Goal: Task Accomplishment & Management: Use online tool/utility

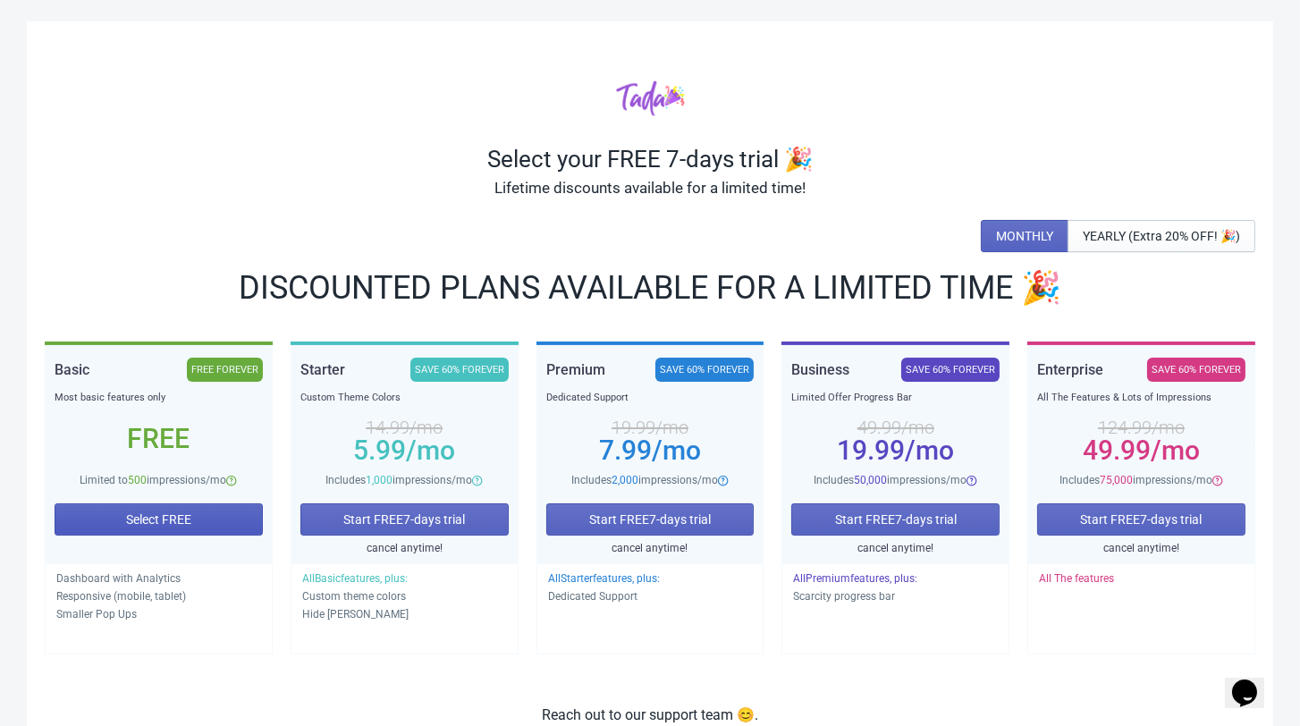
click at [178, 512] on span "Select FREE" at bounding box center [158, 519] width 65 height 14
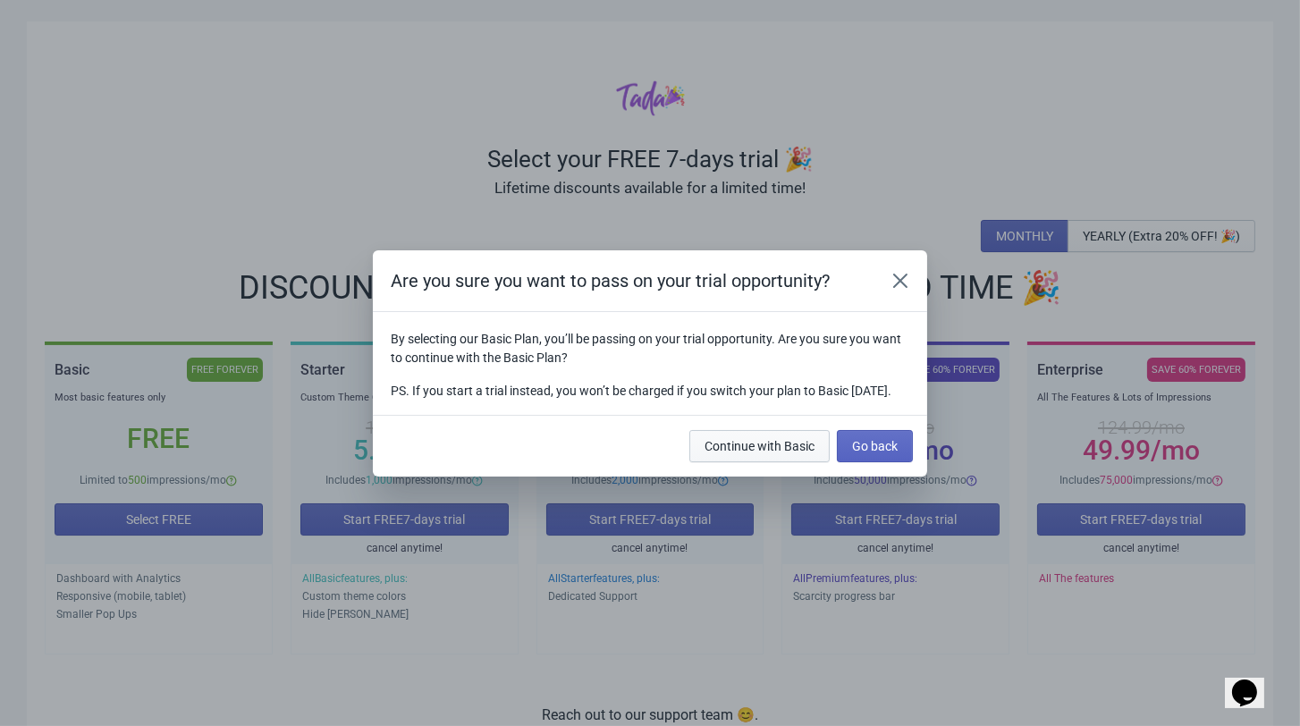
click at [797, 453] on span "Continue with Basic" at bounding box center [759, 446] width 110 height 14
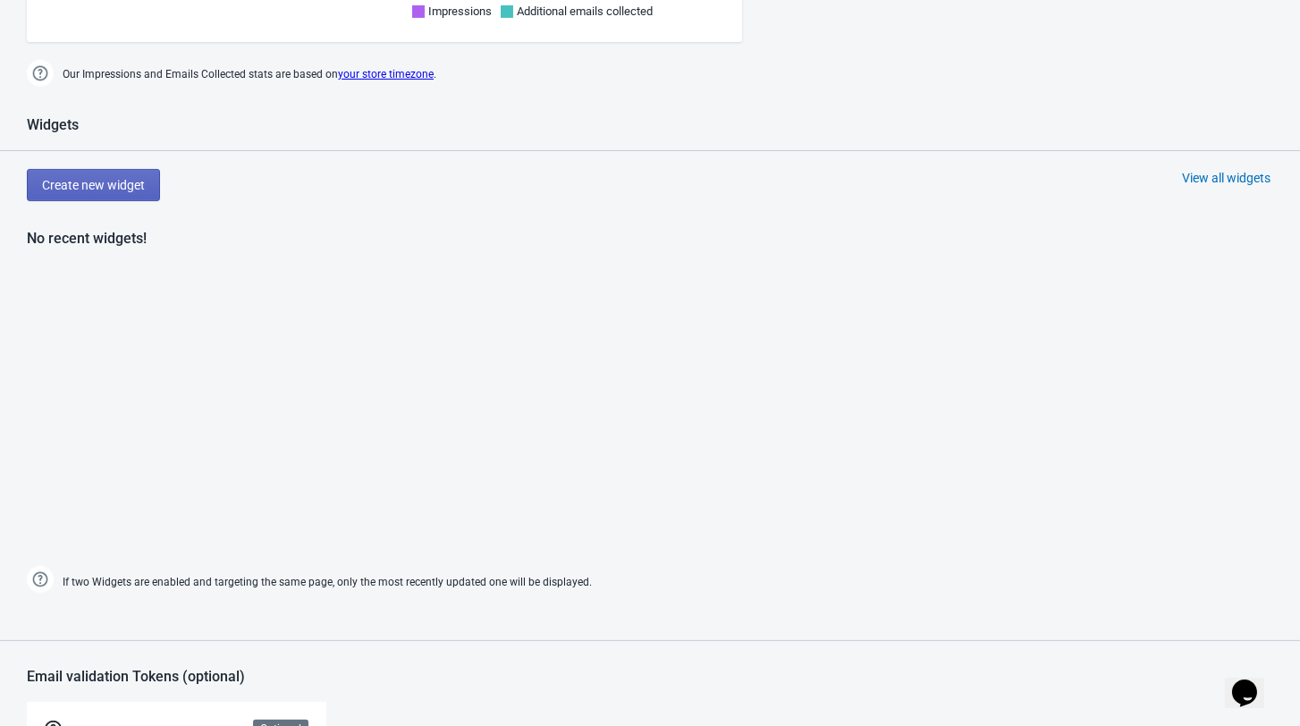
scroll to position [663, 0]
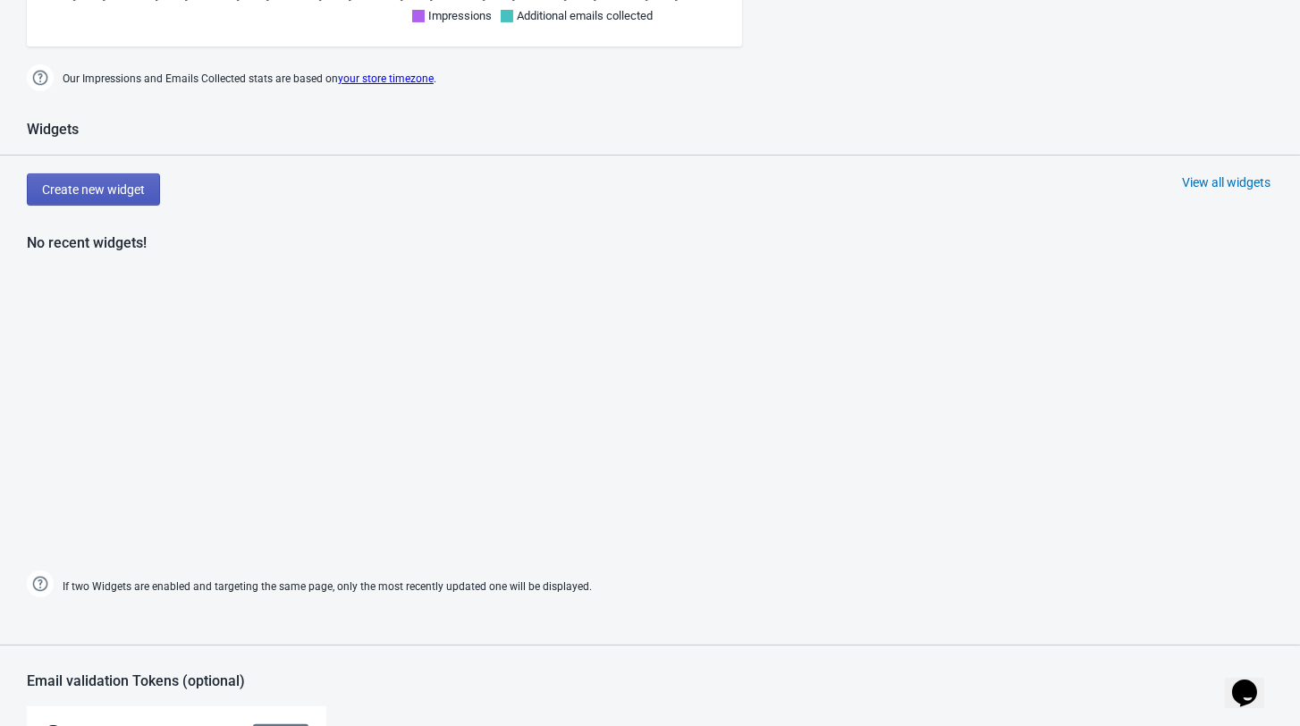
click at [111, 197] on span "Create new widget" at bounding box center [93, 189] width 103 height 14
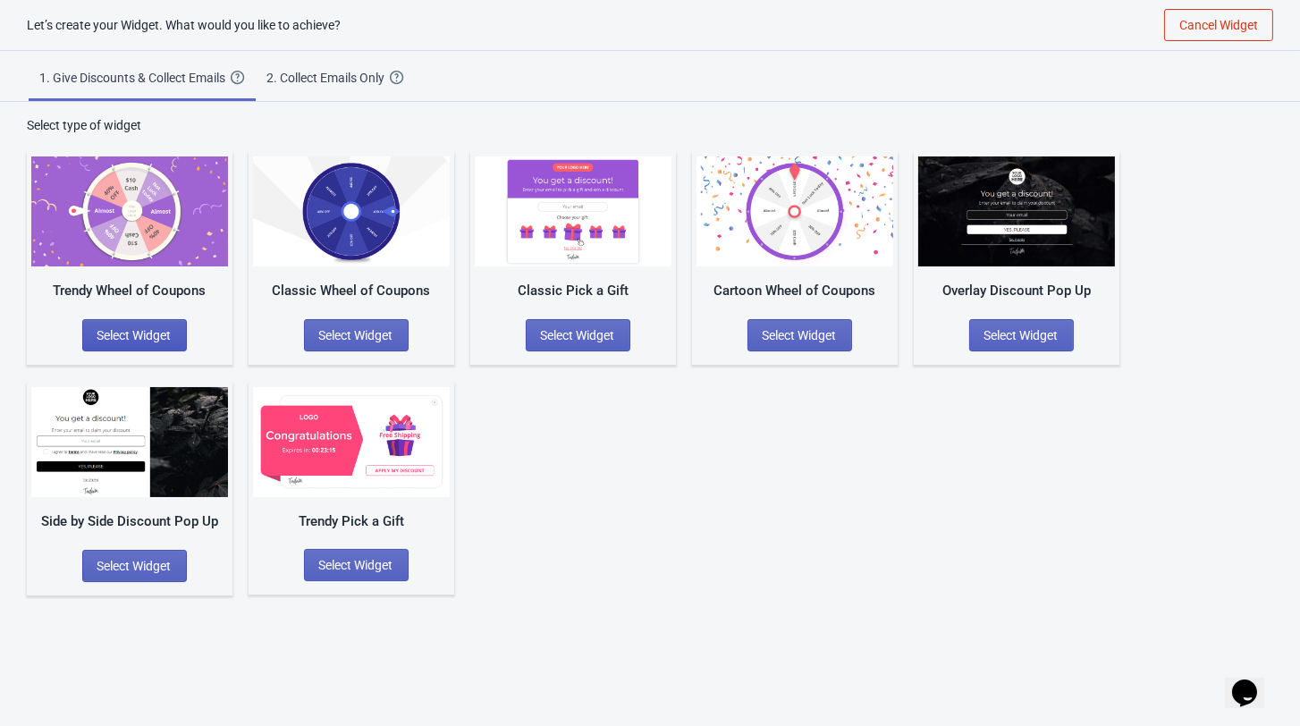
click at [172, 333] on span "Select Widget" at bounding box center [134, 335] width 74 height 14
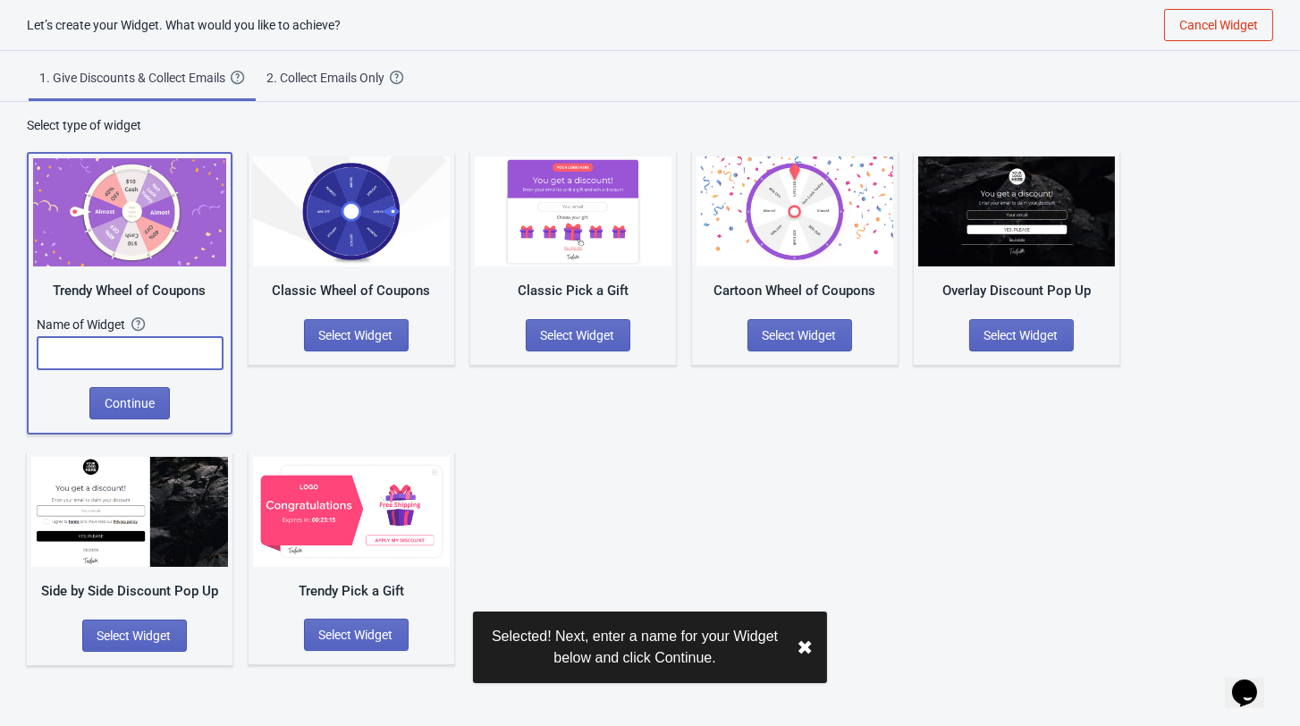
click at [156, 357] on input "text" at bounding box center [130, 353] width 185 height 32
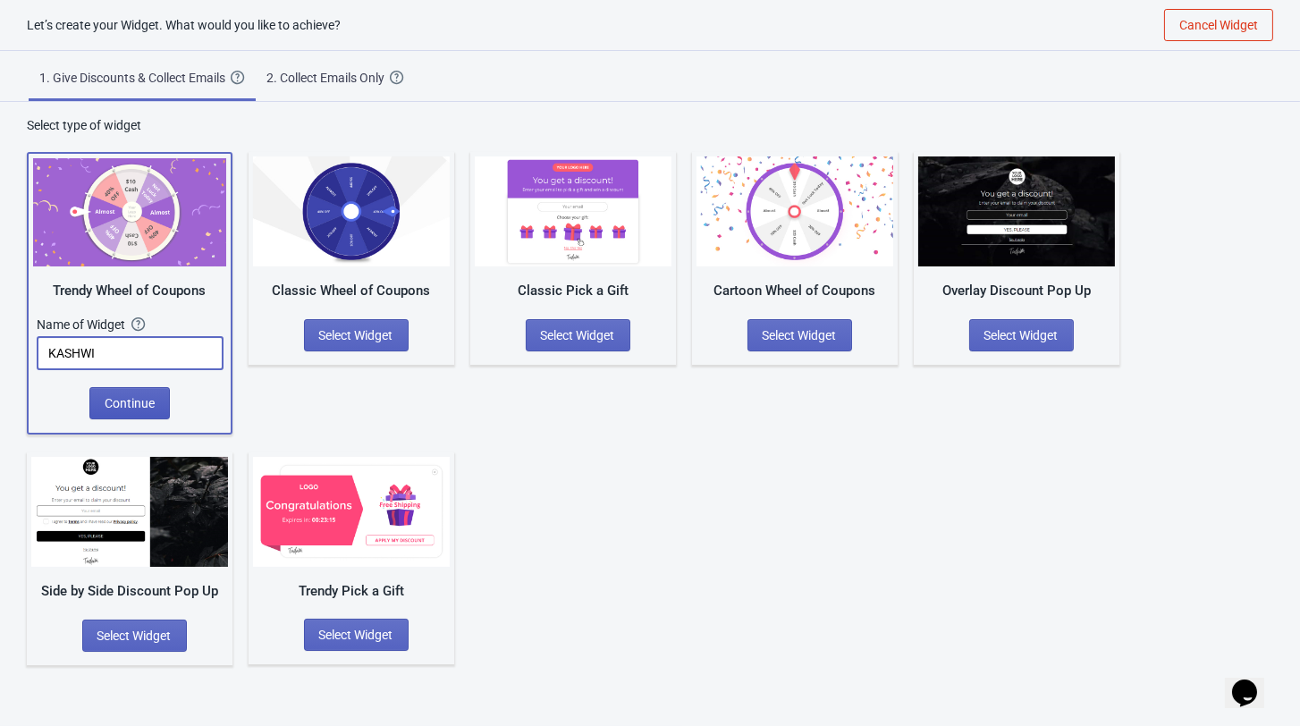
type input "KASHWI"
click at [121, 400] on span "Continue" at bounding box center [130, 403] width 50 height 14
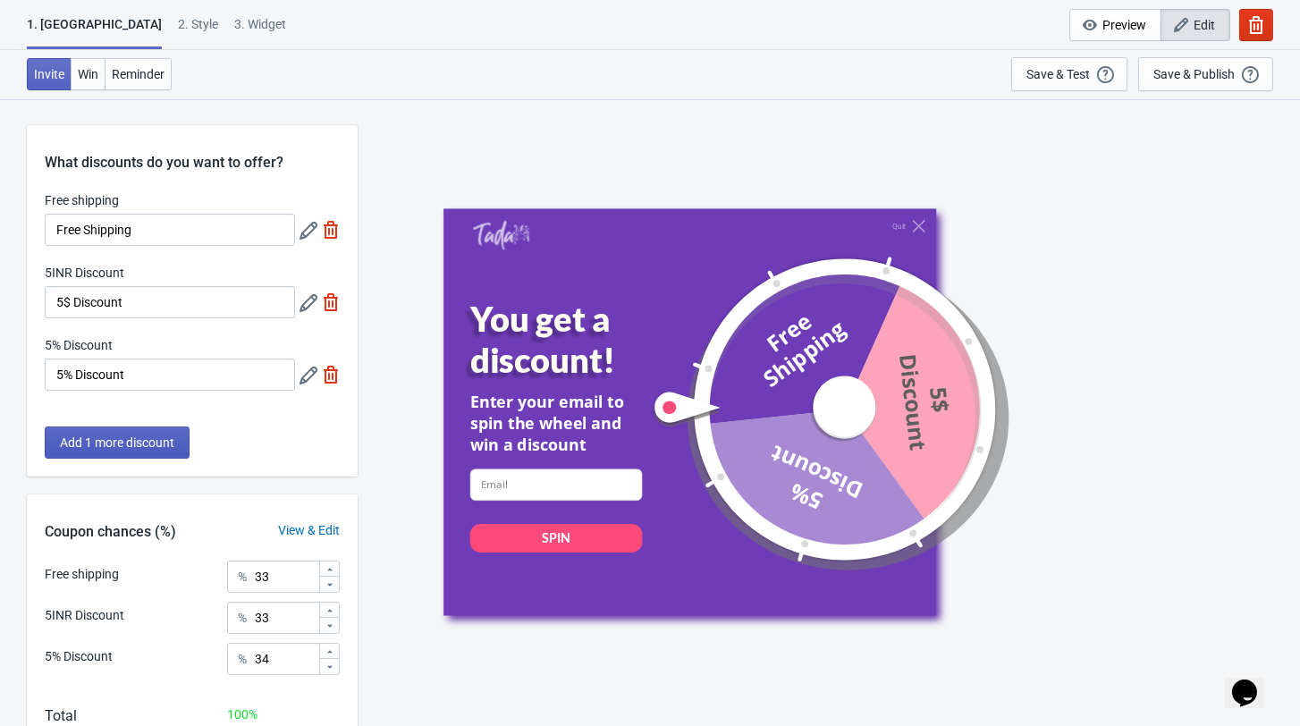
click at [156, 459] on button "Add 1 more discount" at bounding box center [117, 442] width 145 height 32
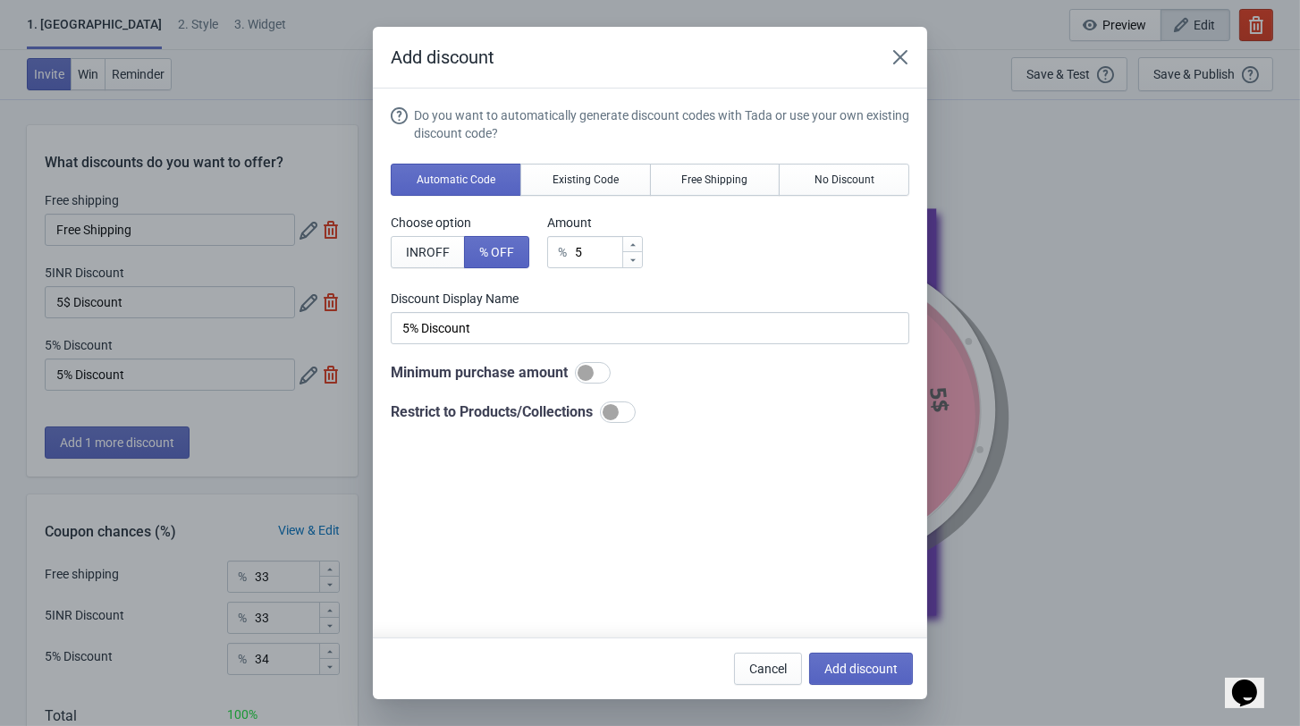
click at [909, 52] on icon "Close" at bounding box center [900, 57] width 18 height 18
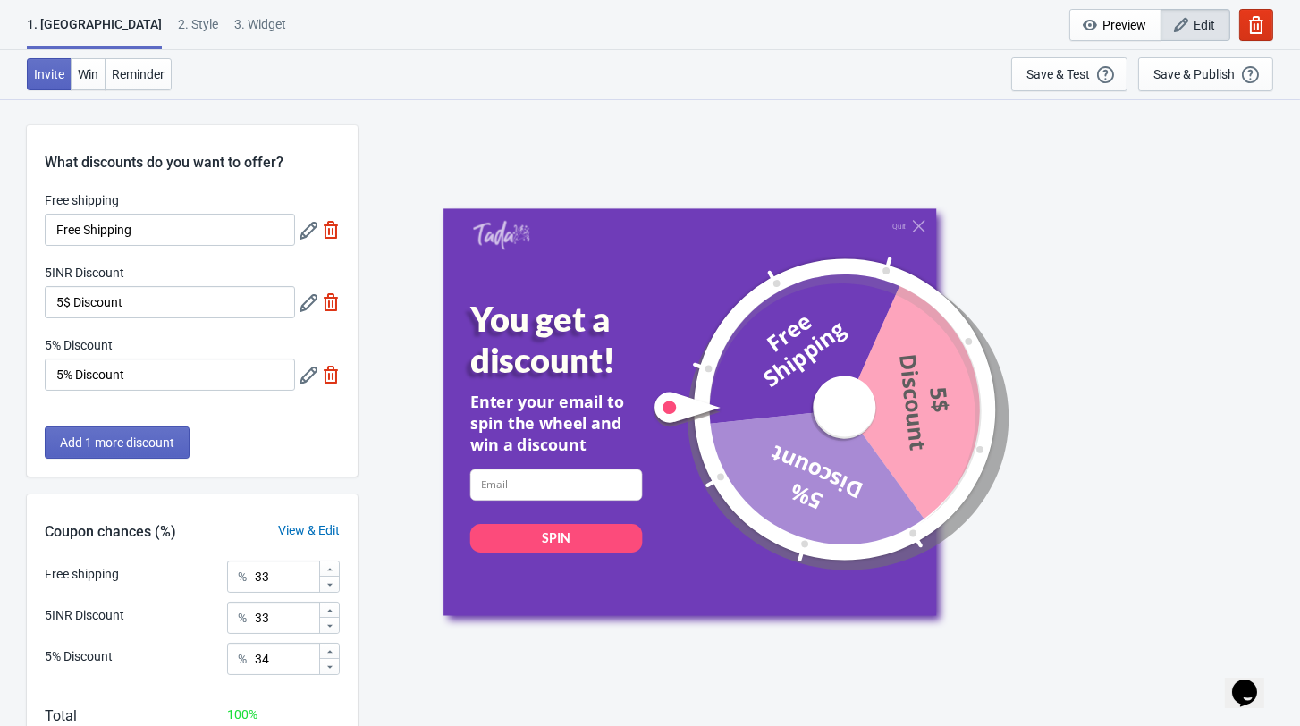
click at [310, 239] on icon at bounding box center [308, 231] width 18 height 18
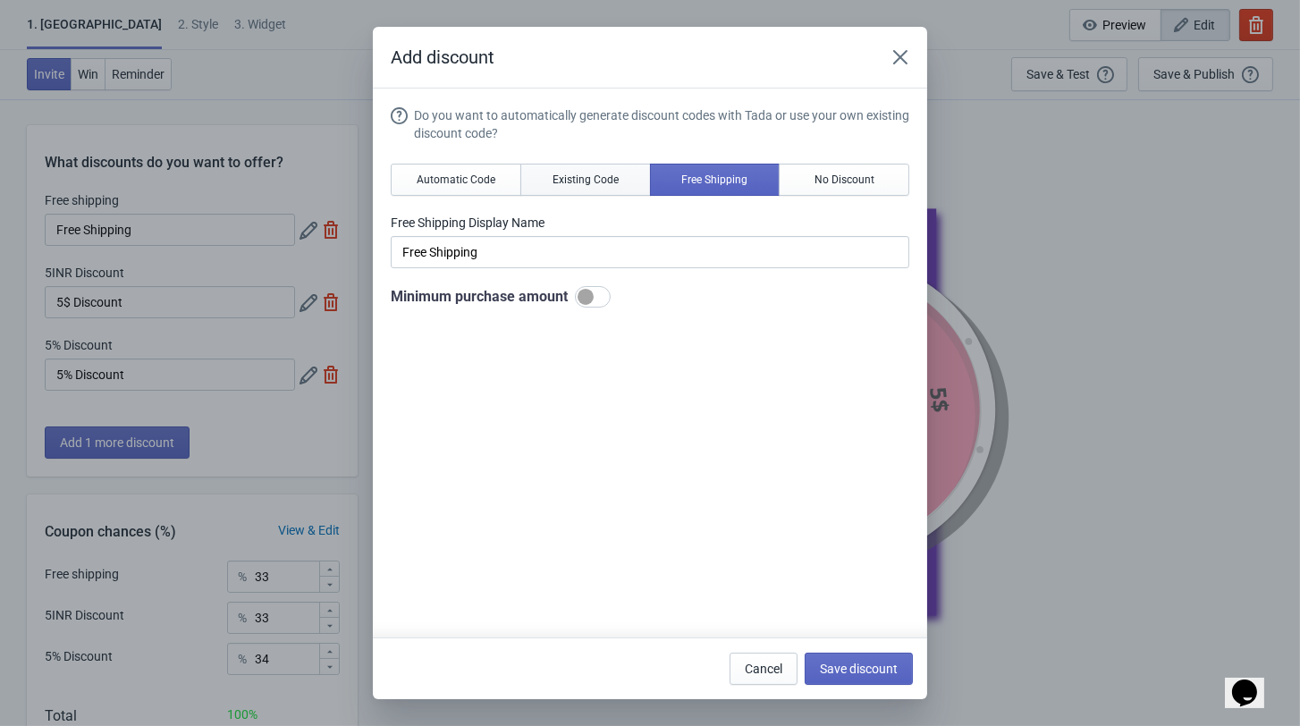
click at [581, 181] on span "Existing Code" at bounding box center [585, 180] width 66 height 14
type input "Your coupon name (5% OFF for example)"
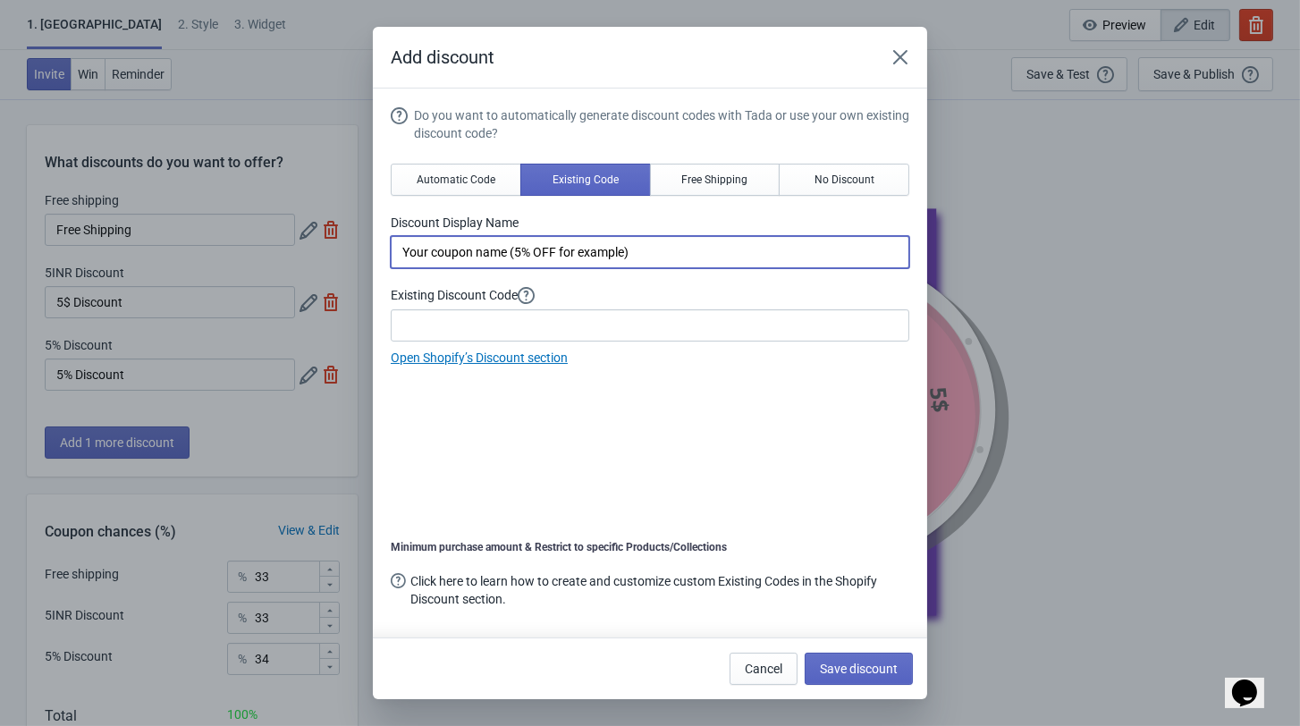
click at [648, 268] on input "Your coupon name (5% OFF for example)" at bounding box center [650, 252] width 518 height 32
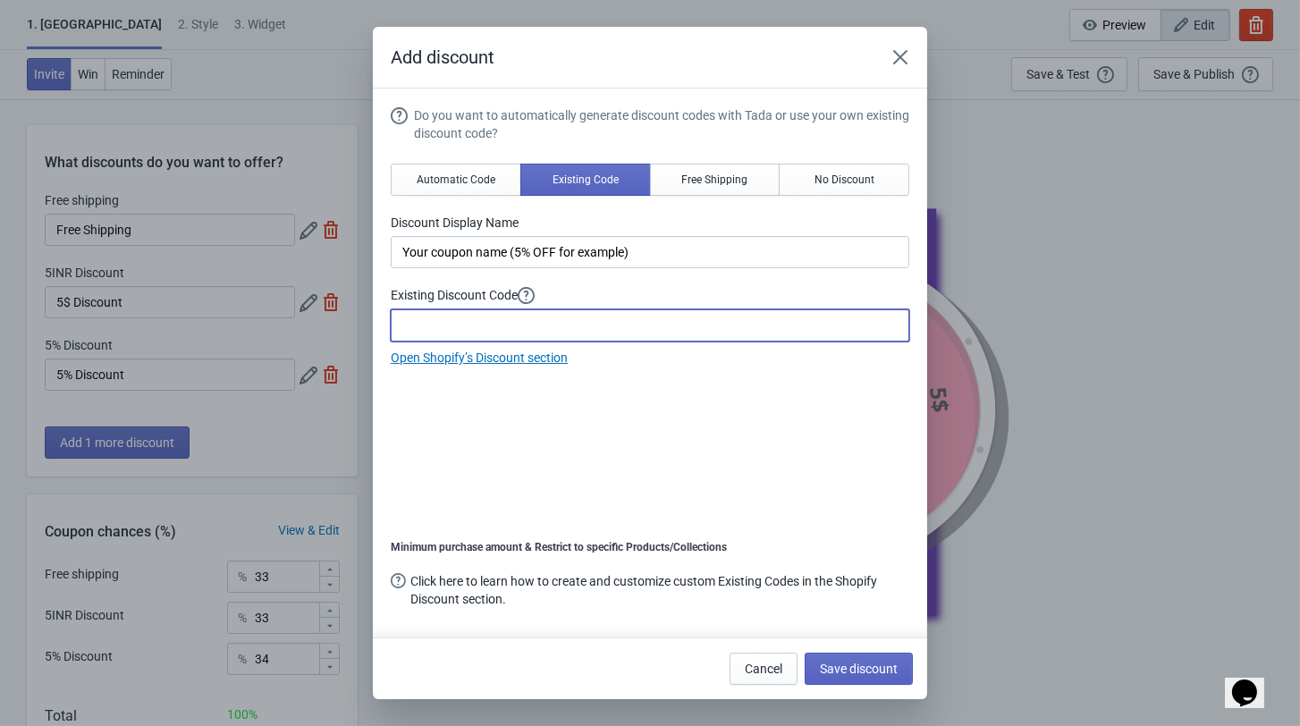
click at [510, 329] on input at bounding box center [650, 325] width 518 height 32
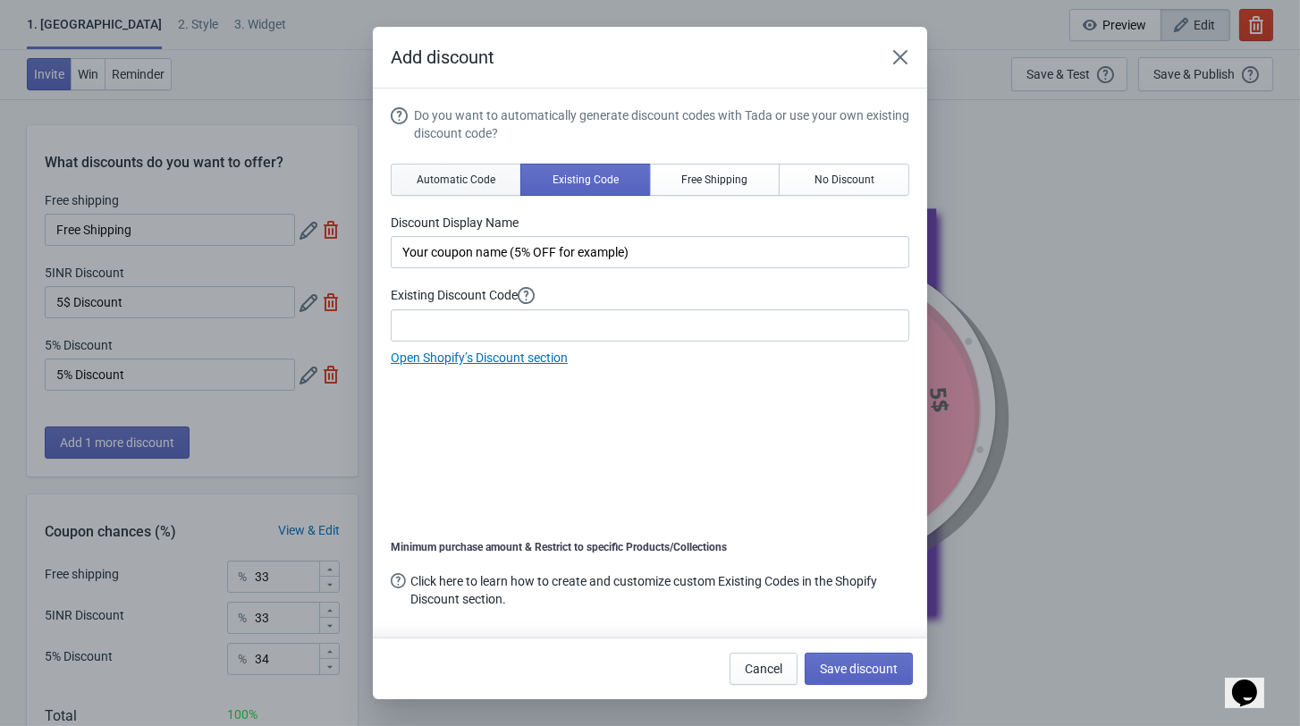
click at [442, 187] on span "Automatic Code" at bounding box center [456, 180] width 79 height 14
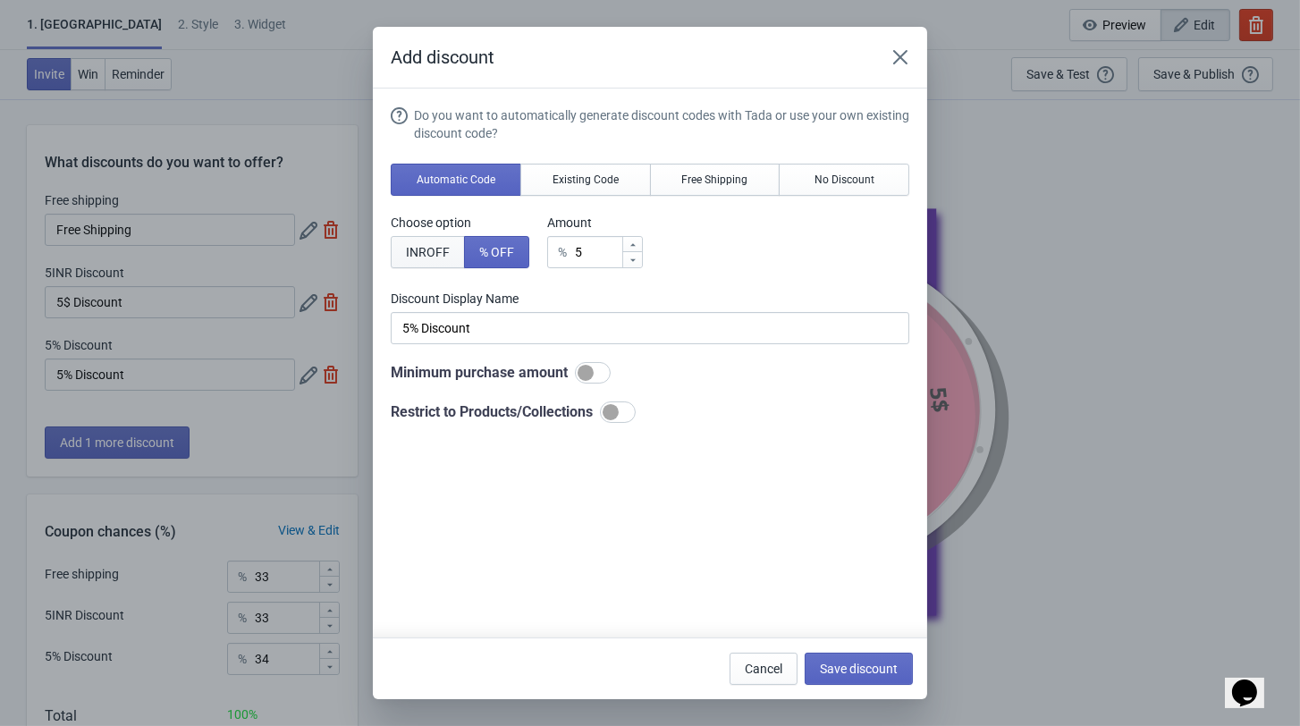
click at [439, 258] on button "INR OFF" at bounding box center [428, 252] width 74 height 32
type input "5INR Discount"
click at [603, 263] on input "5" at bounding box center [603, 252] width 36 height 32
type input "INR Discount"
type input "1"
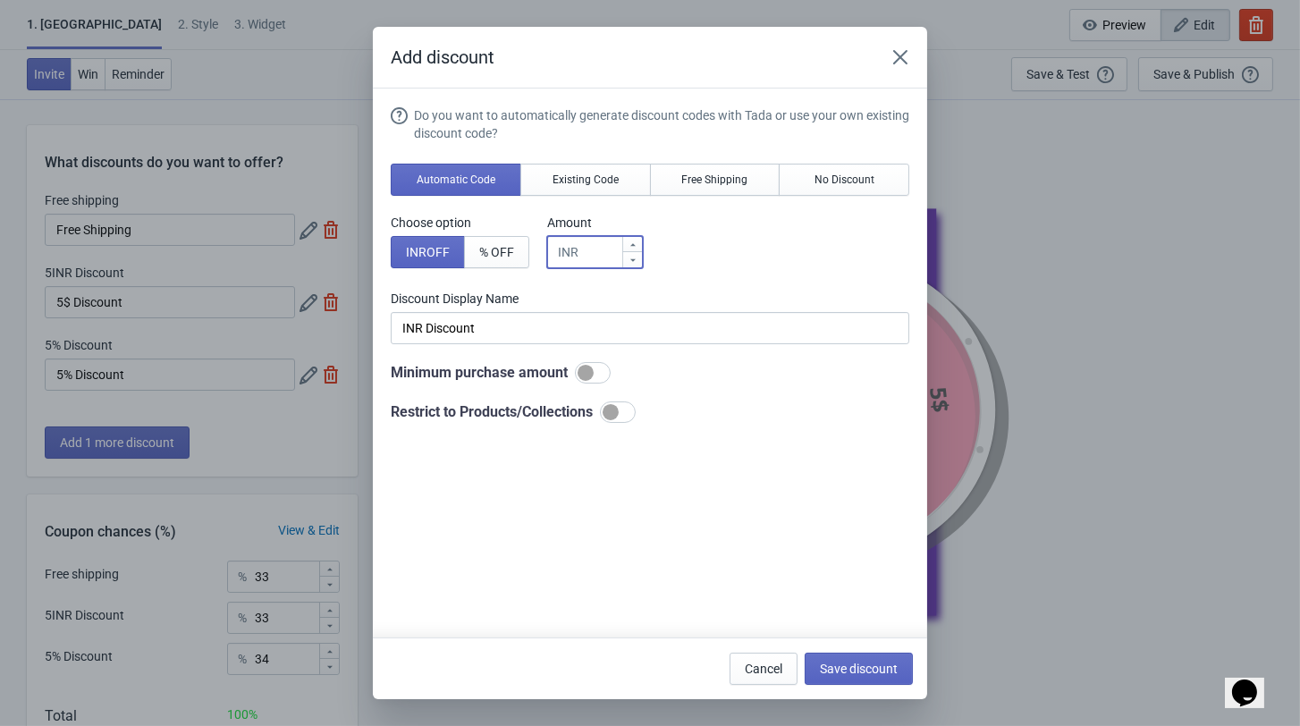
type input "1INR Discount"
type input "10"
type input "10INR Discount"
type input "100"
type input "100INR Discount"
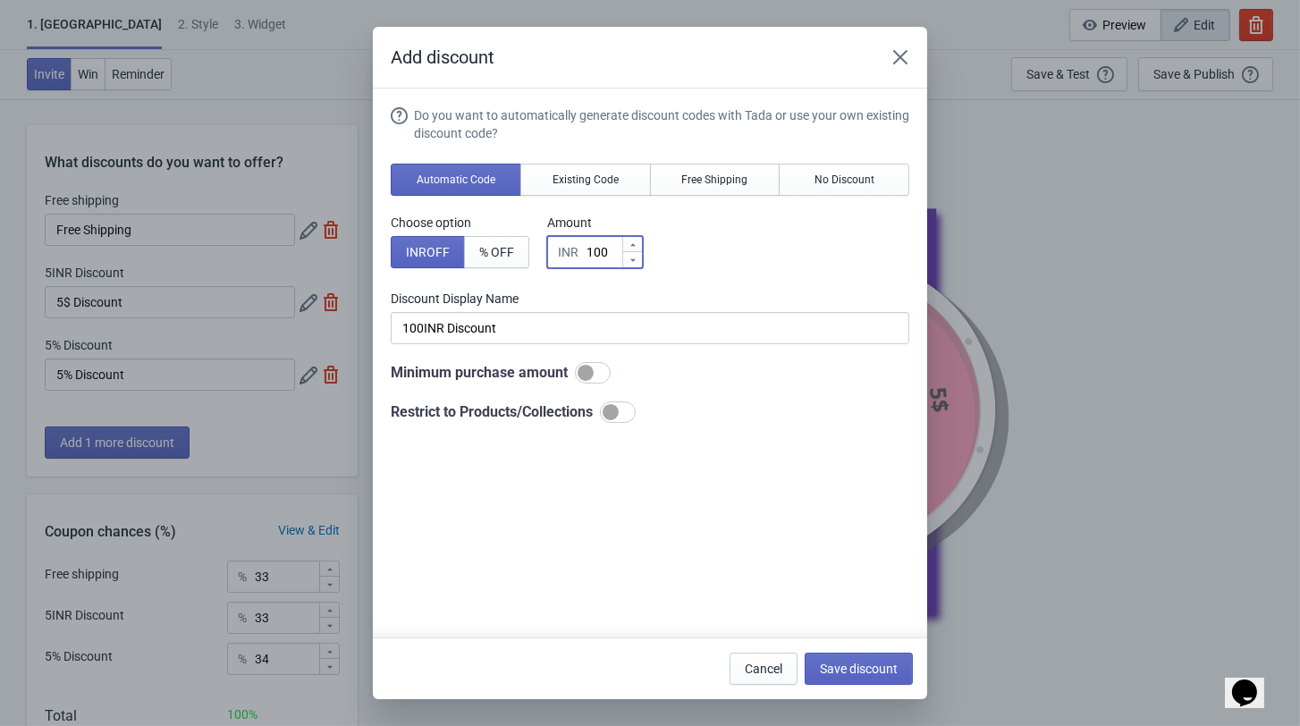
type input "100"
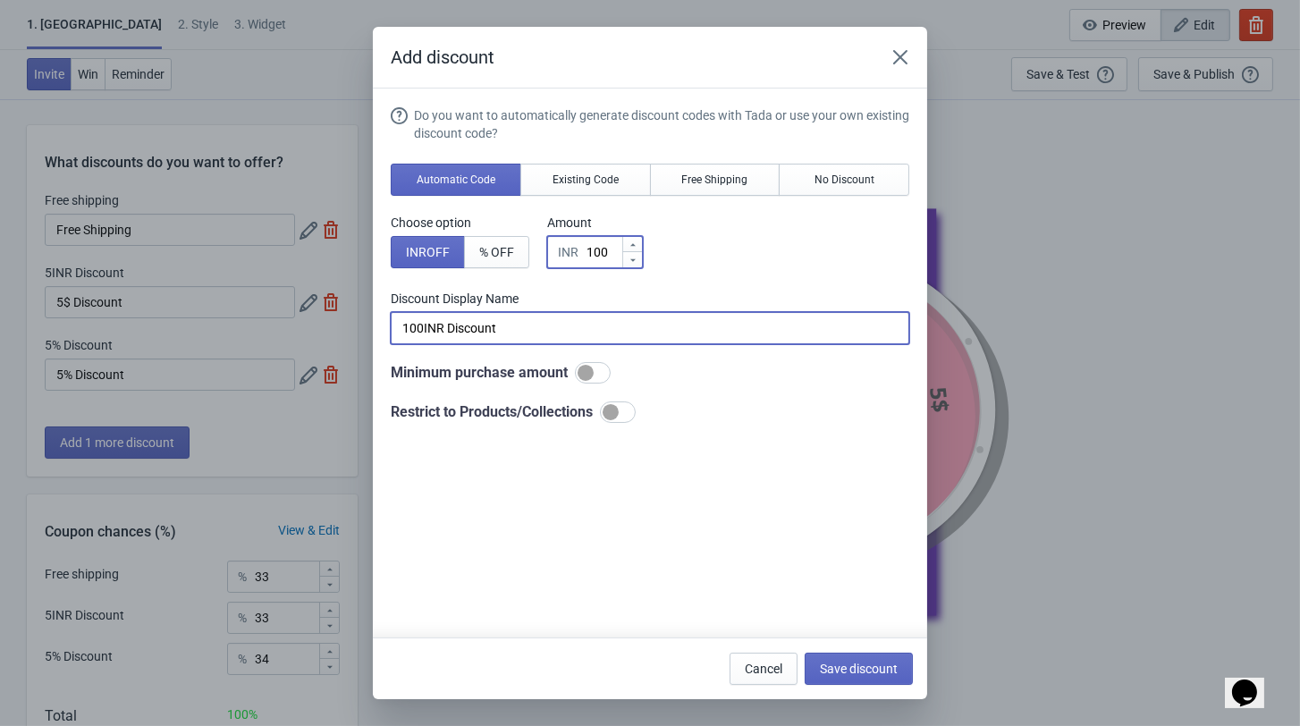
click at [408, 341] on input "100INR Discount" at bounding box center [650, 328] width 518 height 32
type input "100 INR Discount"
click at [619, 420] on div at bounding box center [610, 412] width 16 height 16
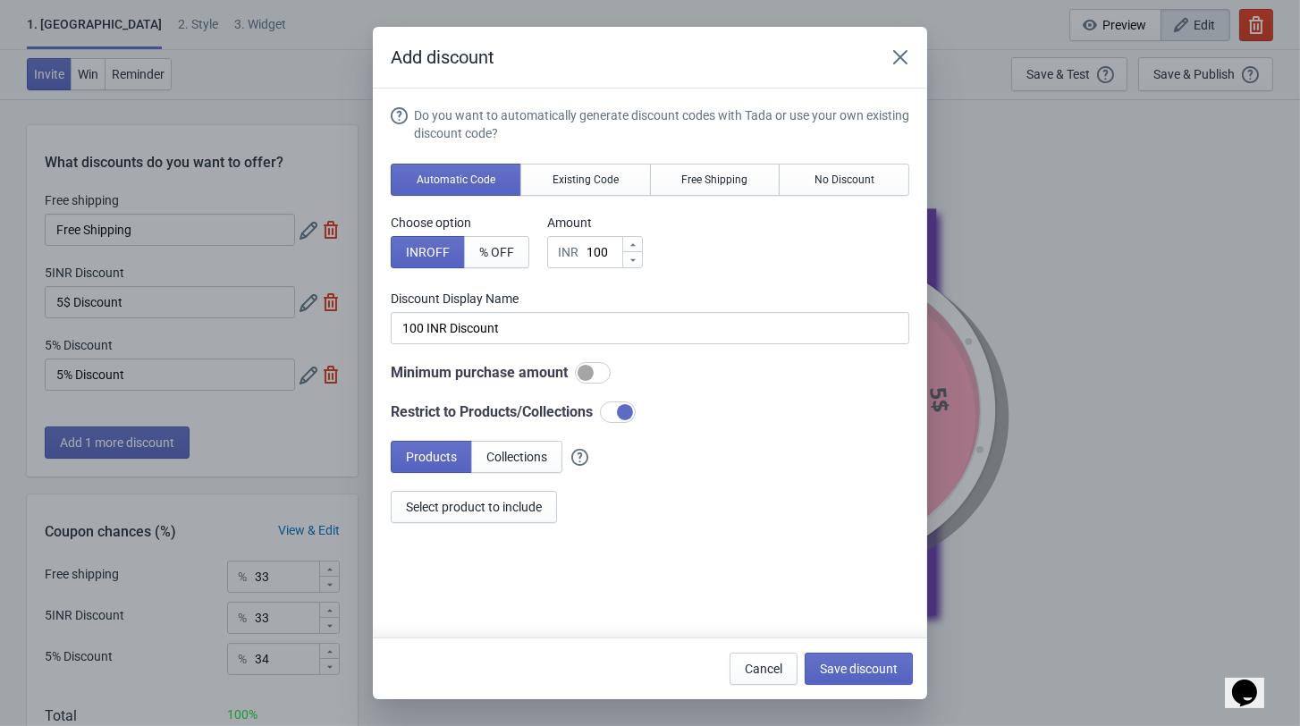
click at [627, 420] on div at bounding box center [625, 412] width 16 height 16
checkbox input "false"
click at [571, 196] on button "Existing Code" at bounding box center [585, 180] width 131 height 32
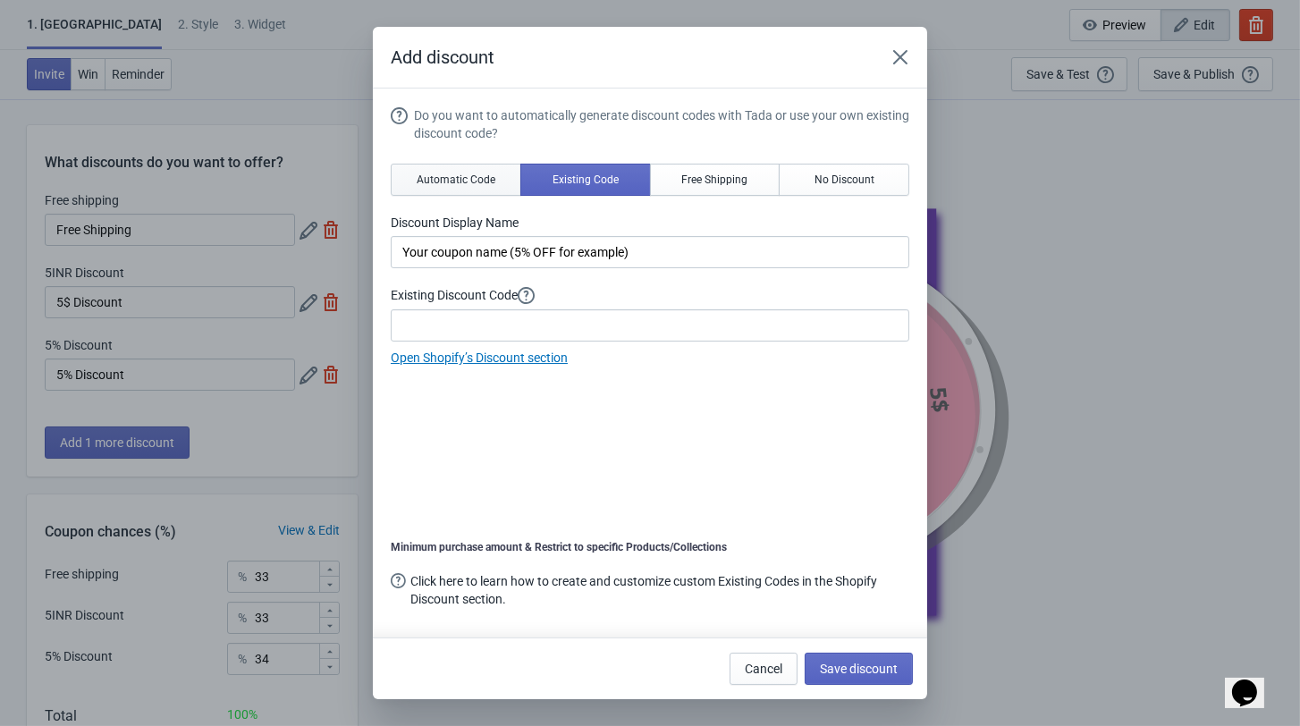
click at [454, 173] on button "Automatic Code" at bounding box center [456, 180] width 131 height 32
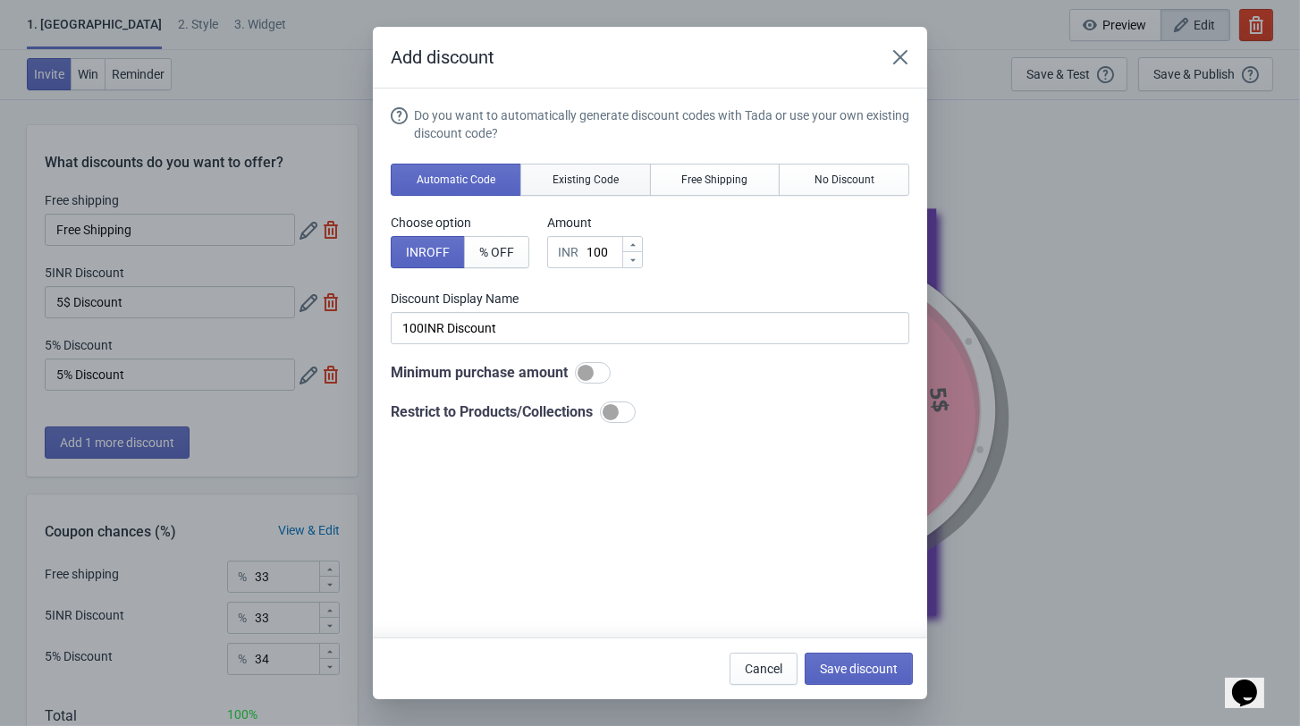
click at [582, 187] on span "Existing Code" at bounding box center [585, 180] width 66 height 14
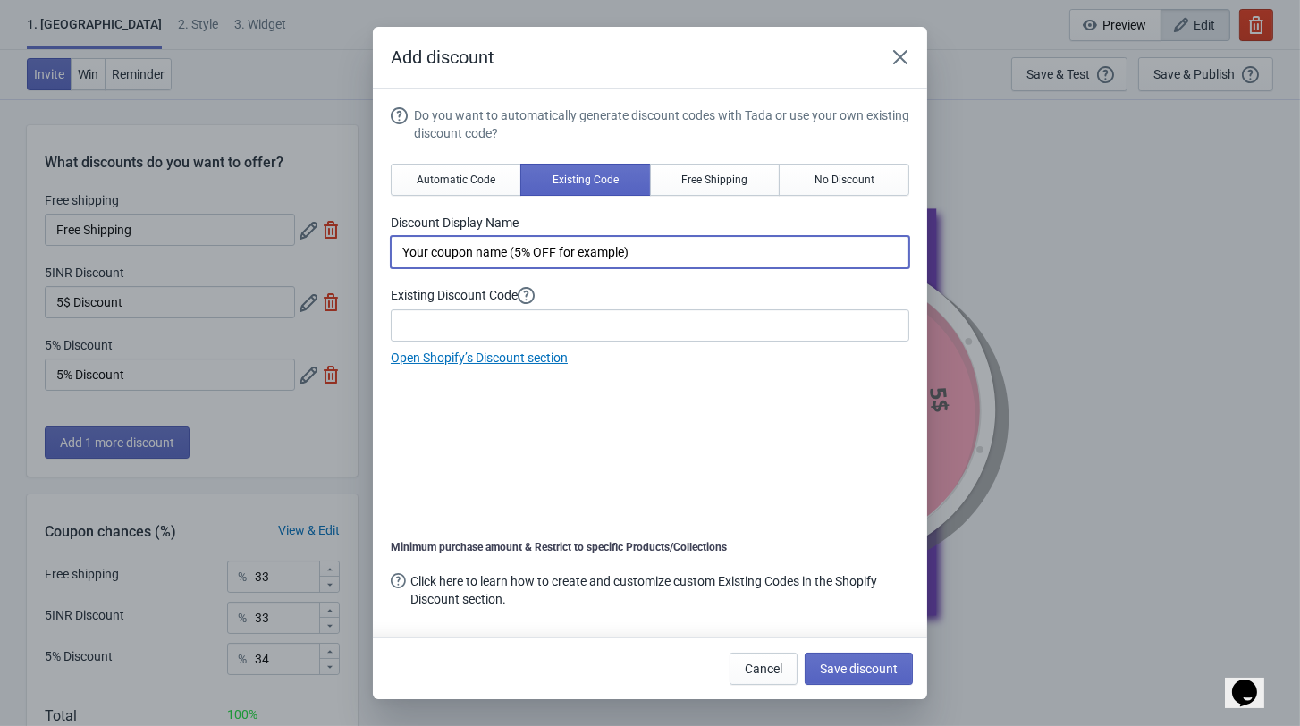
click at [523, 268] on input "Your coupon name (5% OFF for example)" at bounding box center [650, 252] width 518 height 32
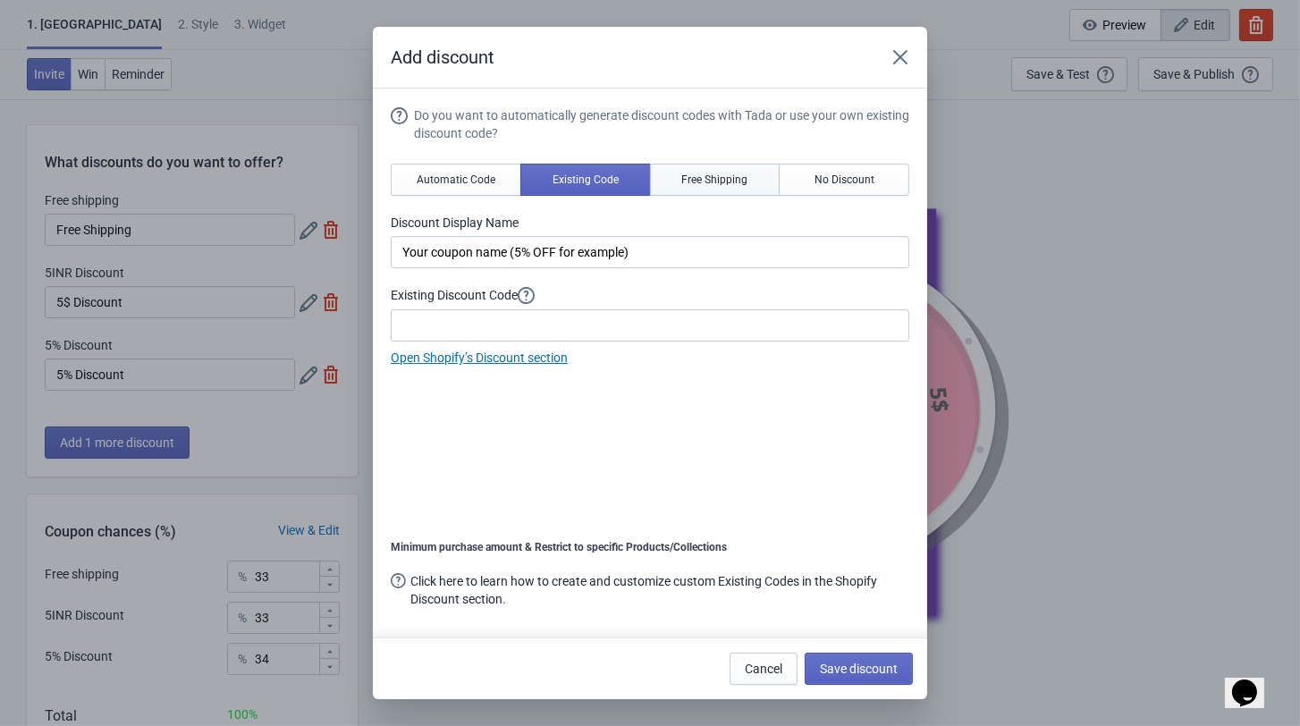
click at [707, 185] on span "Free Shipping" at bounding box center [714, 180] width 66 height 14
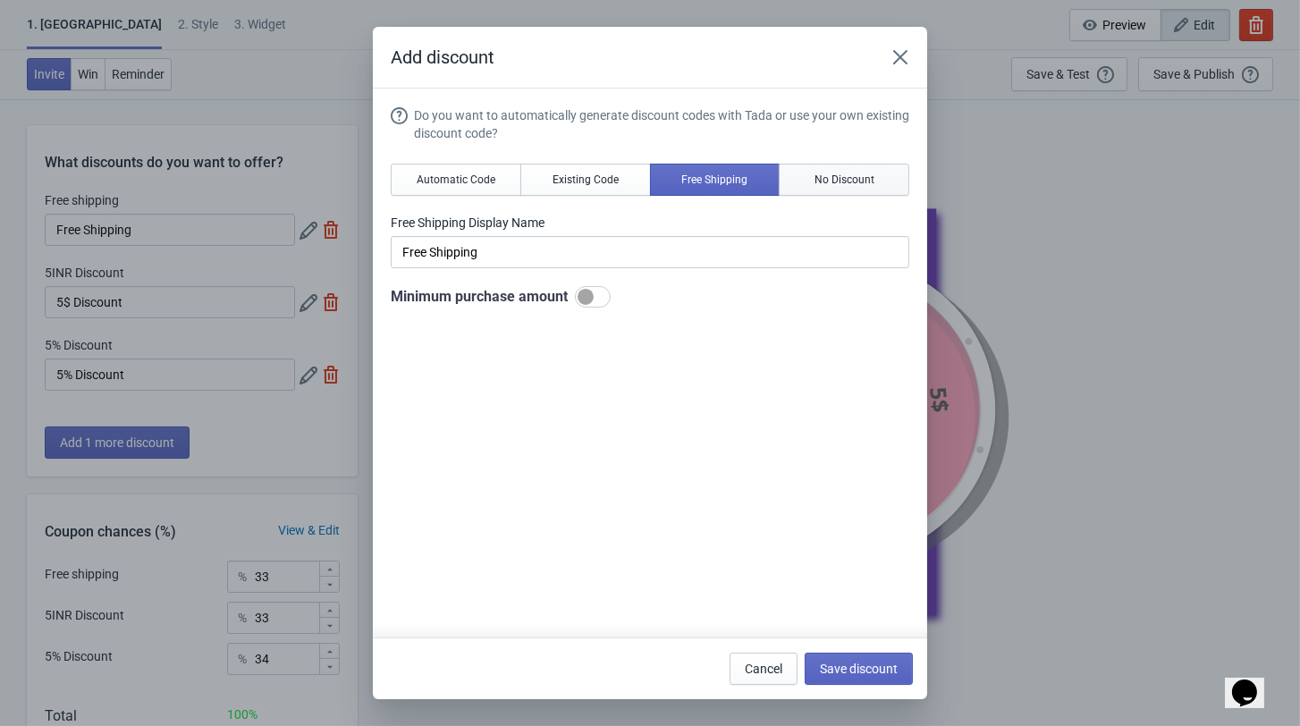
click at [851, 193] on button "No Discount" at bounding box center [844, 180] width 131 height 32
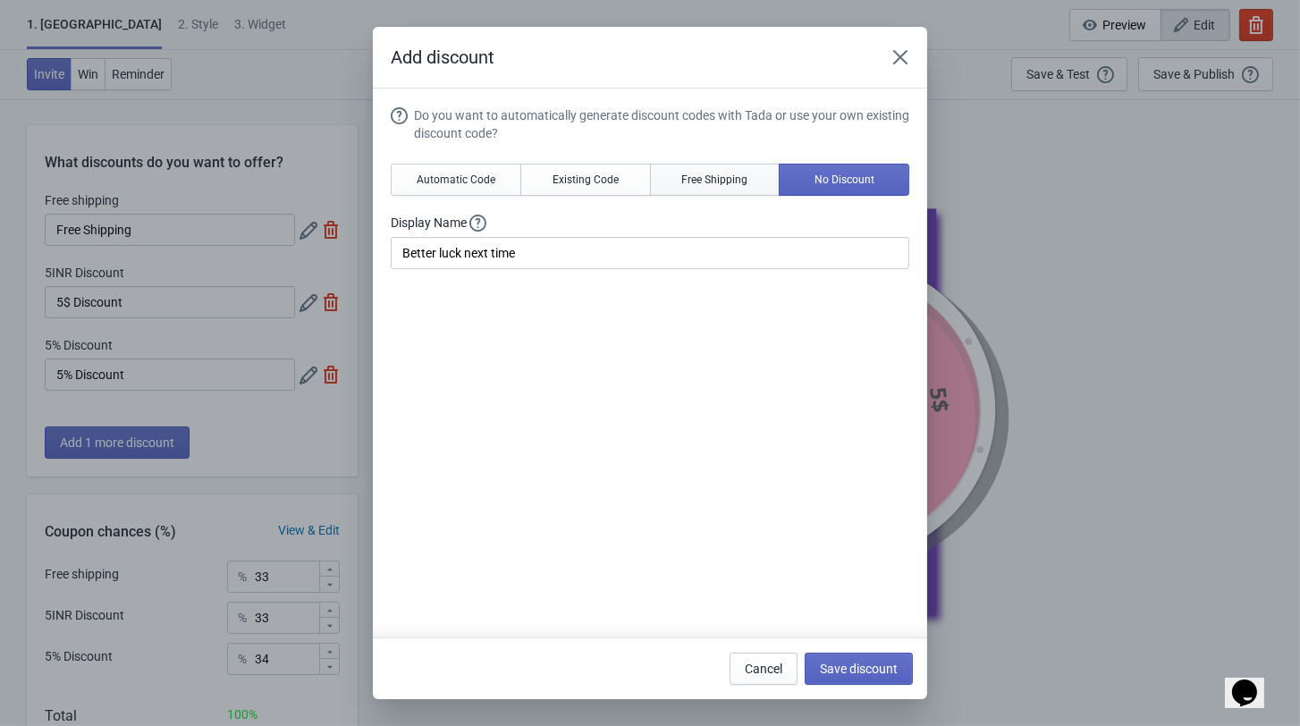
click at [742, 182] on span "Free Shipping" at bounding box center [714, 180] width 66 height 14
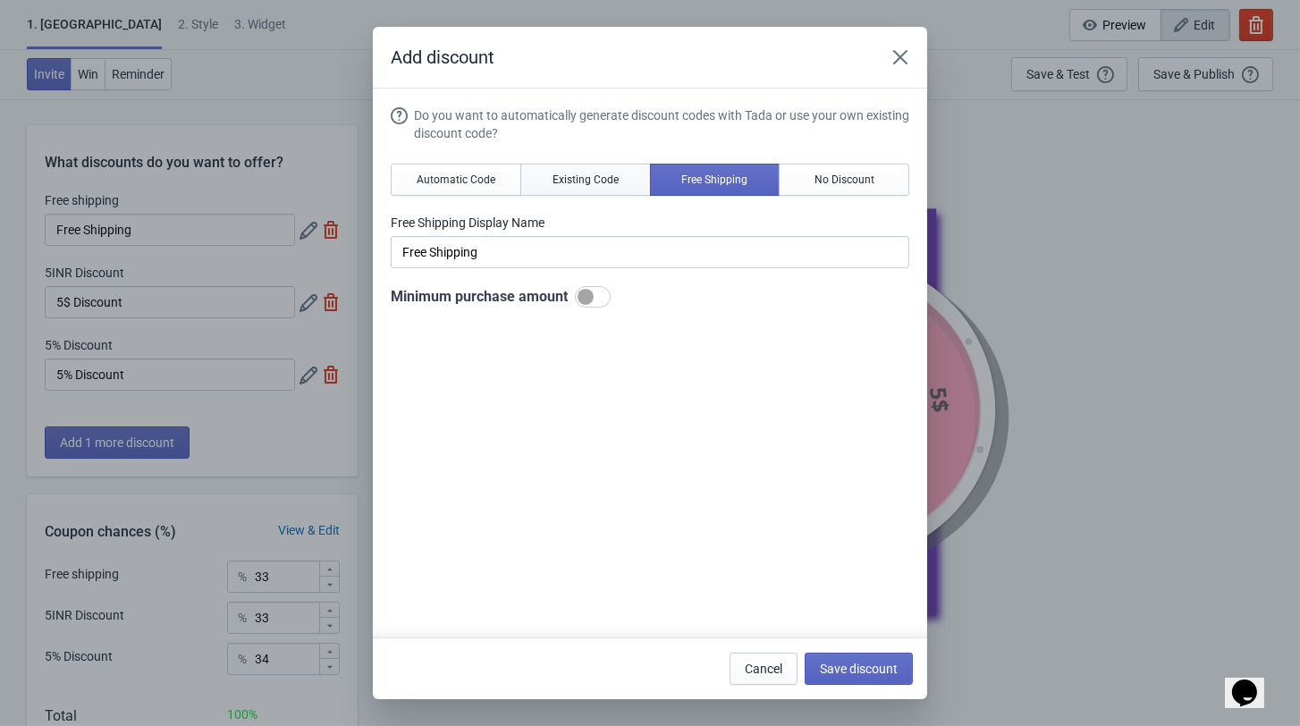
click at [606, 174] on button "Existing Code" at bounding box center [585, 180] width 131 height 32
type input "Your coupon name (5% OFF for example)"
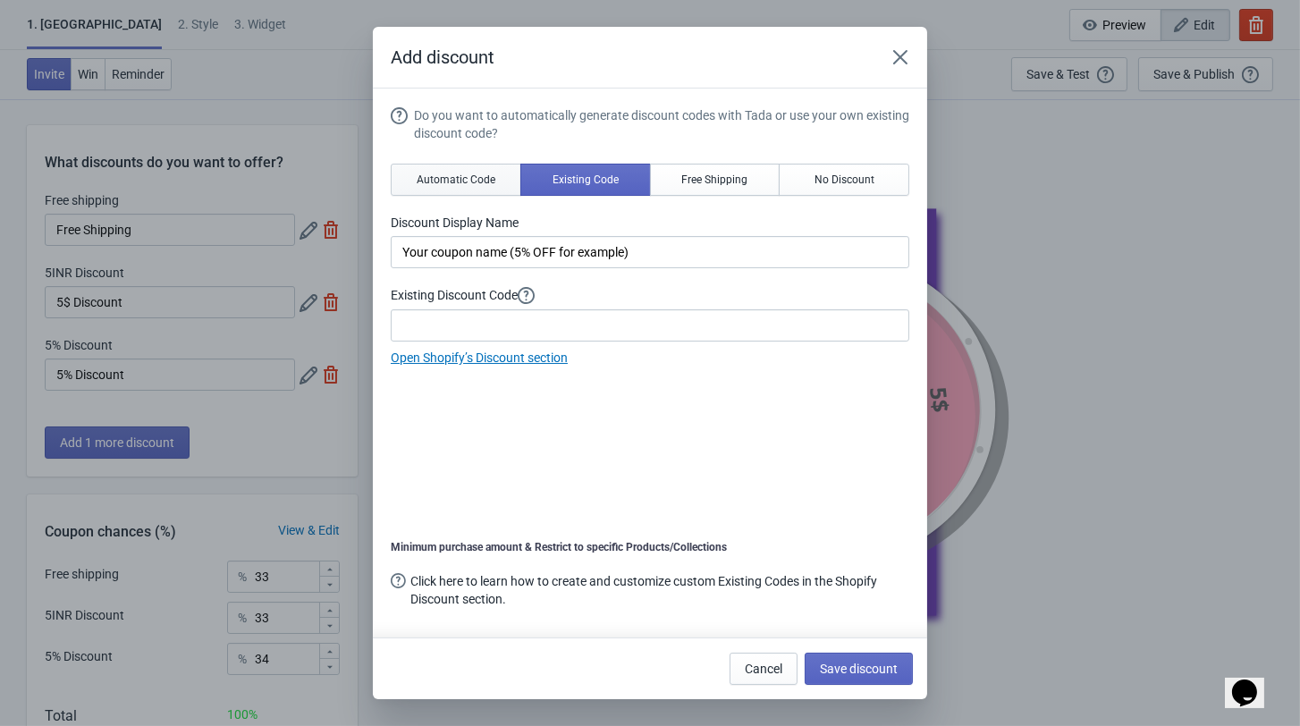
click at [440, 174] on button "Automatic Code" at bounding box center [456, 180] width 131 height 32
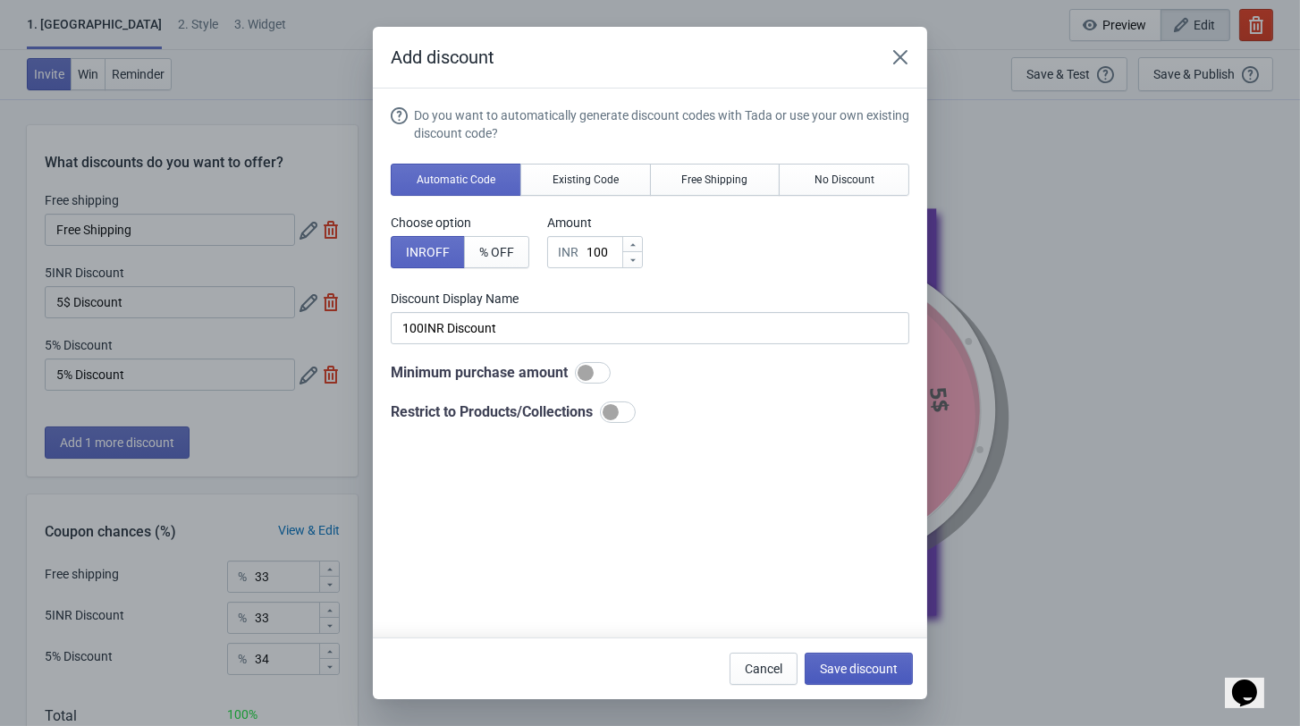
click at [873, 670] on span "Save discount" at bounding box center [859, 668] width 78 height 14
type input "100INR Discount"
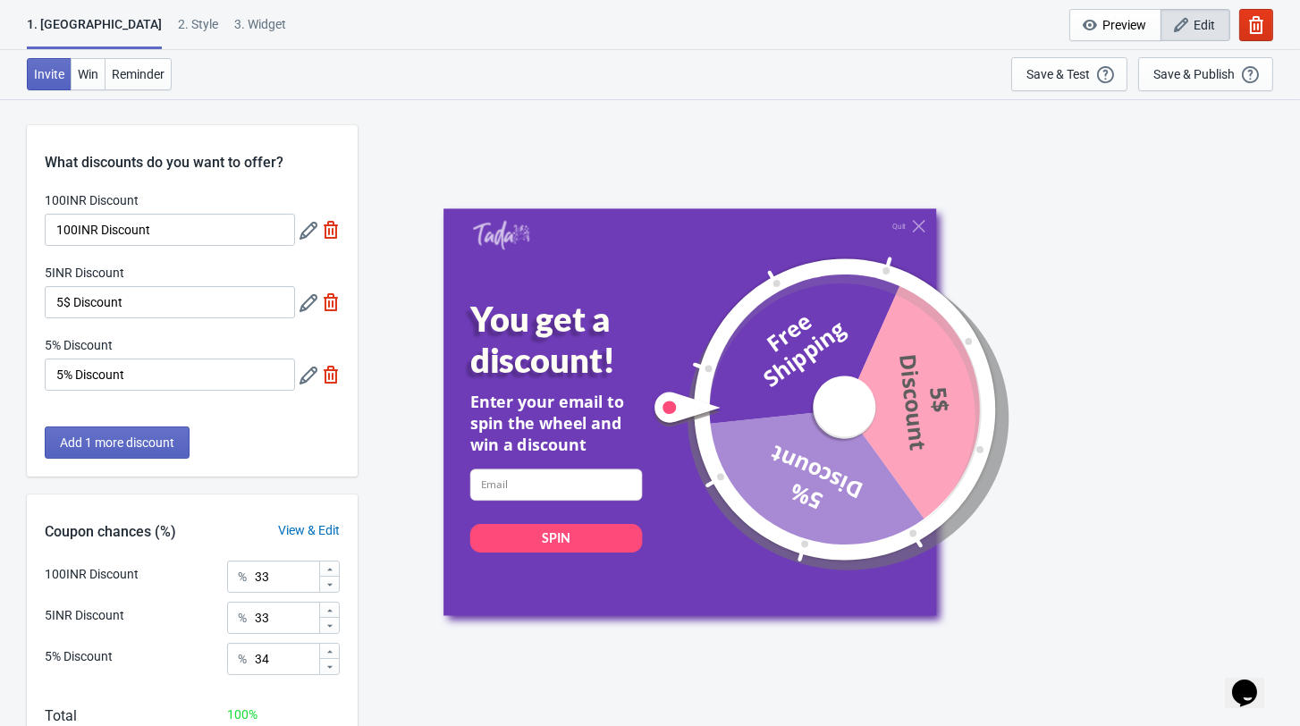
click at [307, 312] on icon at bounding box center [308, 303] width 18 height 18
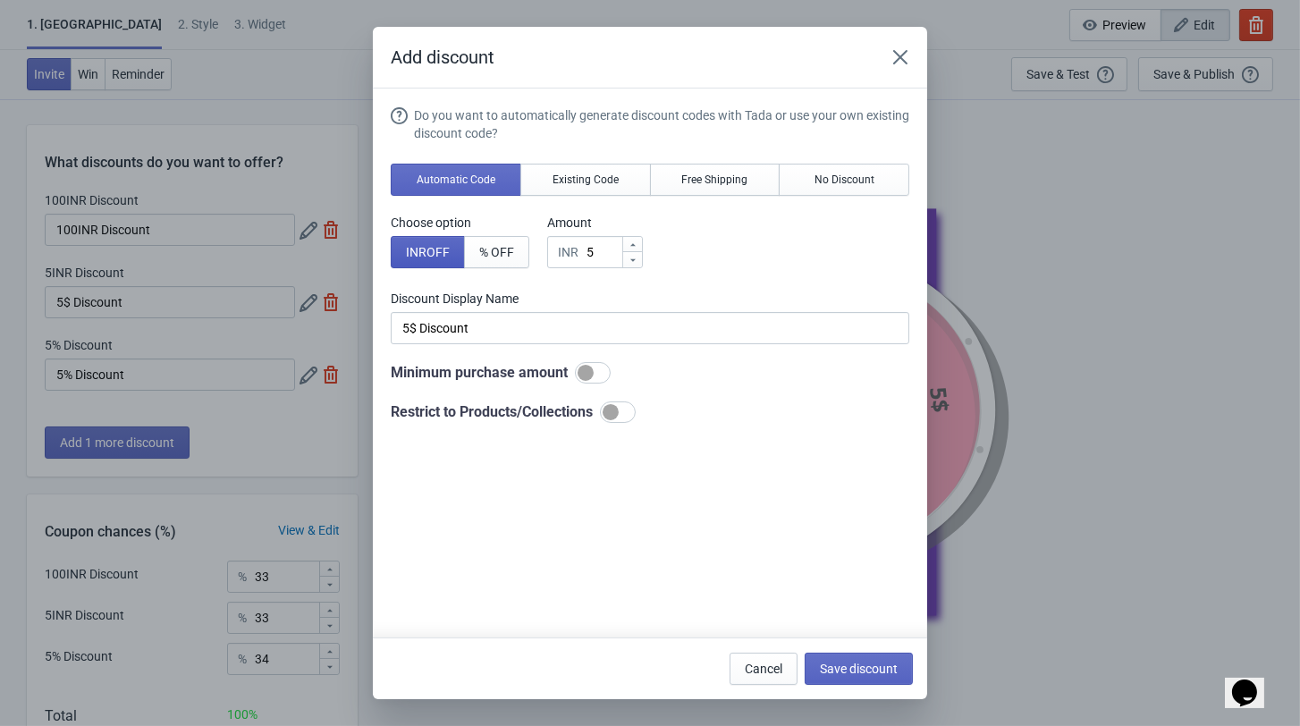
click at [427, 259] on span "INR OFF" at bounding box center [428, 252] width 44 height 14
type input "5INR Discount"
click at [596, 261] on input "5" at bounding box center [603, 252] width 36 height 32
type input "INR Discount"
type input "7"
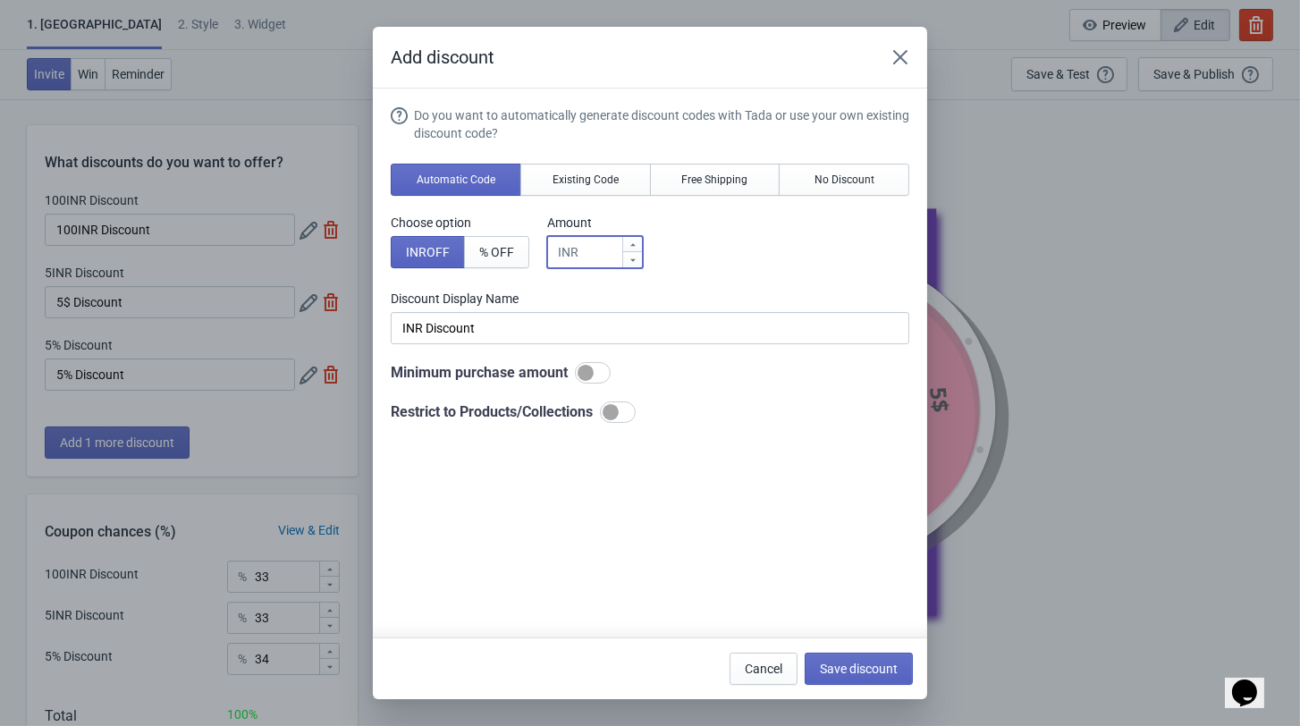
type input "7INR Discount"
type input "75"
type input "75INR Discount"
type input "75"
click at [855, 671] on span "Save discount" at bounding box center [859, 668] width 78 height 14
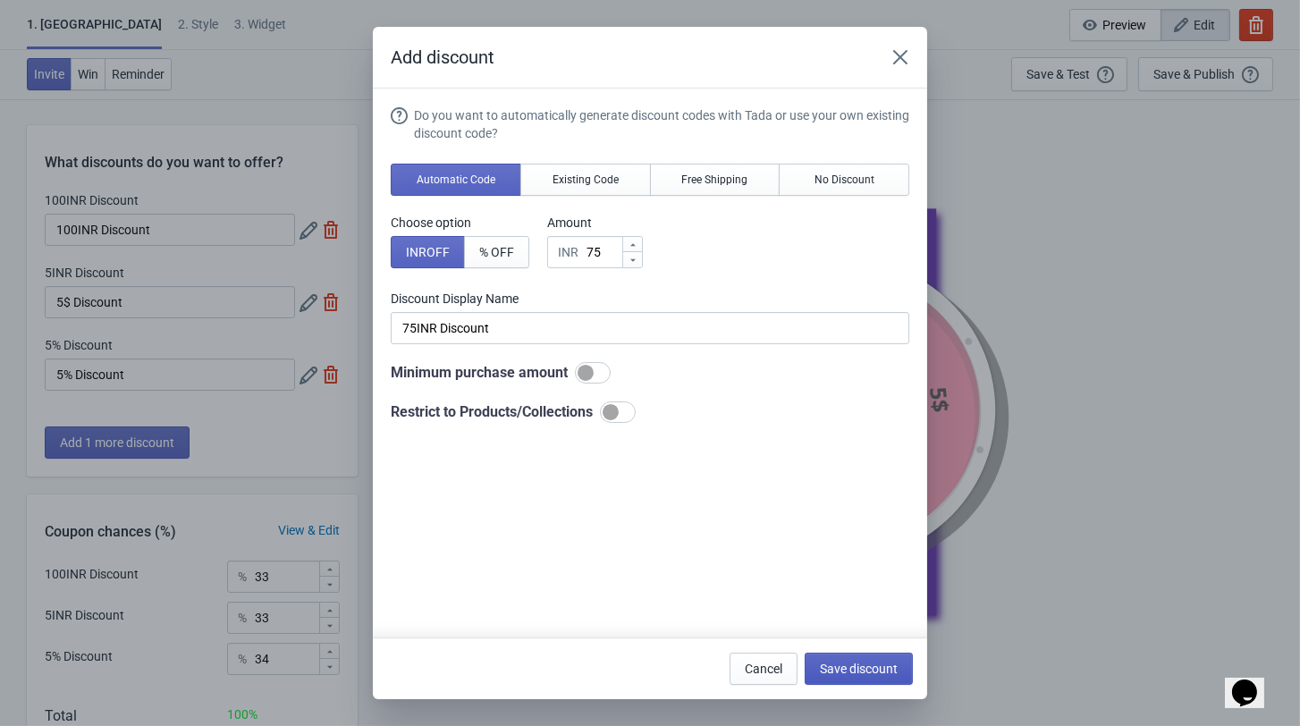
type input "75INR Discount"
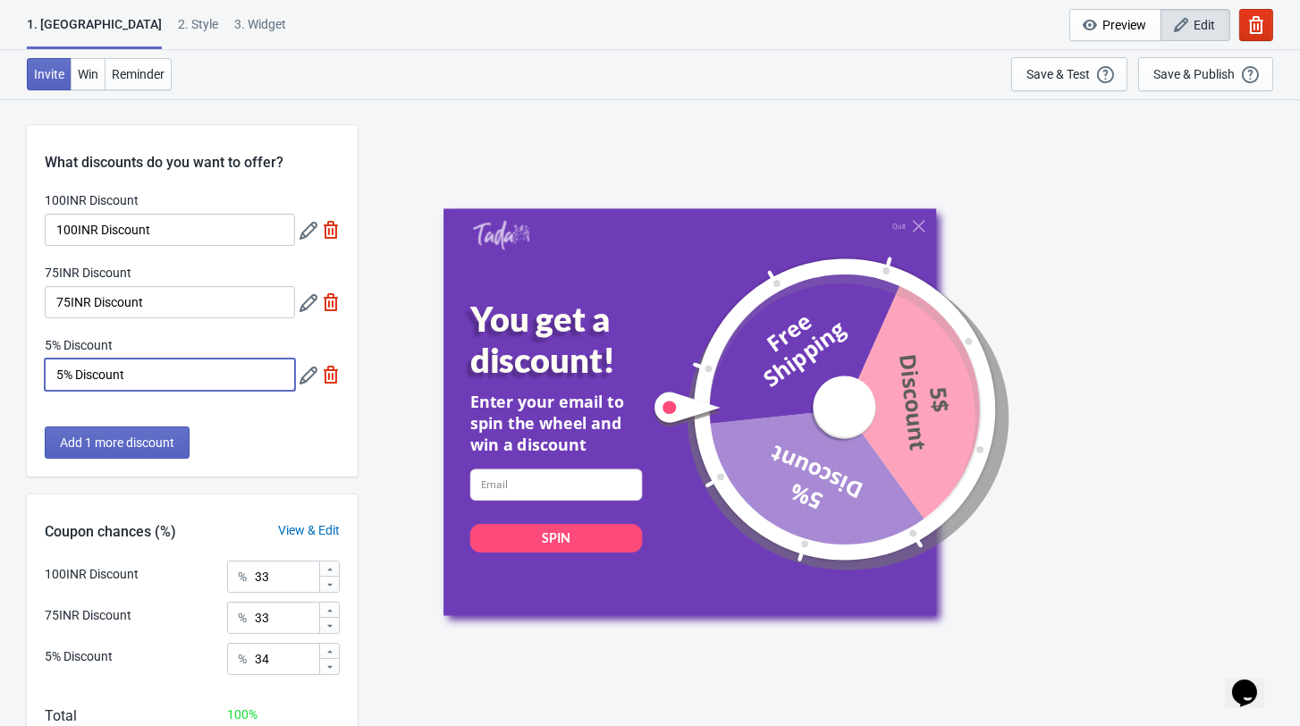
click at [264, 380] on input "5% Discount" at bounding box center [170, 374] width 250 height 32
click at [307, 384] on icon at bounding box center [308, 375] width 18 height 18
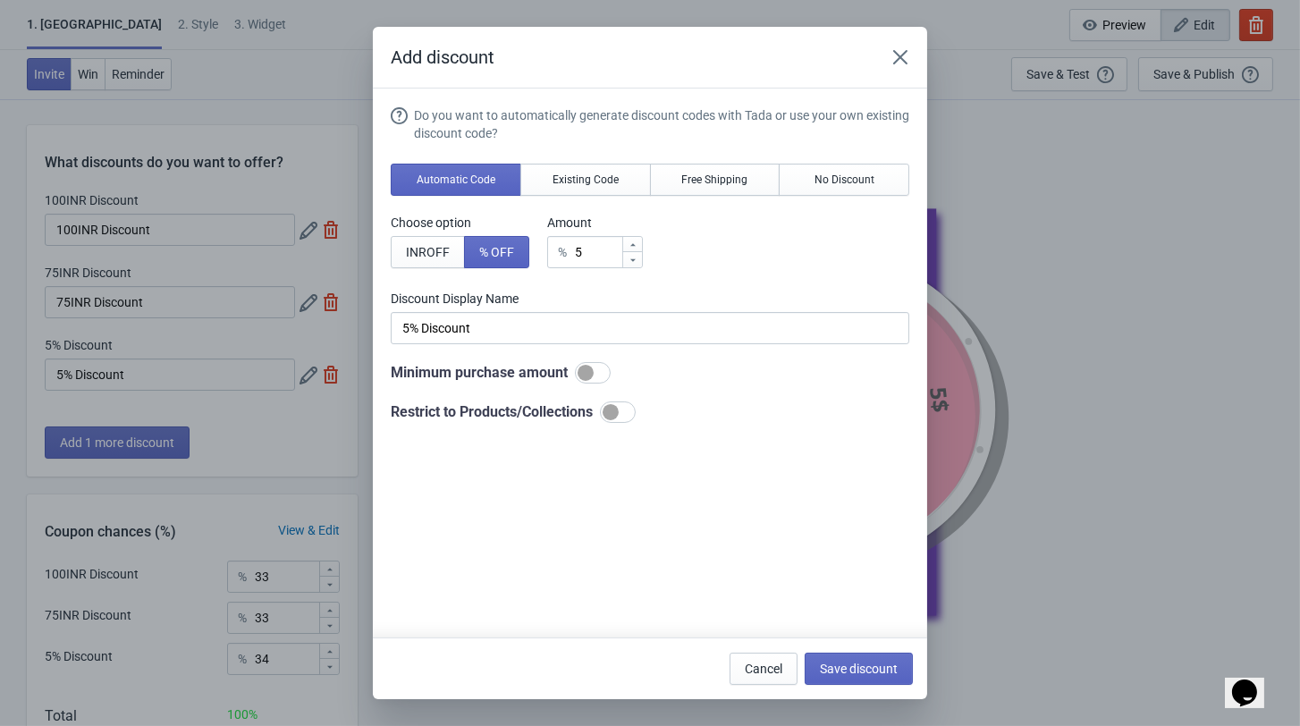
click at [80, 302] on div "Add discount Do you want to automatically generate discount codes with Tada or …" at bounding box center [650, 363] width 1300 height 672
click at [409, 259] on span "INR OFF" at bounding box center [428, 252] width 44 height 14
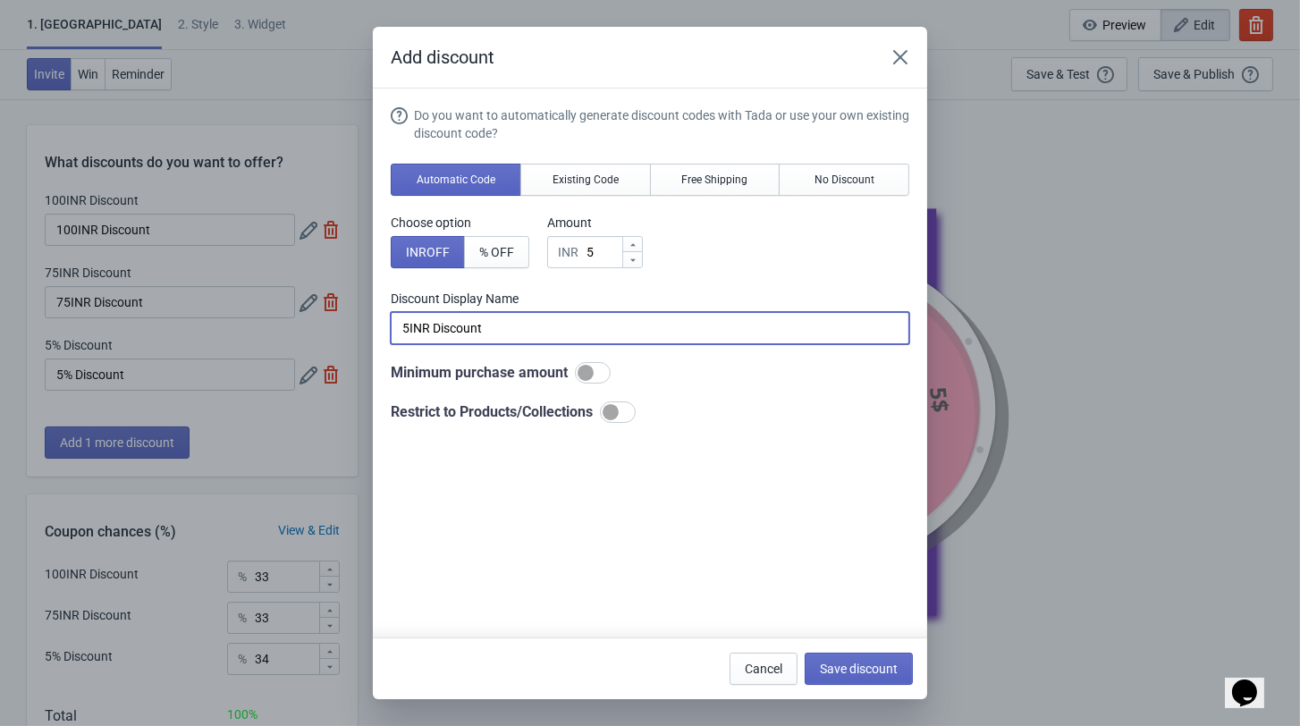
click at [398, 344] on input "5INR Discount" at bounding box center [650, 328] width 518 height 32
type input "50 INR Discount"
click at [600, 264] on input "5" at bounding box center [603, 252] width 36 height 32
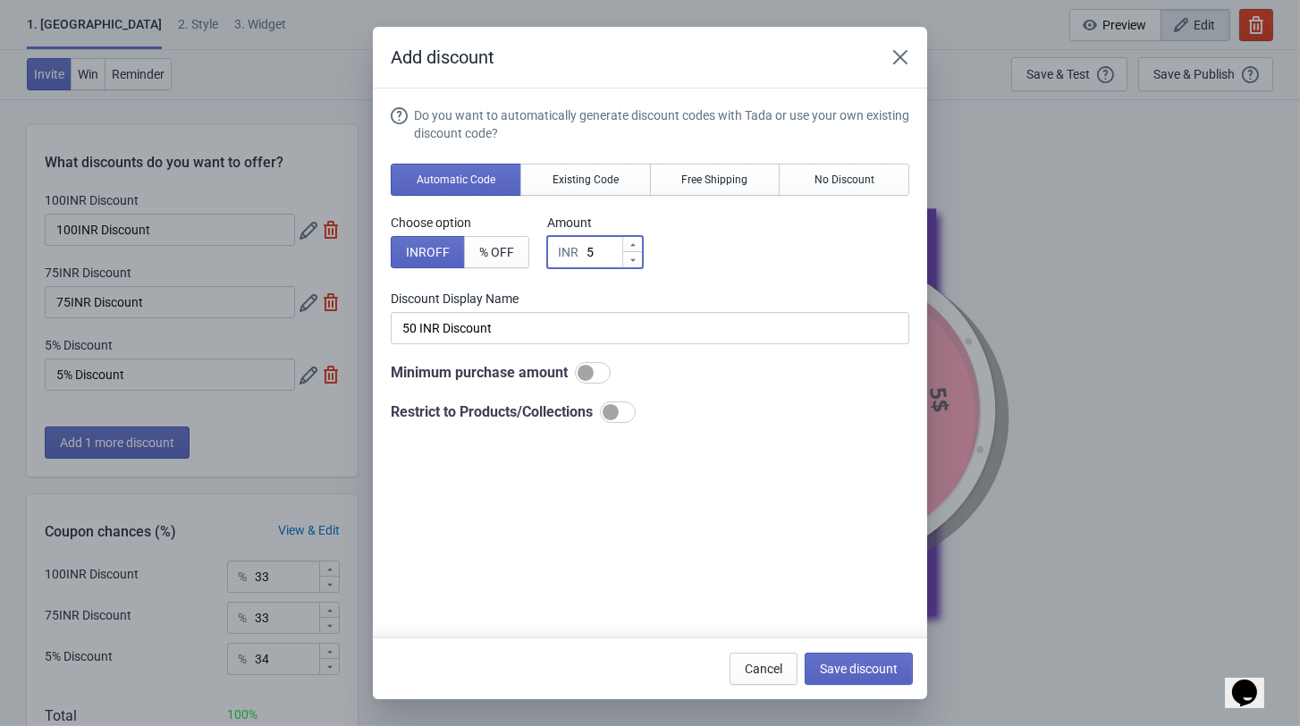
type input "50"
type input "50INR Discount"
type input "50"
click at [856, 661] on span "Save discount" at bounding box center [859, 668] width 78 height 14
type input "50INR Discount"
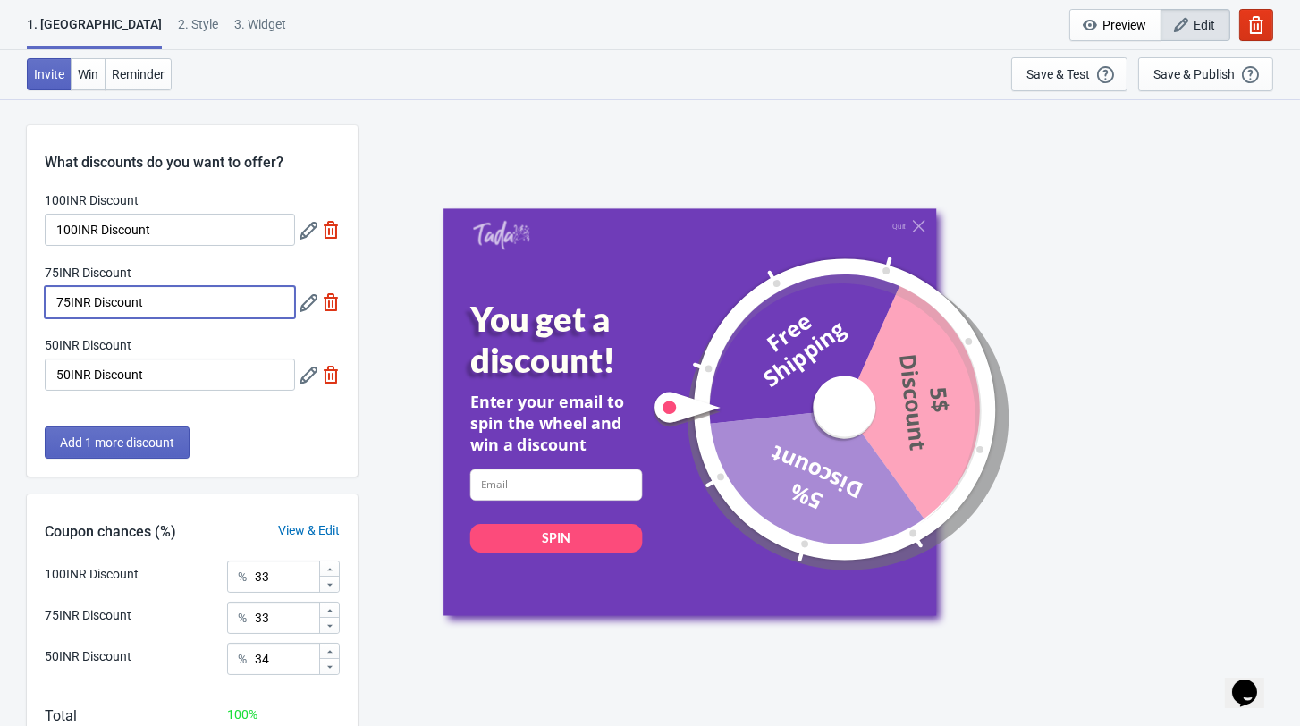
click at [76, 301] on input "75INR Discount" at bounding box center [170, 302] width 250 height 32
type input "75 INR Discount"
click at [75, 235] on input "100INR Discount" at bounding box center [170, 230] width 250 height 32
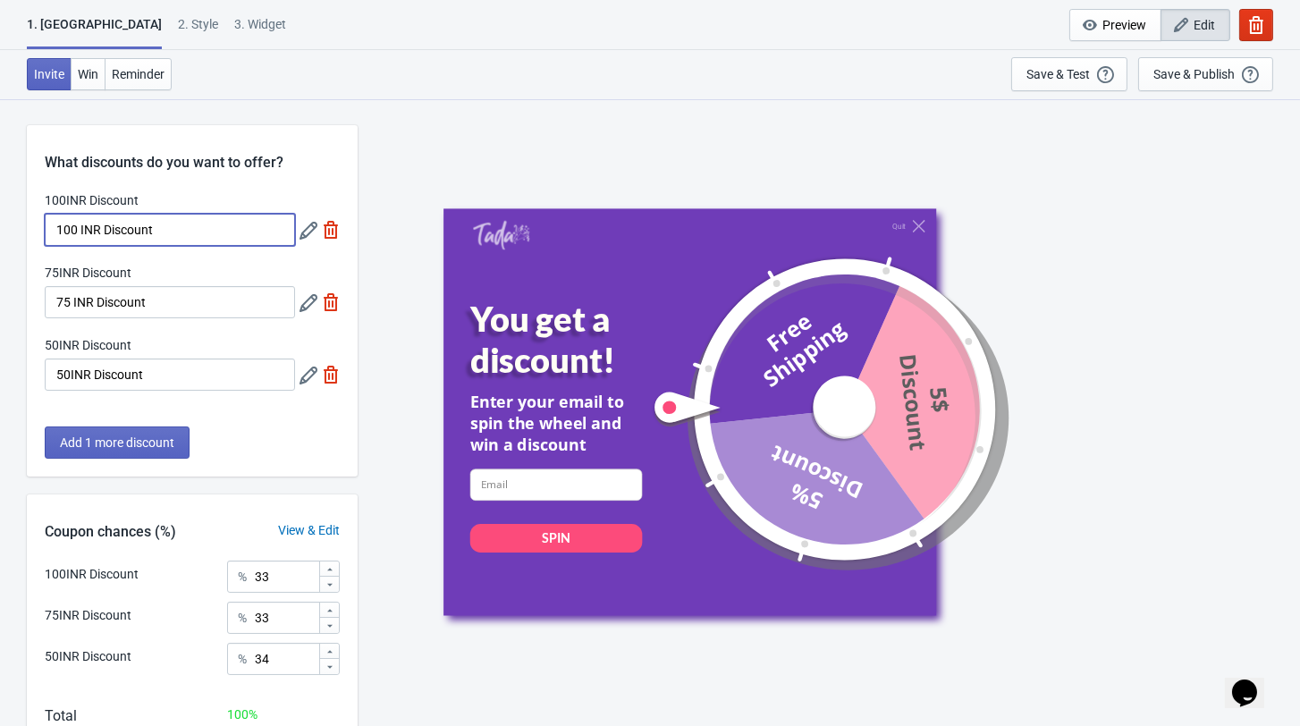
type input "100 INR Discount"
click at [71, 388] on input "50INR Discount" at bounding box center [170, 374] width 250 height 32
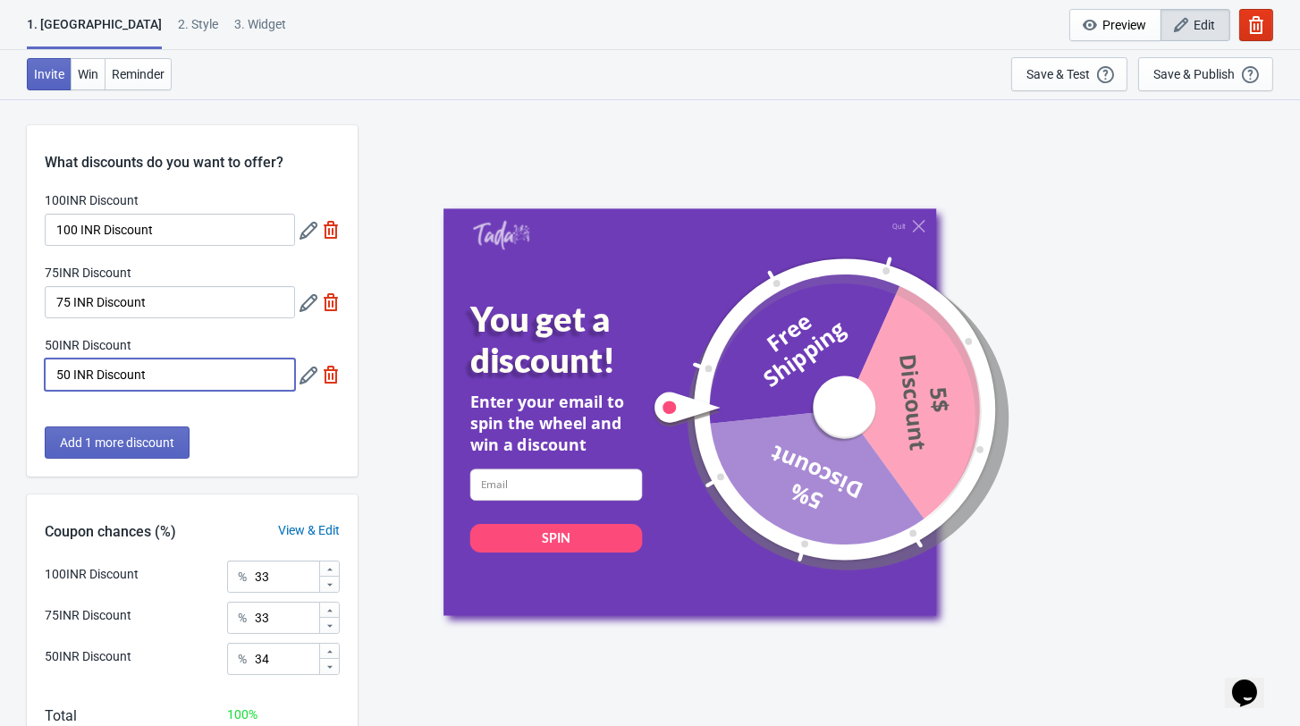
type input "50 INR Discount"
click at [308, 384] on icon at bounding box center [308, 375] width 18 height 18
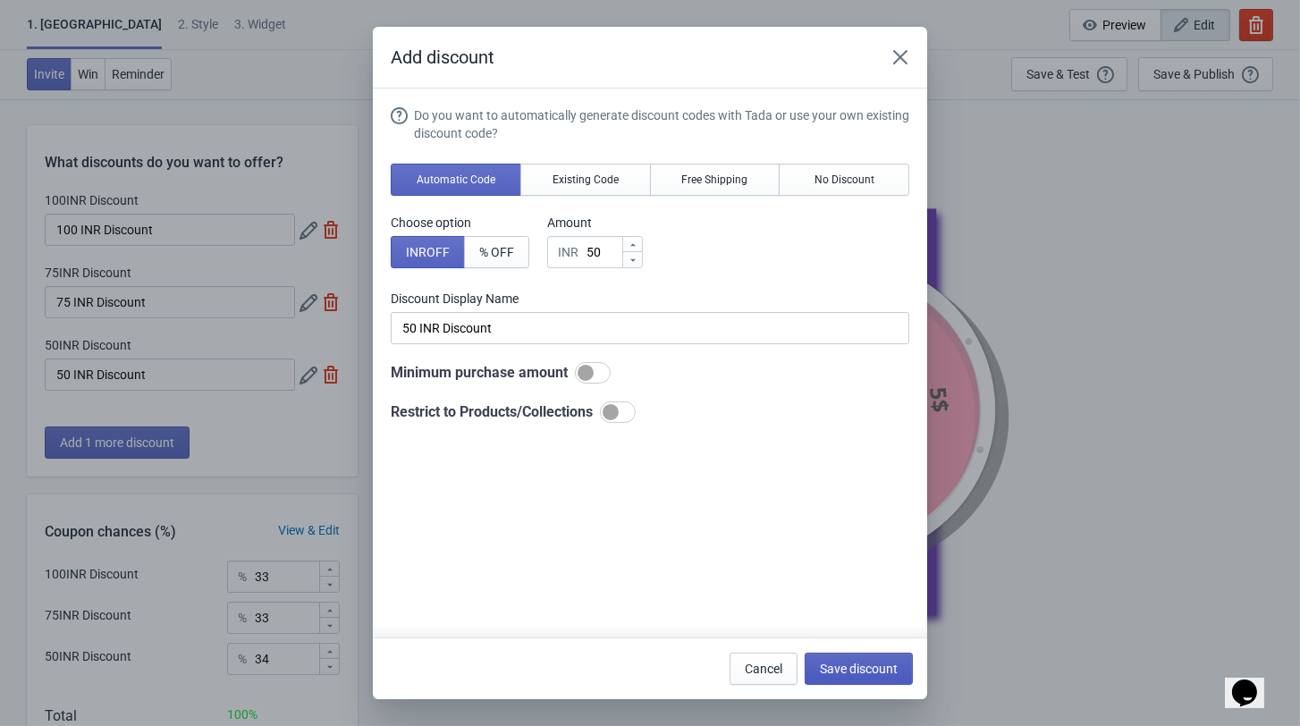
click at [873, 669] on span "Save discount" at bounding box center [859, 668] width 78 height 14
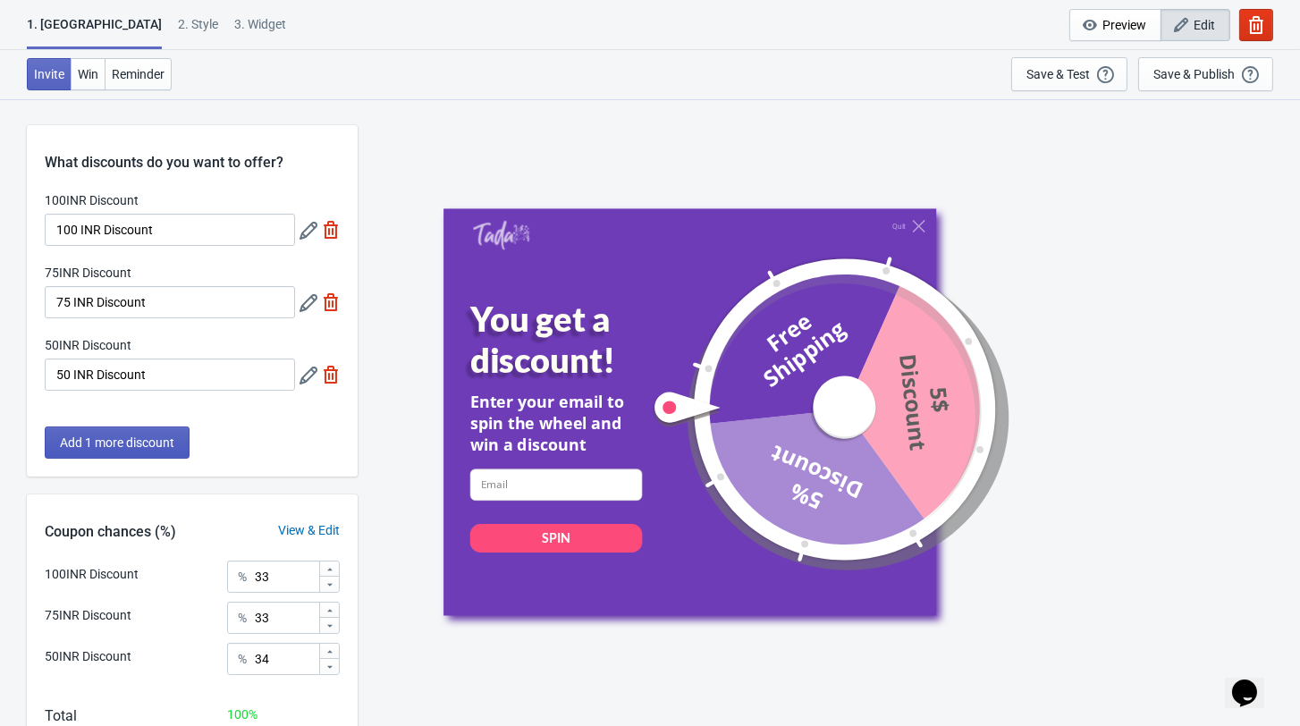
click at [144, 442] on button "Add 1 more discount" at bounding box center [117, 442] width 145 height 32
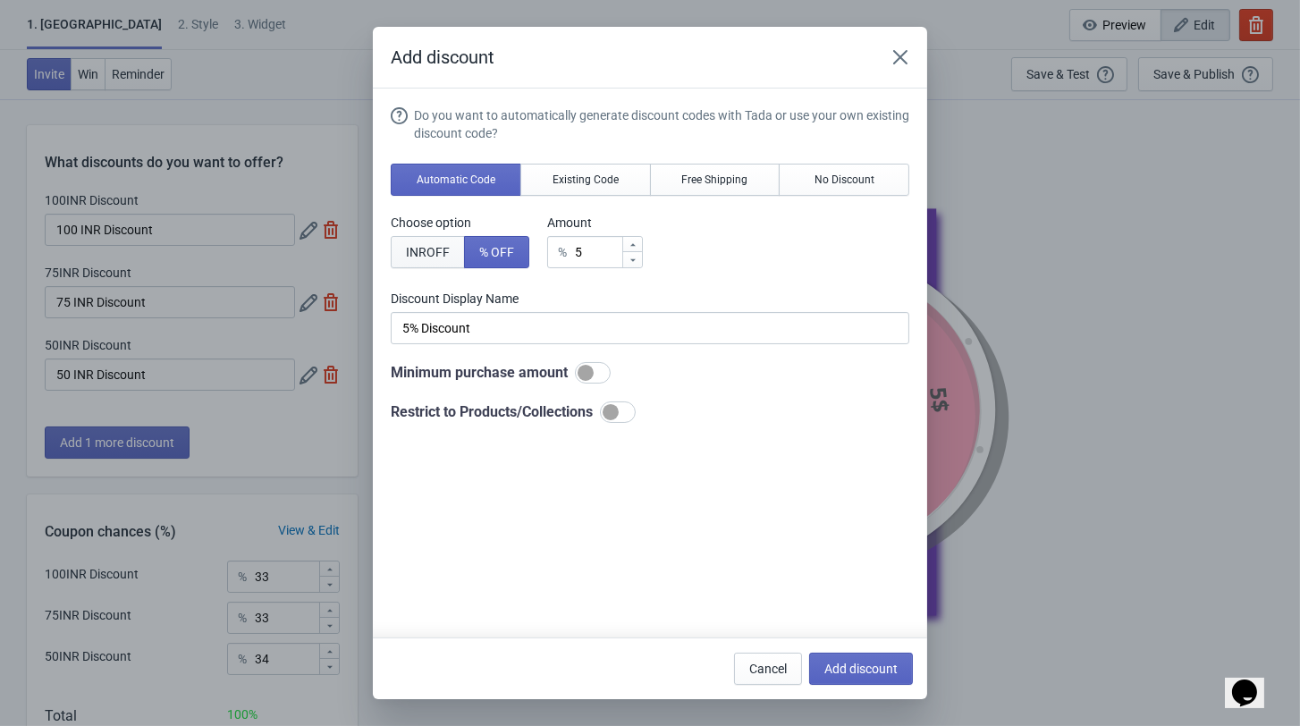
click at [417, 254] on span "INR OFF" at bounding box center [428, 252] width 44 height 14
type input "5INR Discount"
click at [596, 264] on input "5" at bounding box center [603, 252] width 36 height 32
type input "INR Discount"
type input "0"
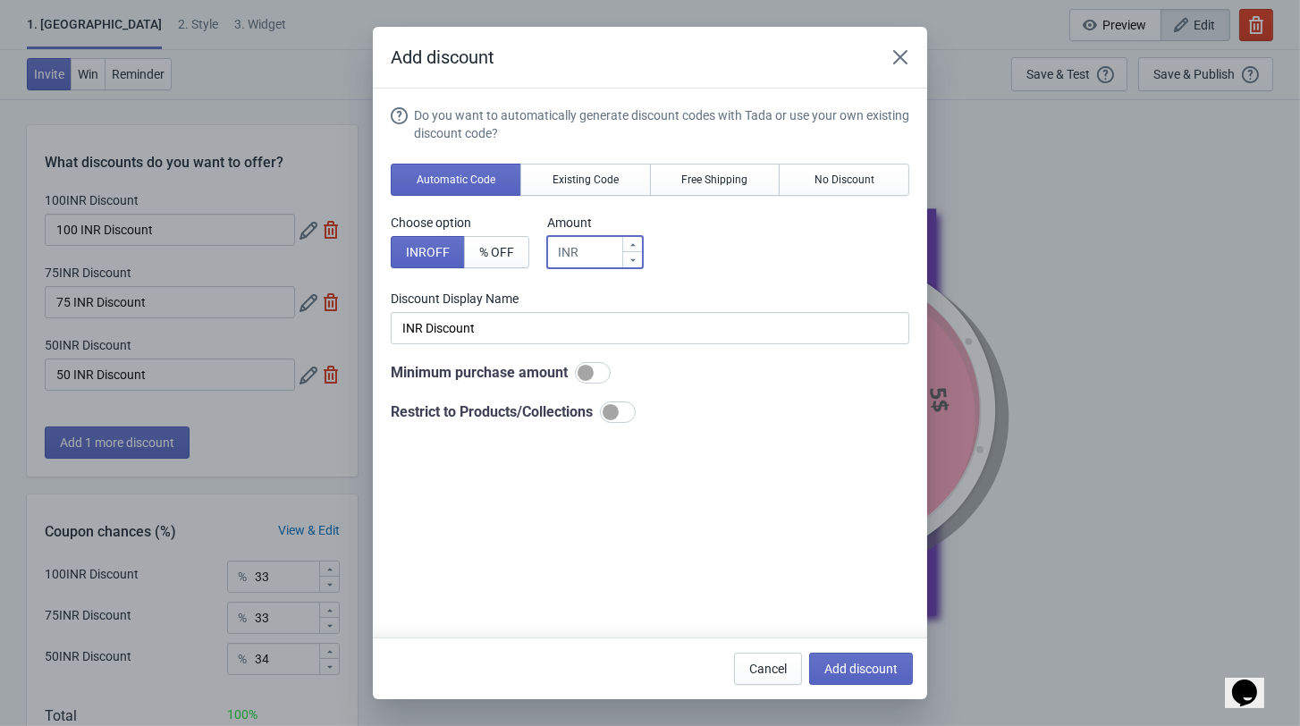
type input "0INR Discount"
type input "0"
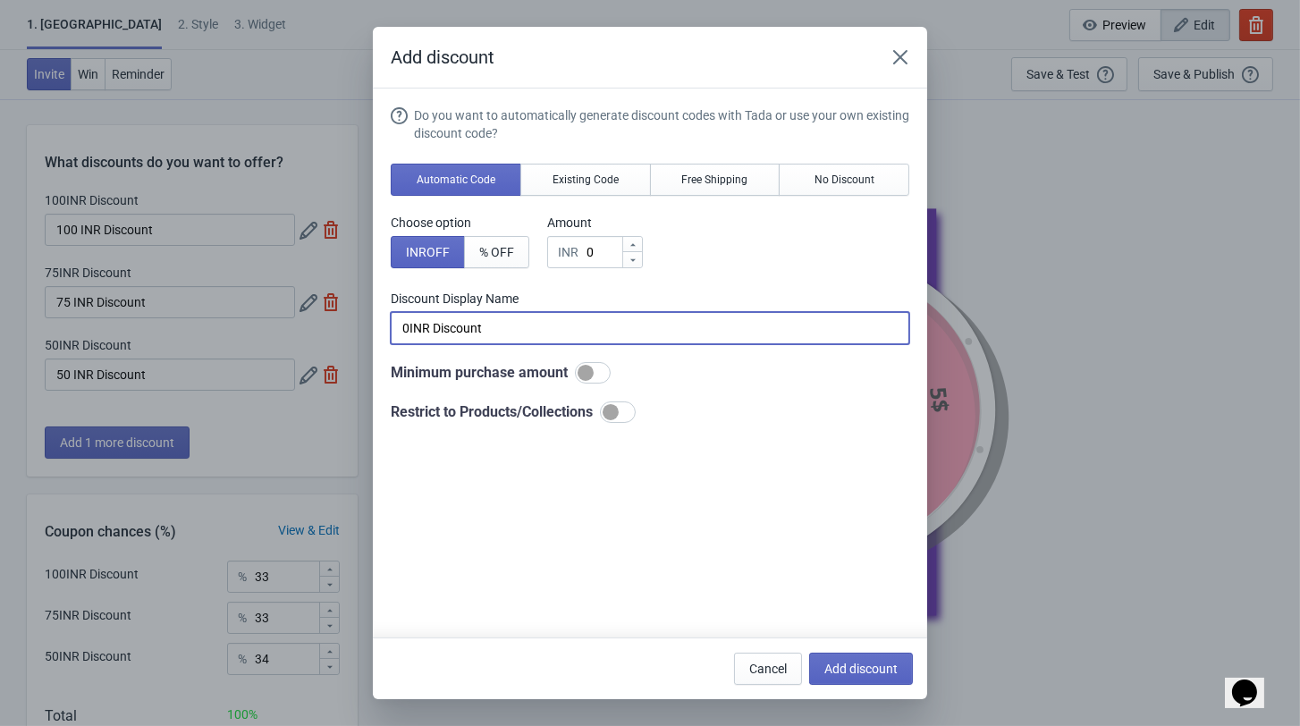
click at [509, 344] on input "0INR Discount" at bounding box center [650, 328] width 518 height 32
type input "0"
type input "Better Luck Next Time"
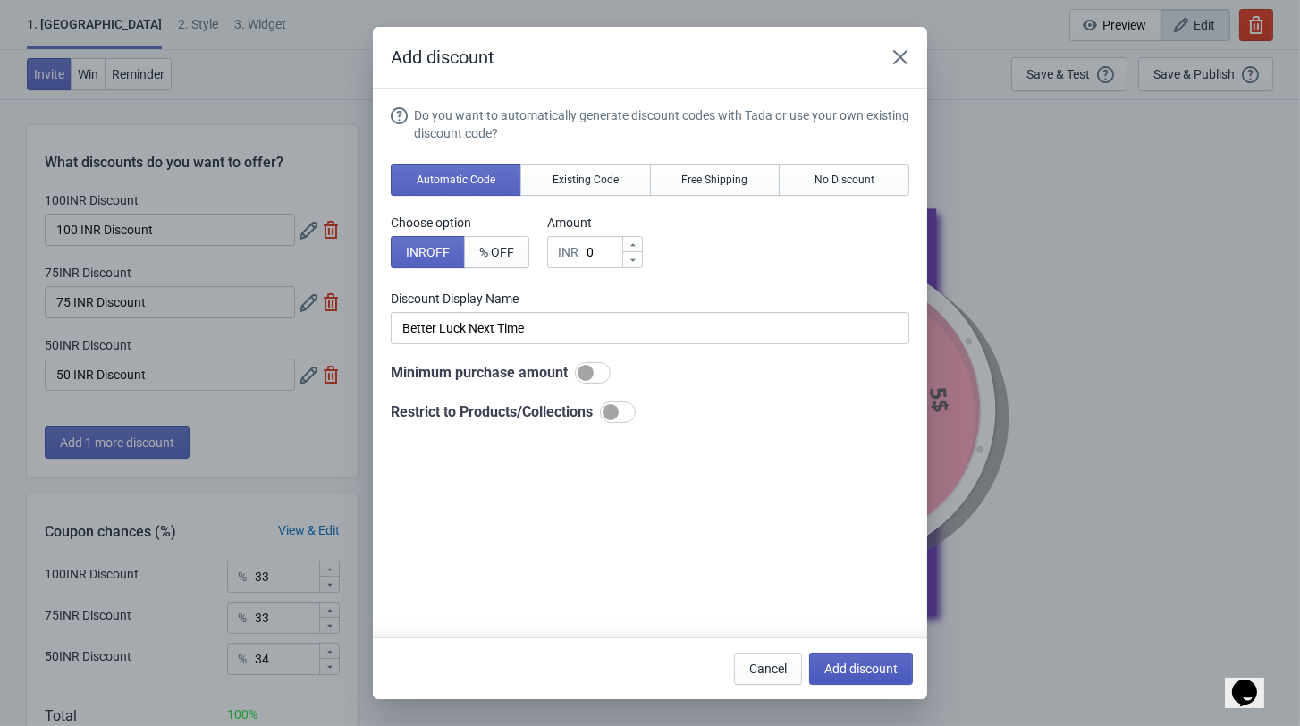
click at [887, 661] on span "Add discount" at bounding box center [860, 668] width 73 height 14
type input "25"
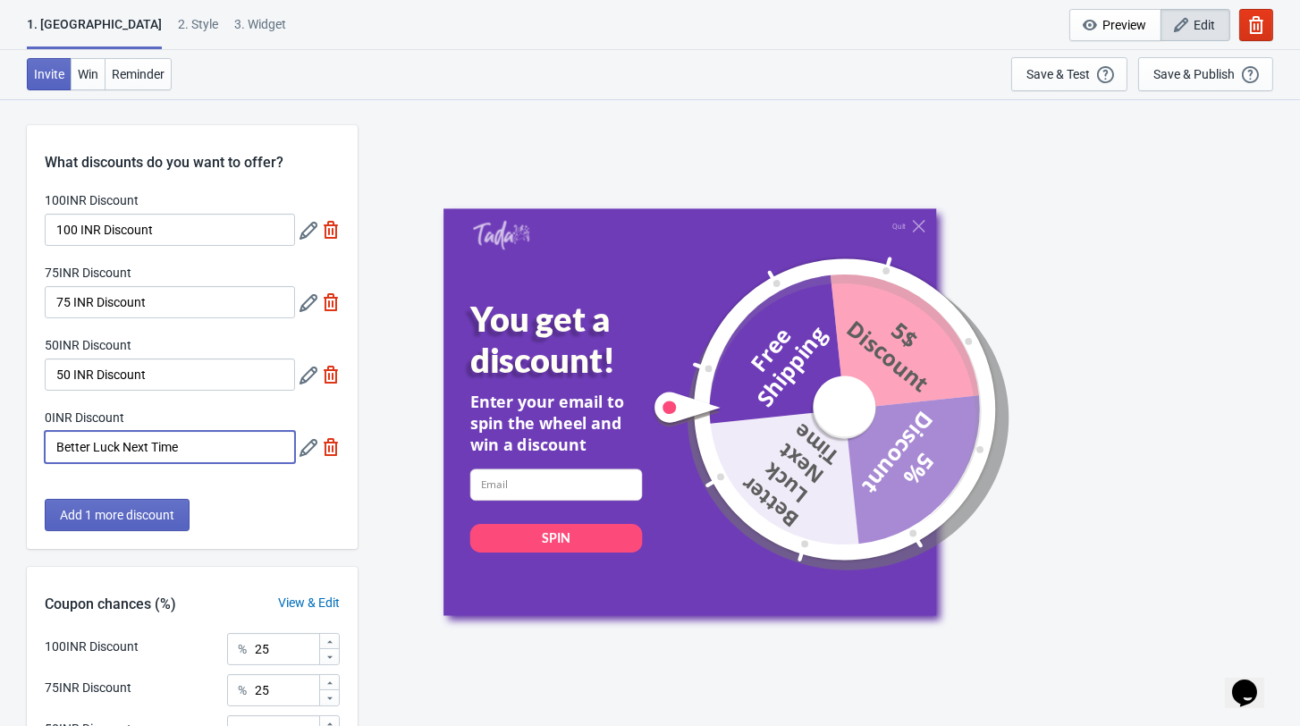
click at [236, 451] on input "Better Luck Next Time" at bounding box center [170, 447] width 250 height 32
type input "B"
type input "Sorry! No Luck"
click at [134, 522] on span "Add 1 more discount" at bounding box center [117, 515] width 114 height 14
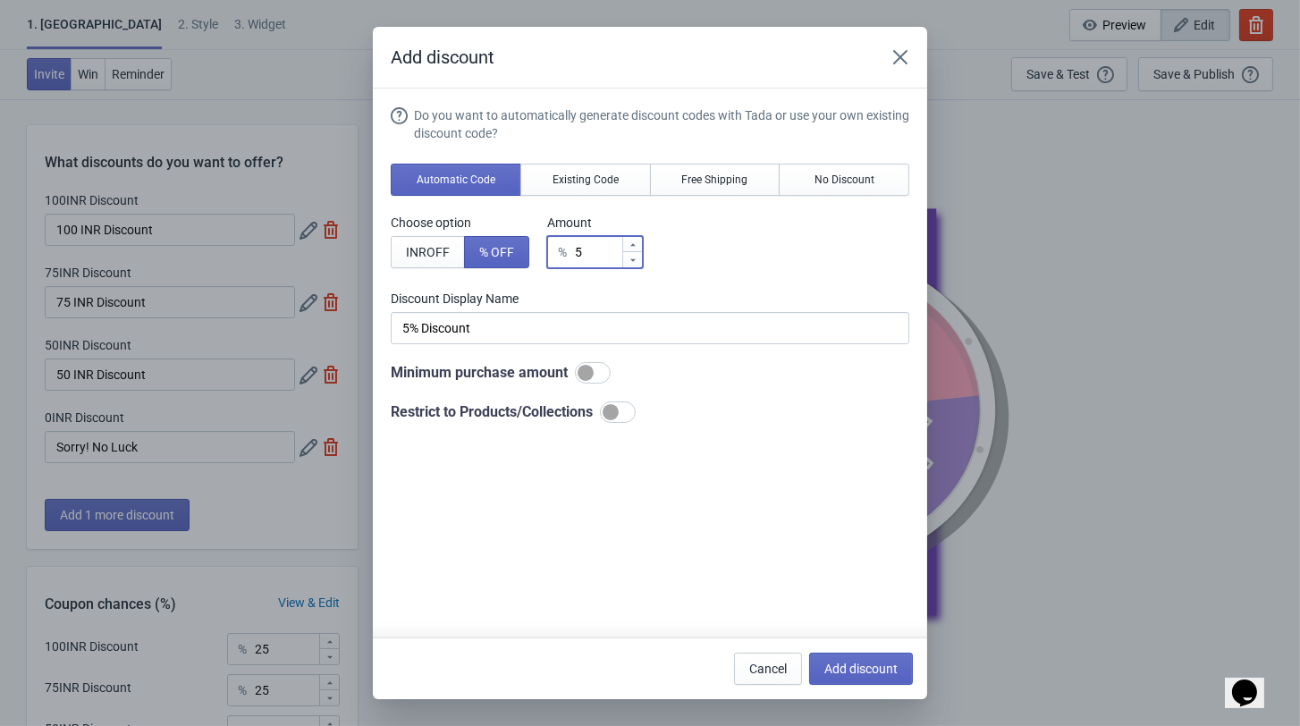
click at [586, 265] on input "5" at bounding box center [597, 252] width 47 height 32
click at [907, 55] on icon "Close" at bounding box center [900, 57] width 14 height 14
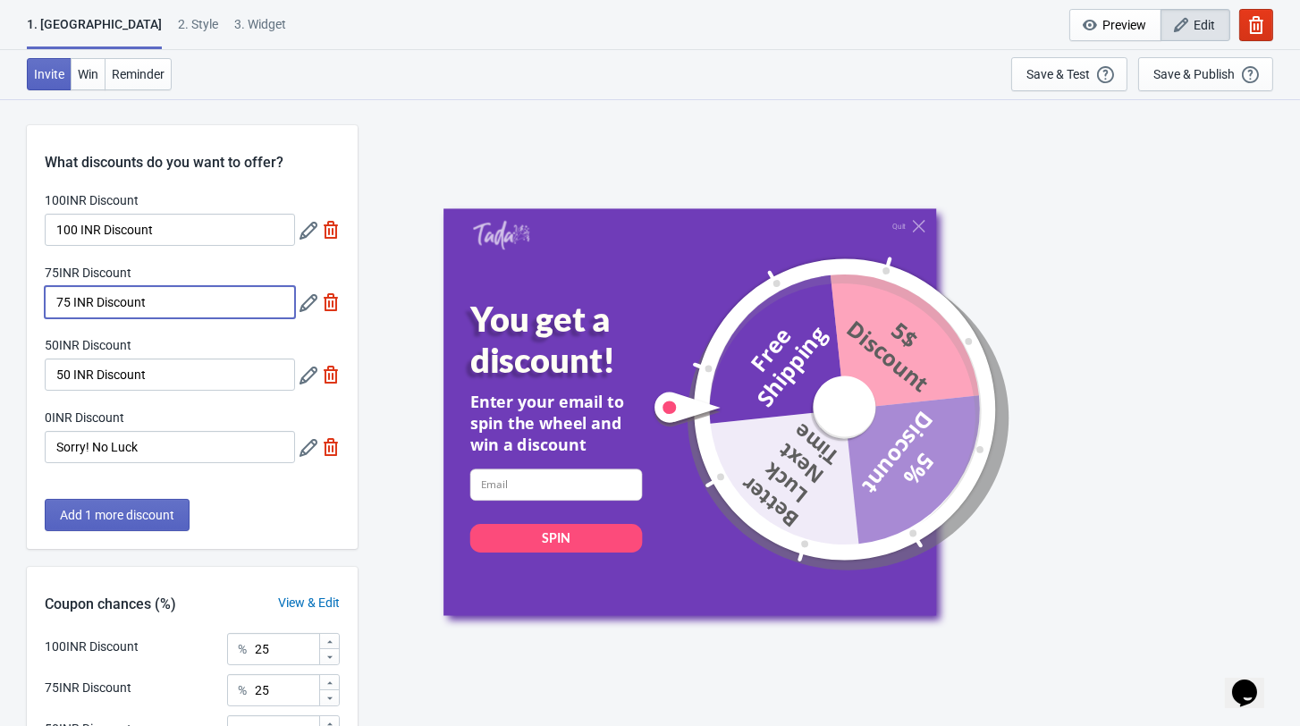
drag, startPoint x: 173, startPoint y: 312, endPoint x: 46, endPoint y: 306, distance: 127.1
click at [46, 306] on input "75 INR Discount" at bounding box center [170, 302] width 250 height 32
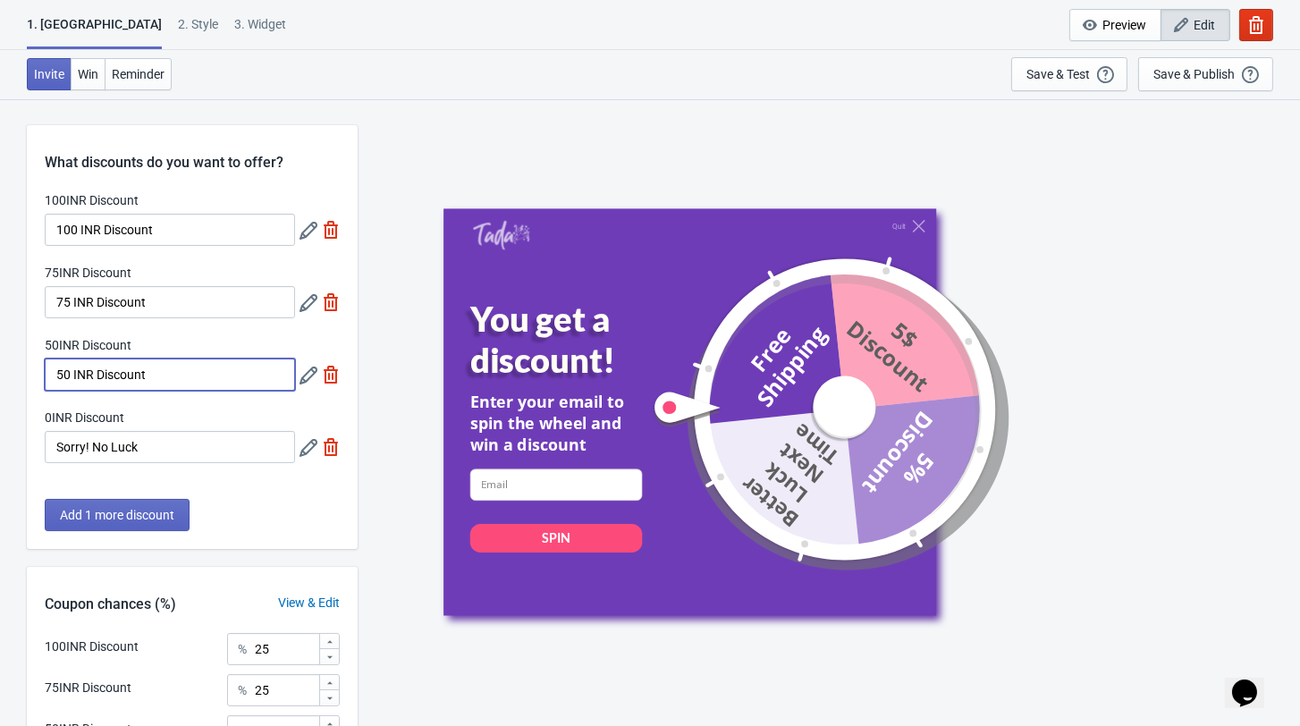
drag, startPoint x: 174, startPoint y: 383, endPoint x: 21, endPoint y: 362, distance: 154.2
click at [21, 362] on div "What discounts do you want to offer? 100INR Discount 100 INR Discount 75INR Dis…" at bounding box center [650, 525] width 1300 height 855
paste input "75"
type input "75 INR Discount"
click at [307, 384] on icon at bounding box center [308, 375] width 18 height 18
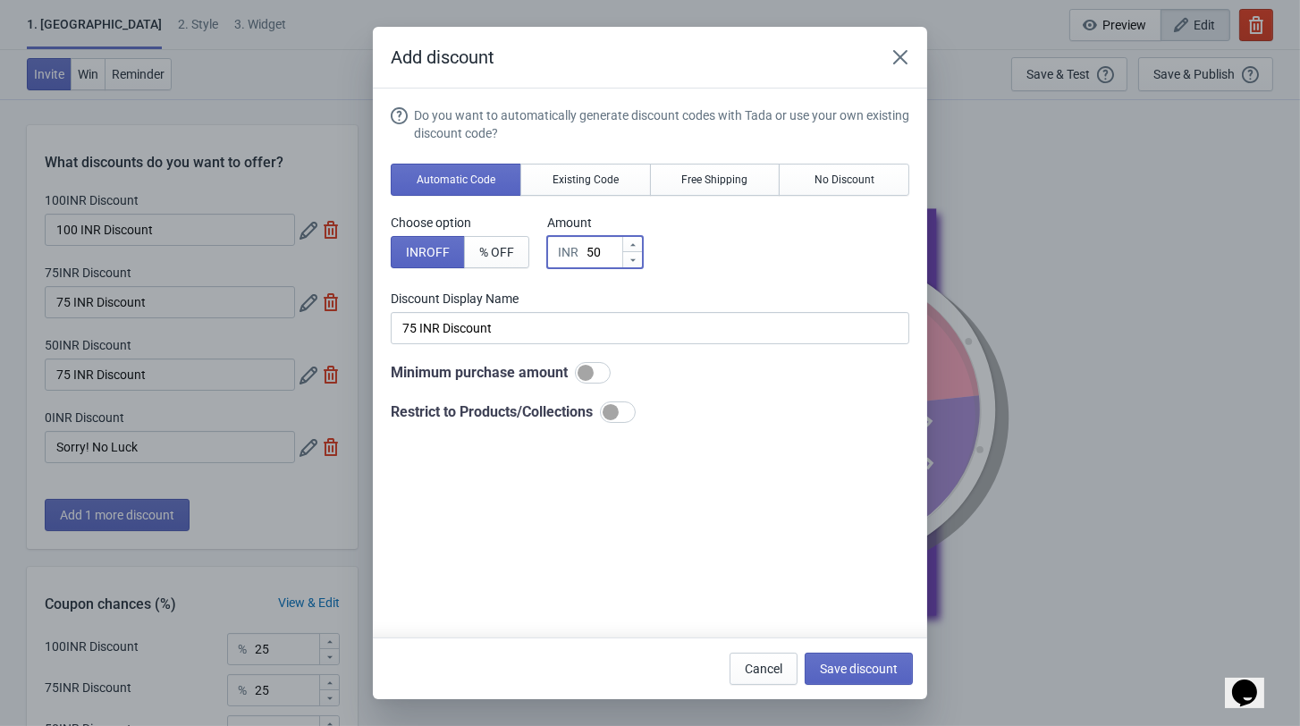
click at [604, 257] on input "50" at bounding box center [603, 252] width 36 height 32
type input "5"
type input "5INR Discount"
type input "INR Discount"
type input "7"
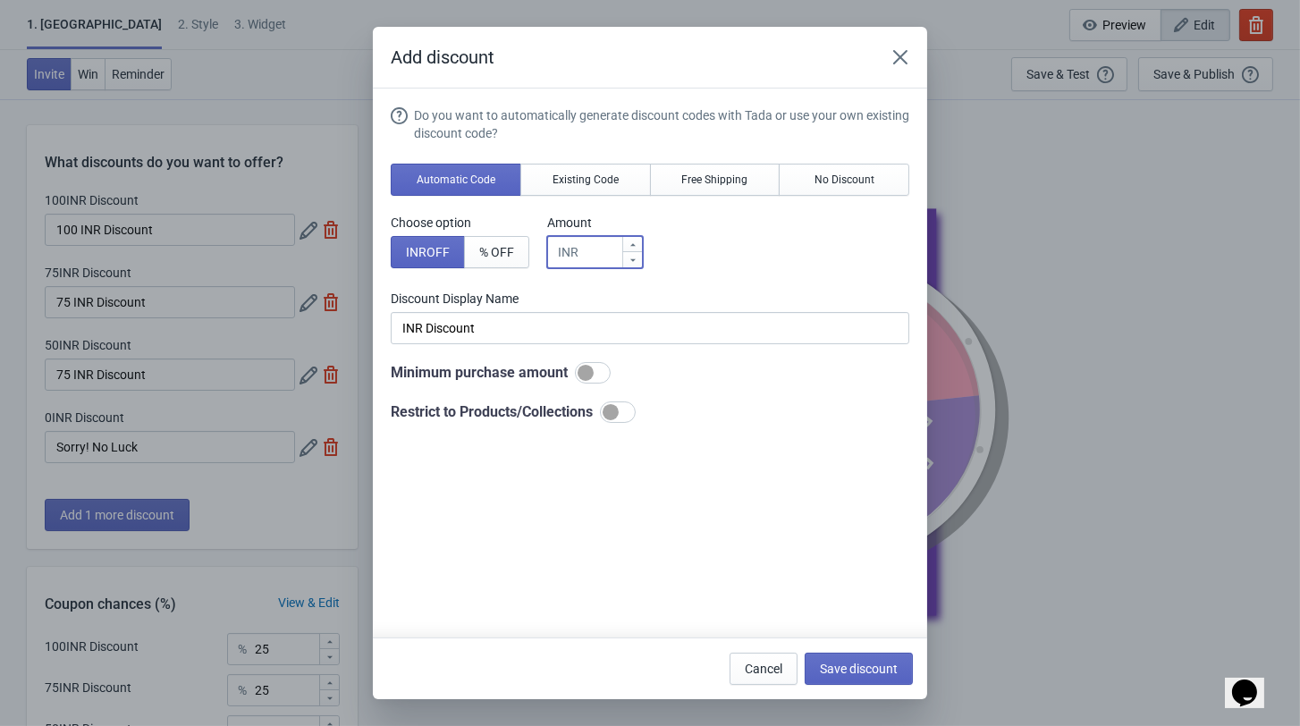
type input "7INR Discount"
type input "75"
type input "75INR Discount"
type input "75"
click at [861, 669] on span "Save discount" at bounding box center [859, 668] width 78 height 14
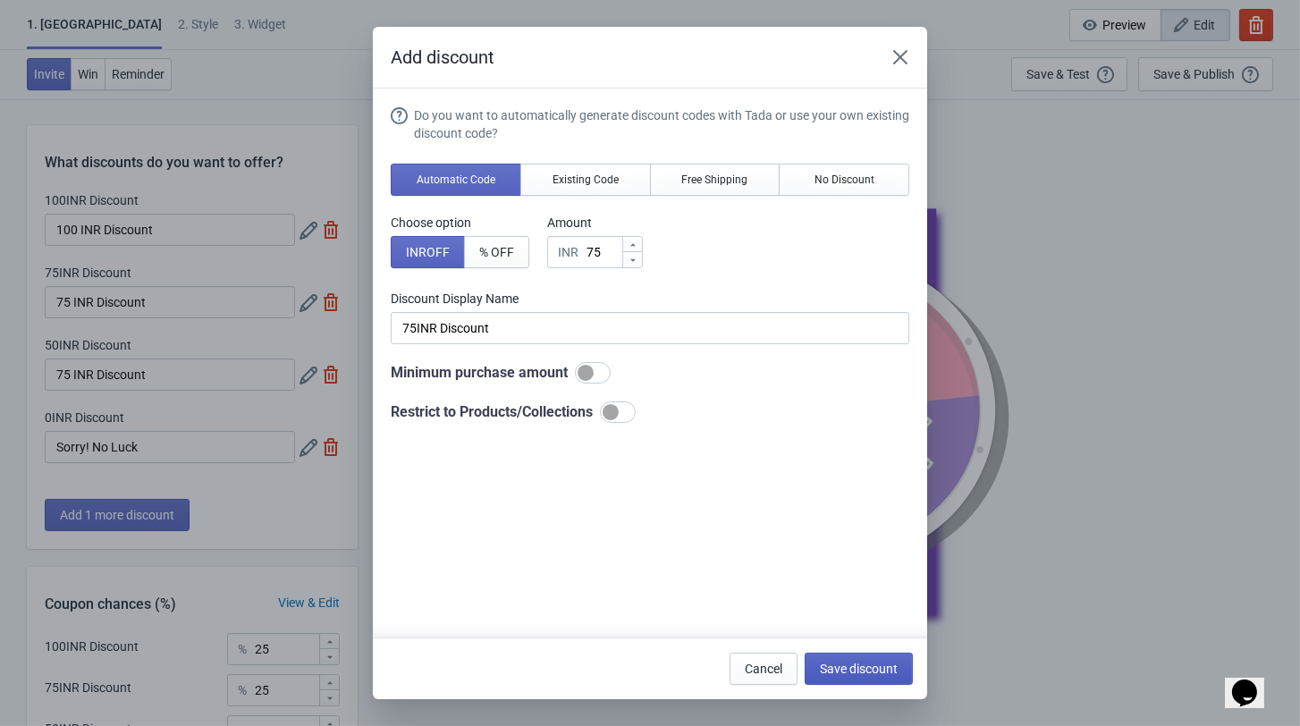
type input "75INR Discount"
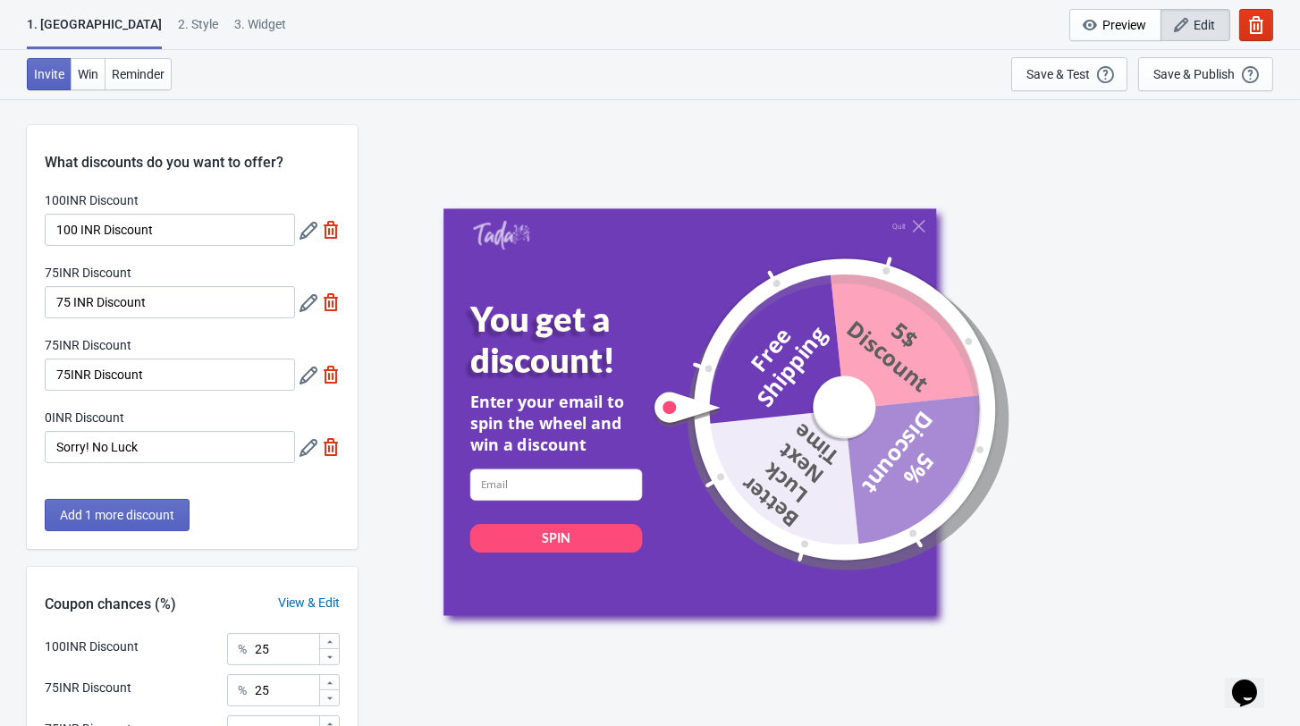
click at [330, 307] on img at bounding box center [331, 302] width 18 height 18
type input "33"
type input "34"
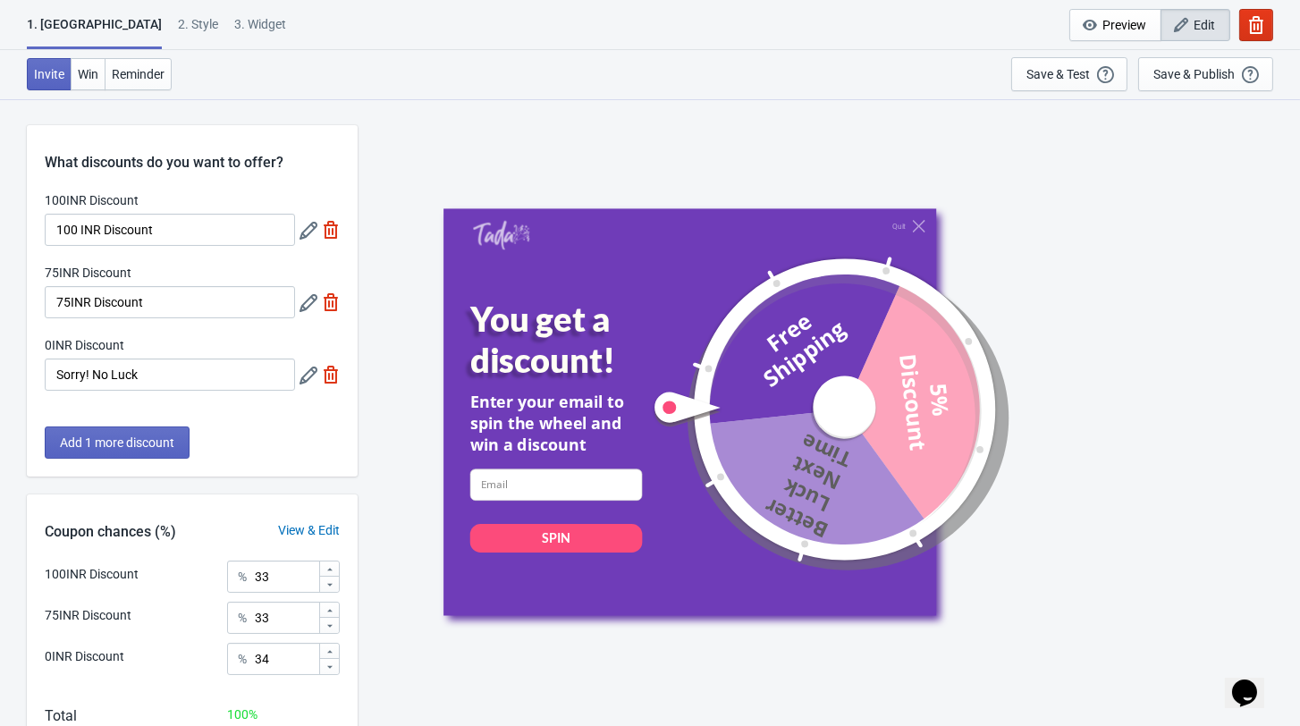
click at [330, 307] on img at bounding box center [331, 302] width 18 height 18
type input "50"
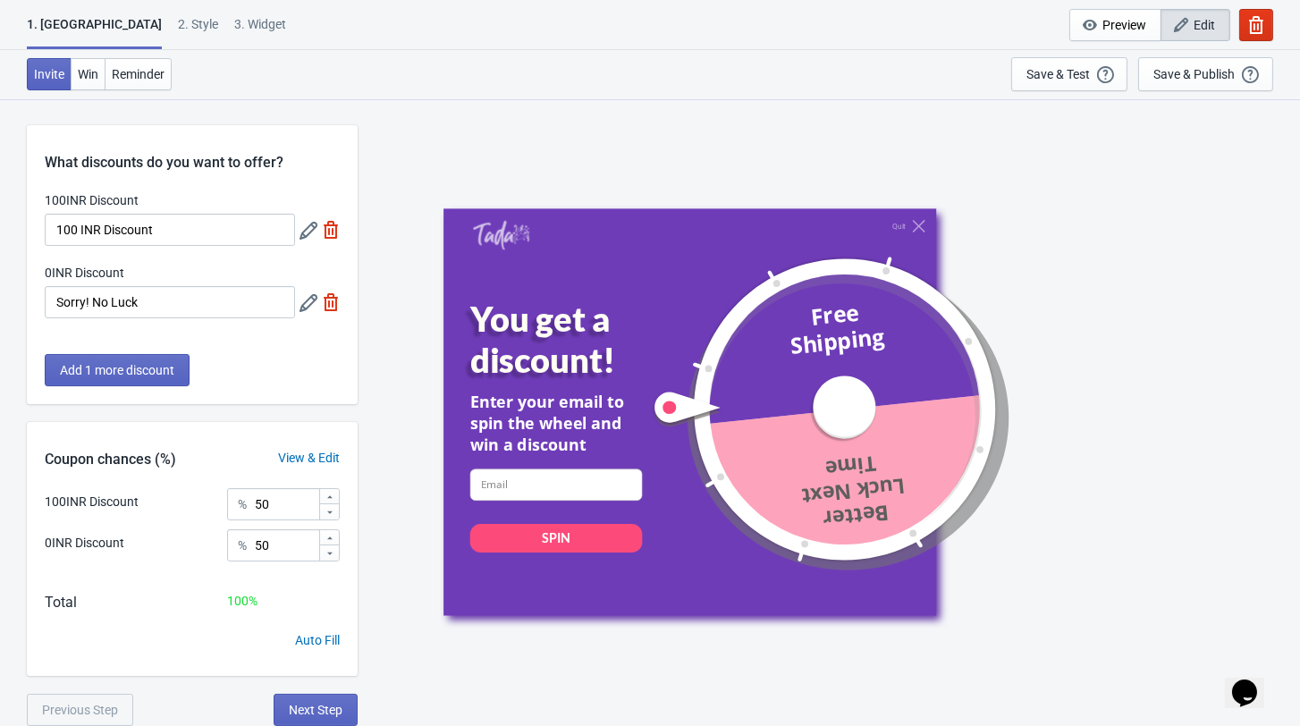
click at [330, 307] on img at bounding box center [331, 302] width 18 height 18
type input "100"
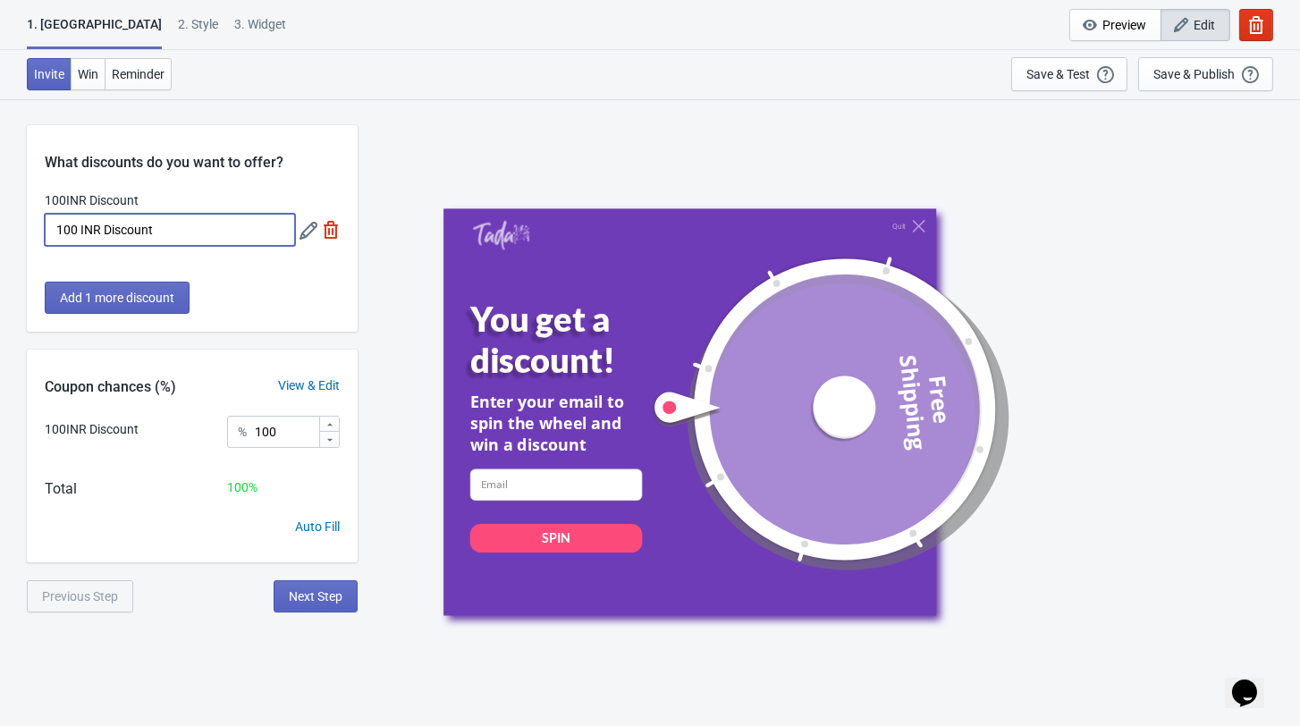
click at [57, 231] on input "100 INR Discount" at bounding box center [170, 230] width 250 height 32
paste input "₹"
click at [115, 223] on input "₹100 INR Discount" at bounding box center [170, 230] width 250 height 32
click at [67, 227] on input "₹100 Discount" at bounding box center [170, 230] width 250 height 32
paste input "₹"
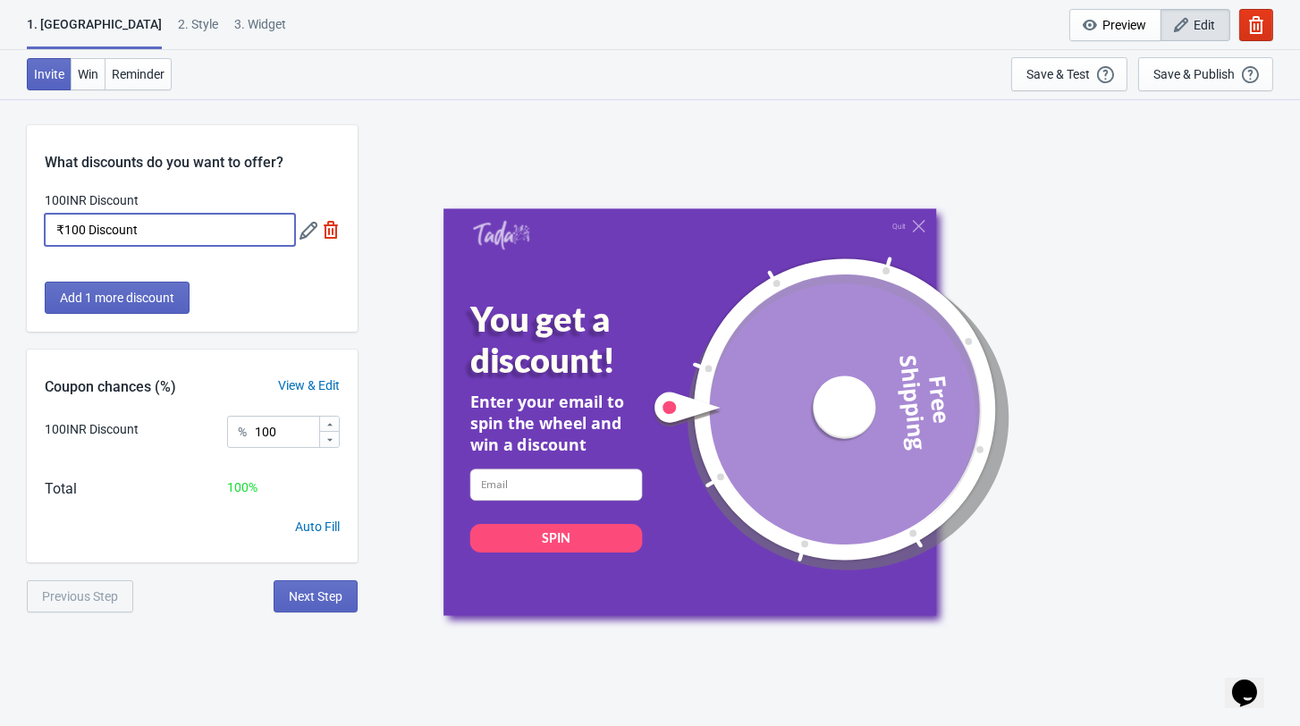
type input "₹100 Discount"
click at [308, 240] on icon at bounding box center [308, 231] width 18 height 18
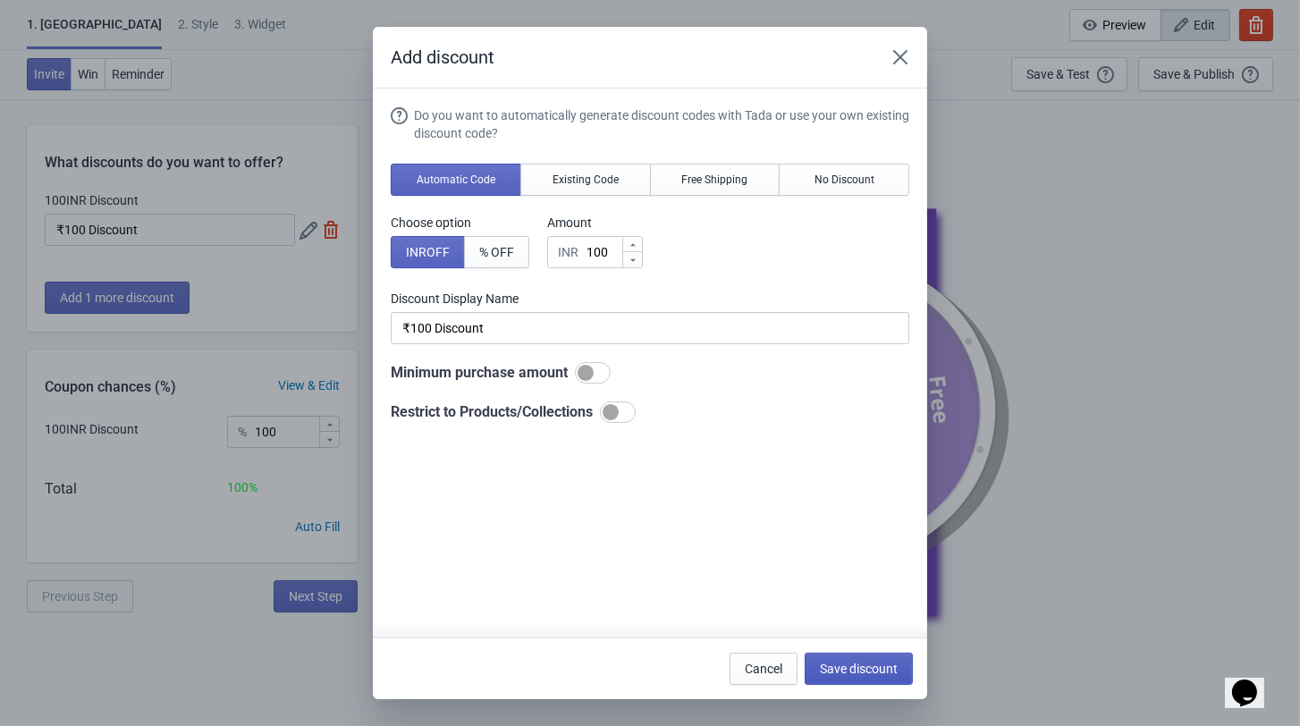
click at [871, 665] on span "Save discount" at bounding box center [859, 668] width 78 height 14
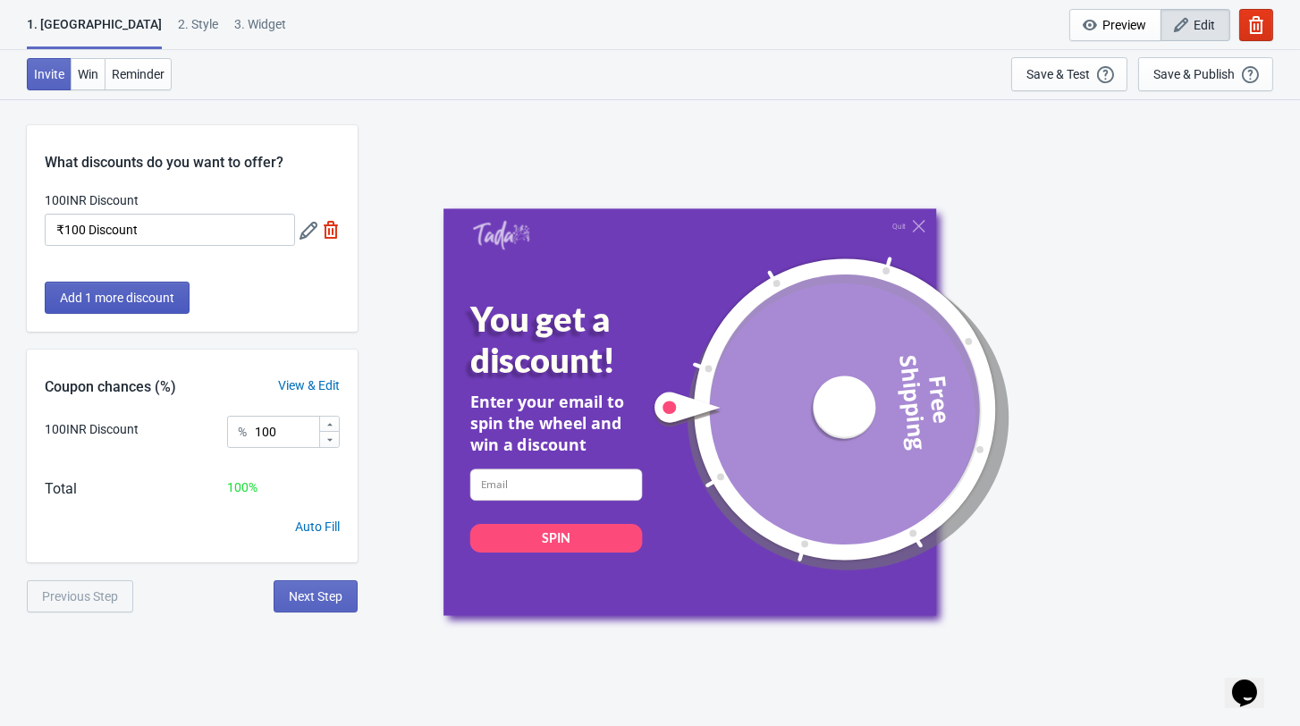
click at [105, 308] on button "Add 1 more discount" at bounding box center [117, 298] width 145 height 32
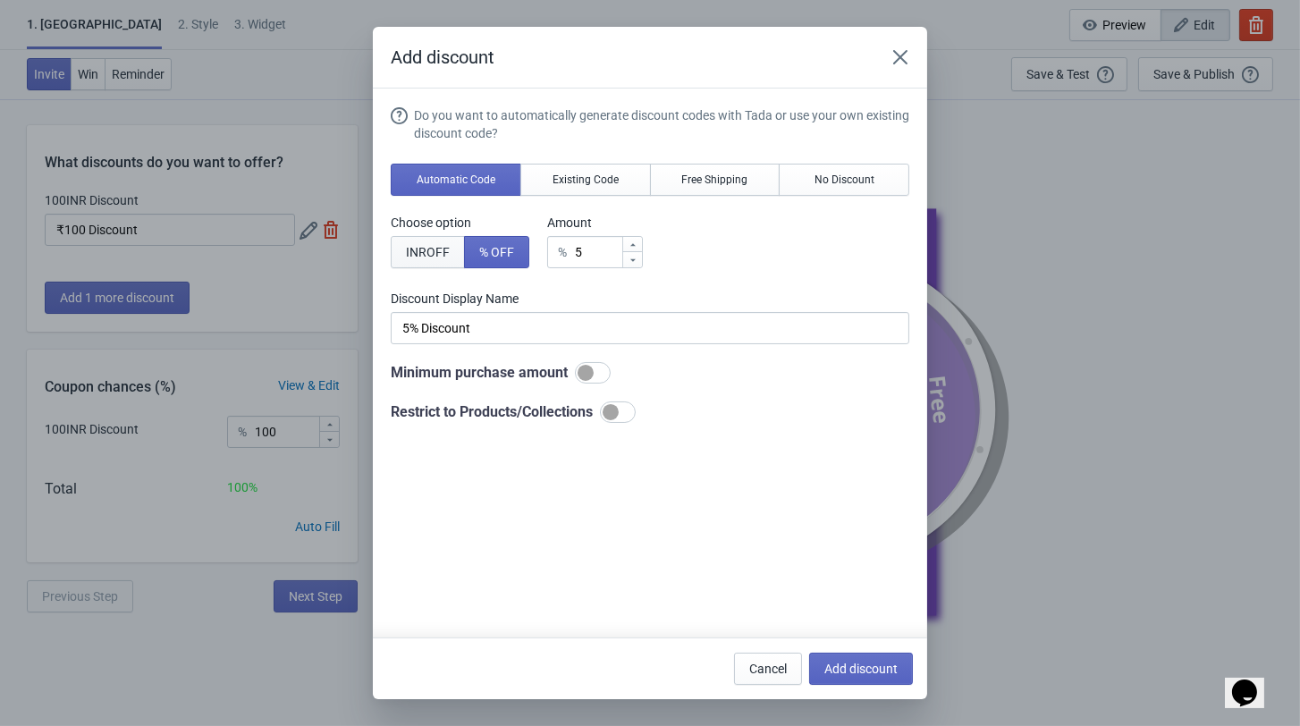
click at [413, 248] on button "INR OFF" at bounding box center [428, 252] width 74 height 32
type input "5INR Discount"
click at [600, 259] on input "5" at bounding box center [603, 252] width 36 height 32
type input "INR Discount"
type input "7"
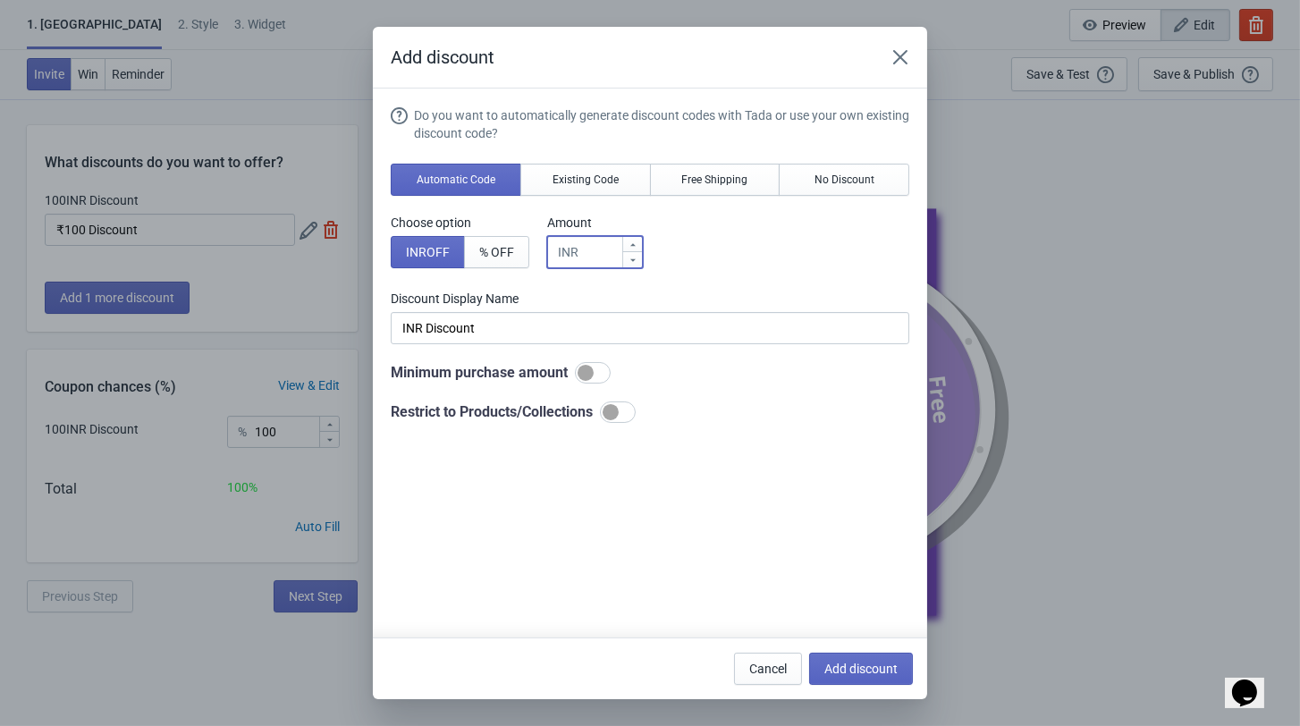
type input "7INR Discount"
type input "75"
type input "75INR Discount"
type input "75"
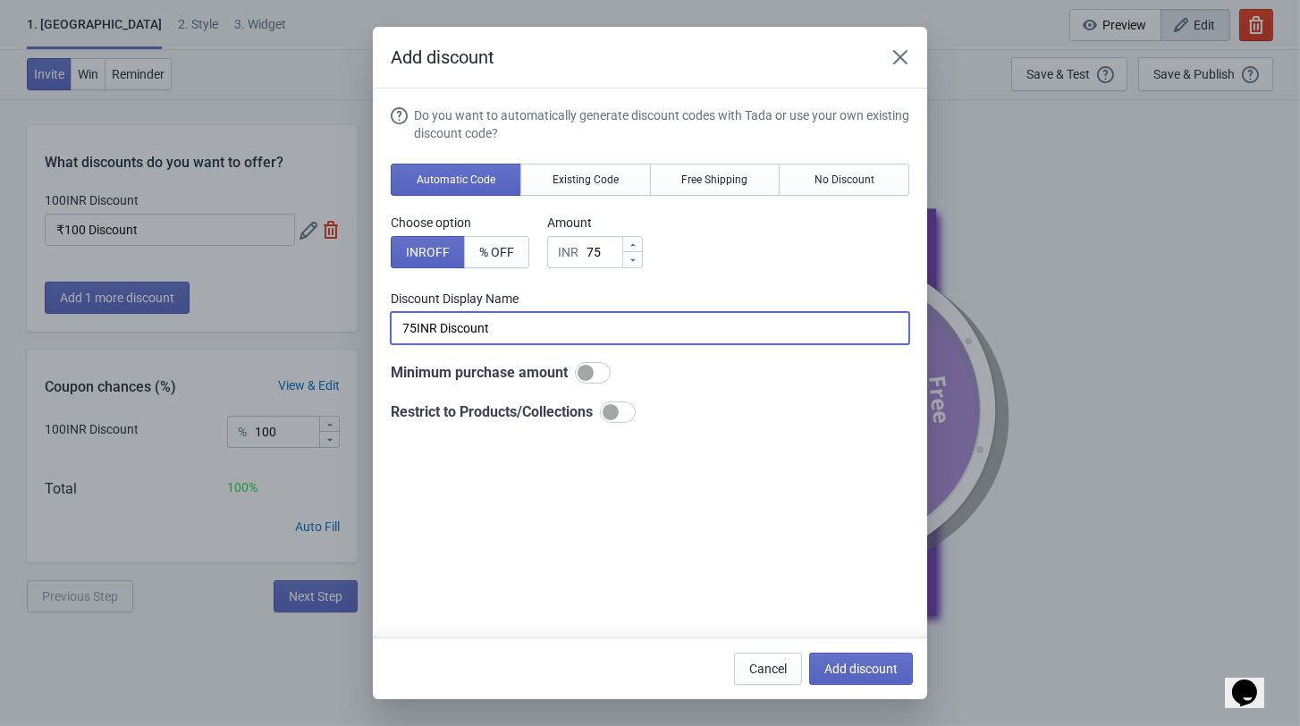
drag, startPoint x: 497, startPoint y: 341, endPoint x: 330, endPoint y: 350, distance: 167.4
click at [330, 350] on div "Add discount Do you want to automatically generate discount codes with Tada or …" at bounding box center [650, 363] width 1300 height 672
paste input "₹"
type input "₹"
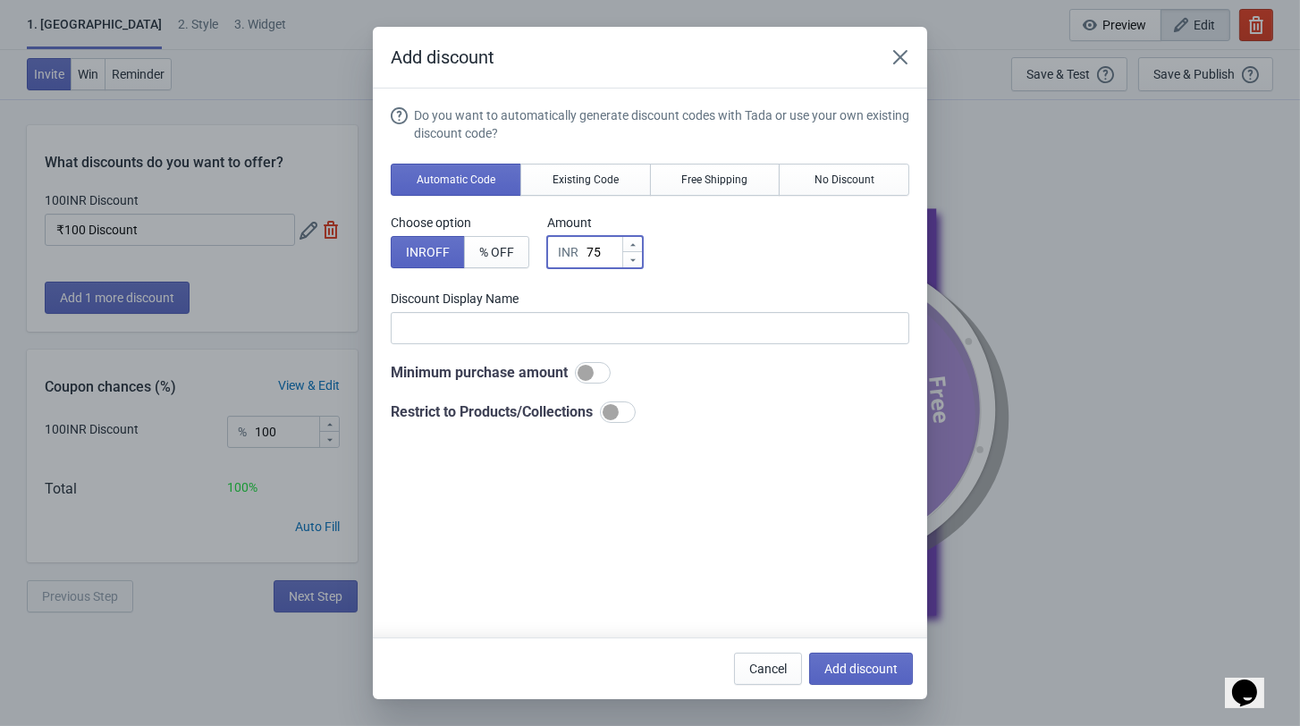
click at [602, 255] on input "75" at bounding box center [603, 252] width 36 height 32
type input "7"
type input "7INR Discount"
type input "INR Discount"
type input "0"
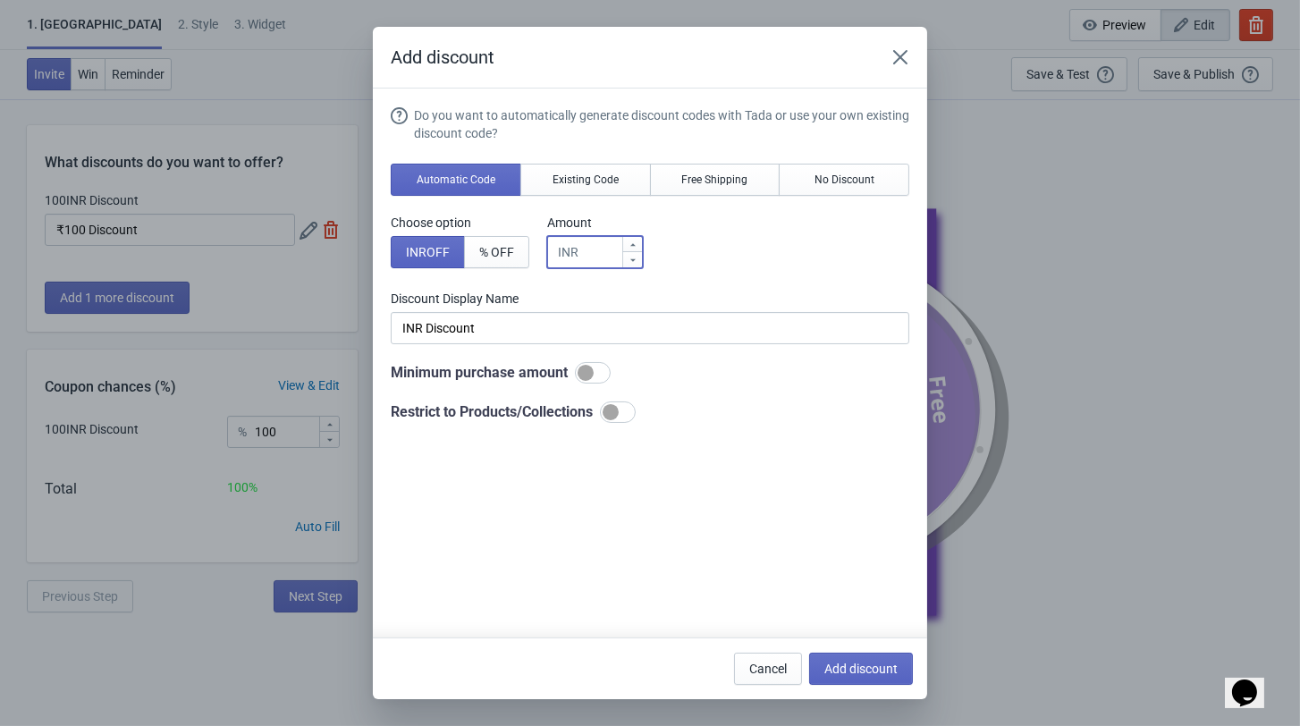
type input "0INR Discount"
type input "0"
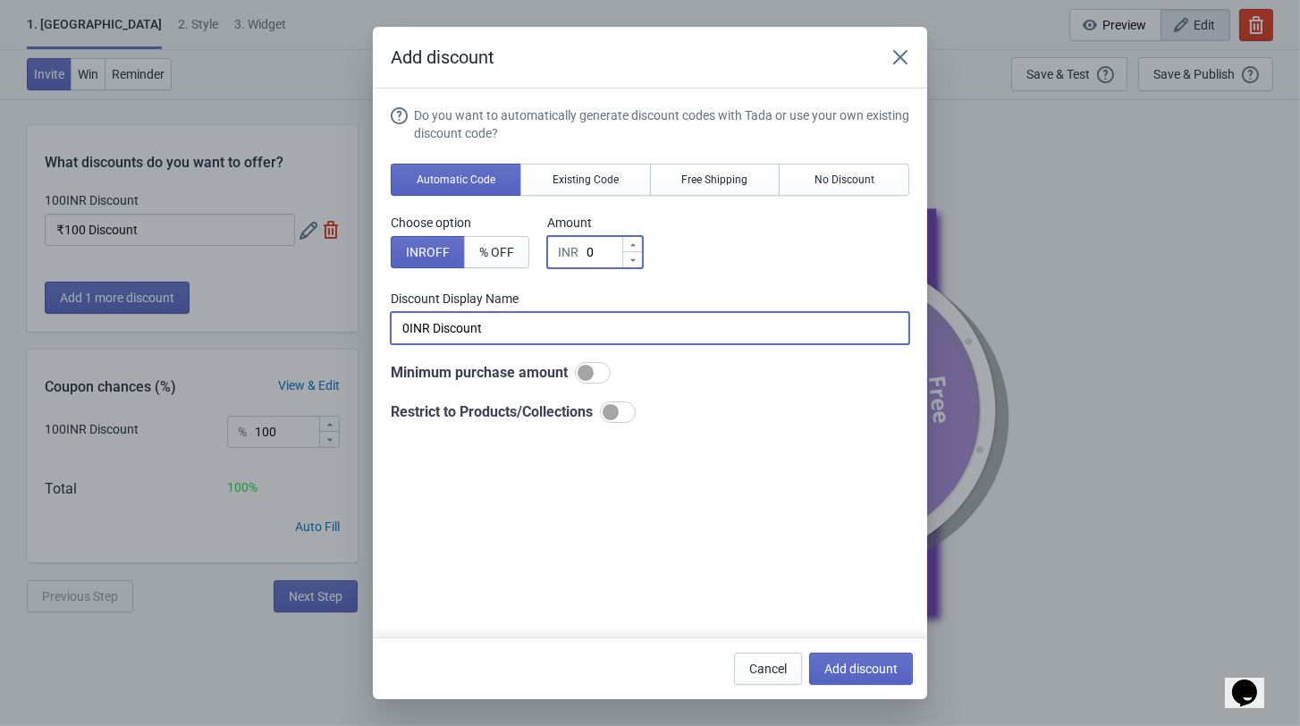
click at [477, 343] on input "0INR Discount" at bounding box center [650, 328] width 518 height 32
type input "0"
type input "T"
type input "SORRY!"
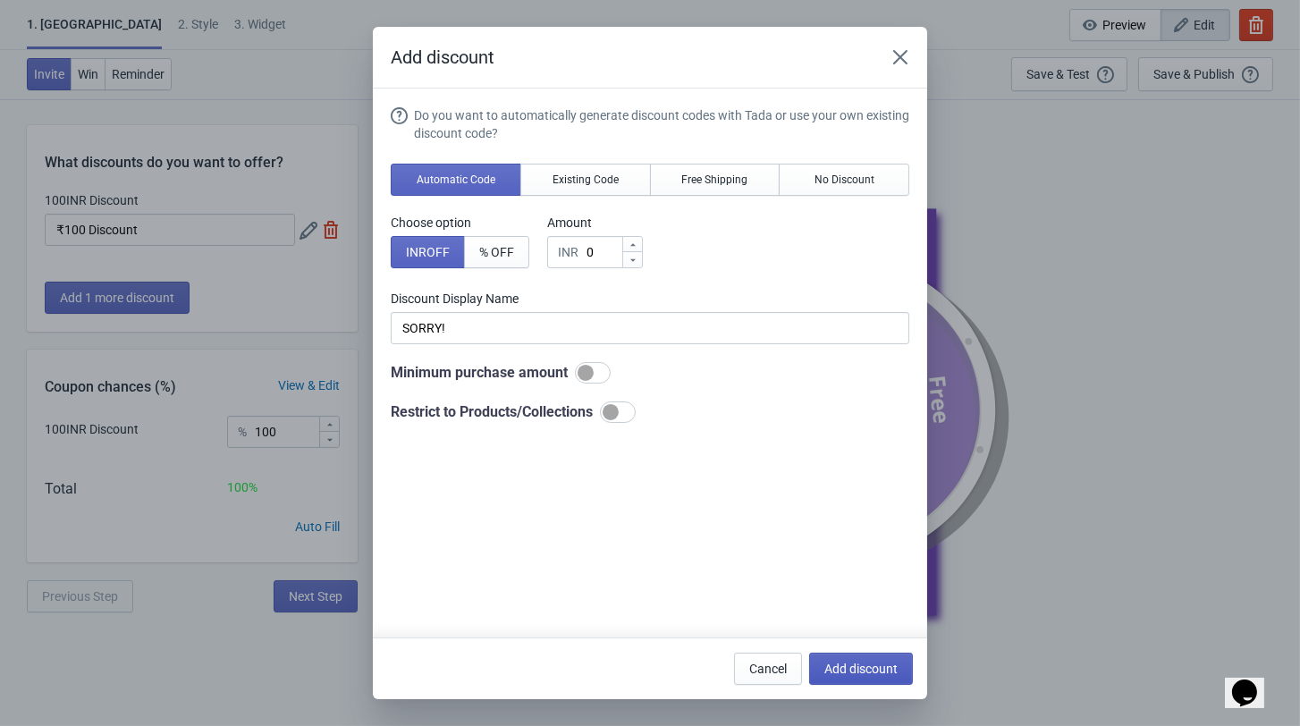
click at [896, 676] on button "Add discount" at bounding box center [861, 669] width 104 height 32
type input "50"
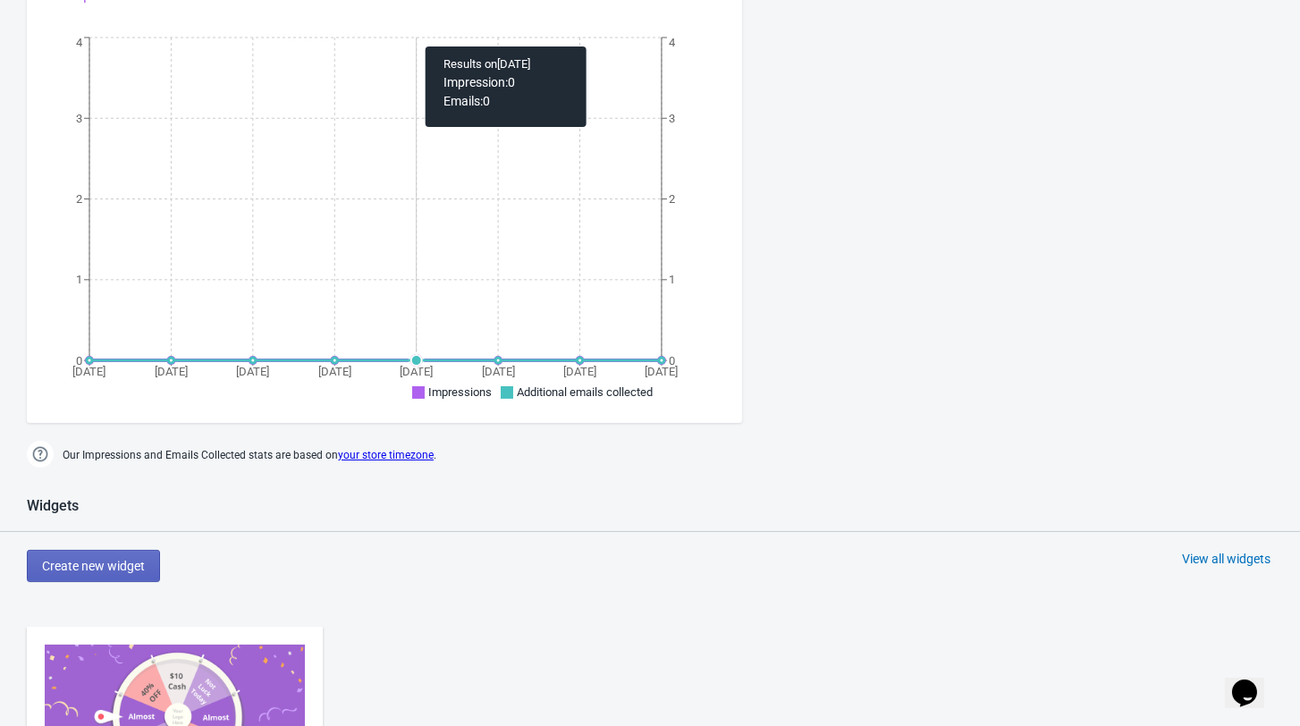
scroll to position [650, 0]
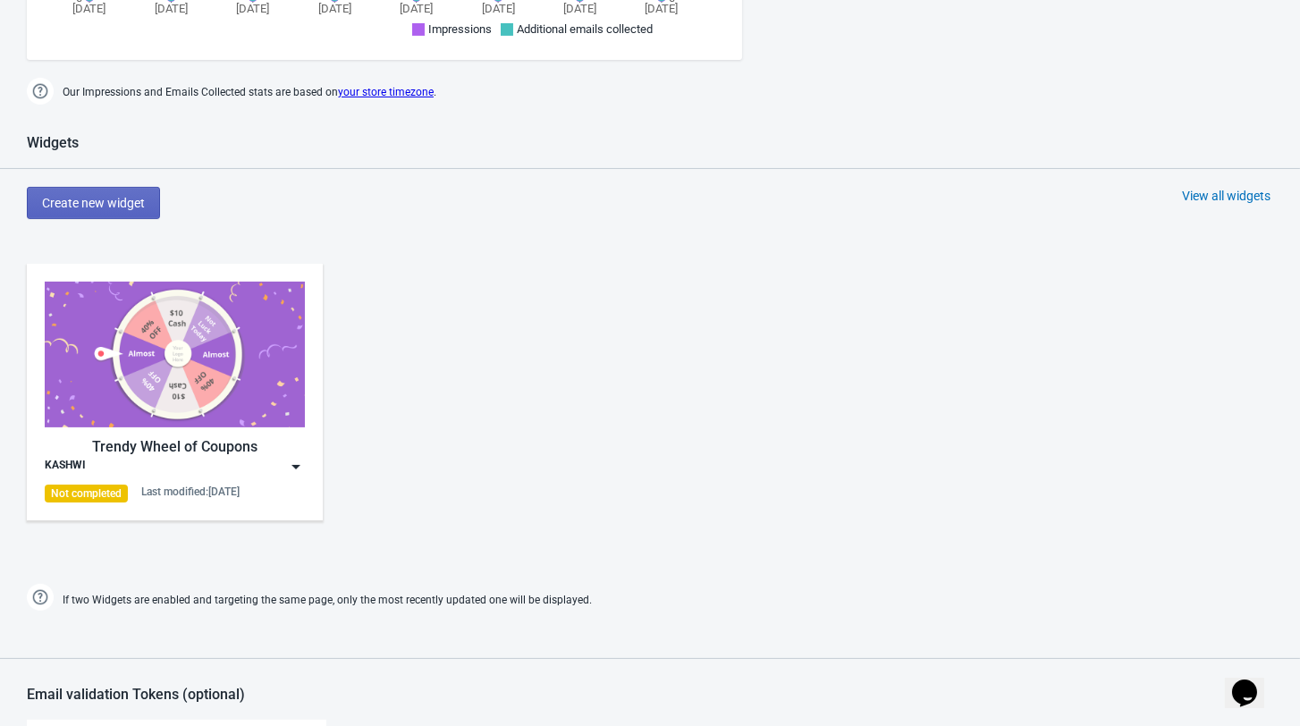
click at [171, 372] on img at bounding box center [175, 355] width 260 height 146
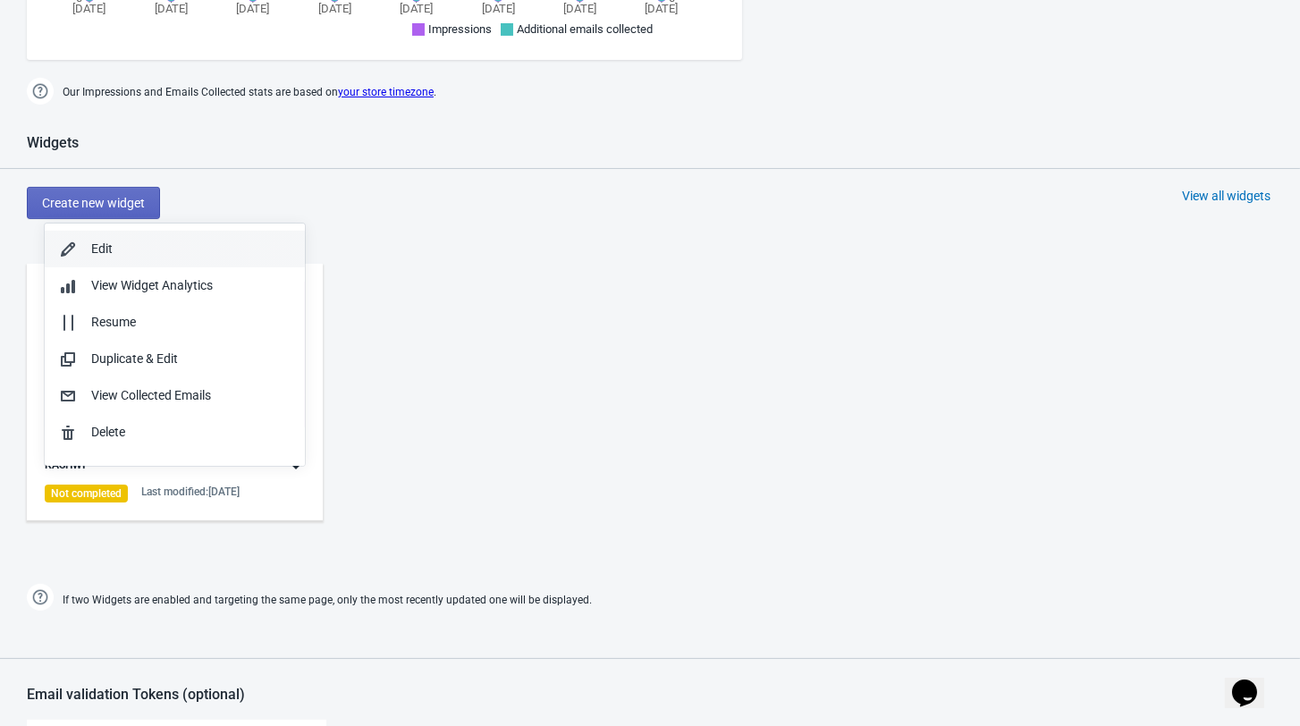
click at [130, 253] on div "Edit" at bounding box center [190, 249] width 199 height 19
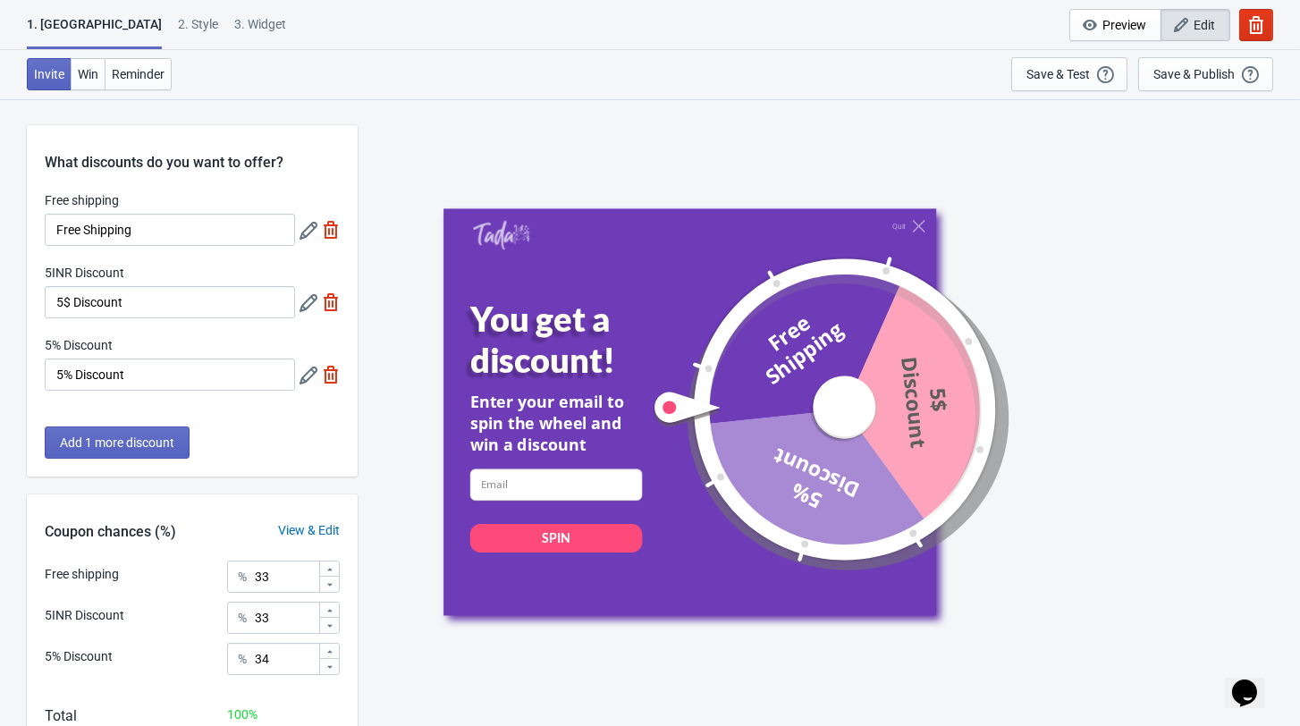
click at [303, 239] on icon at bounding box center [308, 231] width 18 height 18
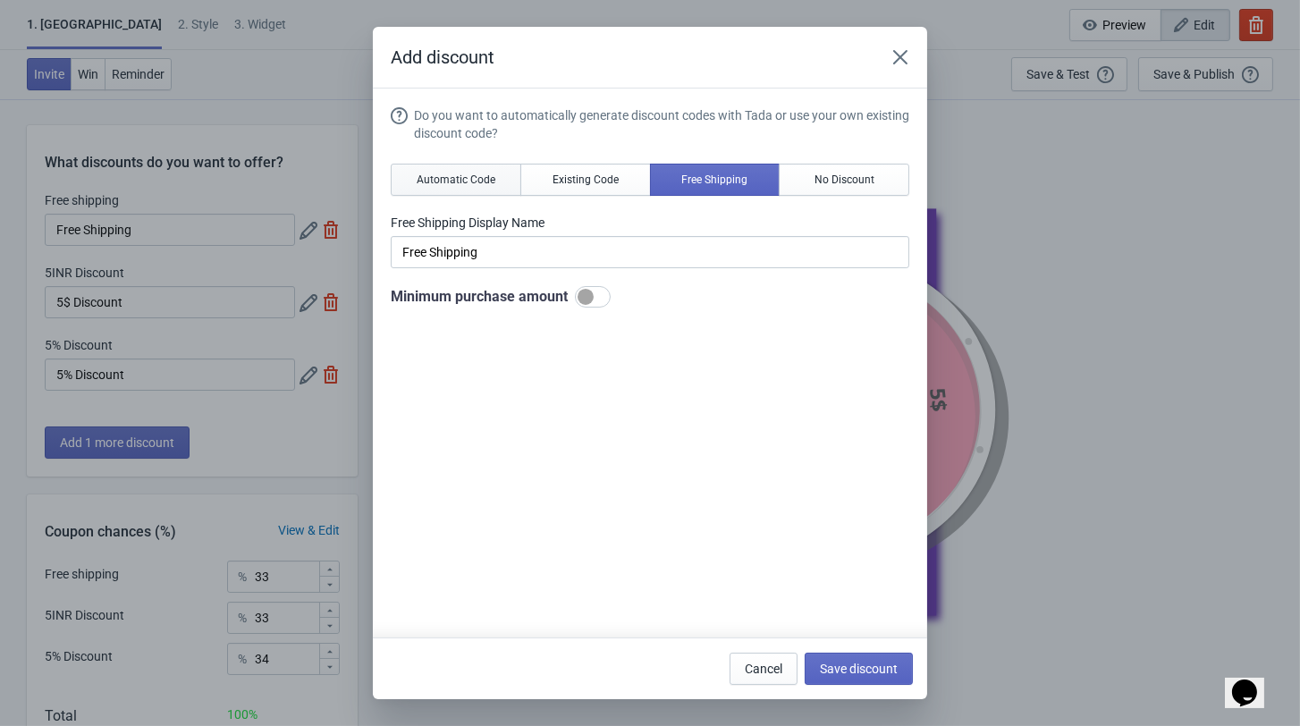
click at [462, 187] on span "Automatic Code" at bounding box center [456, 180] width 79 height 14
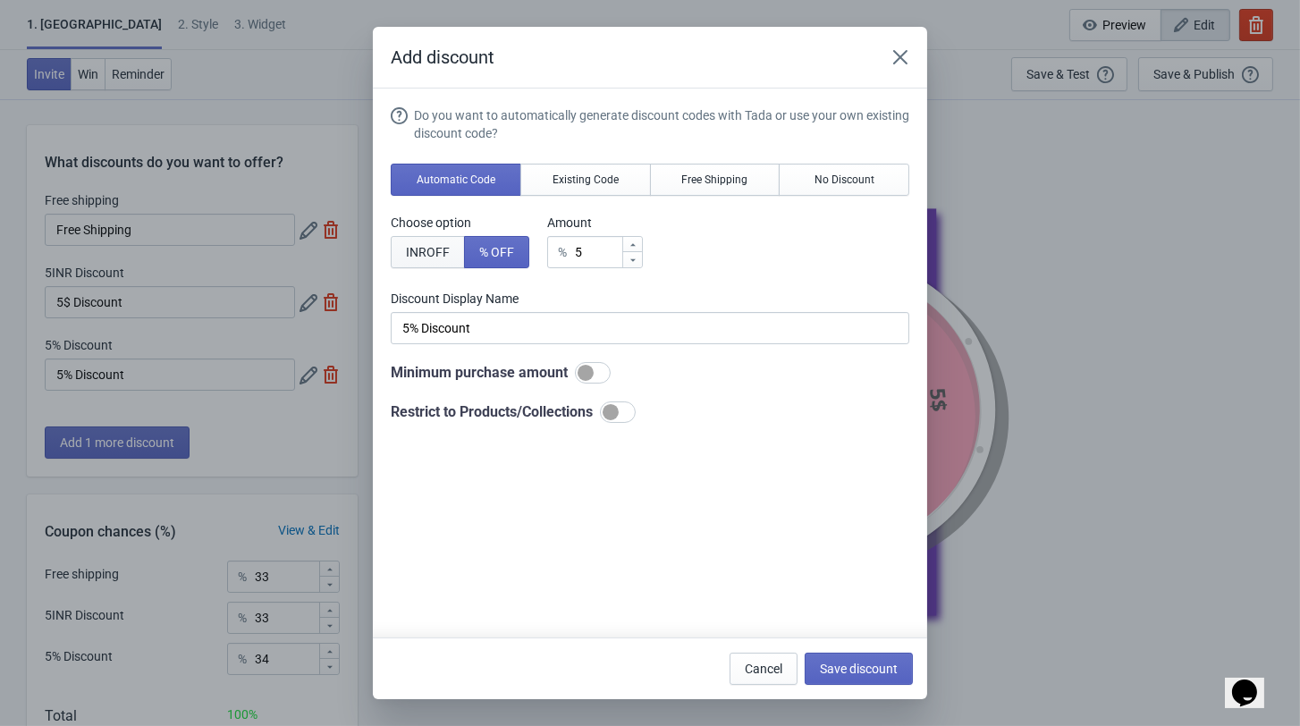
click at [427, 259] on span "INR OFF" at bounding box center [428, 252] width 44 height 14
type input "5INR Discount"
click at [594, 260] on input "5" at bounding box center [603, 252] width 36 height 32
type input "INR Discount"
type input "1"
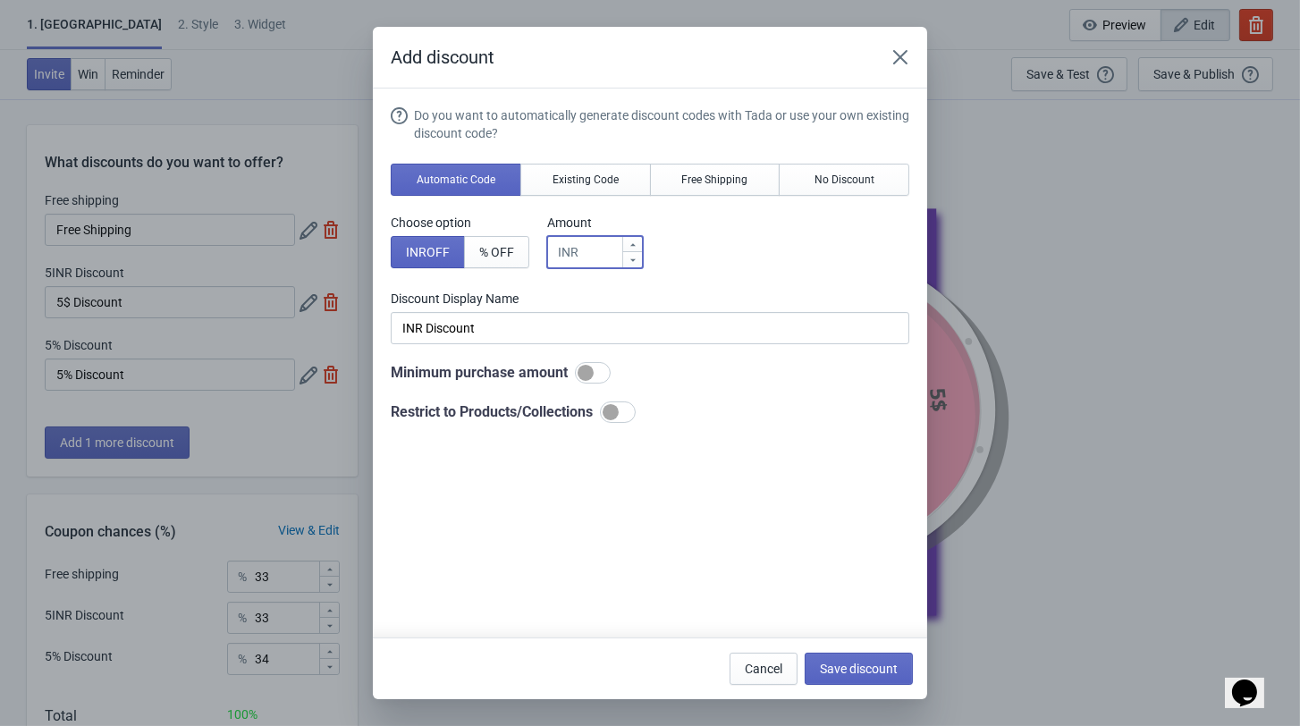
type input "1INR Discount"
type input "10"
type input "10INR Discount"
type input "100"
type input "100INR Discount"
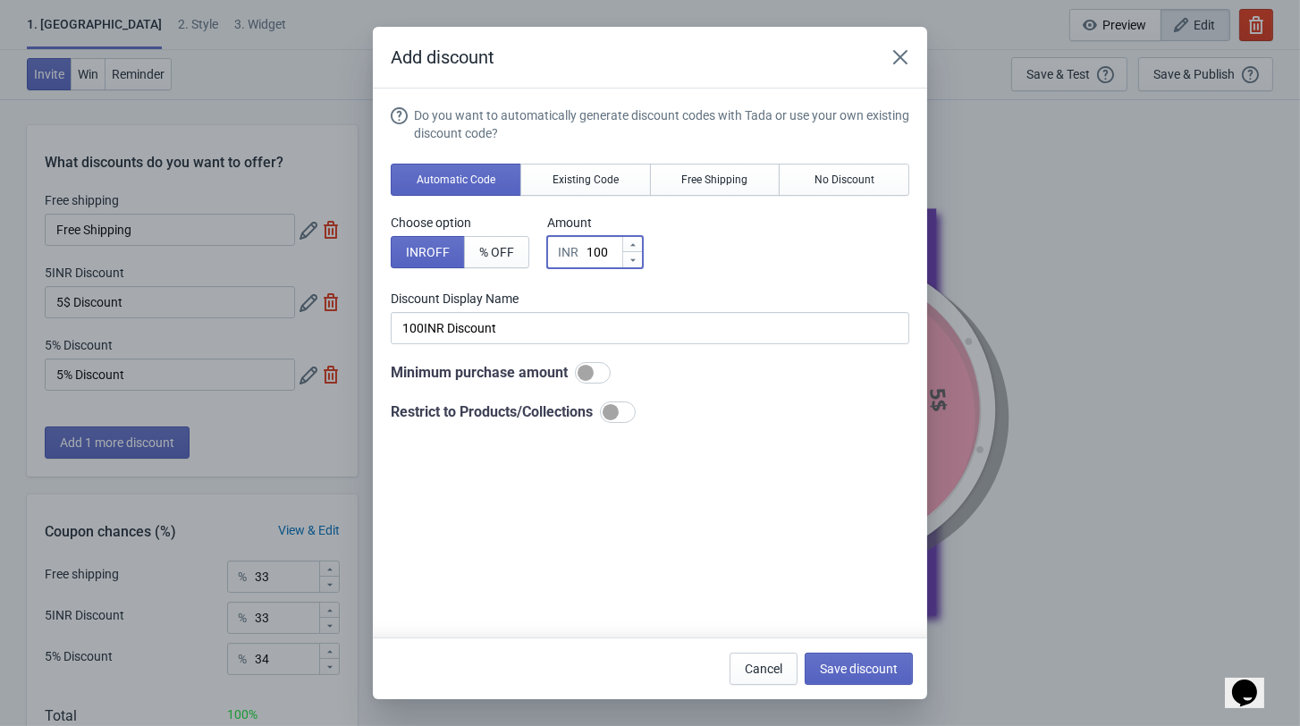
type input "100"
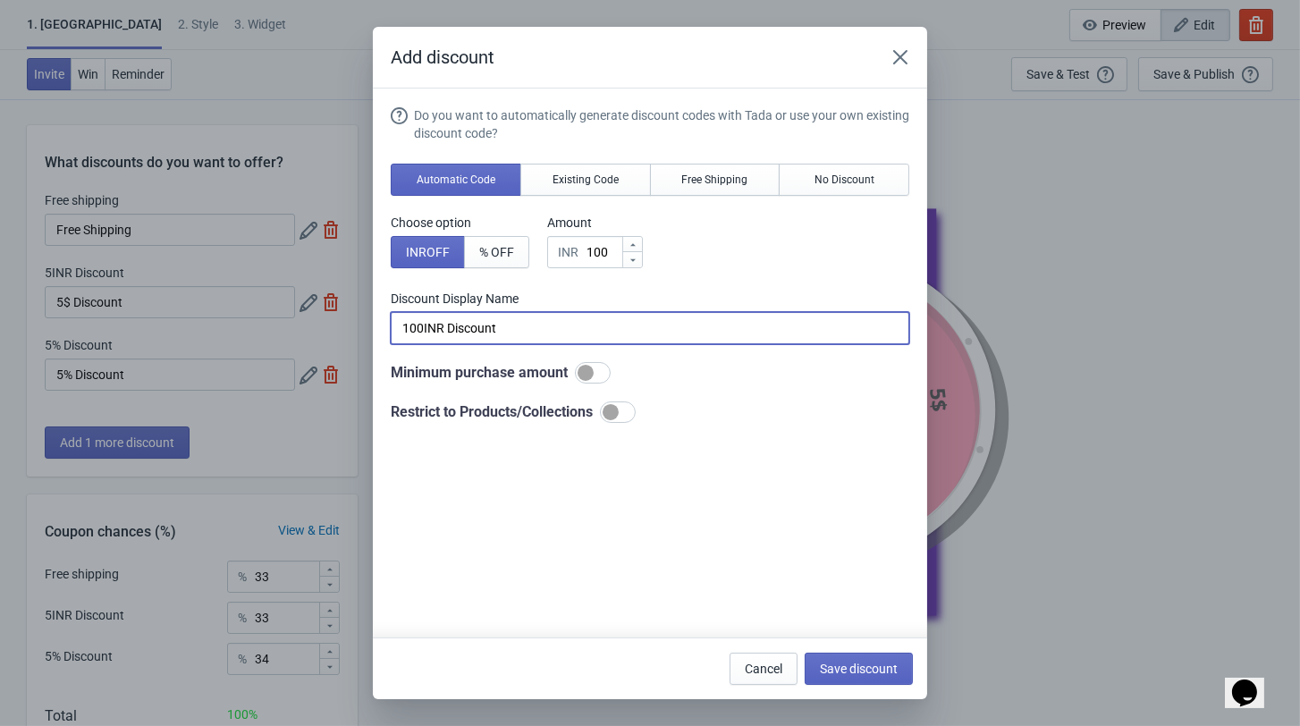
click at [391, 344] on input "100INR Discount" at bounding box center [650, 328] width 518 height 32
paste input "₹"
click at [442, 338] on input "₹ 100INR Discount" at bounding box center [650, 328] width 518 height 32
type input "₹100 Discount"
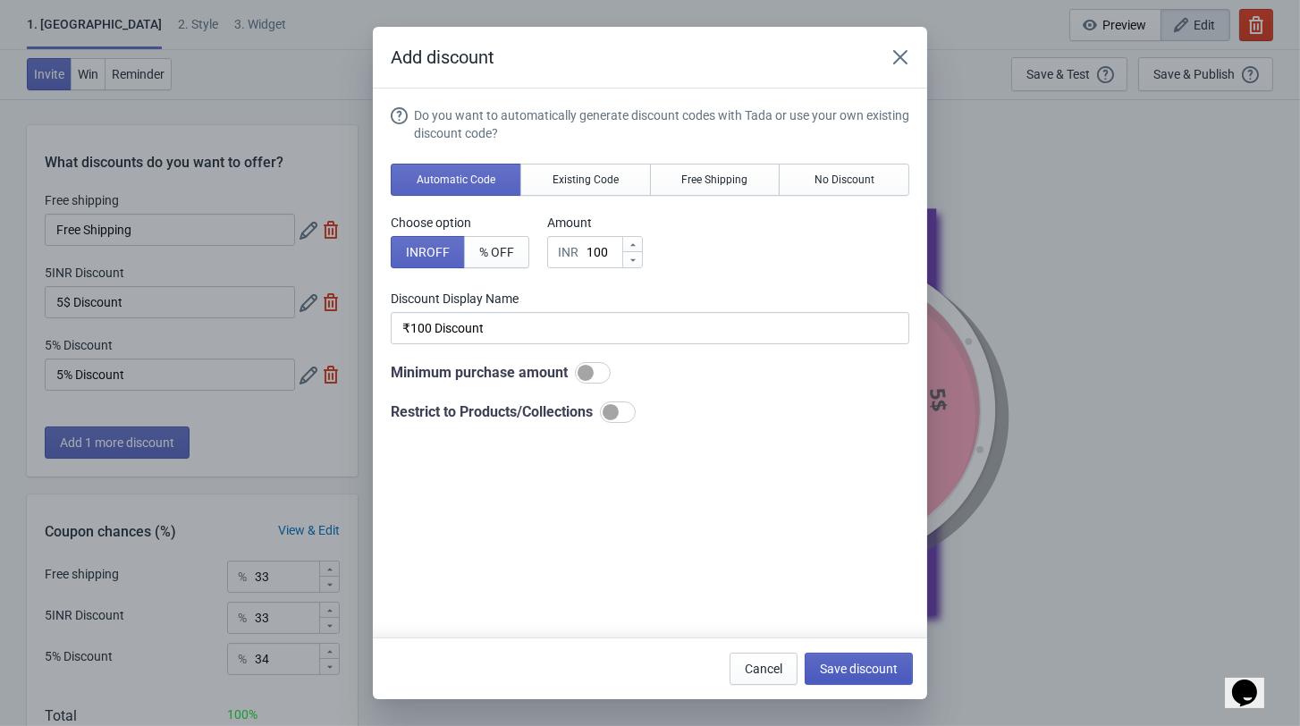
click at [848, 662] on span "Save discount" at bounding box center [859, 668] width 78 height 14
type input "₹100 Discount"
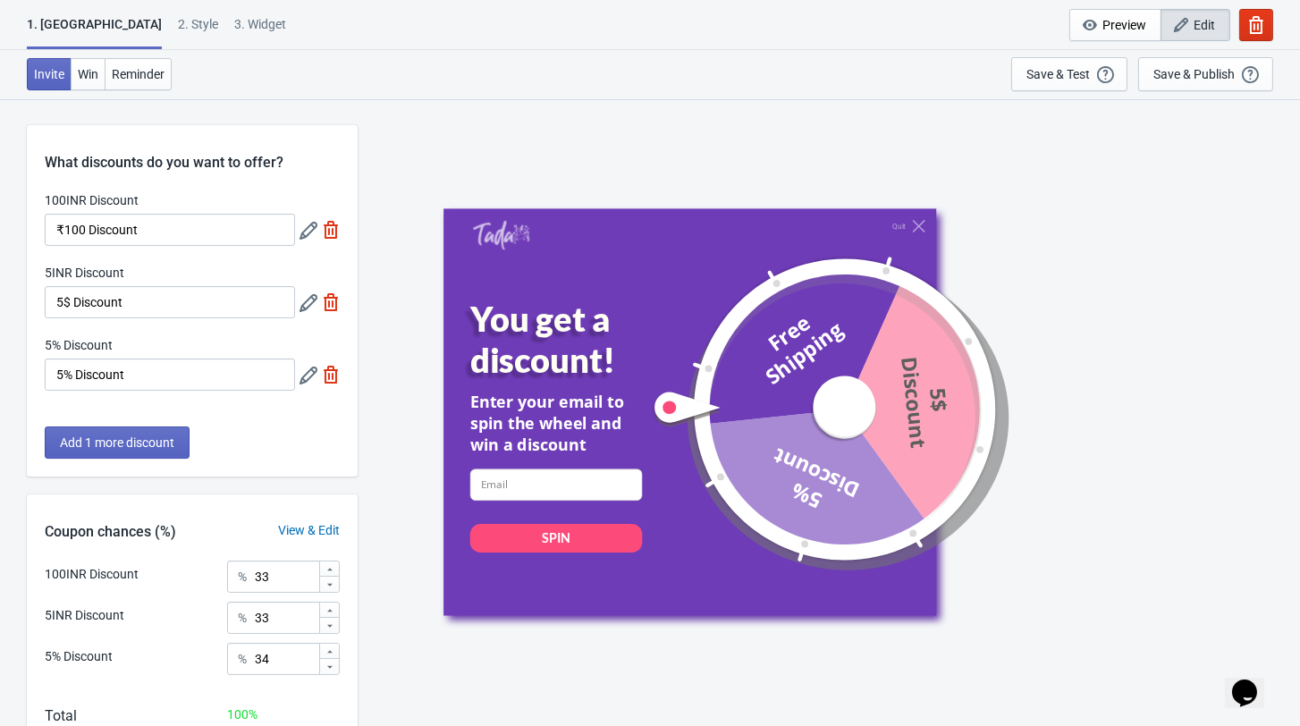
click at [310, 240] on icon at bounding box center [308, 231] width 18 height 18
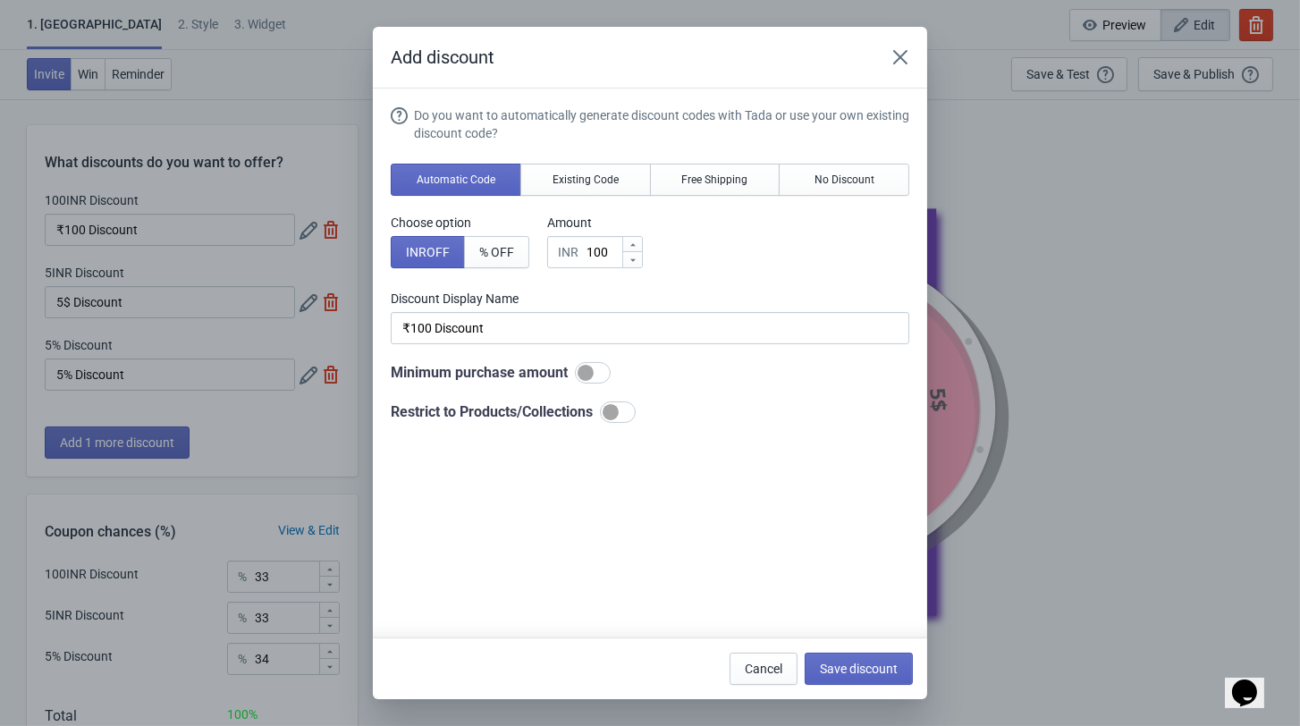
click at [218, 315] on div "Add discount Do you want to automatically generate discount codes with Tada or …" at bounding box center [650, 363] width 1300 height 672
click at [916, 64] on button "Close" at bounding box center [900, 57] width 32 height 32
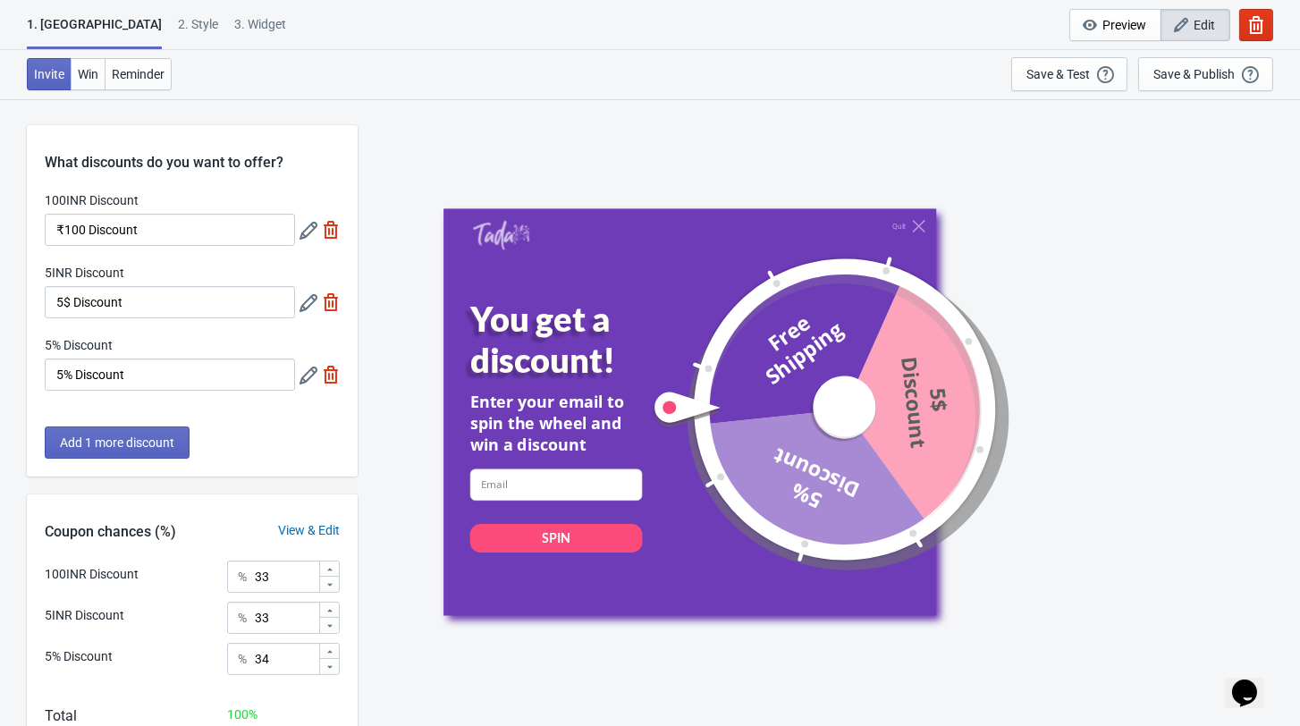
click at [308, 312] on icon at bounding box center [308, 303] width 18 height 18
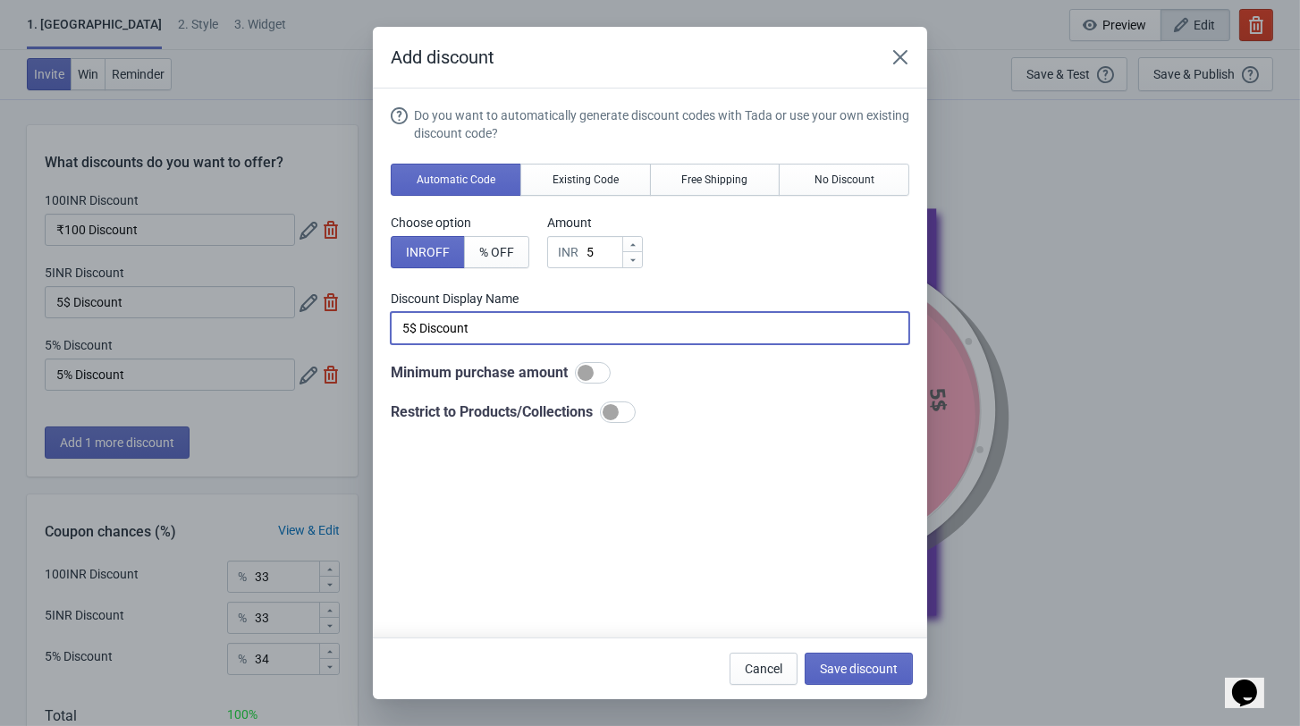
click at [486, 342] on input "5$ Discount" at bounding box center [650, 328] width 518 height 32
drag, startPoint x: 486, startPoint y: 342, endPoint x: 307, endPoint y: 348, distance: 179.7
click at [307, 348] on div "Add discount Do you want to automatically generate discount codes with Tada or …" at bounding box center [650, 363] width 1300 height 672
type input "5"
type input "Try Again"
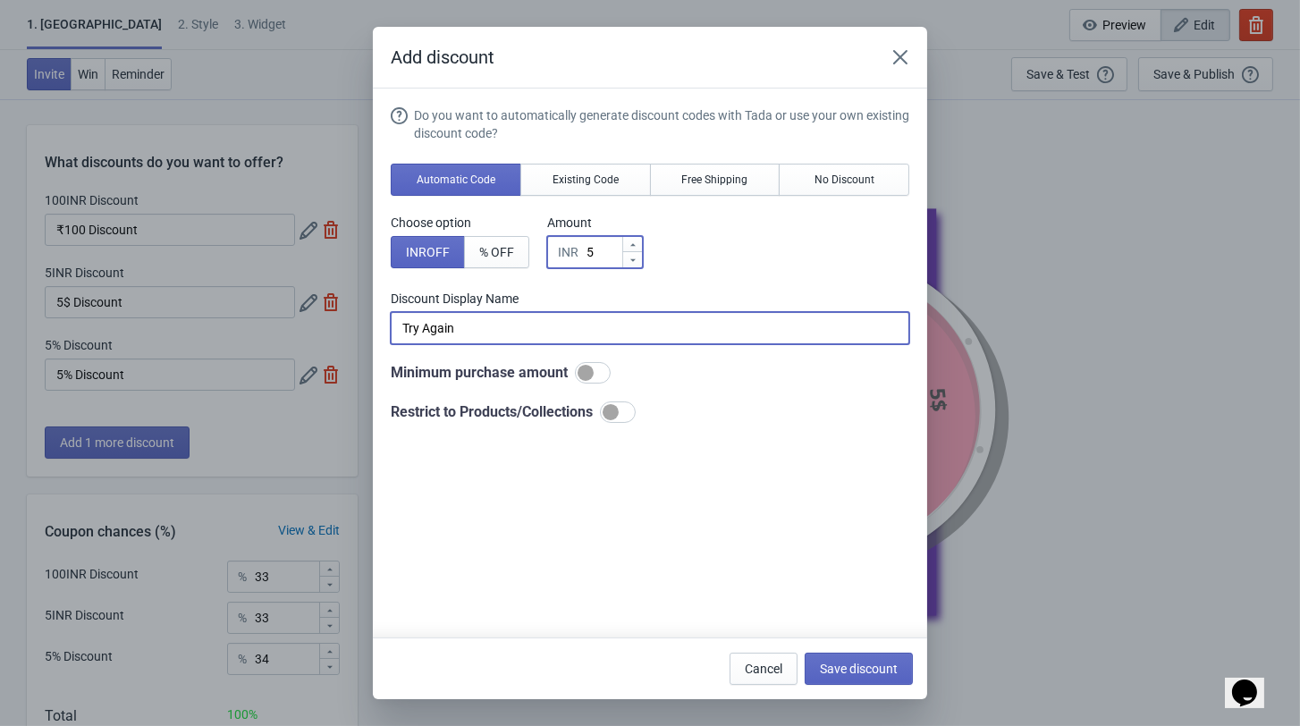
click at [601, 264] on input "5" at bounding box center [603, 252] width 36 height 32
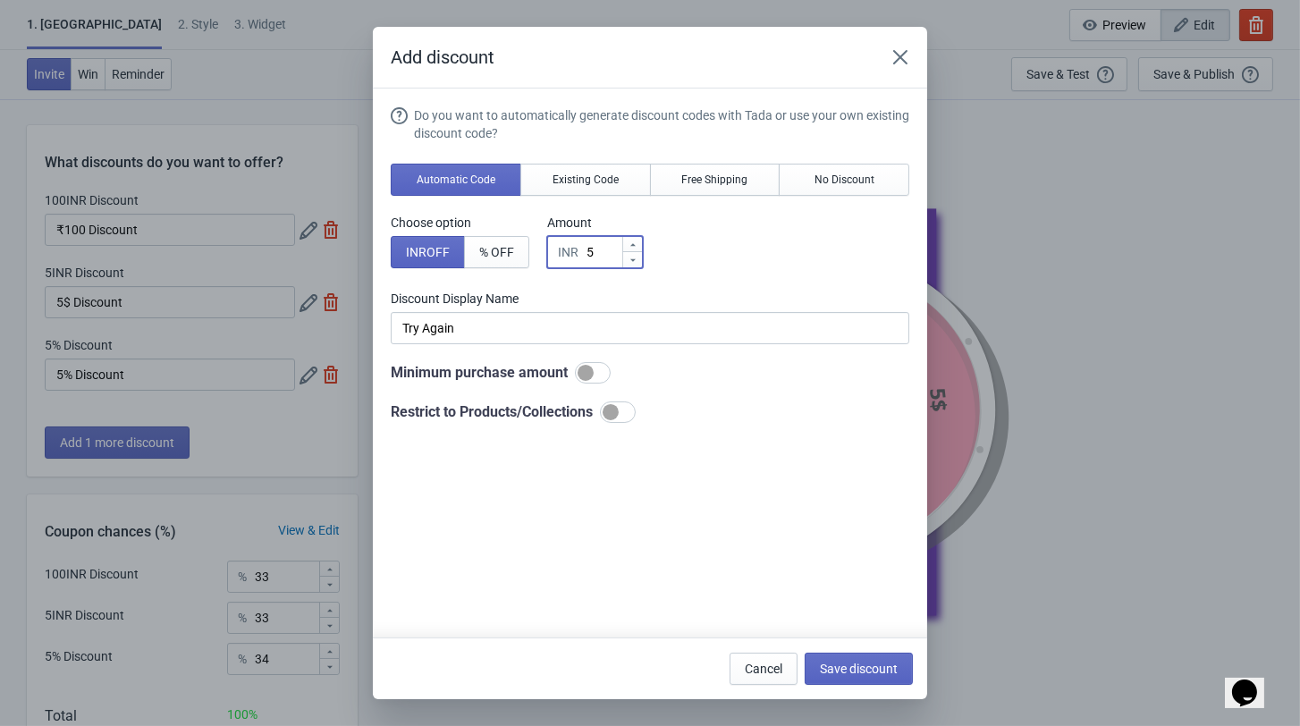
type input "INR Discount"
type input "0"
type input "0INR Discount"
type input "0"
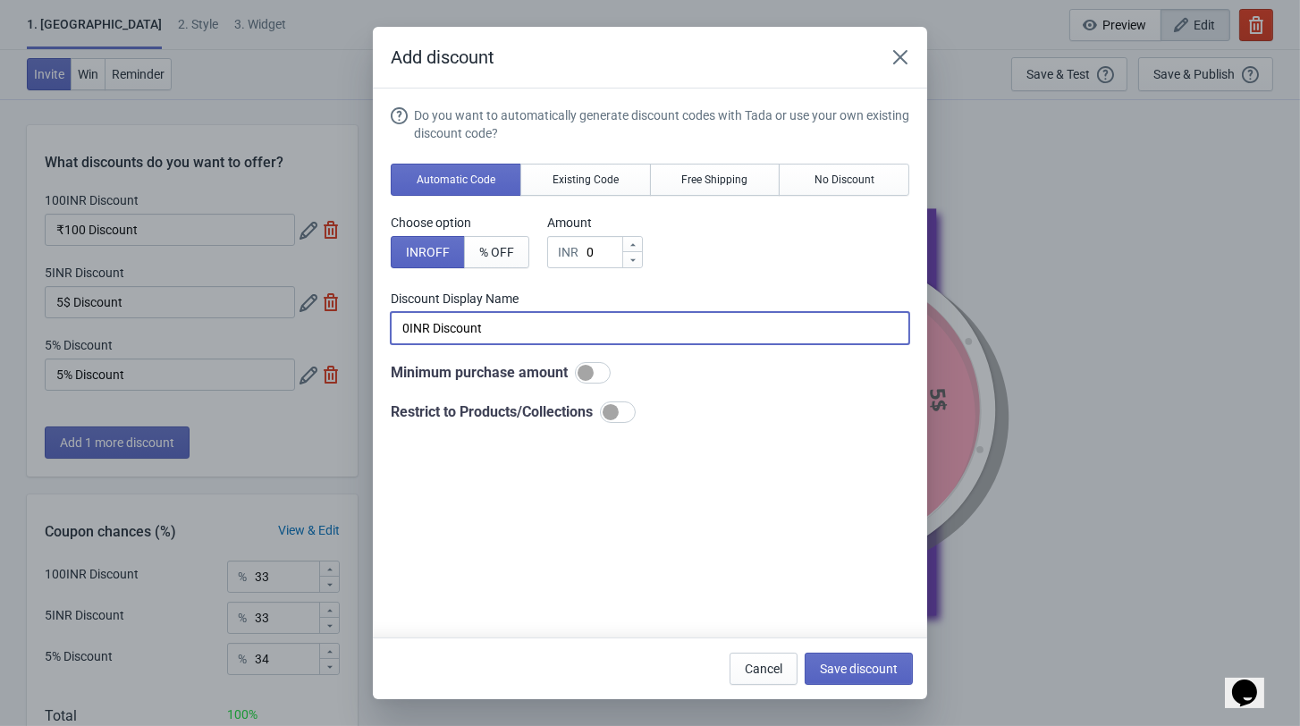
drag, startPoint x: 532, startPoint y: 333, endPoint x: 282, endPoint y: 337, distance: 250.3
click at [282, 337] on div "Add discount Do you want to automatically generate discount codes with Tada or …" at bounding box center [650, 363] width 1300 height 672
type input "Try Again"
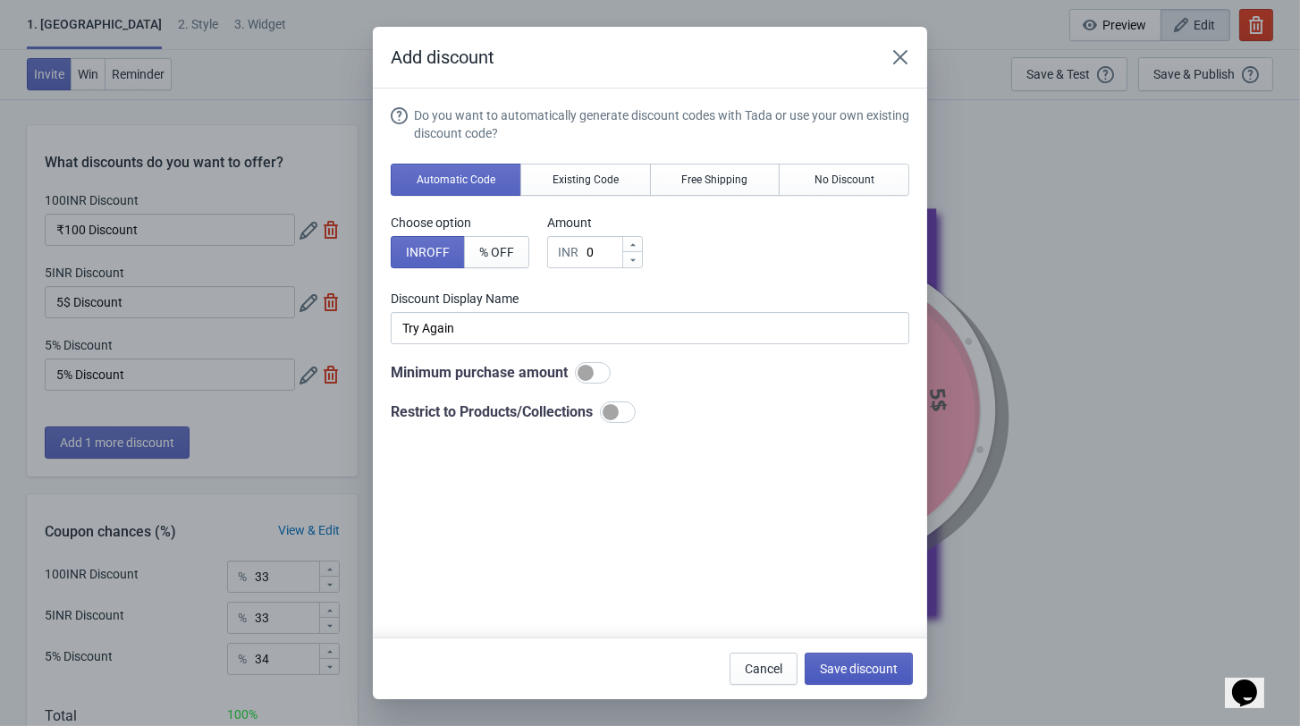
click at [833, 663] on span "Save discount" at bounding box center [859, 668] width 78 height 14
type input "Try Again"
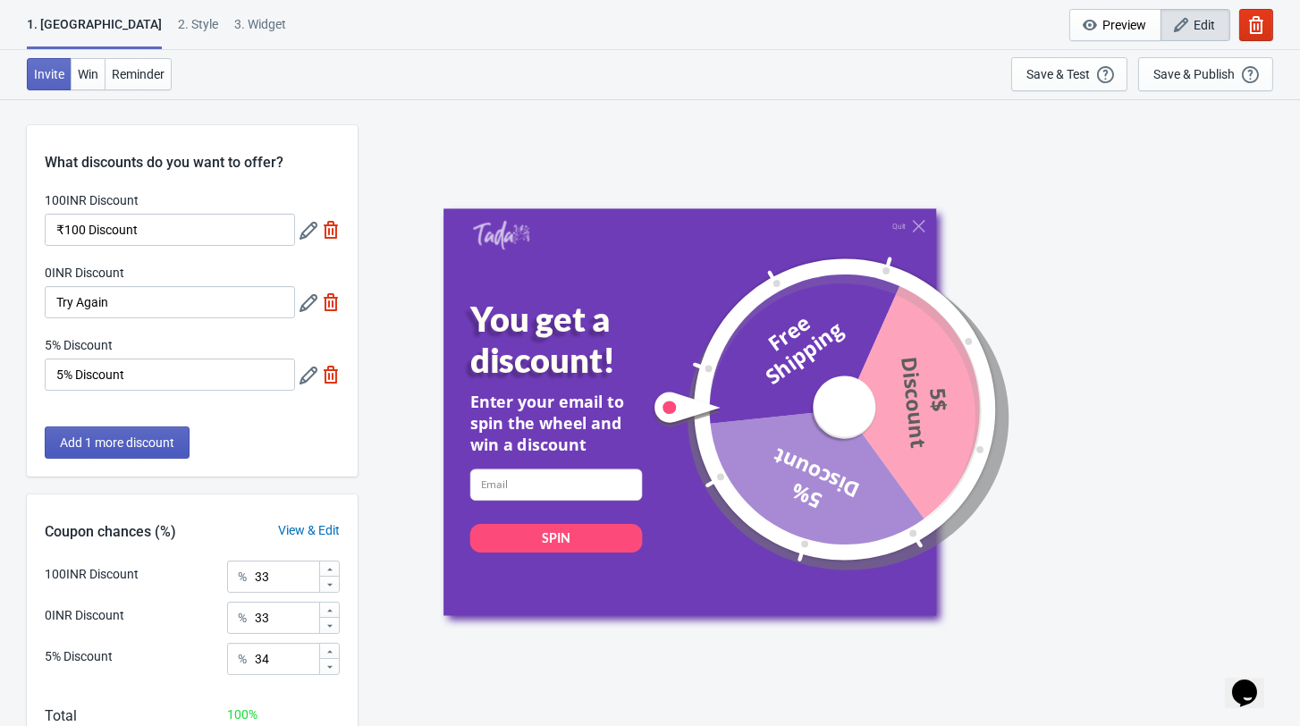
click at [135, 442] on button "Add 1 more discount" at bounding box center [117, 442] width 145 height 32
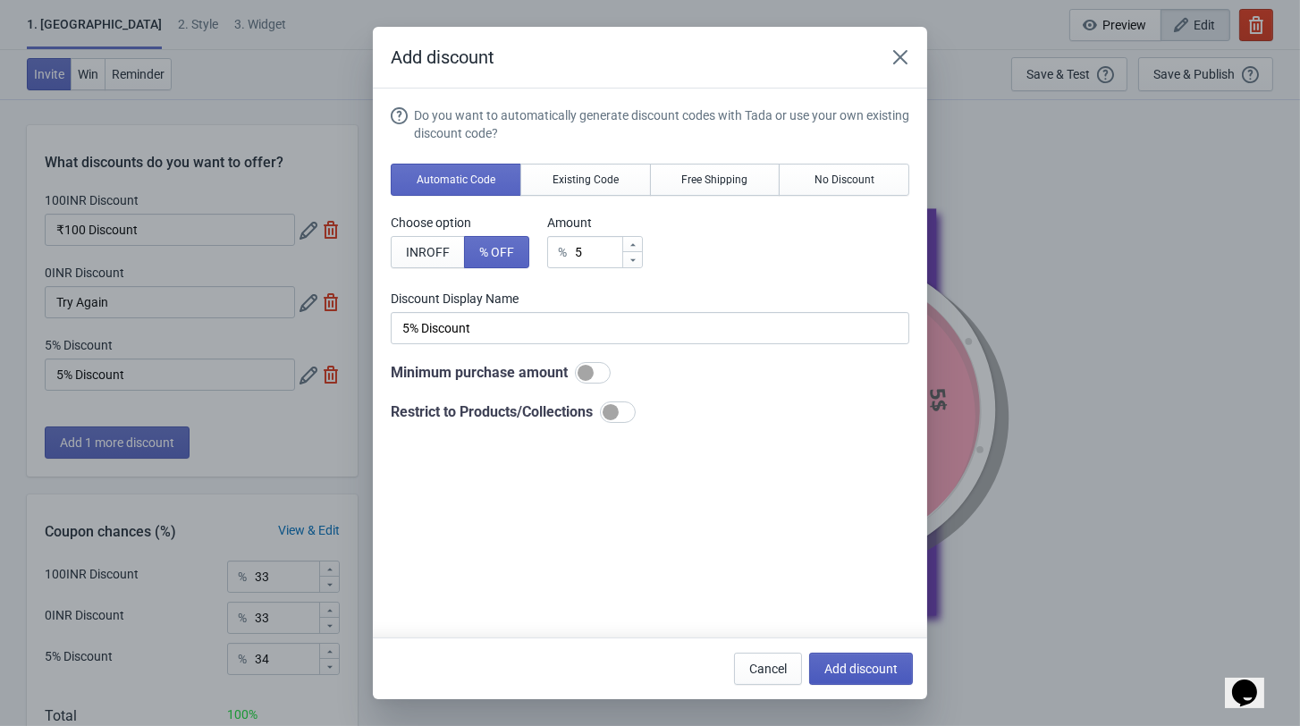
click at [862, 665] on span "Add discount" at bounding box center [860, 668] width 73 height 14
type input "25"
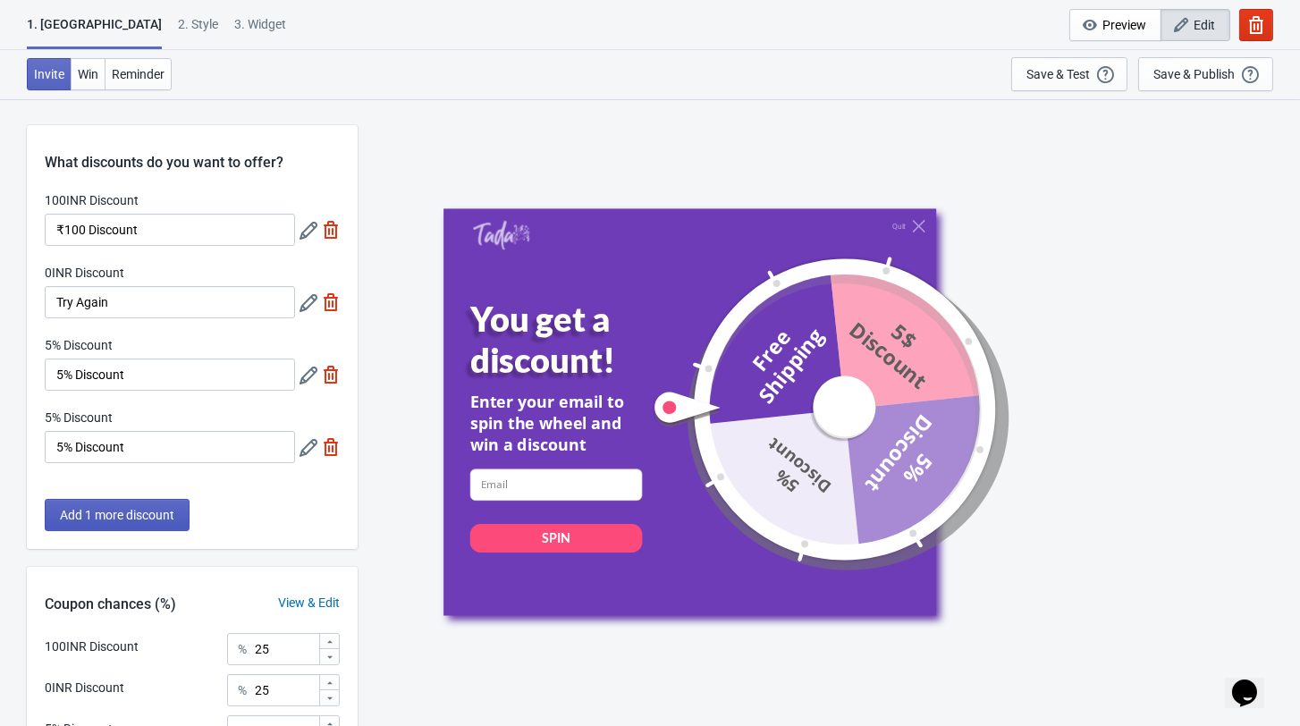
click at [109, 518] on span "Add 1 more discount" at bounding box center [117, 515] width 114 height 14
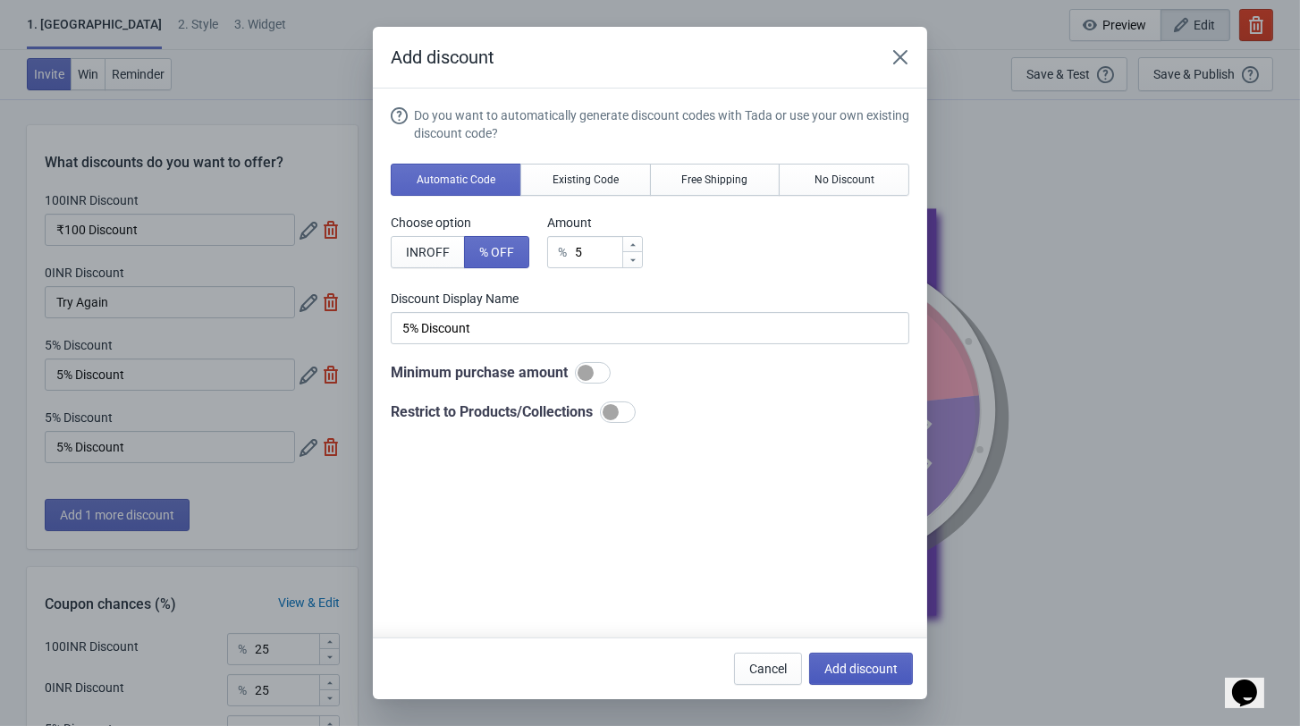
click at [861, 678] on button "Add discount" at bounding box center [861, 669] width 104 height 32
type input "20"
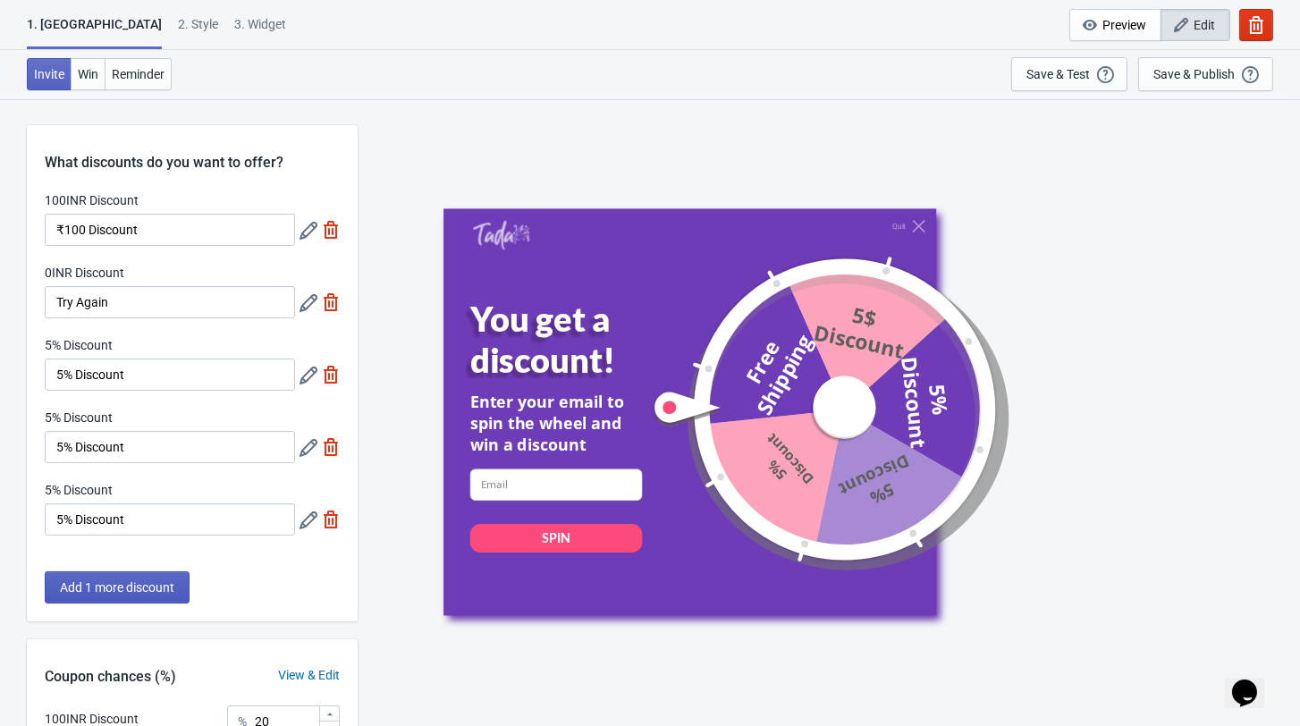
click at [158, 594] on span "Add 1 more discount" at bounding box center [117, 587] width 114 height 14
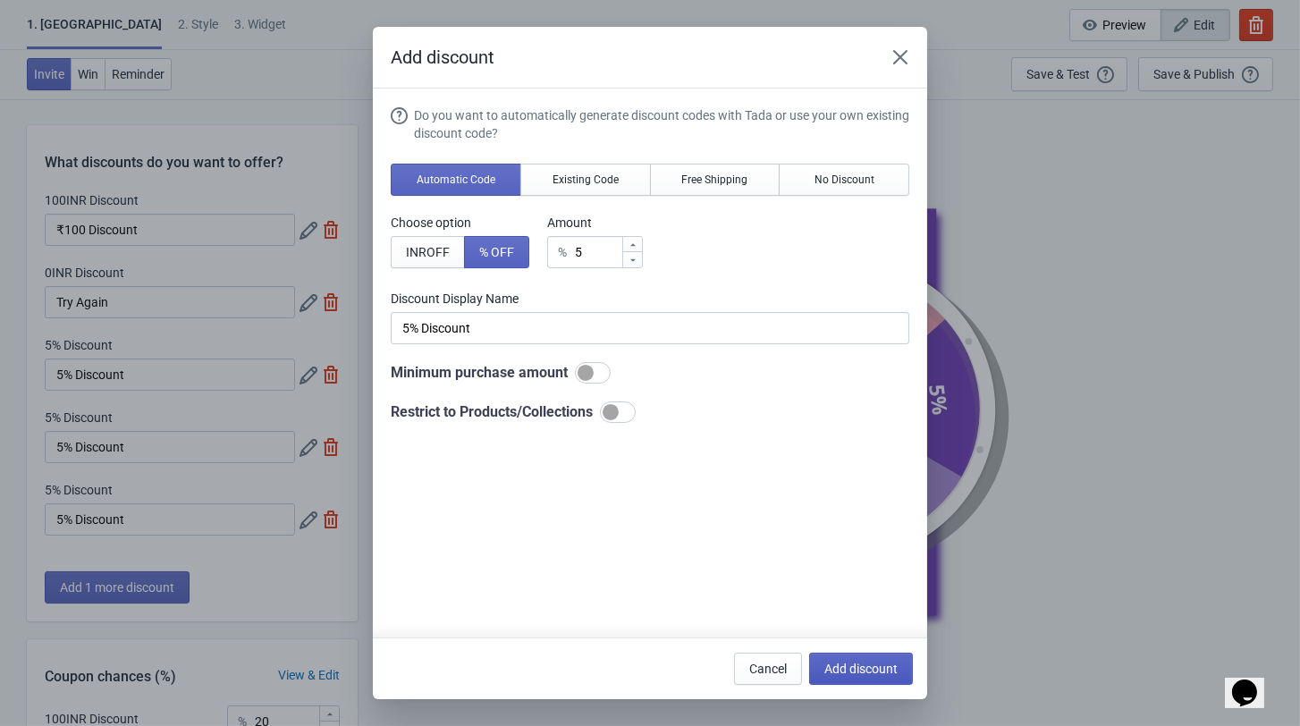
click at [867, 676] on button "Add discount" at bounding box center [861, 669] width 104 height 32
type input "16"
type input "17"
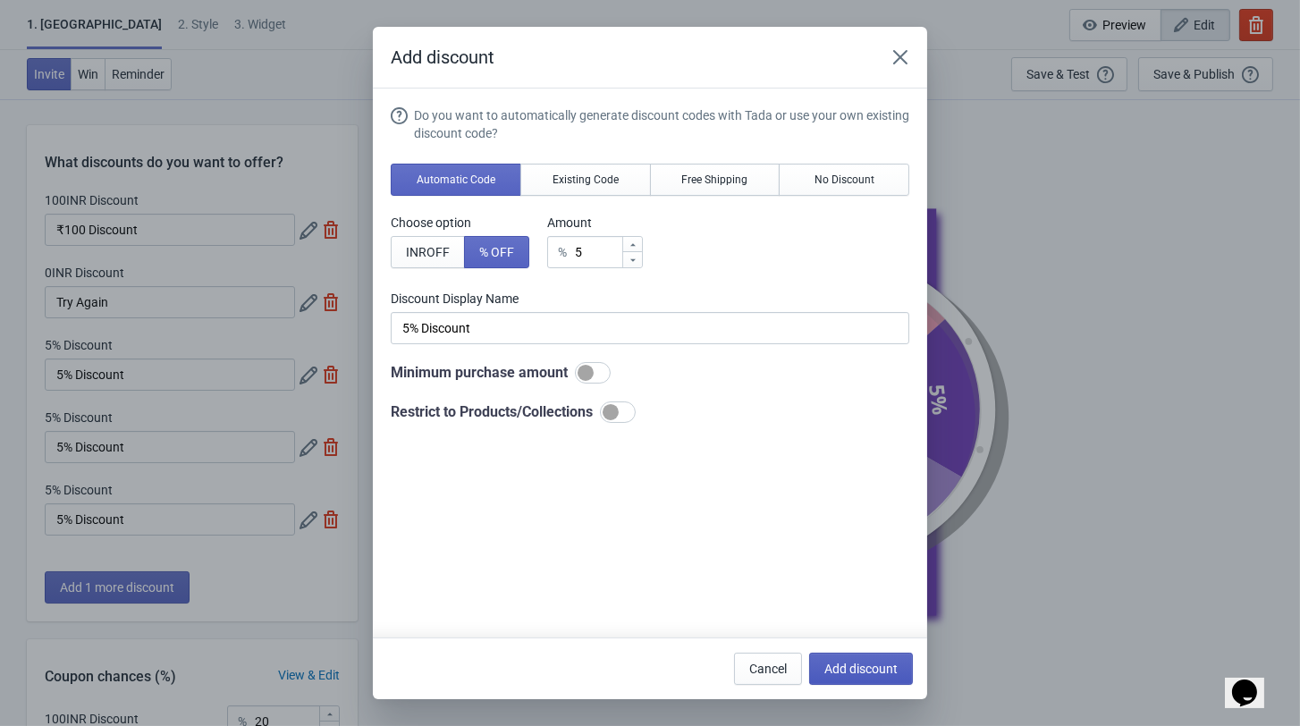
type input "17"
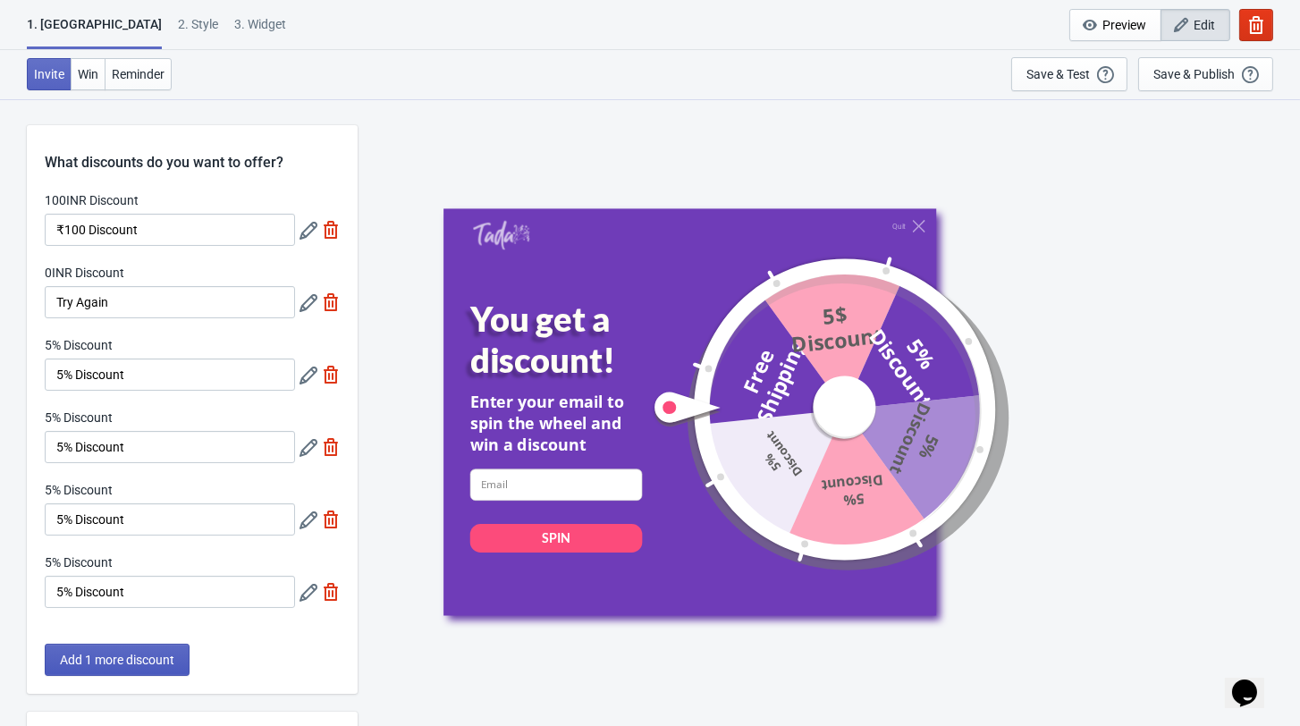
click at [160, 667] on span "Add 1 more discount" at bounding box center [117, 660] width 114 height 14
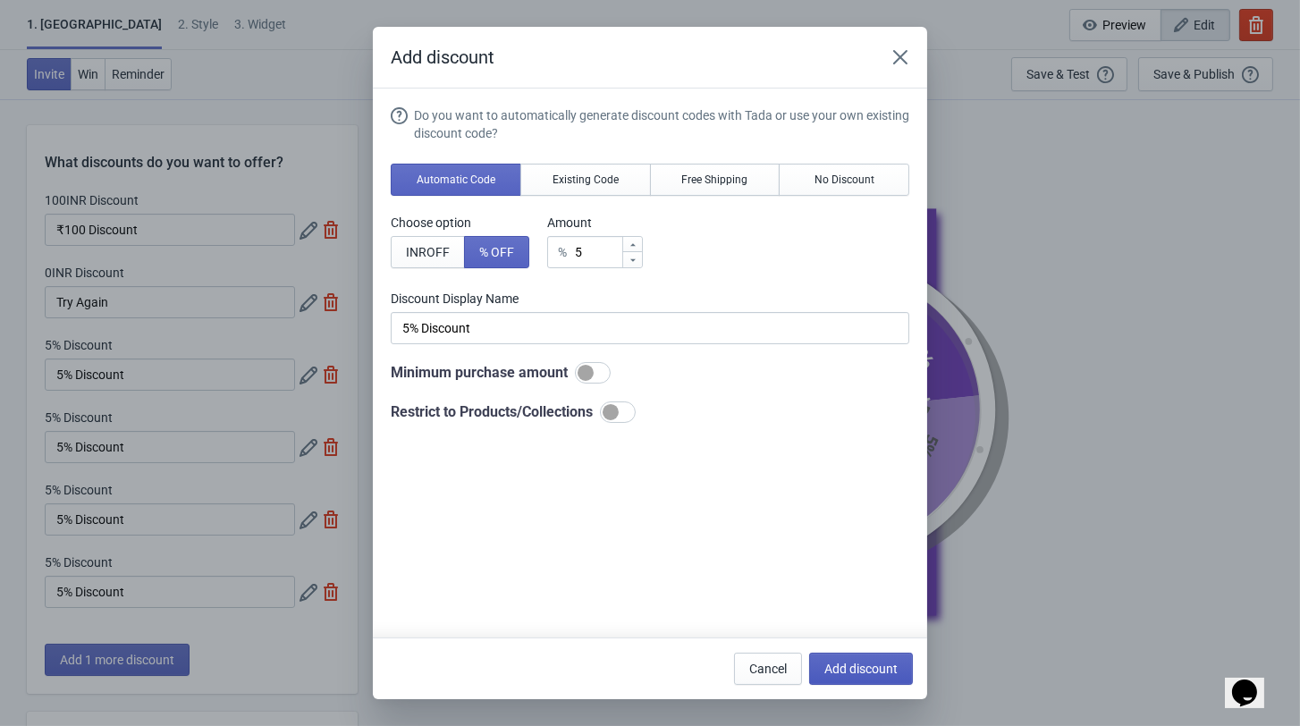
click at [874, 672] on span "Add discount" at bounding box center [860, 668] width 73 height 14
type input "14"
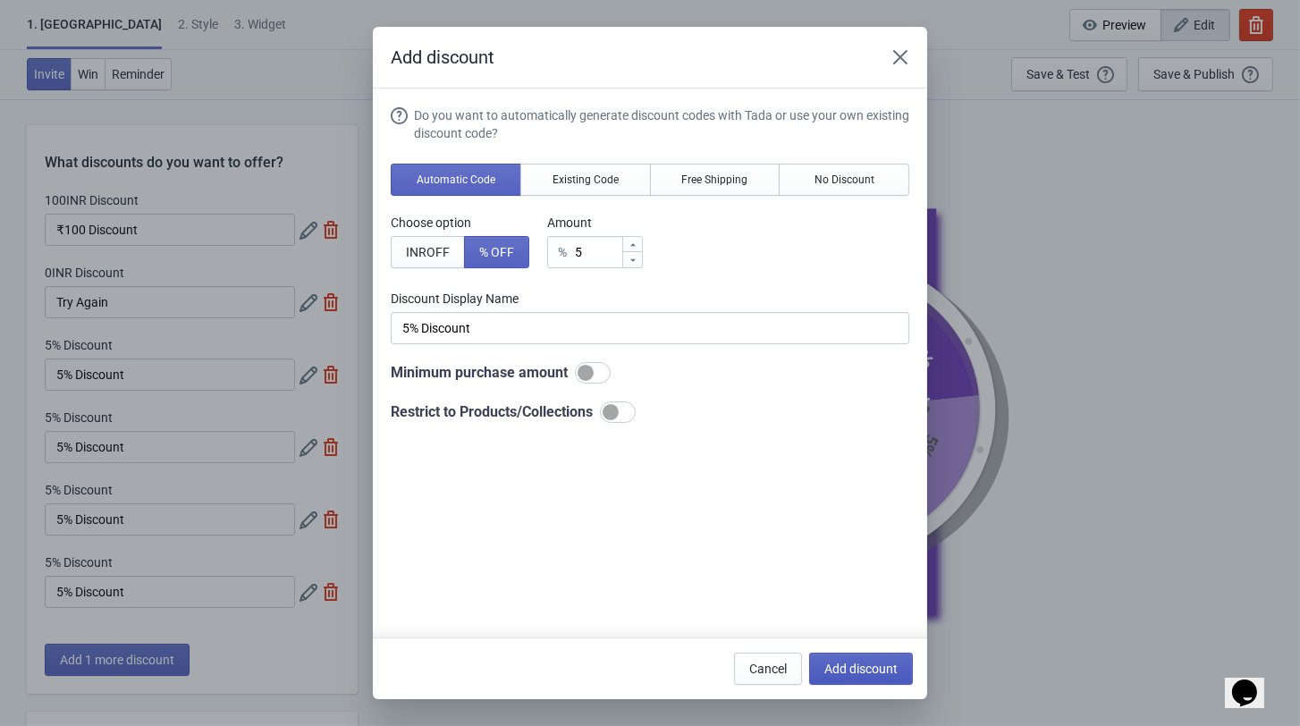
type input "14"
type input "15"
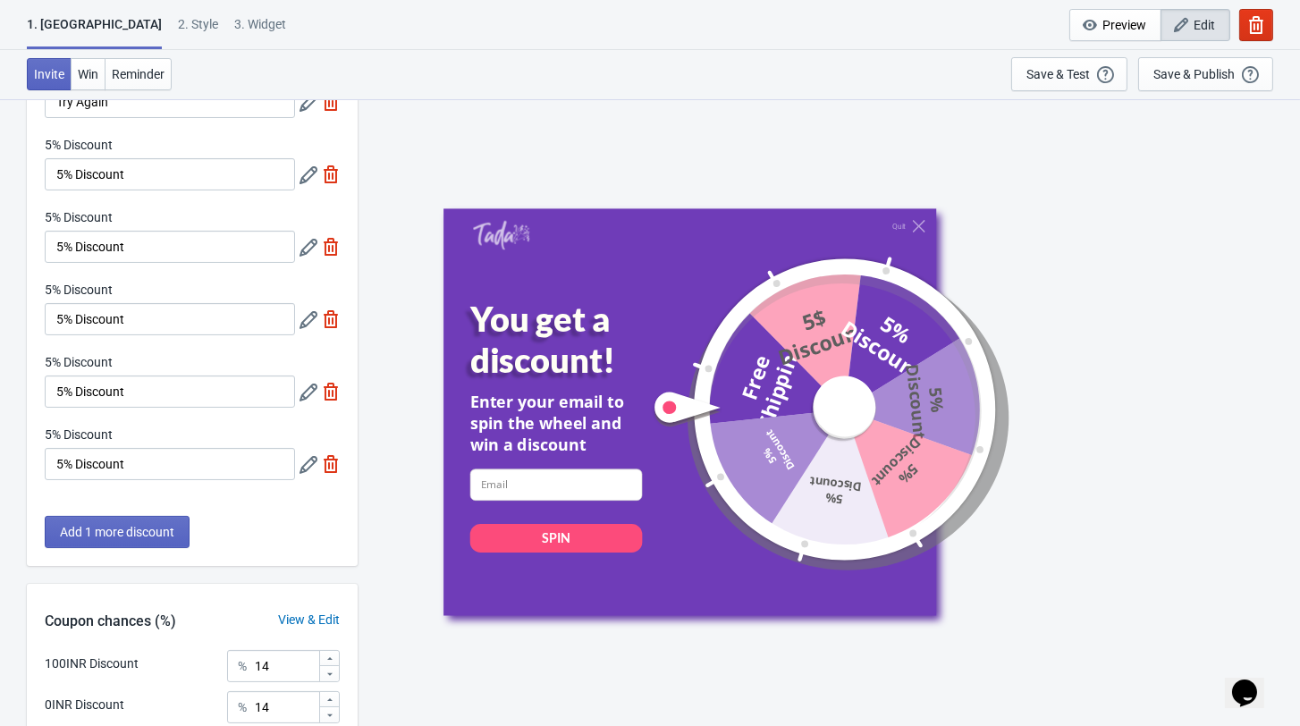
scroll to position [209, 0]
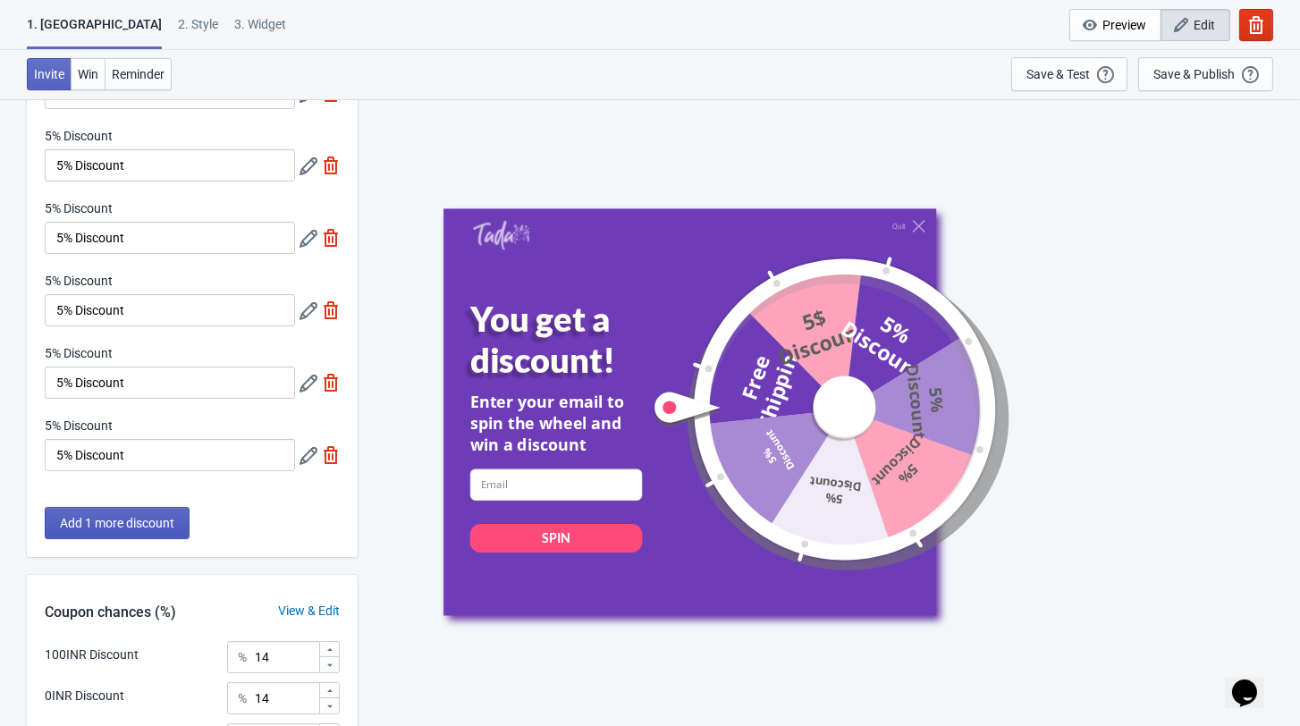
click at [146, 530] on span "Add 1 more discount" at bounding box center [117, 523] width 114 height 14
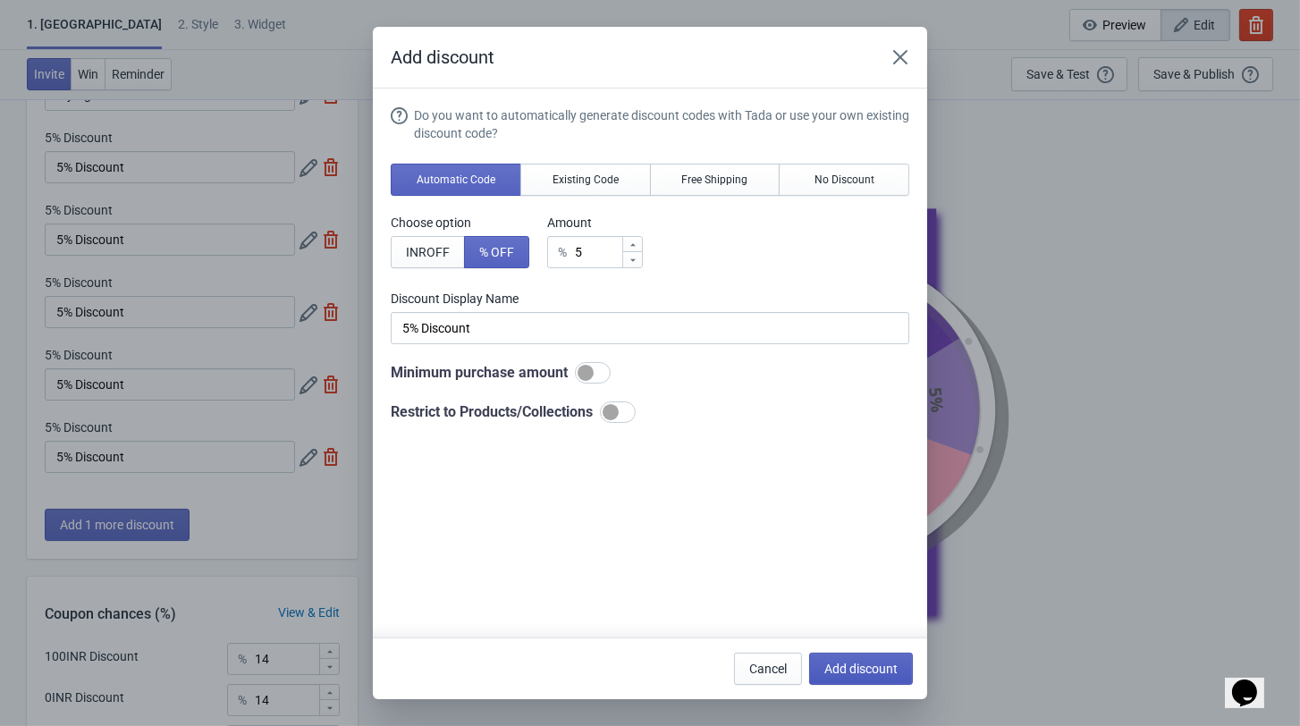
click at [880, 672] on span "Add discount" at bounding box center [860, 668] width 73 height 14
type input "12"
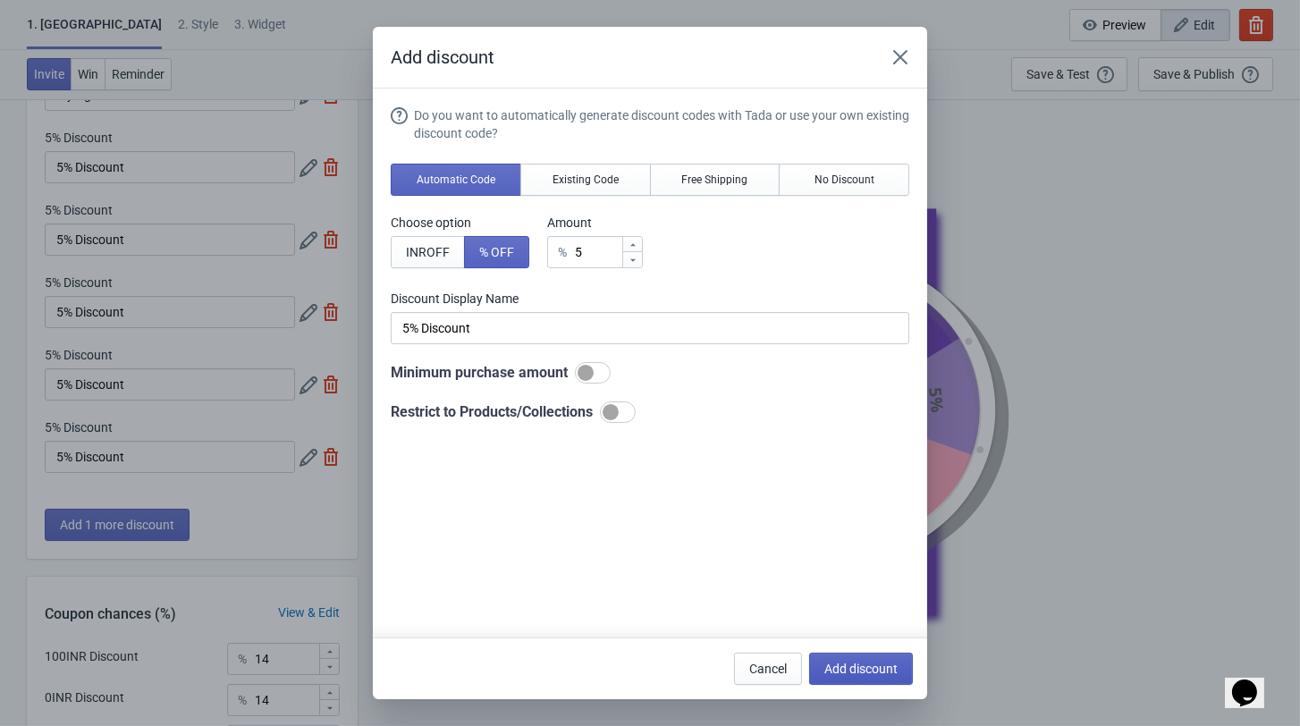
type input "13"
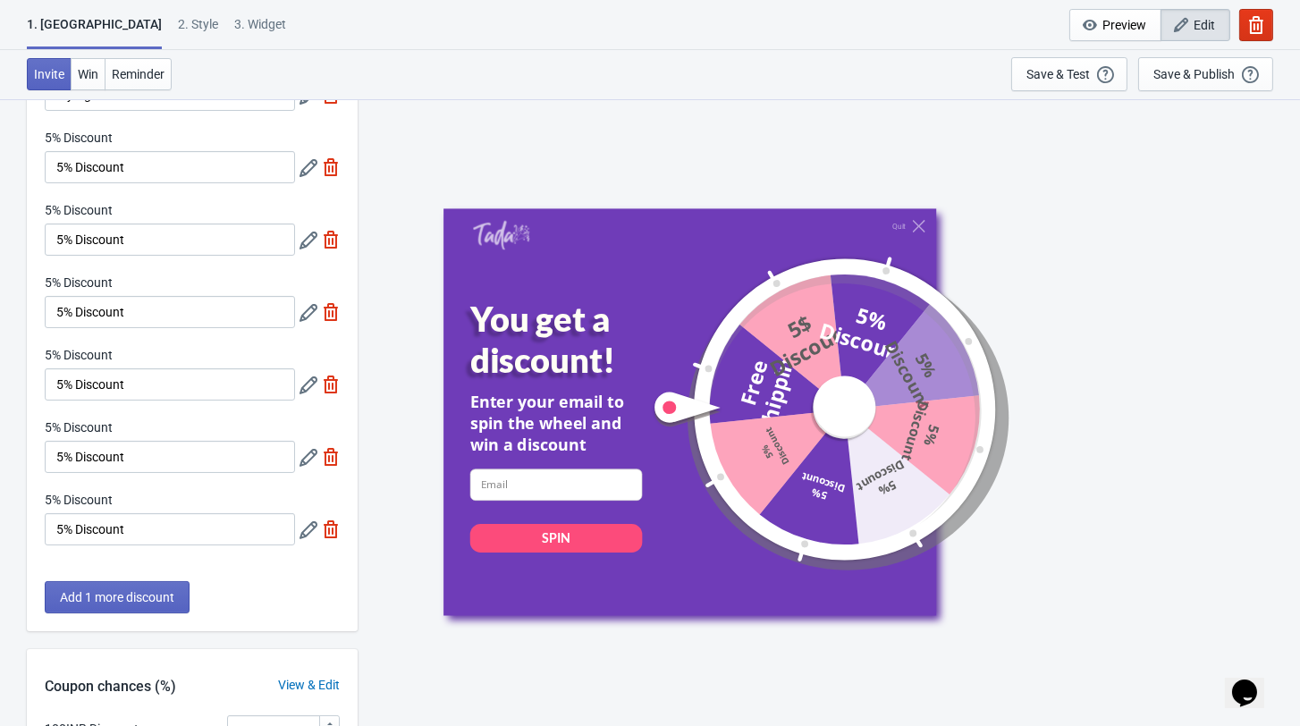
click at [966, 454] on div at bounding box center [819, 409] width 336 height 336
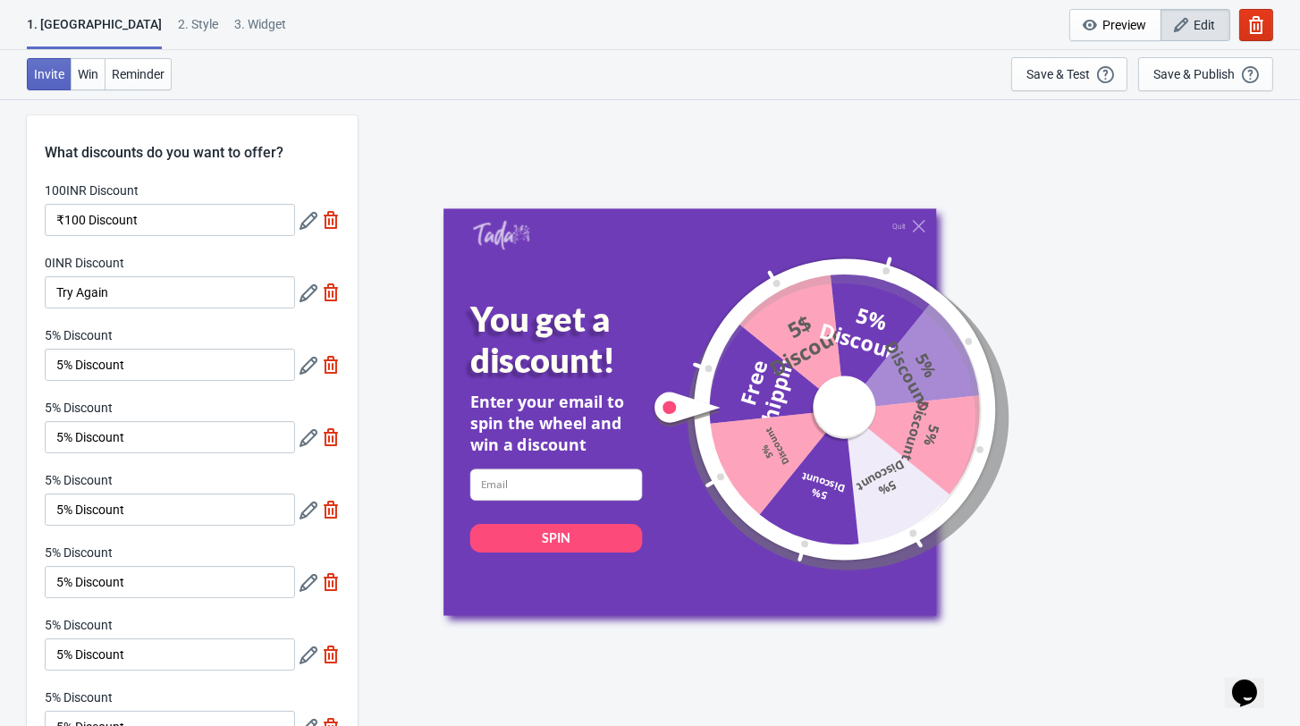
scroll to position [0, 0]
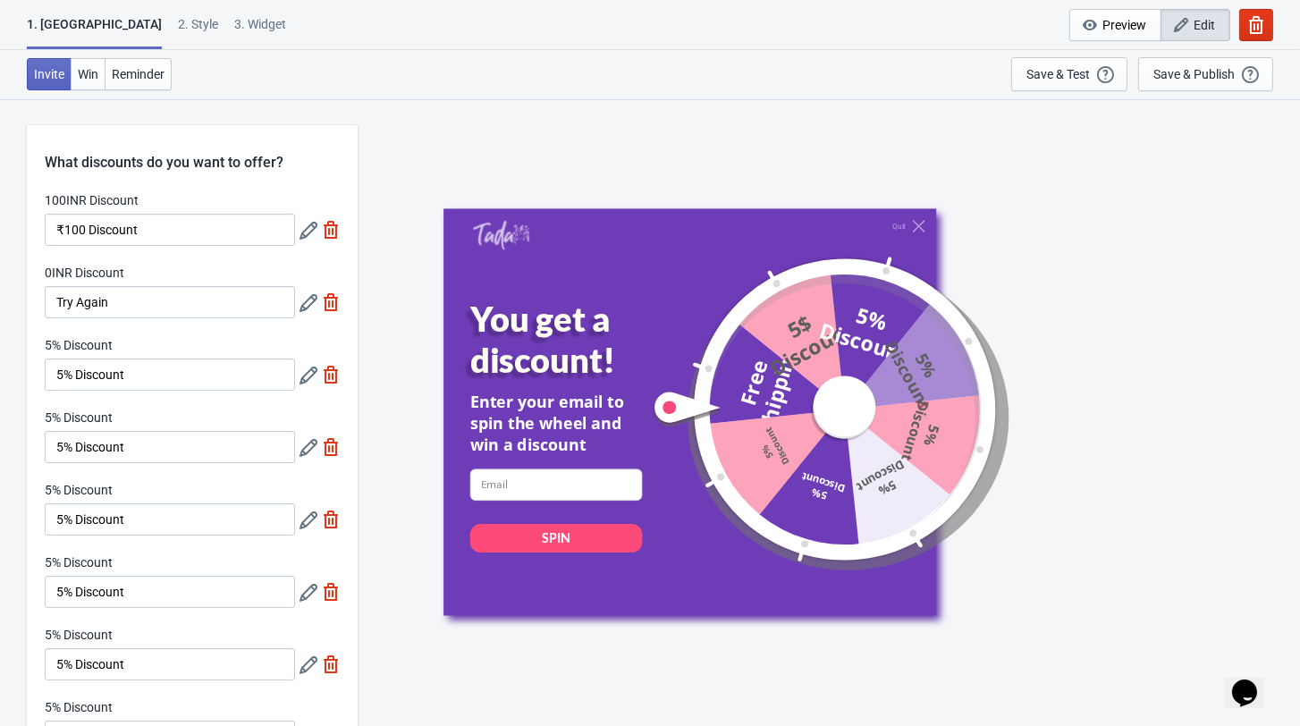
click at [303, 378] on icon at bounding box center [308, 375] width 18 height 18
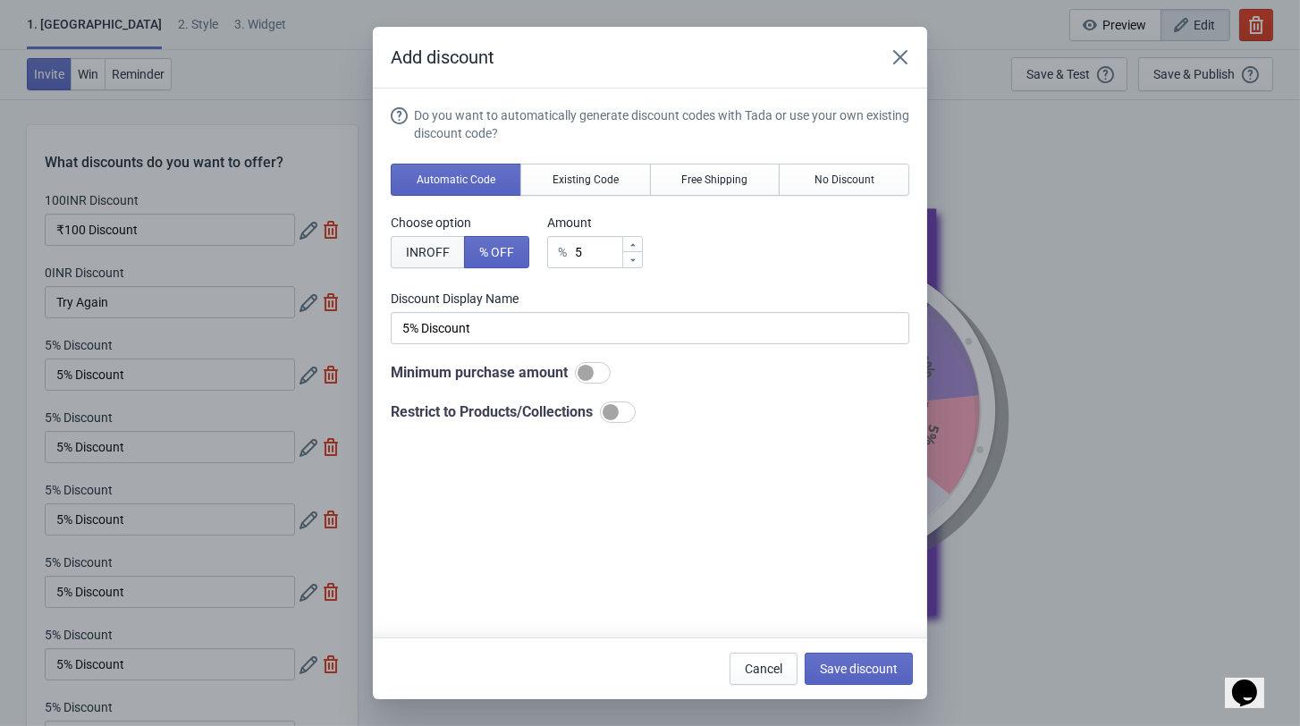
click at [427, 253] on span "INR OFF" at bounding box center [428, 252] width 44 height 14
type input "5INR Discount"
click at [598, 263] on input "5" at bounding box center [603, 252] width 36 height 32
type input "INR Discount"
type input "7"
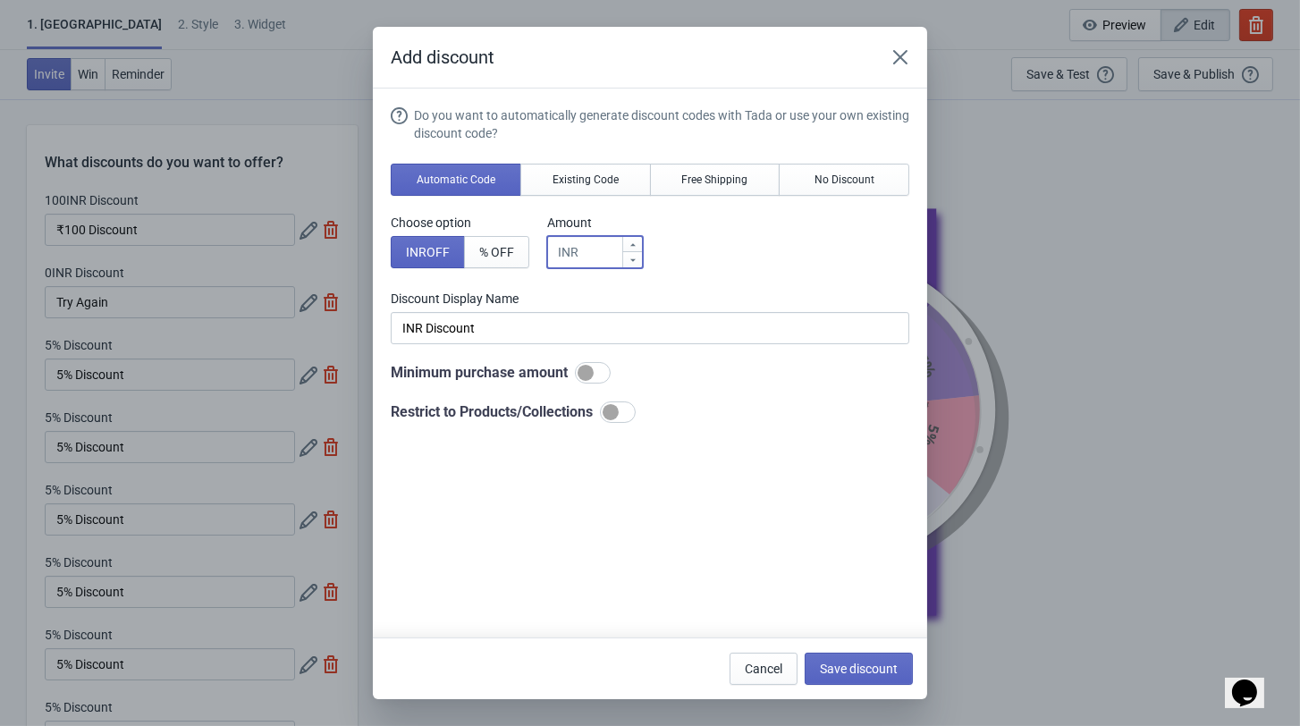
type input "7INR Discount"
type input "75"
type input "75INR Discount"
type input "75"
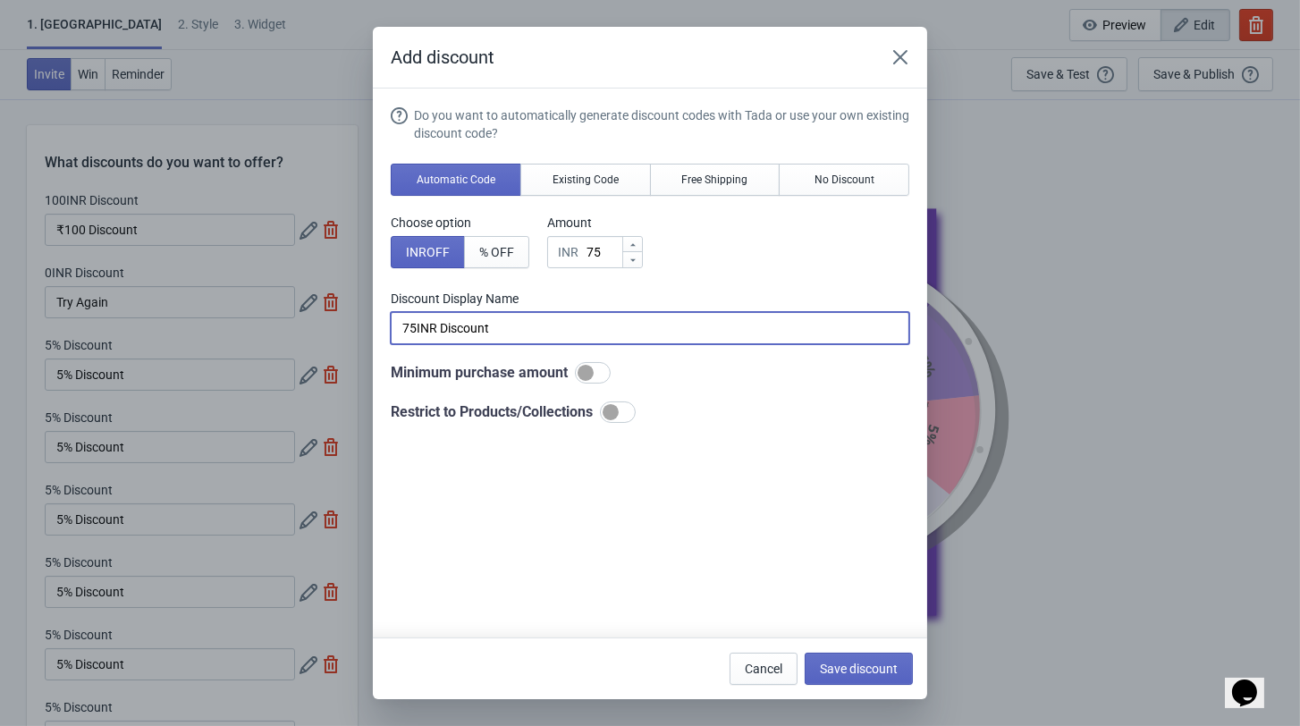
click at [421, 336] on input "75INR Discount" at bounding box center [650, 328] width 518 height 32
paste input "₹"
type input "₹75 Discount"
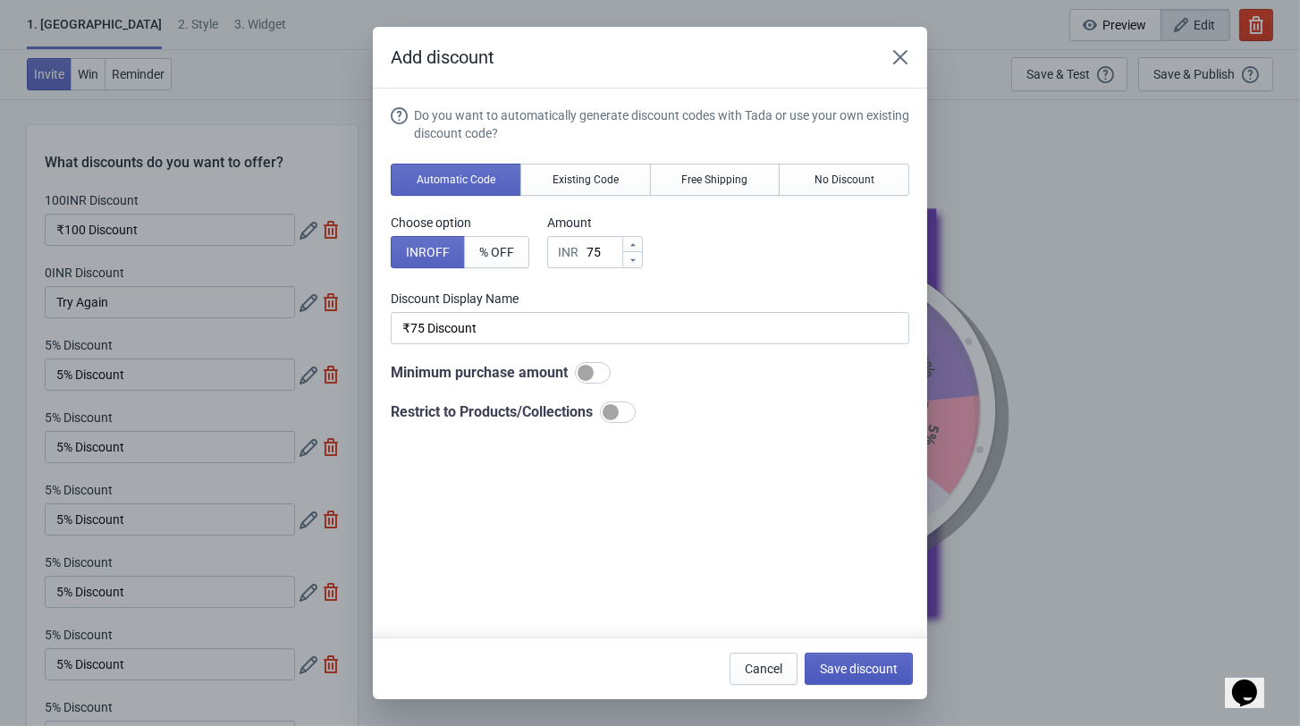
click at [878, 669] on span "Save discount" at bounding box center [859, 668] width 78 height 14
type input "₹75 Discount"
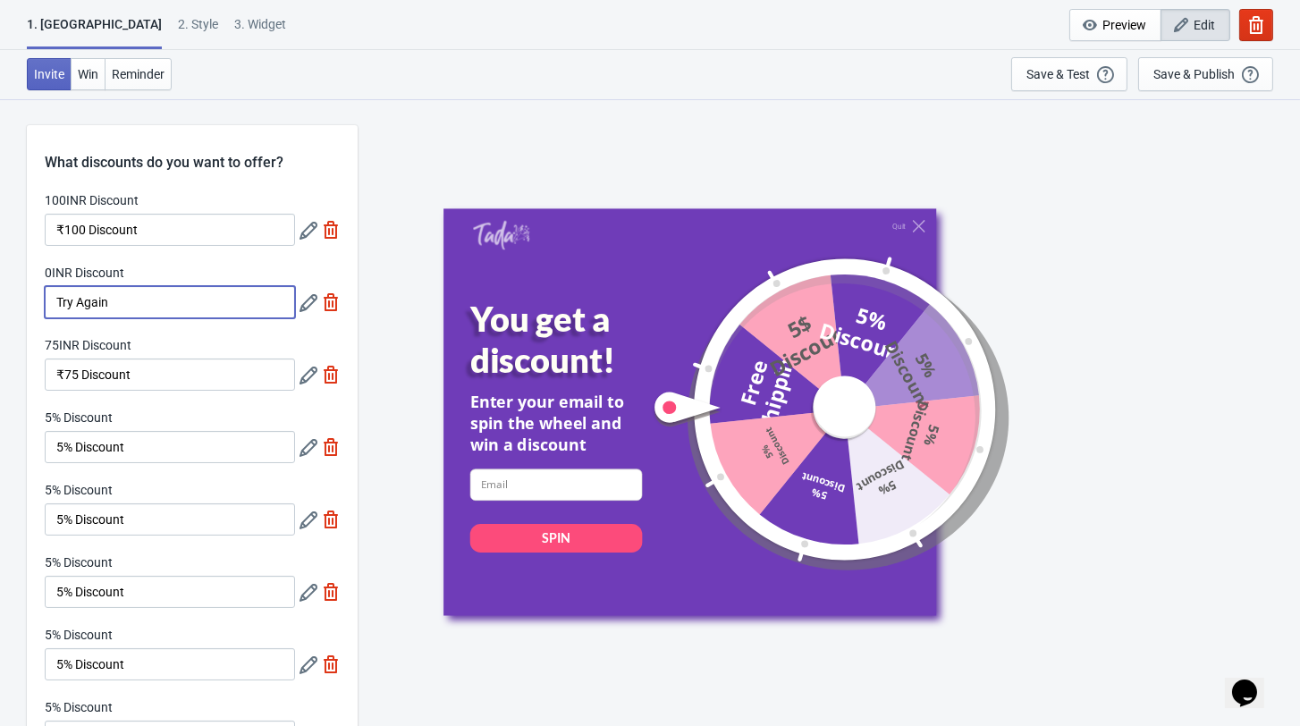
drag, startPoint x: 134, startPoint y: 306, endPoint x: -4, endPoint y: 290, distance: 138.5
click at [0, 290] on html "1. Coupon 2 . Style 3. Widget 1. Coupon 2 . Style 3. Widget Cancel Widget Previ…" at bounding box center [650, 363] width 1300 height 726
click at [307, 457] on icon at bounding box center [308, 448] width 18 height 18
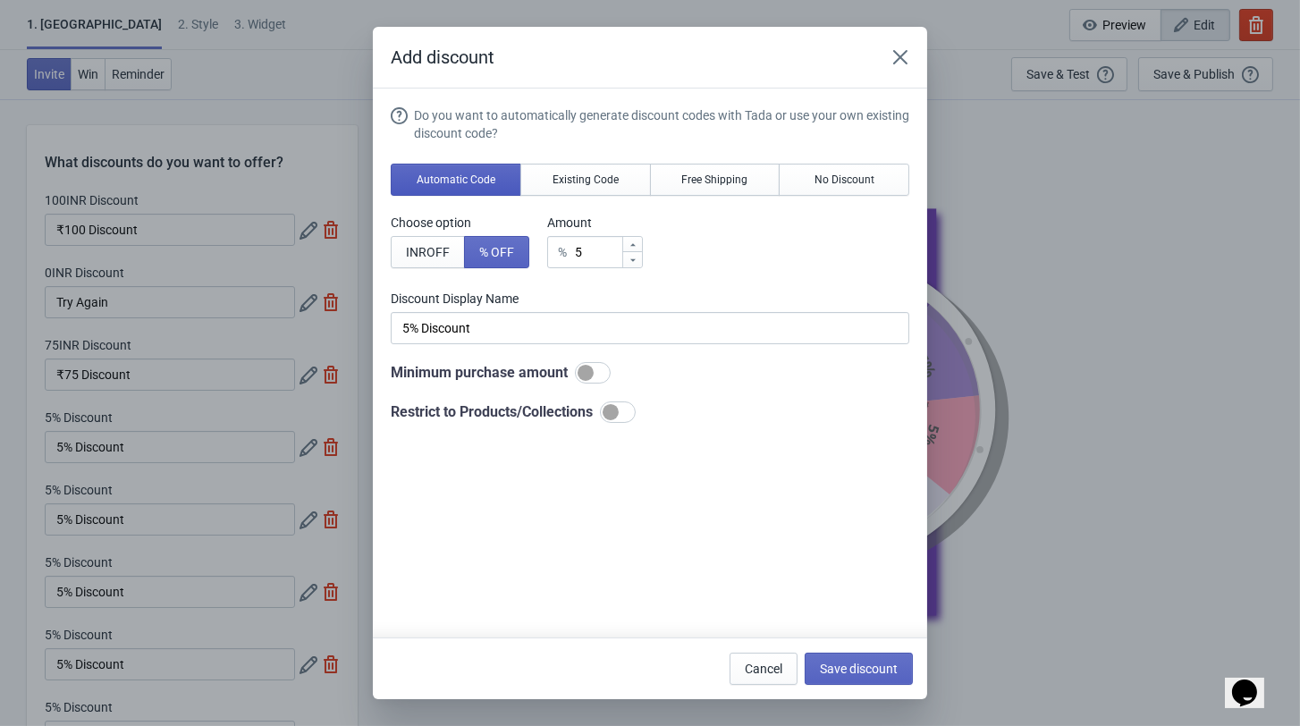
click at [479, 187] on span "Automatic Code" at bounding box center [456, 180] width 79 height 14
click at [422, 257] on span "INR OFF" at bounding box center [428, 252] width 44 height 14
type input "5INR Discount"
click at [607, 268] on input "5" at bounding box center [603, 252] width 36 height 32
type input "INR Discount"
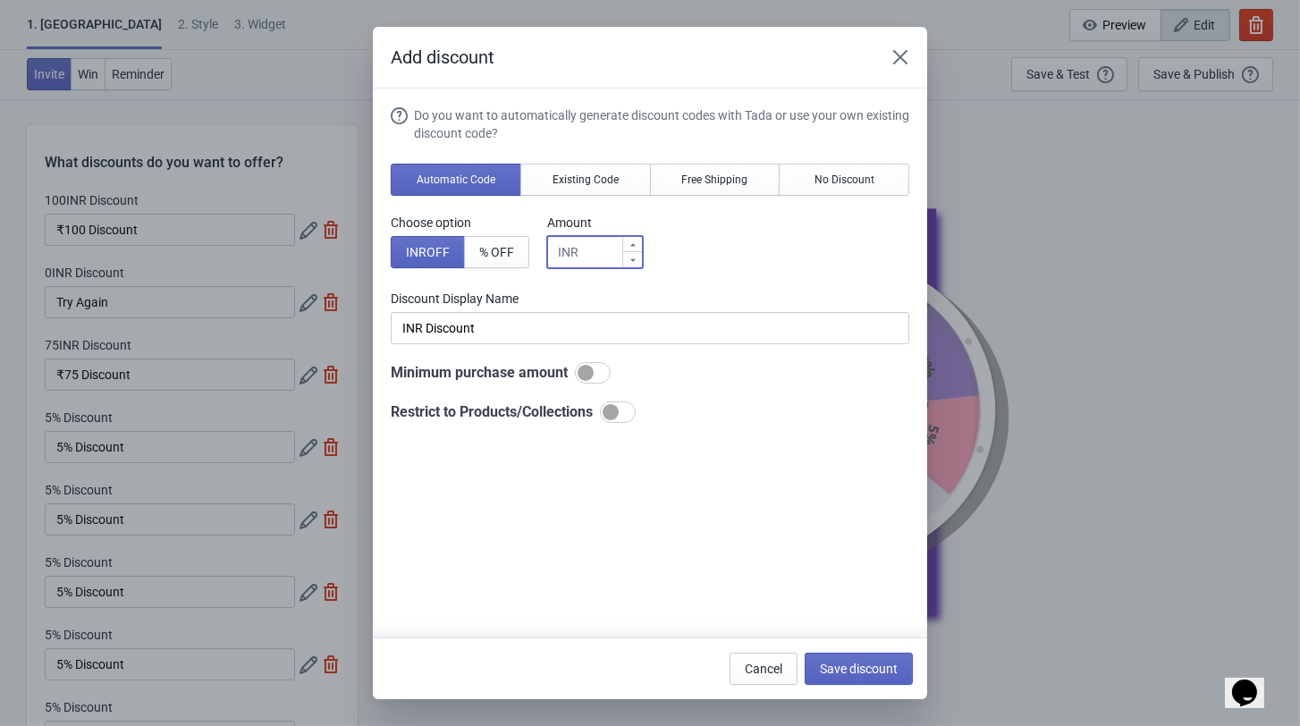
type input "0"
type input "0INR Discount"
type input "0"
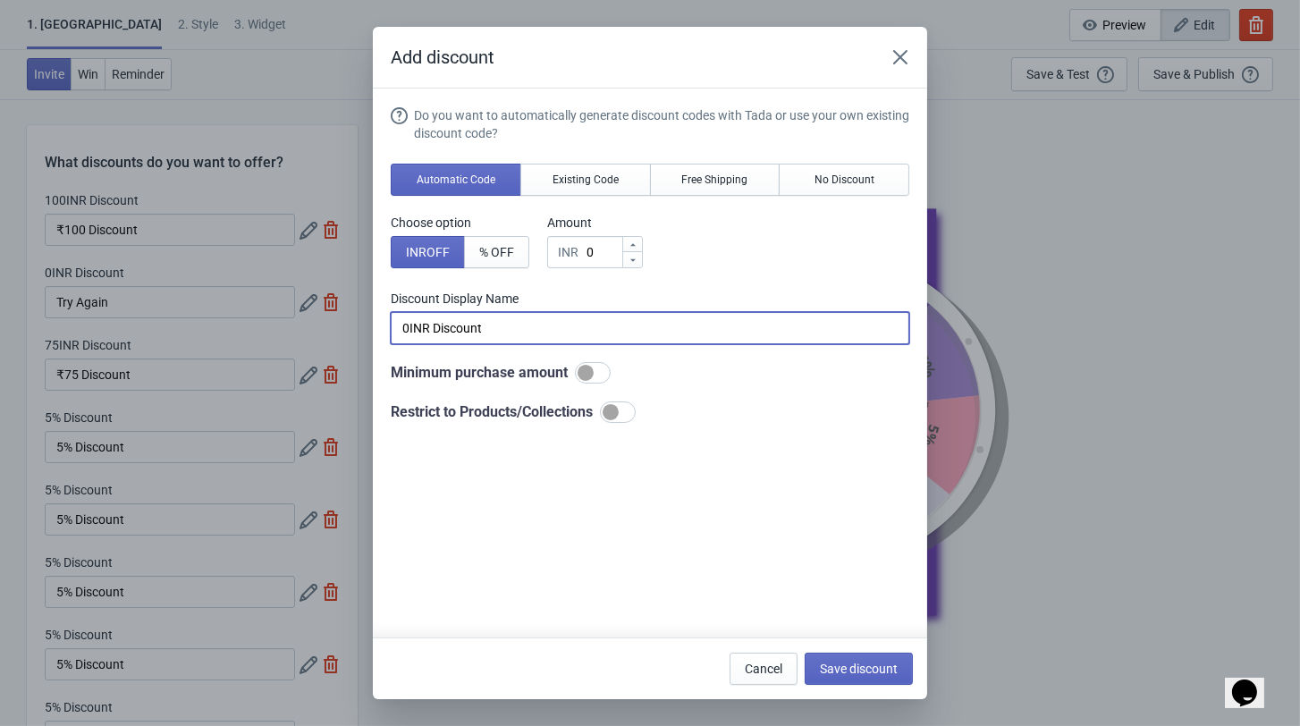
drag, startPoint x: 499, startPoint y: 346, endPoint x: 321, endPoint y: 352, distance: 178.0
click at [321, 352] on div "Add discount Do you want to automatically generate discount codes with Tada or …" at bounding box center [650, 363] width 1300 height 672
paste input "Try Again"
type input "Try Again"
click at [866, 669] on span "Save discount" at bounding box center [859, 668] width 78 height 14
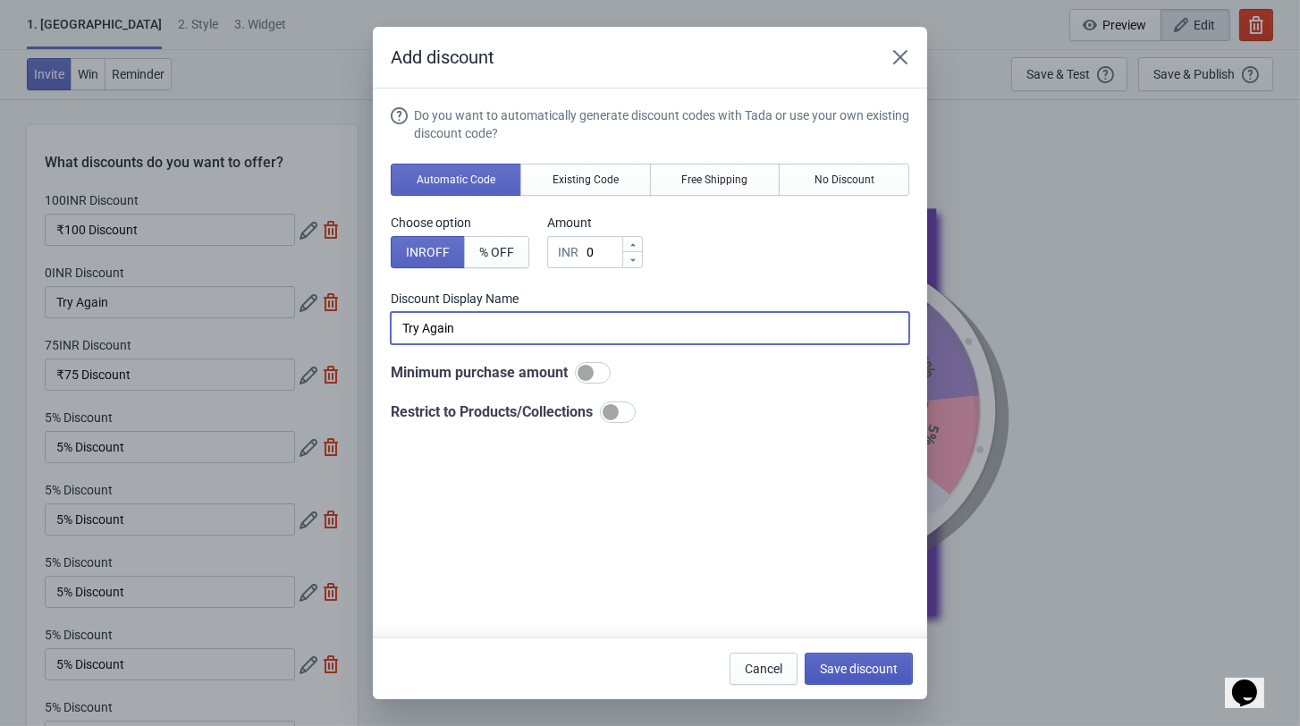
type input "Try Again"
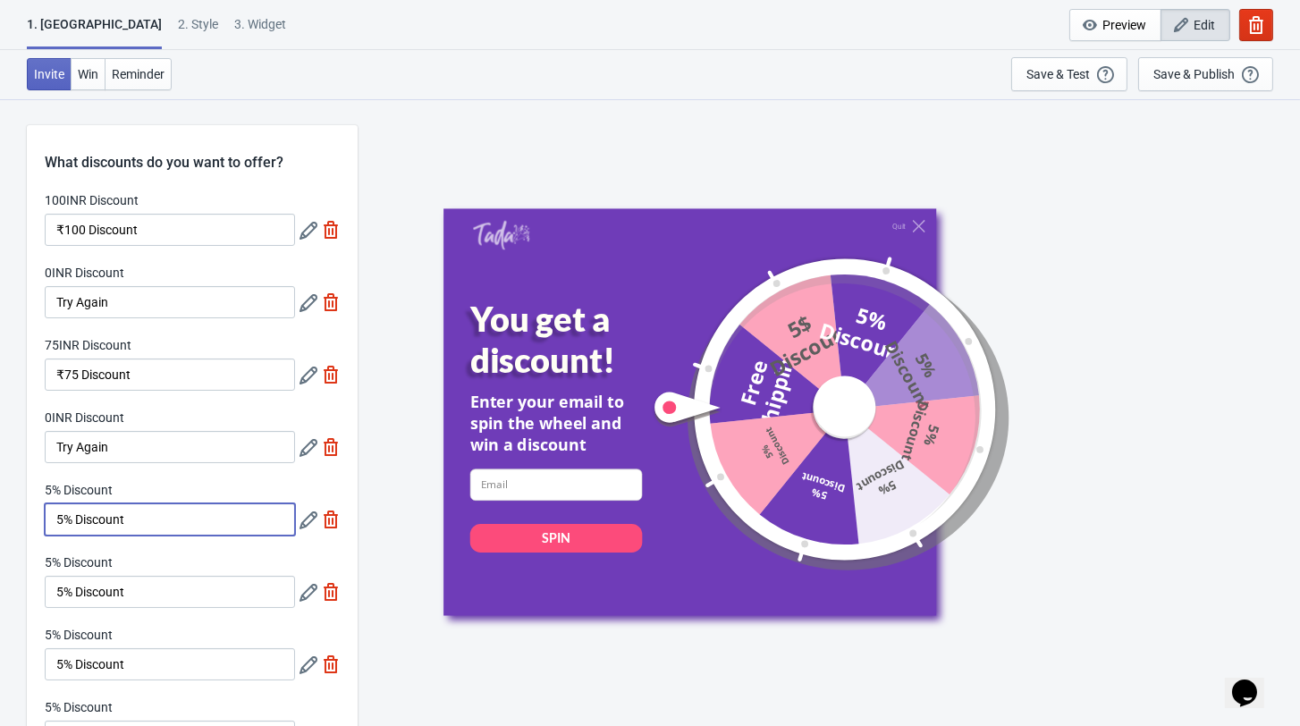
click at [167, 535] on input "5% Discount" at bounding box center [170, 519] width 250 height 32
type input "5"
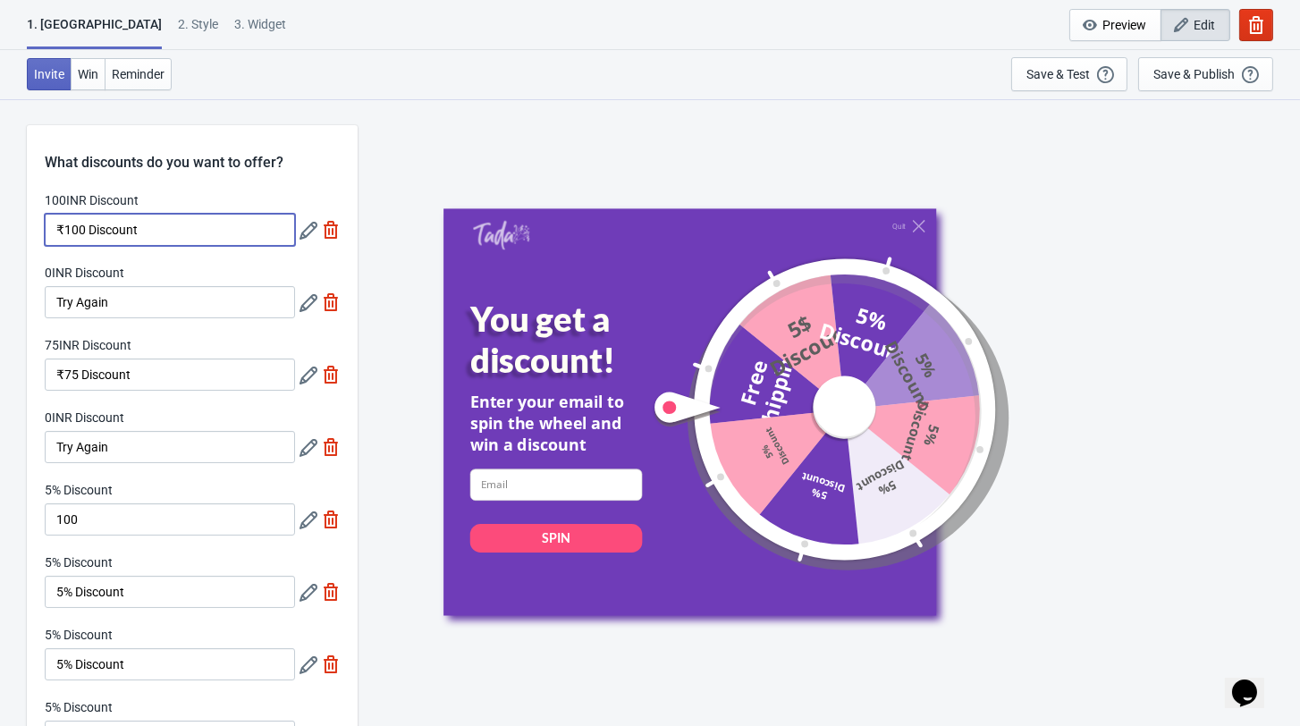
drag, startPoint x: 164, startPoint y: 232, endPoint x: 28, endPoint y: 230, distance: 135.9
click at [28, 230] on div "100INR Discount ₹100 Discount 0INR Discount Try Again 75INR Discount ₹75 Discou…" at bounding box center [192, 480] width 331 height 579
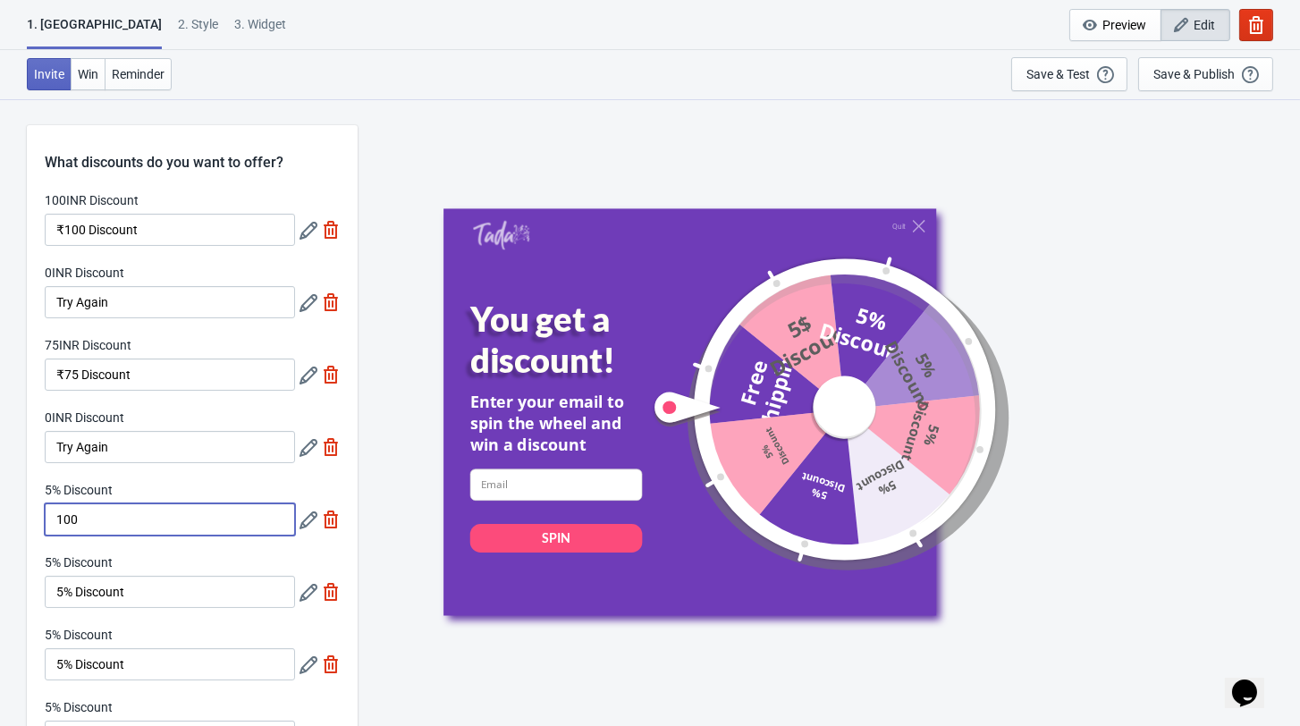
drag, startPoint x: 123, startPoint y: 535, endPoint x: 10, endPoint y: 535, distance: 113.5
paste input "₹100 Discount"
type input "₹100 Discount"
click at [305, 529] on icon at bounding box center [308, 520] width 18 height 18
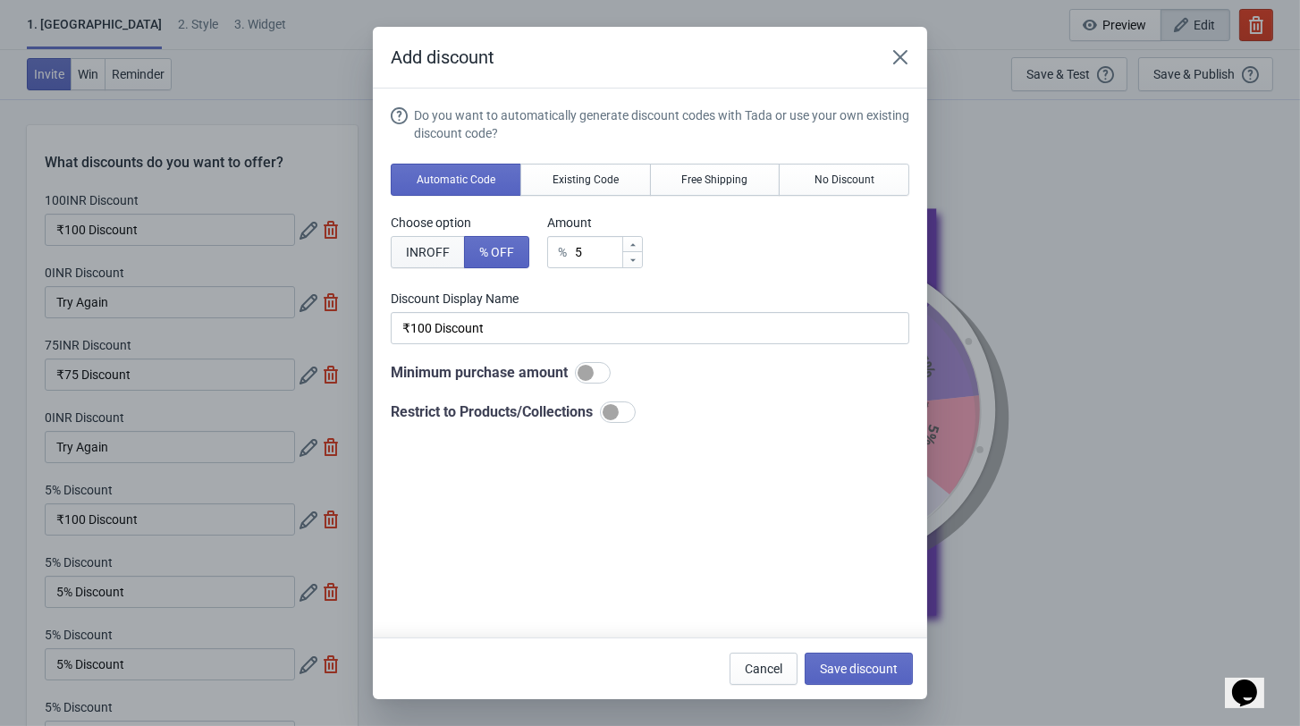
click at [434, 252] on span "INR OFF" at bounding box center [428, 252] width 44 height 14
type input "5INR Discount"
drag, startPoint x: 594, startPoint y: 258, endPoint x: 527, endPoint y: 263, distance: 67.2
click at [527, 263] on div "Choose option INR OFF % OFF Amount INR 5" at bounding box center [650, 241] width 518 height 55
type input "1"
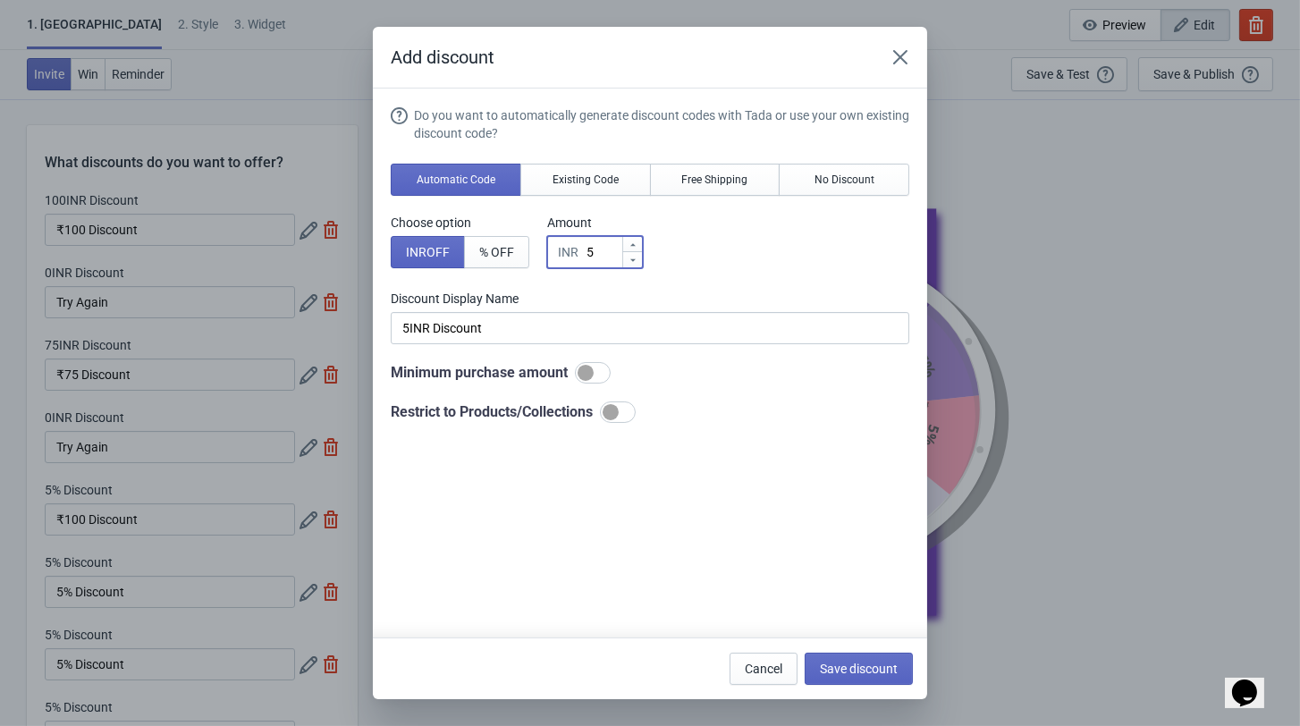
type input "1INR Discount"
type input "10"
type input "10INR Discount"
type input "100"
type input "100INR Discount"
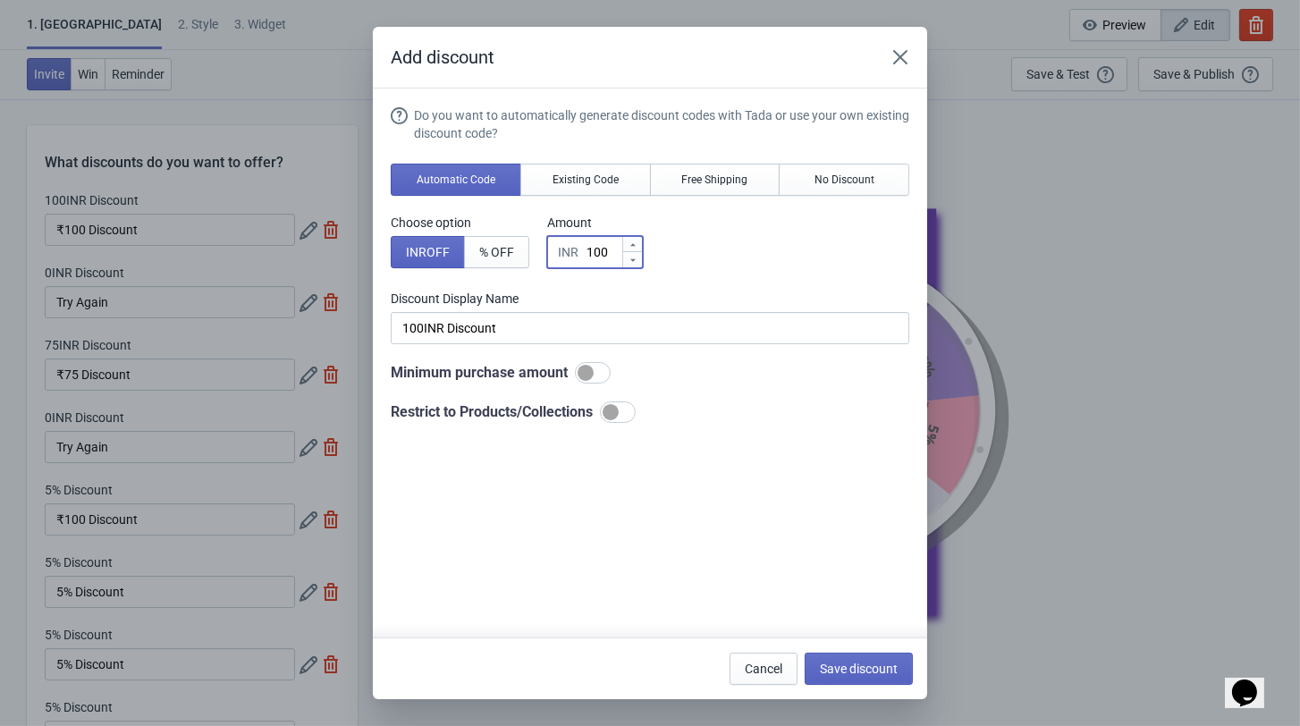
type input "100"
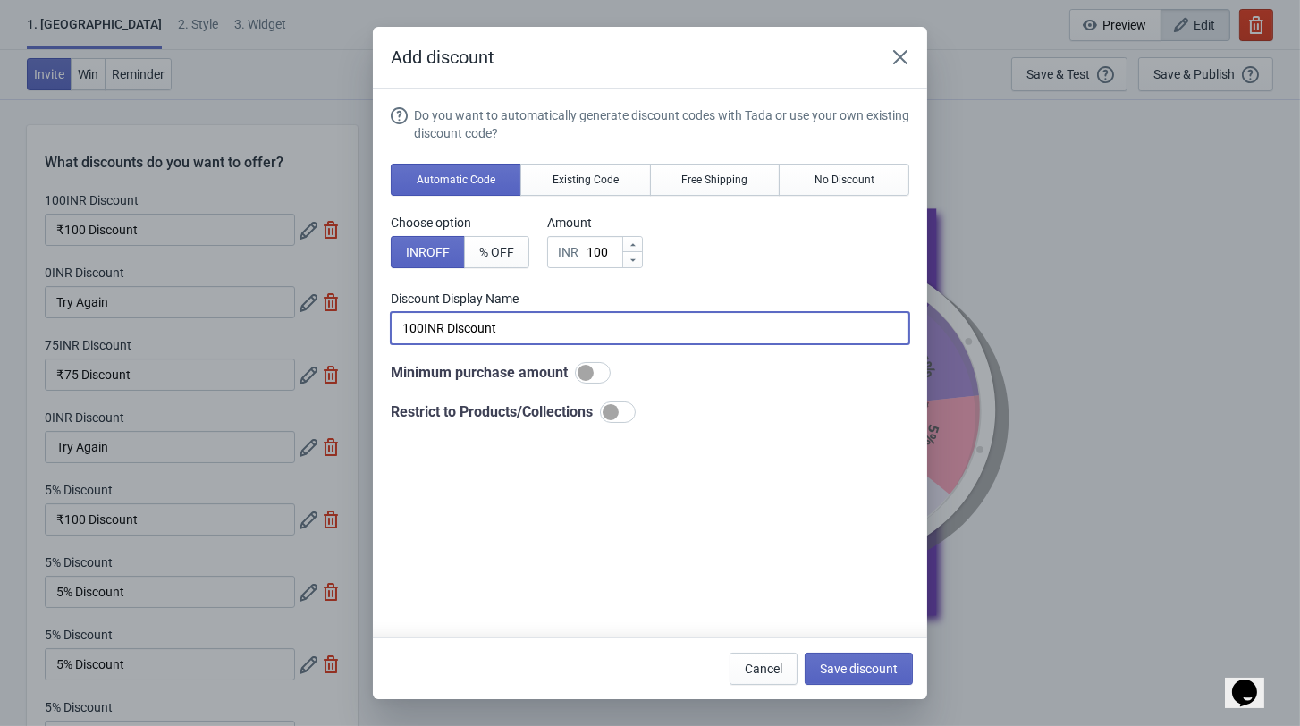
drag, startPoint x: 568, startPoint y: 339, endPoint x: 246, endPoint y: 357, distance: 322.3
click at [246, 357] on div "Add discount Do you want to automatically generate discount codes with Tada or …" at bounding box center [650, 363] width 1300 height 672
paste input "₹100"
type input "₹100 Discount"
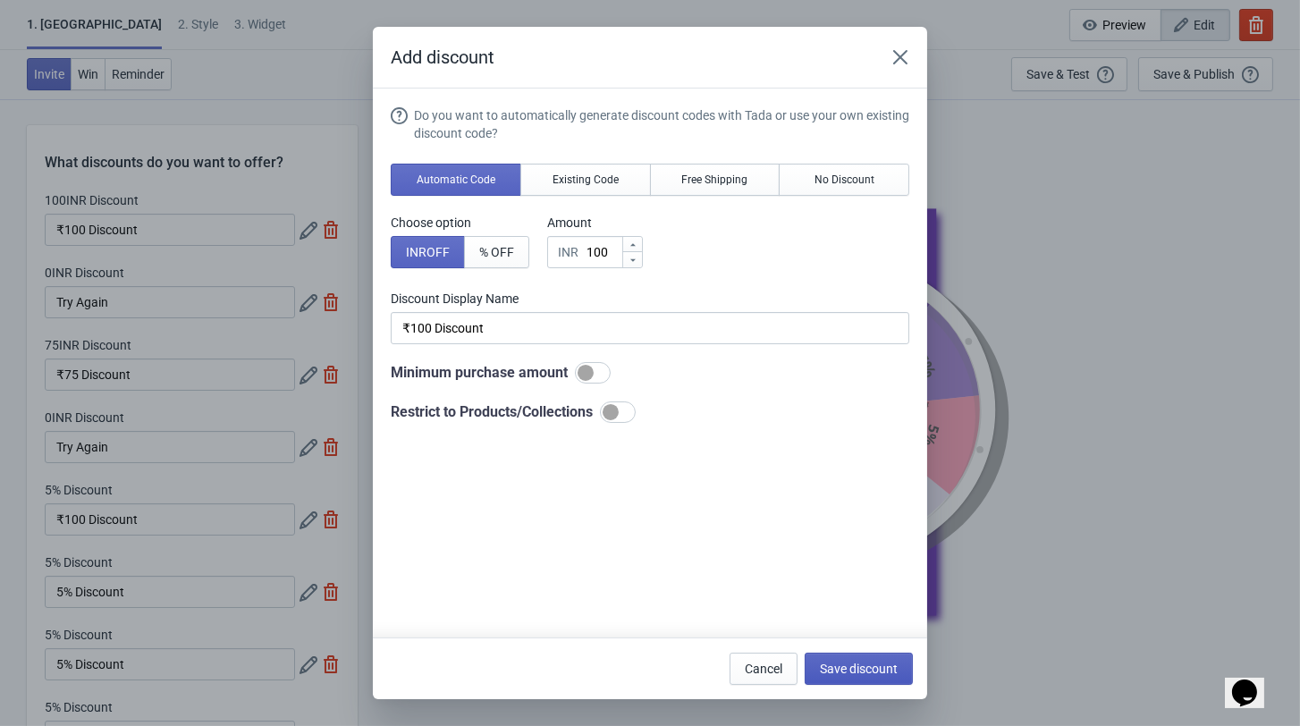
click at [841, 669] on span "Save discount" at bounding box center [859, 668] width 78 height 14
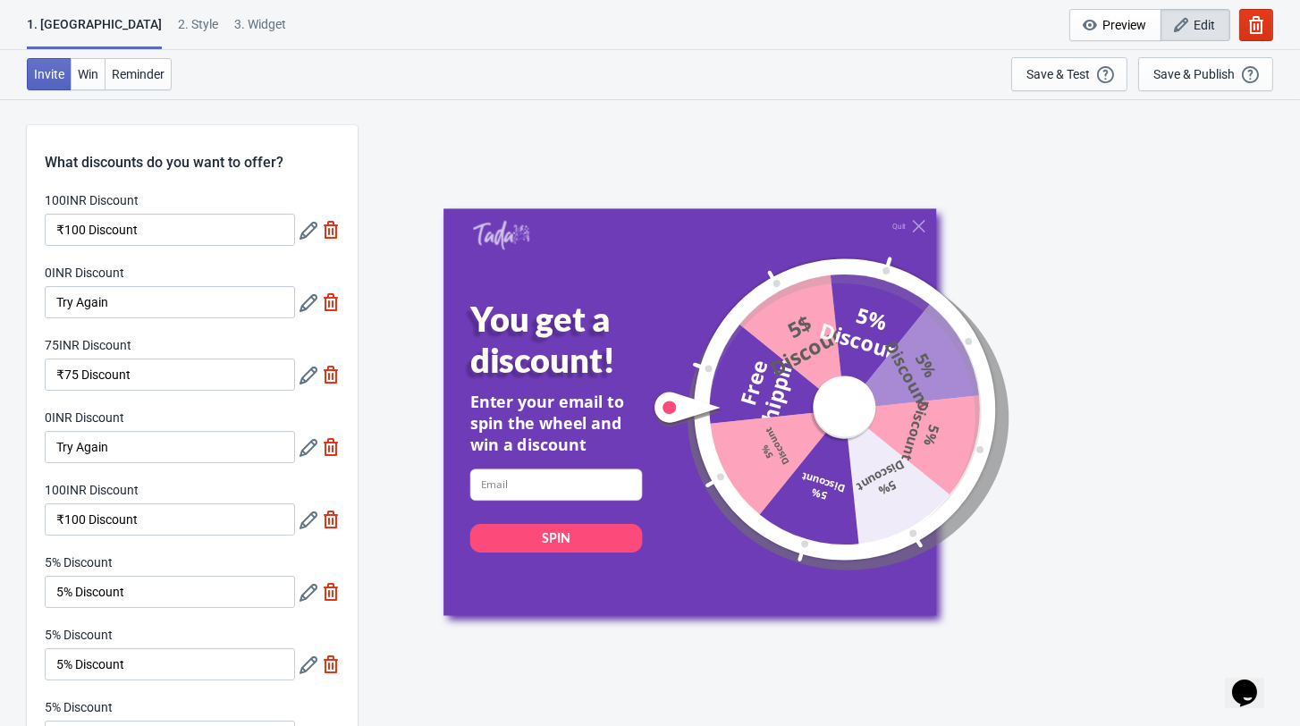
click at [307, 602] on icon at bounding box center [308, 593] width 18 height 18
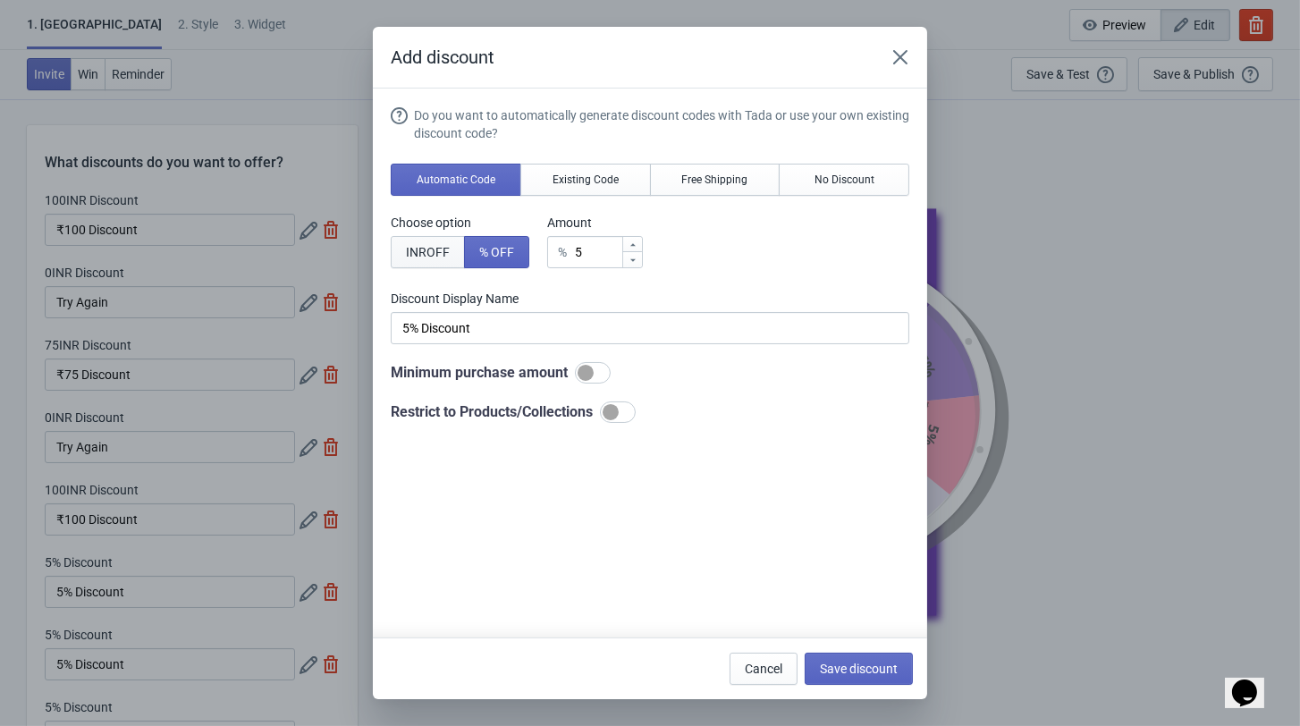
click at [415, 259] on span "INR OFF" at bounding box center [428, 252] width 44 height 14
type input "5INR Discount"
click at [597, 257] on input "5" at bounding box center [603, 252] width 36 height 32
type input "50"
type input "50INR Discount"
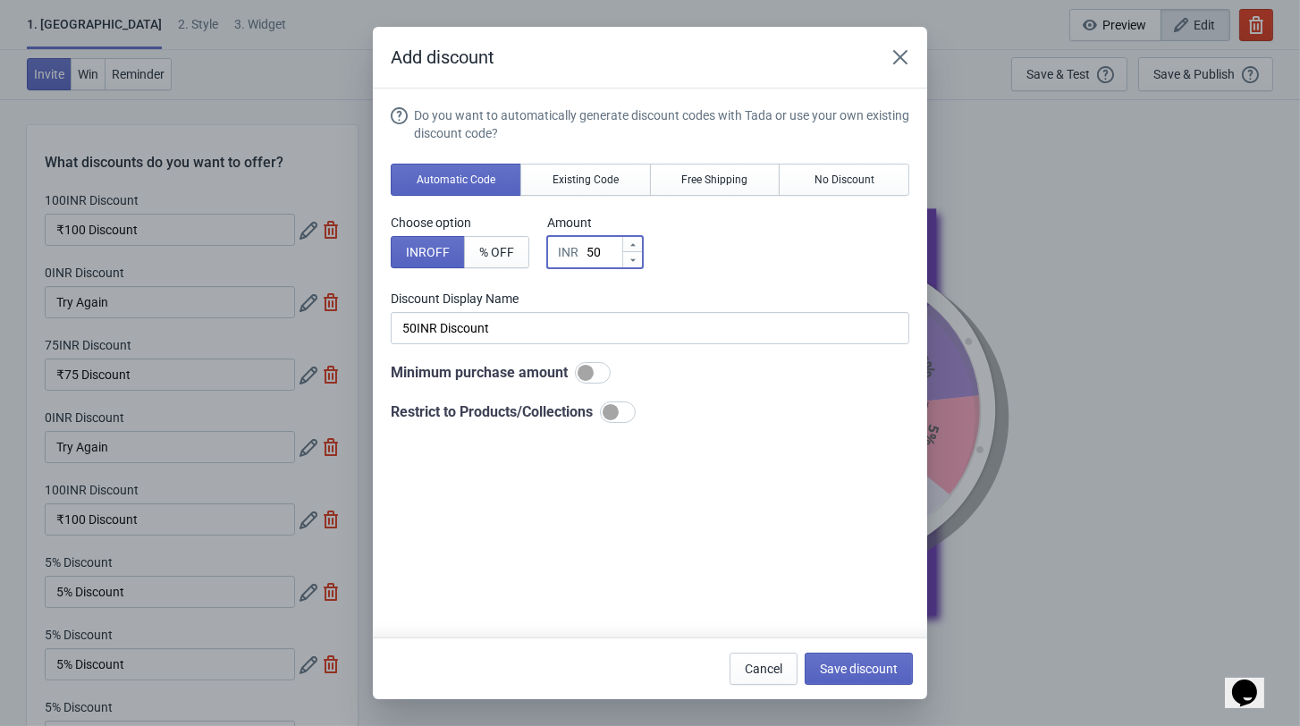
type input "5"
type input "5INR Discount"
type input "INR Discount"
type input "0"
type input "0INR Discount"
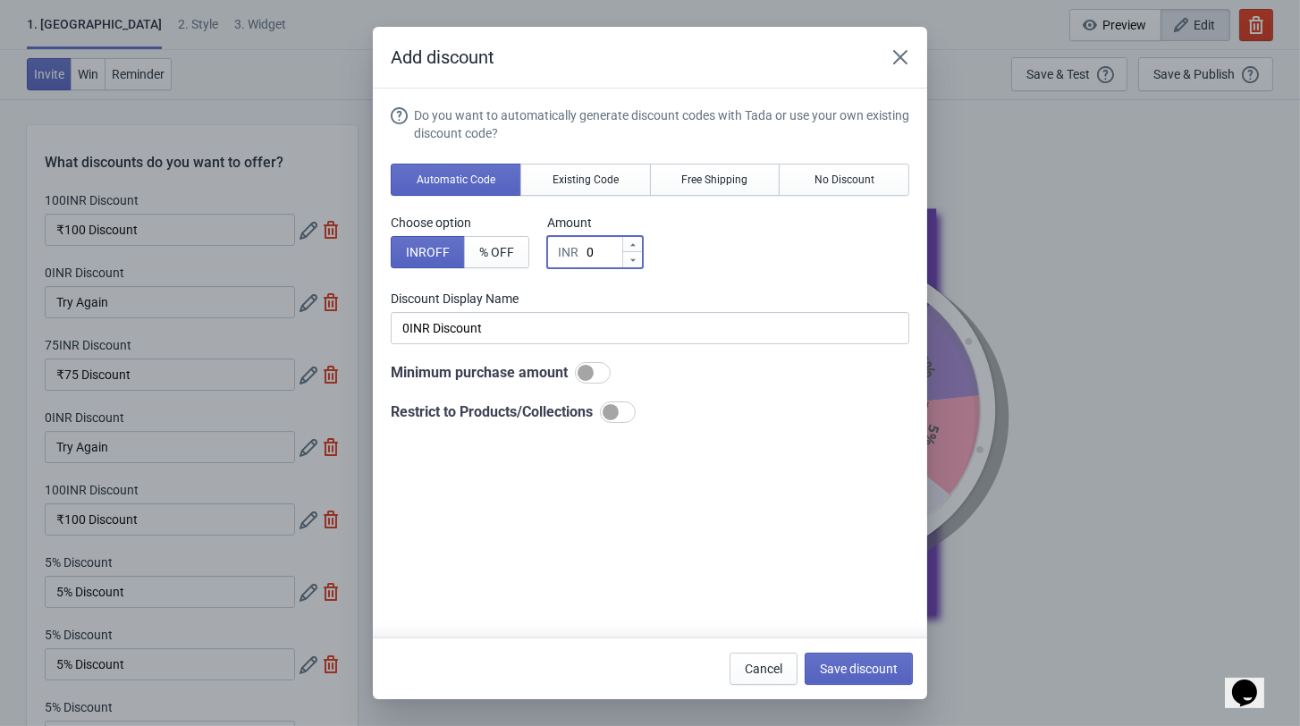
type input "0"
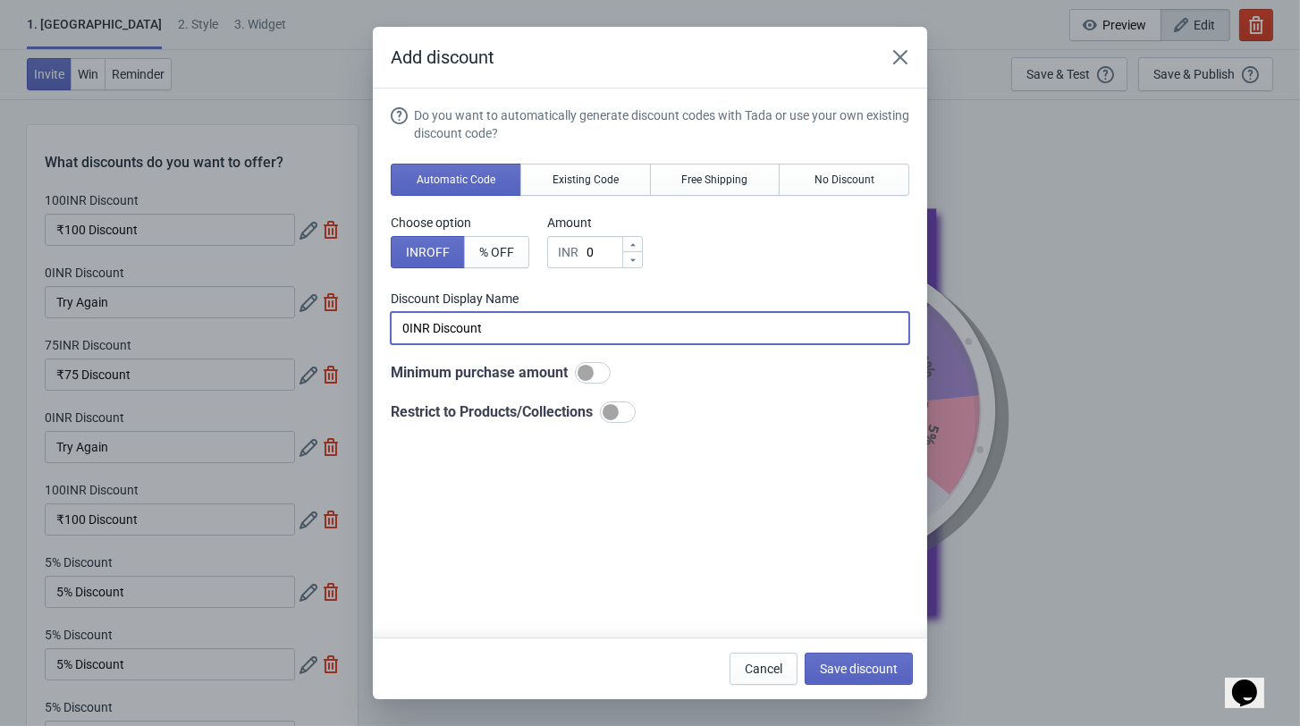
drag, startPoint x: 481, startPoint y: 350, endPoint x: 323, endPoint y: 361, distance: 158.6
click at [323, 361] on div "Add discount Do you want to automatically generate discount codes with Tada or …" at bounding box center [650, 363] width 1300 height 672
type input "Try Again"
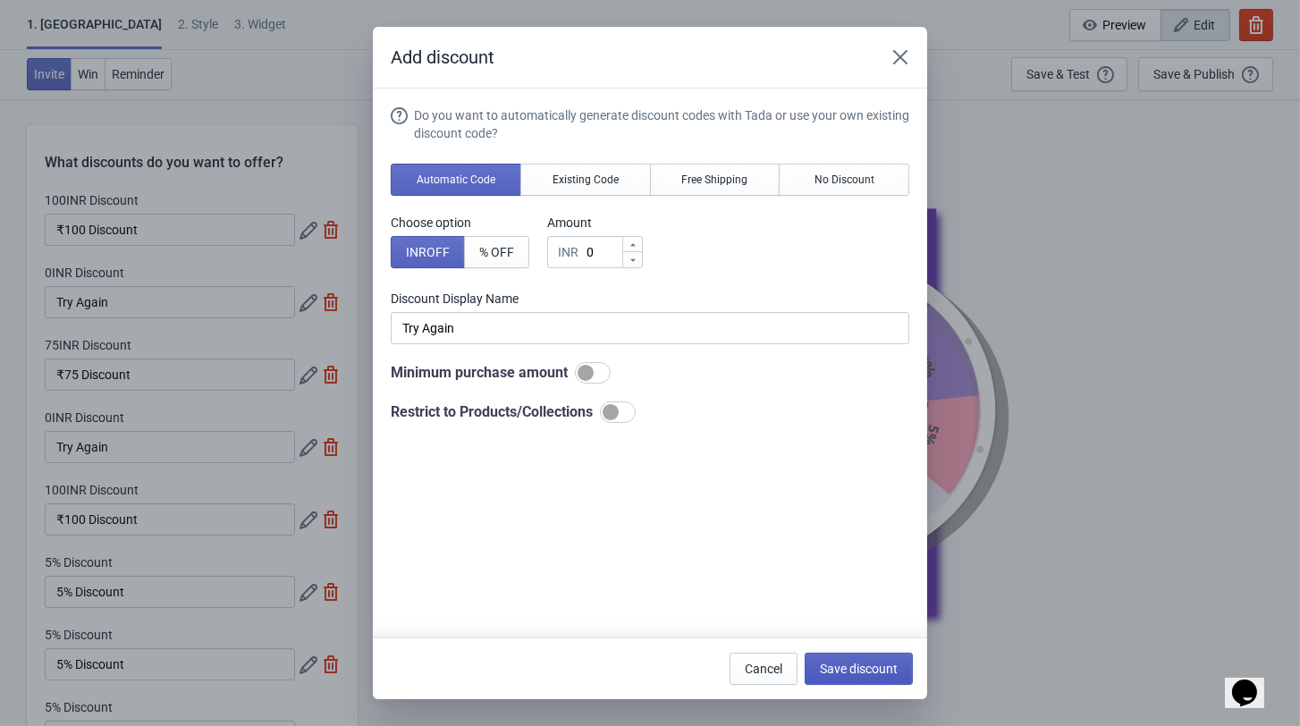
click at [885, 665] on span "Save discount" at bounding box center [859, 668] width 78 height 14
type input "Try Again"
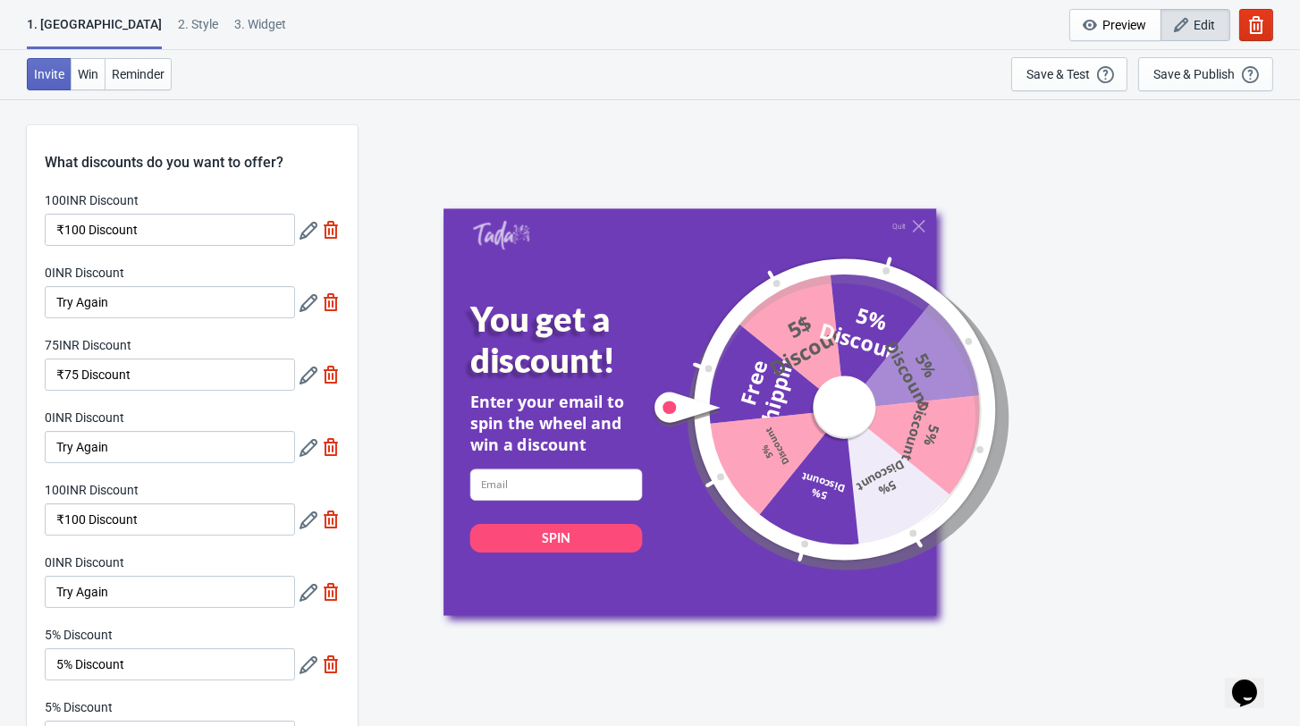
click at [305, 602] on icon at bounding box center [308, 593] width 18 height 18
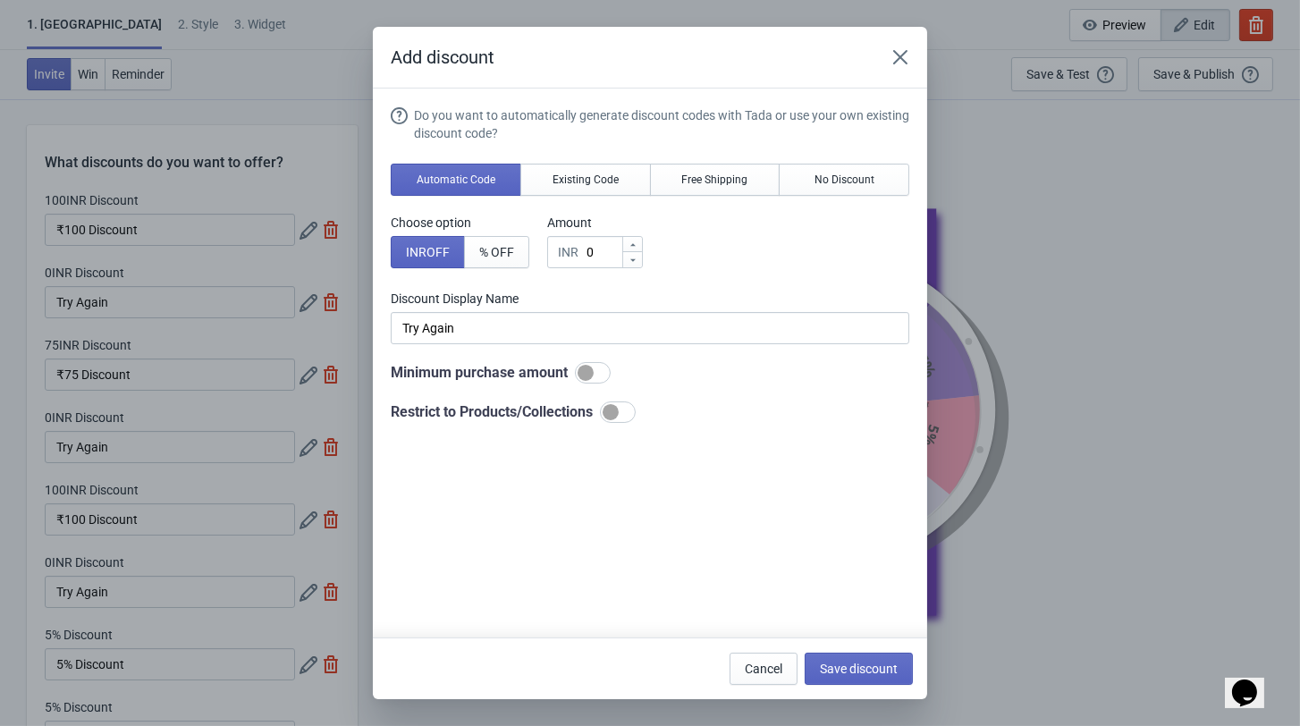
click at [909, 63] on icon "Close" at bounding box center [900, 57] width 18 height 18
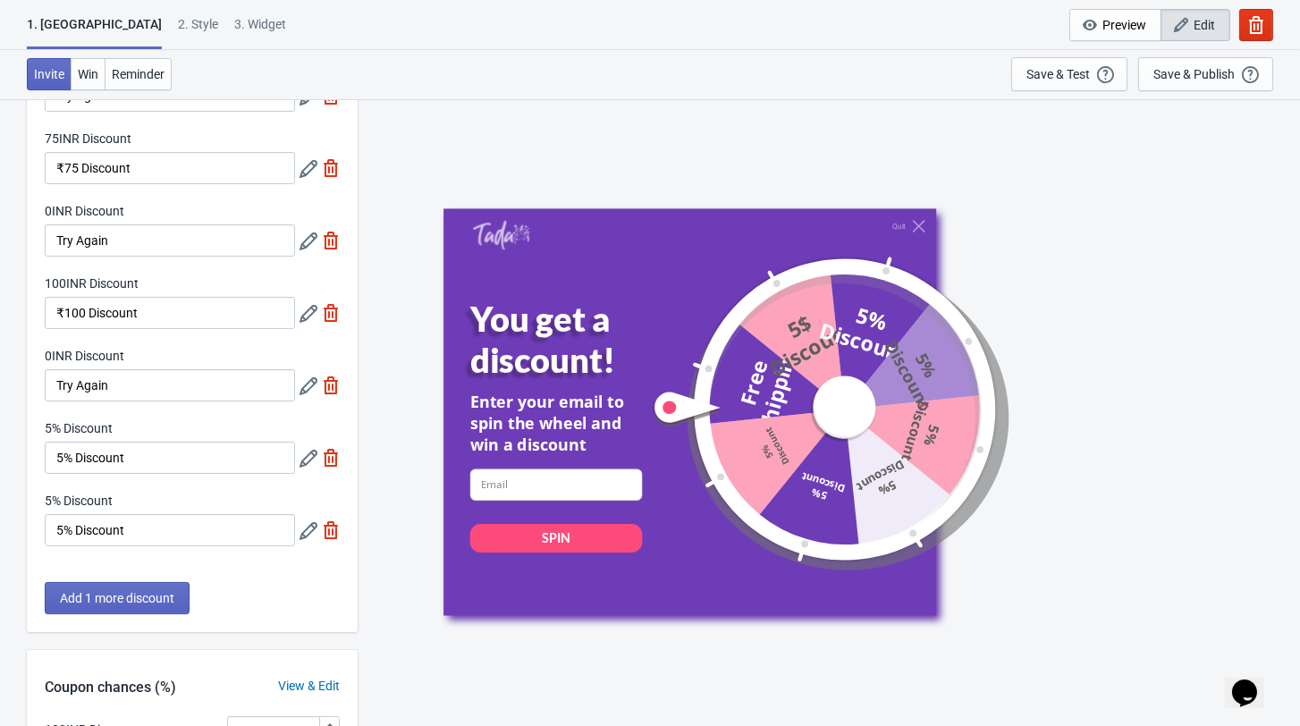
scroll to position [213, 0]
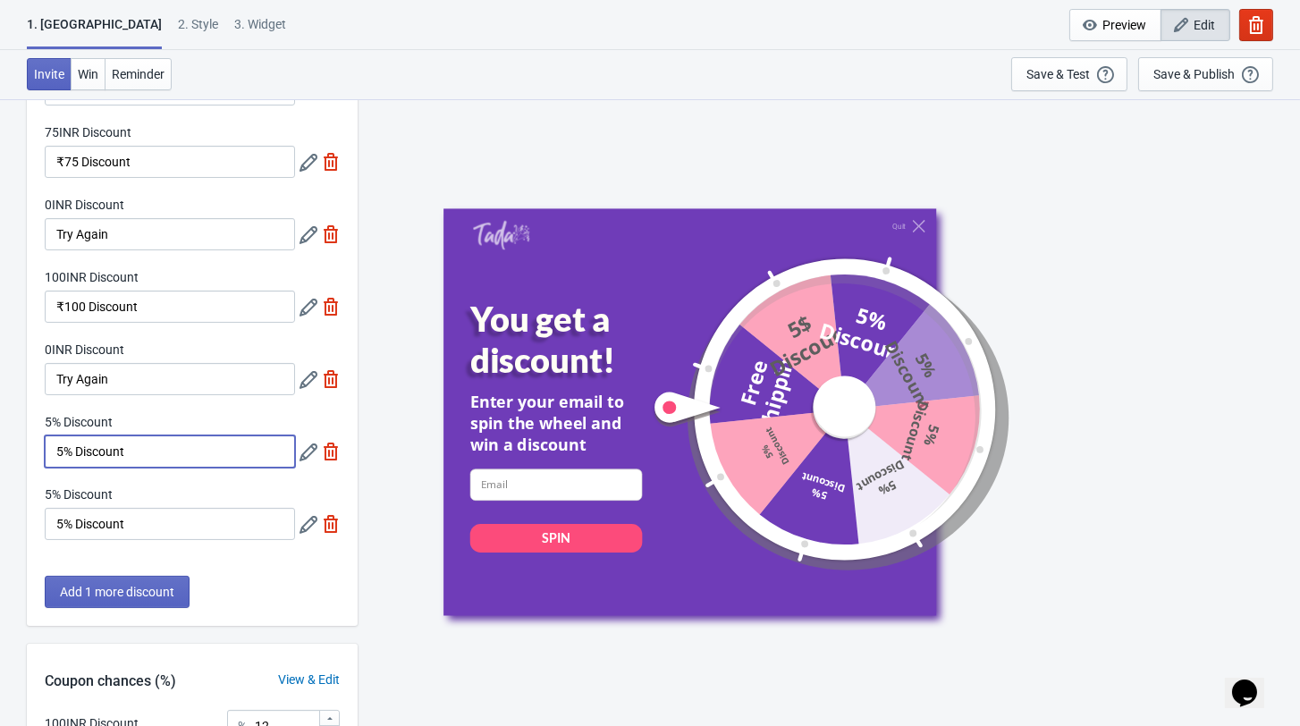
click at [171, 467] on input "5% Discount" at bounding box center [170, 451] width 250 height 32
type input "5"
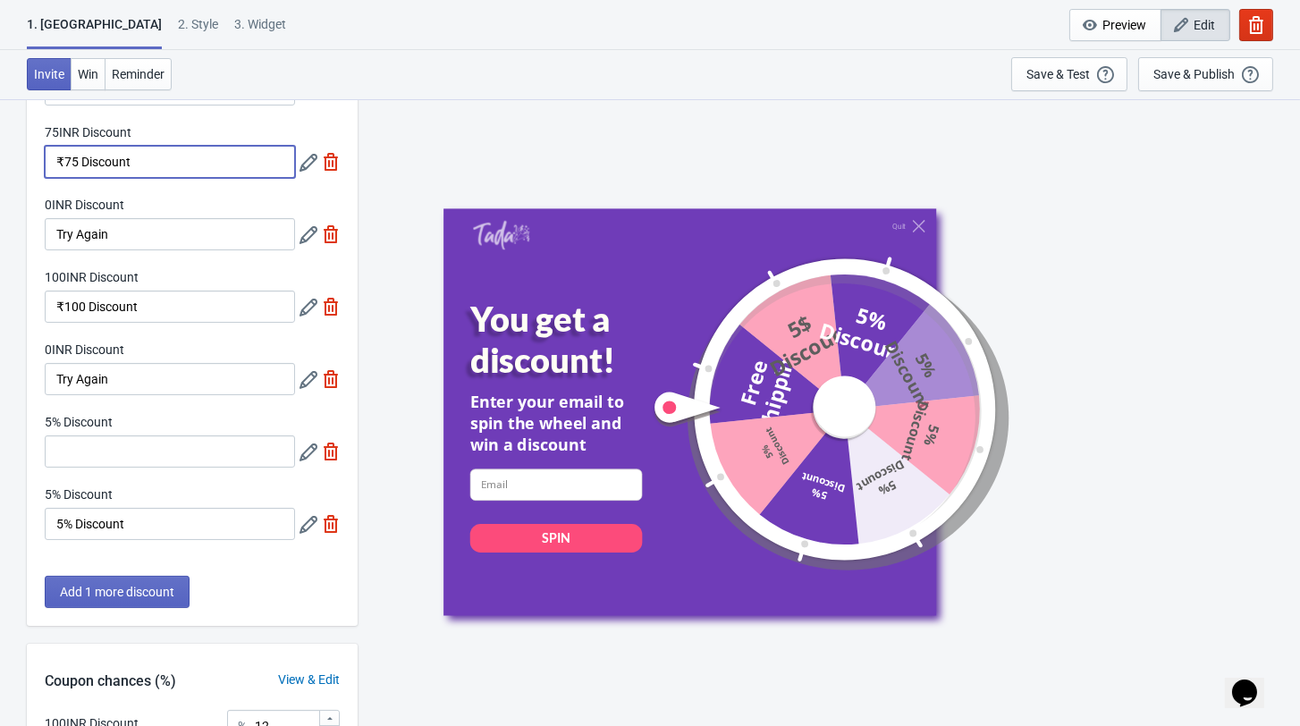
drag, startPoint x: 160, startPoint y: 169, endPoint x: 10, endPoint y: 163, distance: 150.3
click at [10, 163] on div "What discounts do you want to offer? 100INR Discount ₹100 Discount 0INR Discoun…" at bounding box center [650, 540] width 1300 height 1309
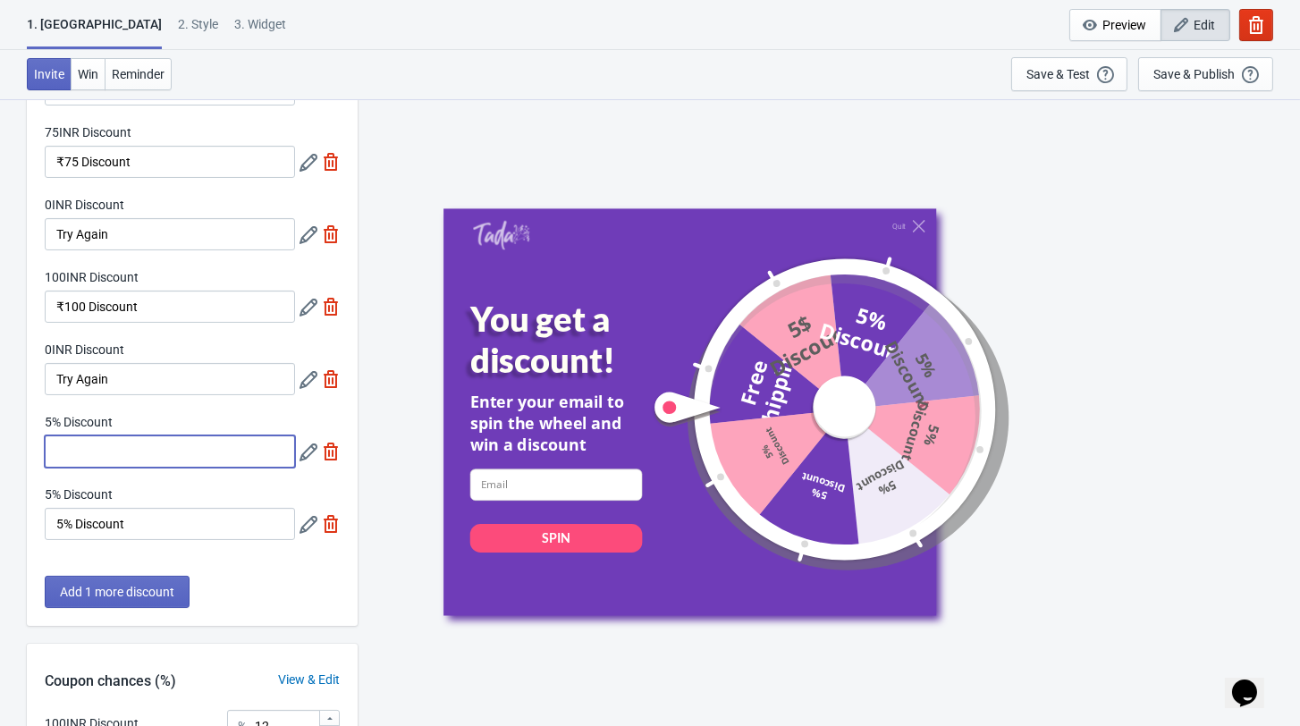
click at [106, 467] on input "5% Discount" at bounding box center [170, 451] width 250 height 32
paste input "₹75 Discount"
type input "₹75 Discount"
click at [310, 467] on div at bounding box center [319, 451] width 40 height 32
click at [311, 461] on icon at bounding box center [308, 452] width 18 height 18
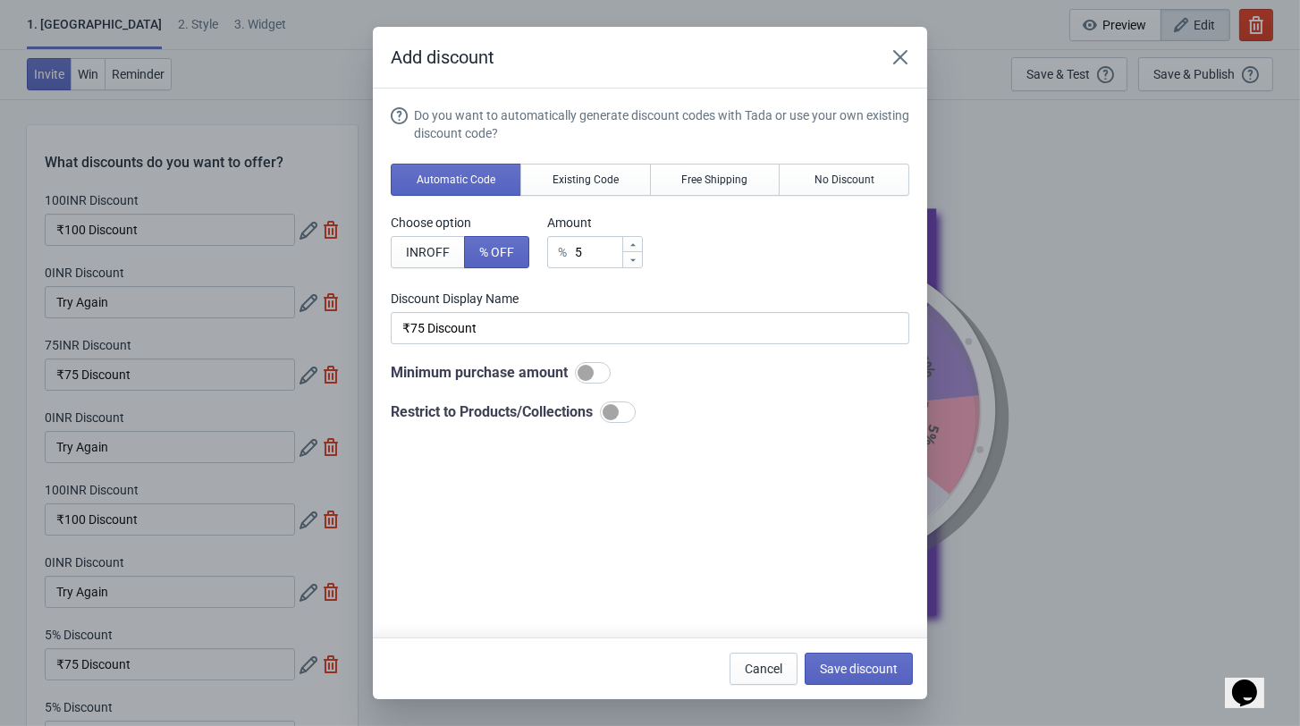
scroll to position [212, 0]
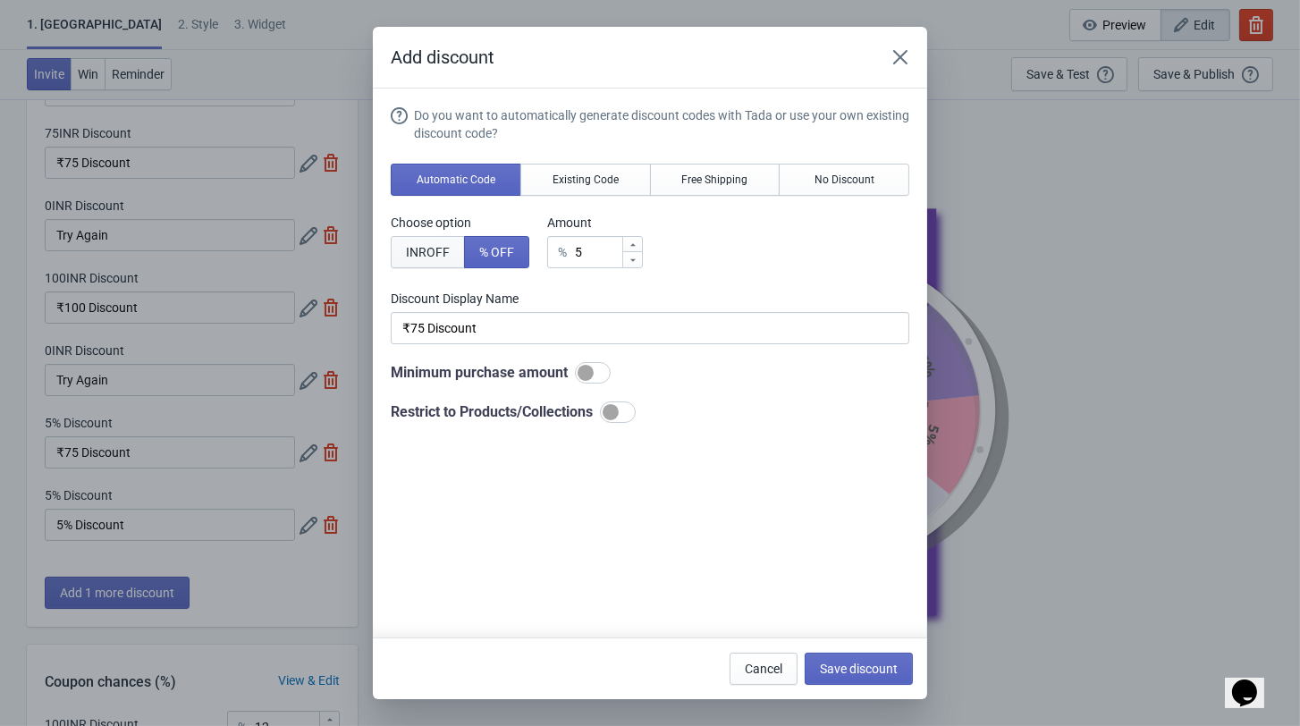
click at [412, 259] on span "INR OFF" at bounding box center [428, 252] width 44 height 14
type input "5INR Discount"
click at [593, 257] on input "5" at bounding box center [603, 252] width 36 height 32
type input "INR Discount"
type input "7"
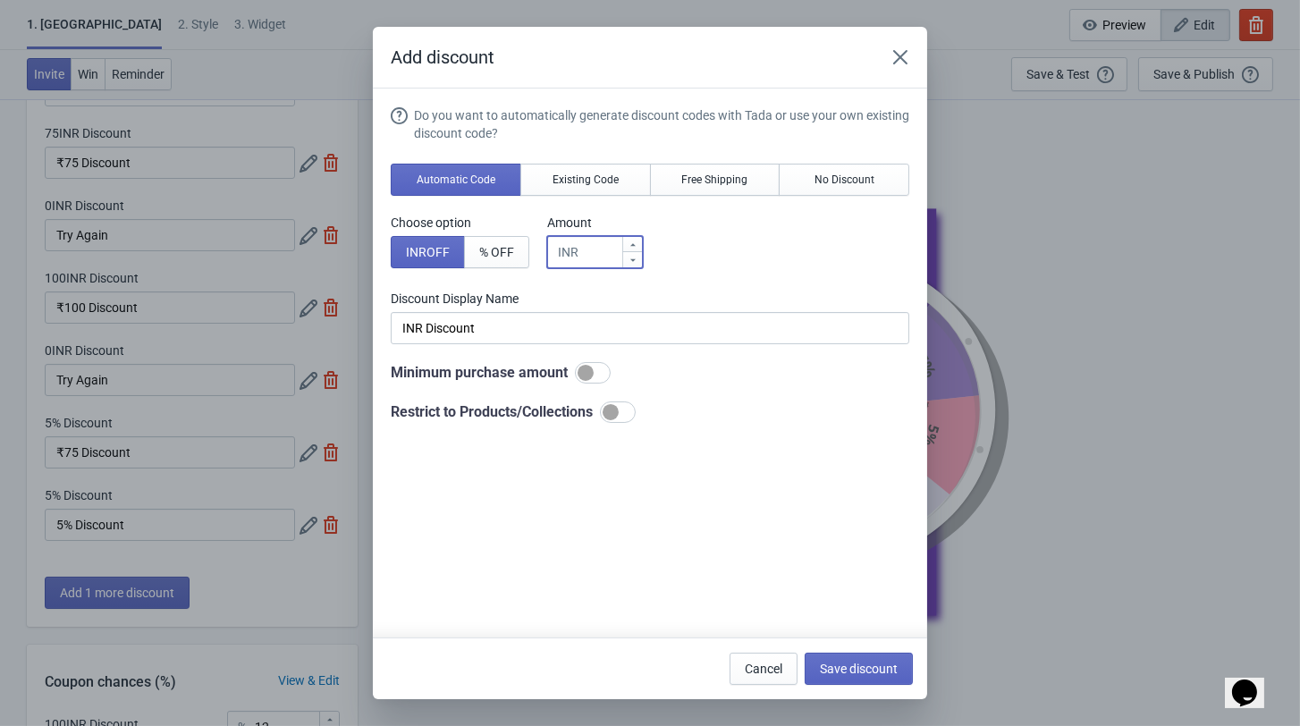
type input "7INR Discount"
type input "75"
type input "75INR Discount"
type input "75"
click at [534, 356] on div "Do you want to automatically generate discount codes with Tada or use your own …" at bounding box center [650, 264] width 518 height 316
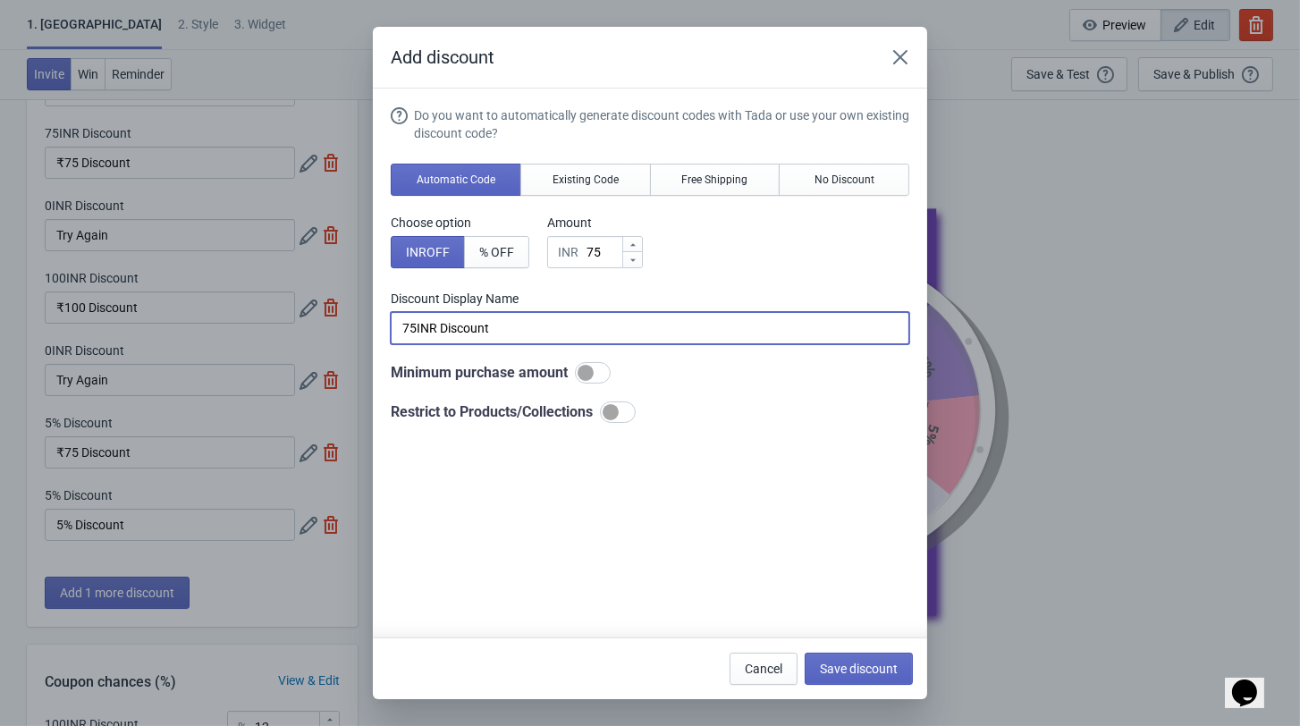
drag, startPoint x: 527, startPoint y: 355, endPoint x: 307, endPoint y: 353, distance: 220.8
click at [307, 354] on div "Add discount Do you want to automatically generate discount codes with Tada or …" at bounding box center [650, 363] width 1300 height 672
paste input "₹75"
type input "₹75 Discount"
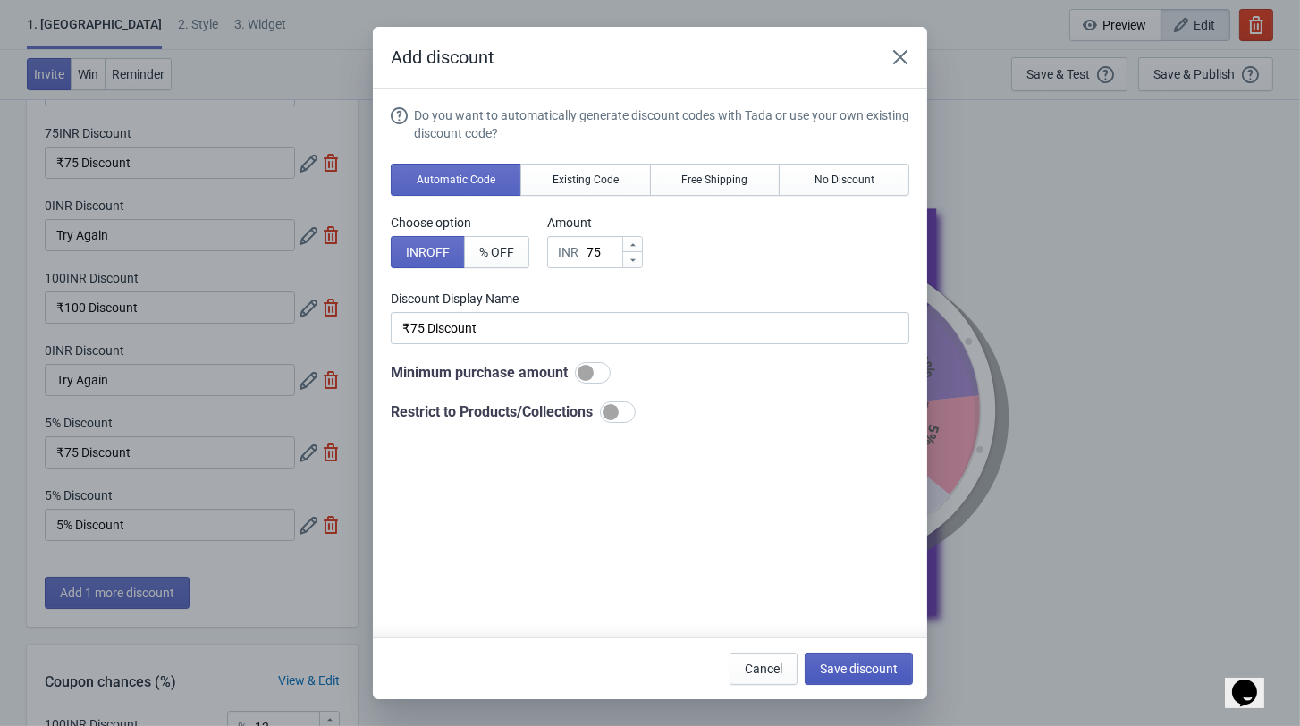
click at [873, 664] on span "Save discount" at bounding box center [859, 668] width 78 height 14
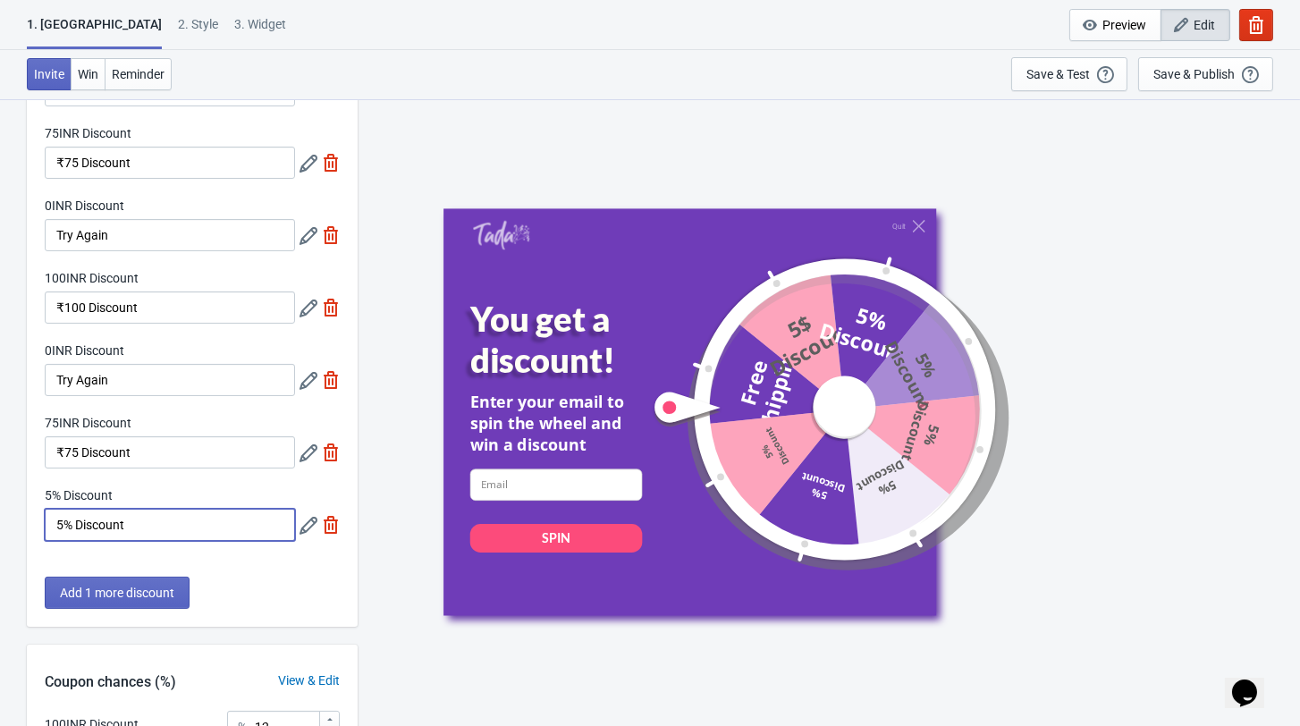
drag, startPoint x: 192, startPoint y: 541, endPoint x: -50, endPoint y: 523, distance: 242.9
click at [0, 514] on html "1. Coupon 2 . Style 3. Widget 1. Coupon 2 . Style 3. Widget Cancel Widget Previ…" at bounding box center [650, 151] width 1300 height 726
click at [307, 535] on icon at bounding box center [308, 526] width 18 height 18
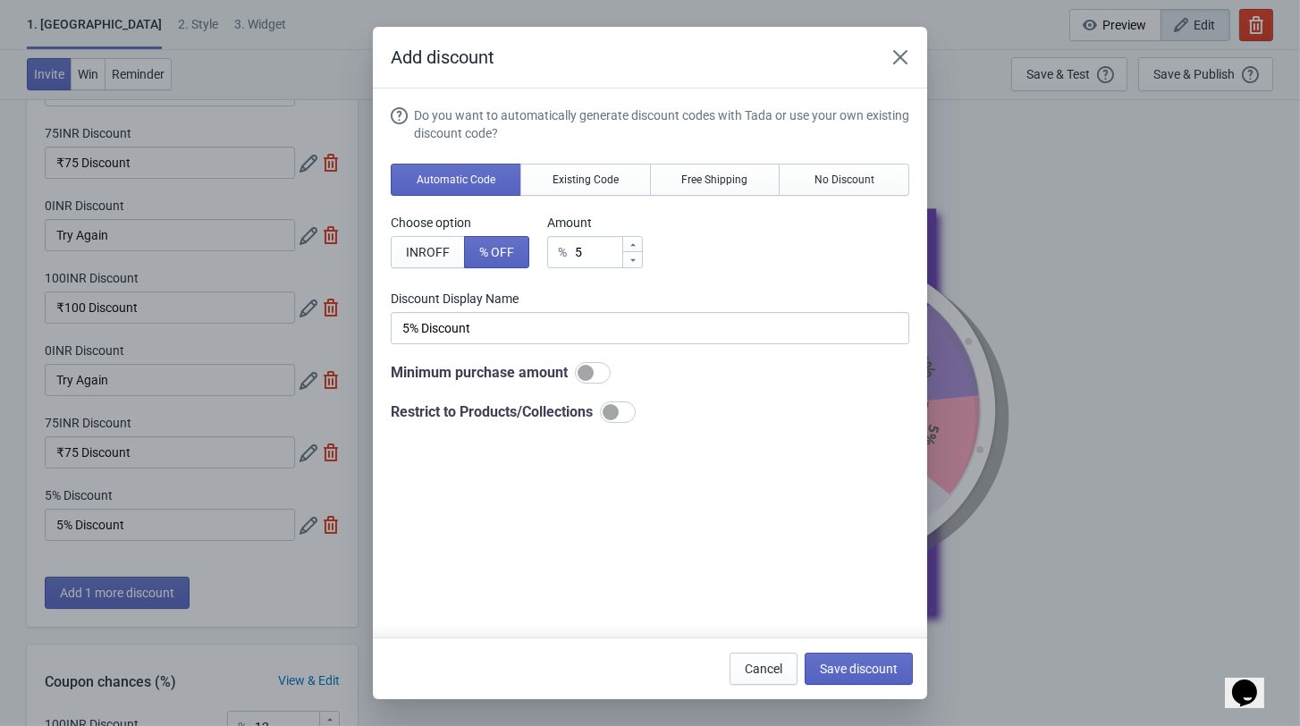
scroll to position [211, 0]
click at [587, 248] on input "5" at bounding box center [597, 252] width 47 height 32
click at [425, 253] on span "INR OFF" at bounding box center [428, 252] width 44 height 14
type input "5INR Discount"
drag, startPoint x: 600, startPoint y: 252, endPoint x: 509, endPoint y: 257, distance: 91.3
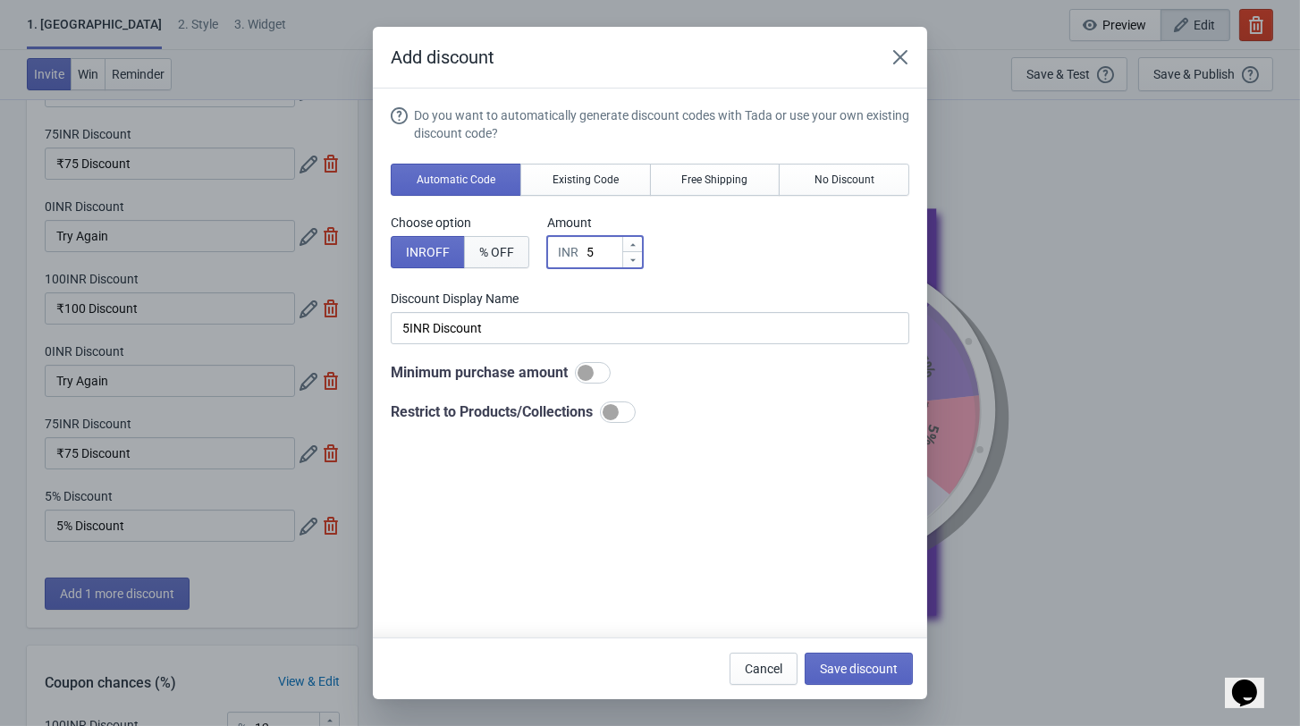
click at [510, 257] on div "Choose option INR OFF % OFF Amount INR 5" at bounding box center [650, 241] width 518 height 55
type input "0"
type input "0INR Discount"
type input "0"
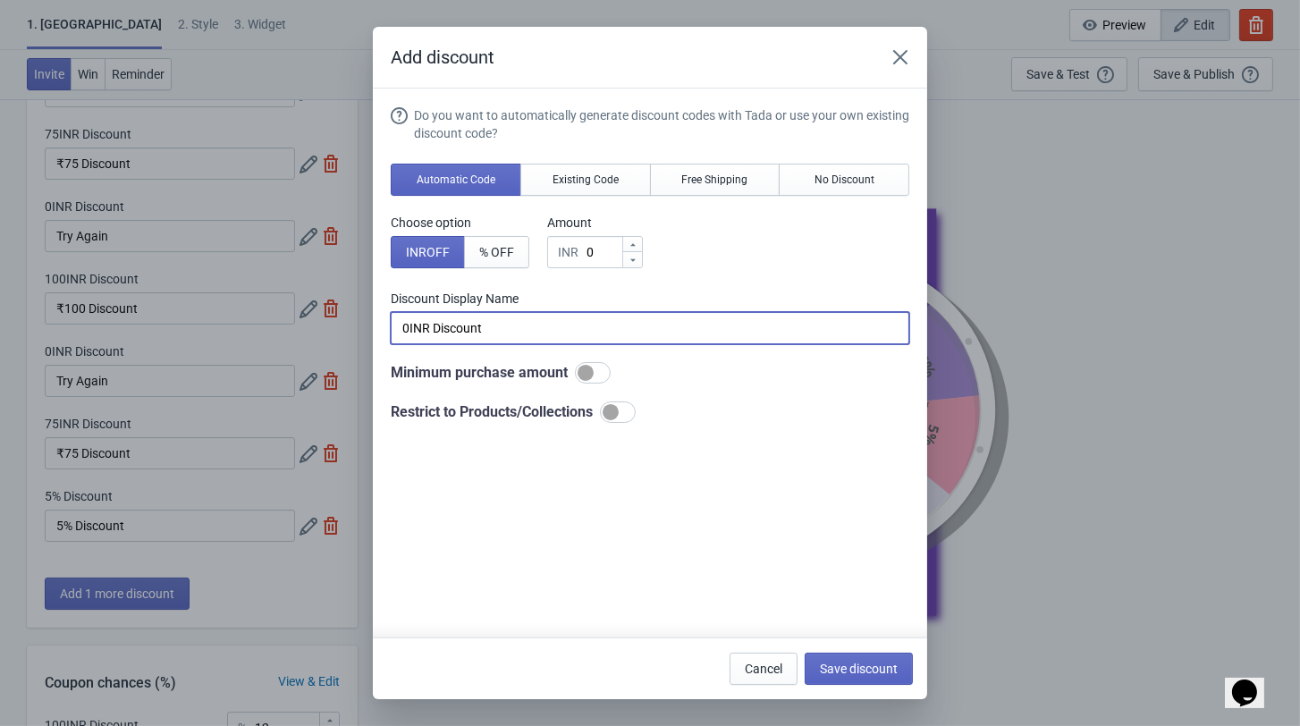
drag, startPoint x: 529, startPoint y: 335, endPoint x: 266, endPoint y: 350, distance: 263.2
click at [266, 350] on div "Add discount Do you want to automatically generate discount codes with Tada or …" at bounding box center [650, 363] width 1300 height 672
type input "Try Again"
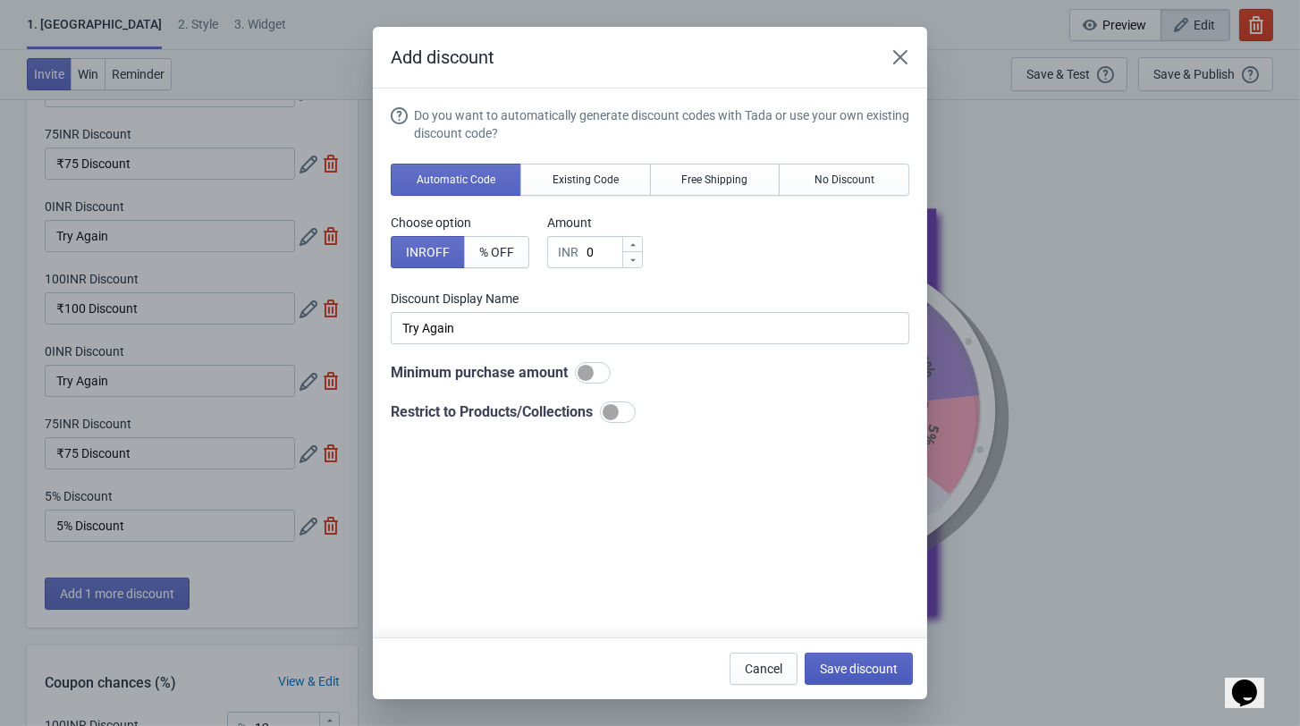
click at [871, 672] on span "Save discount" at bounding box center [859, 668] width 78 height 14
type input "Try Again"
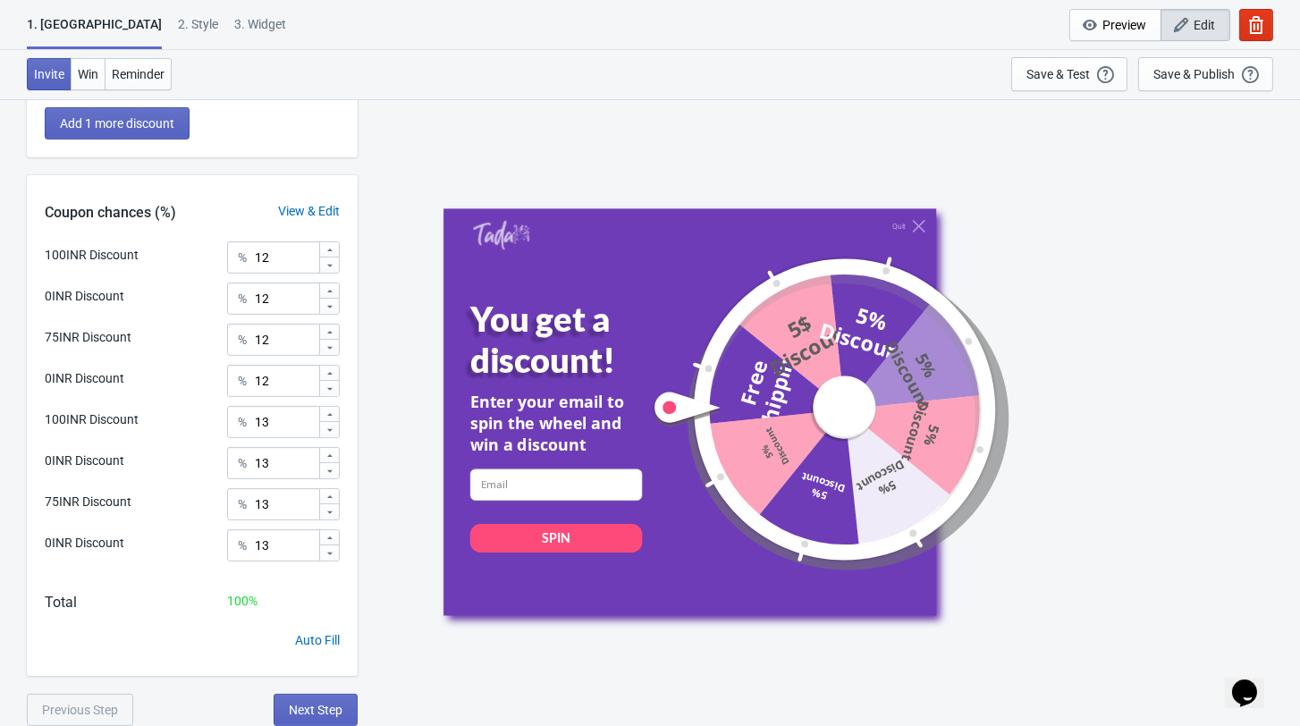
scroll to position [702, 0]
click at [284, 266] on input "12" at bounding box center [286, 257] width 64 height 32
click at [330, 251] on icon at bounding box center [329, 249] width 5 height 3
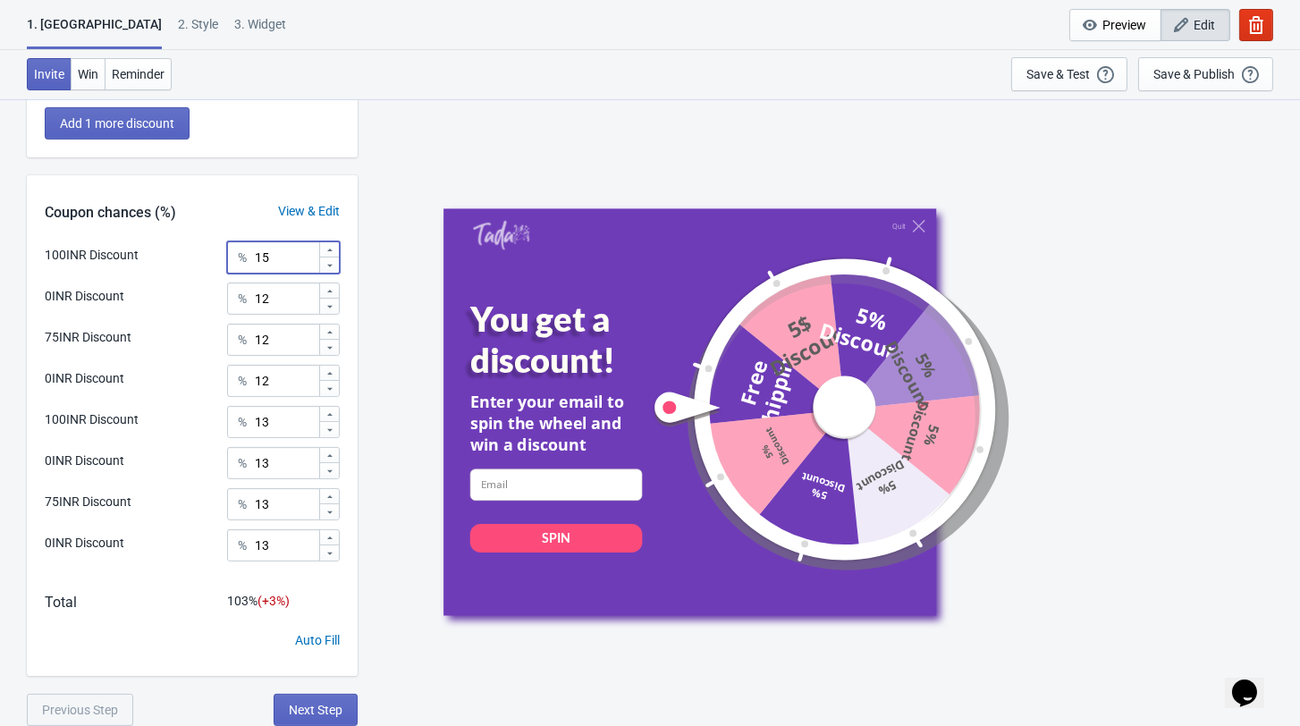
click at [330, 251] on icon at bounding box center [329, 249] width 5 height 3
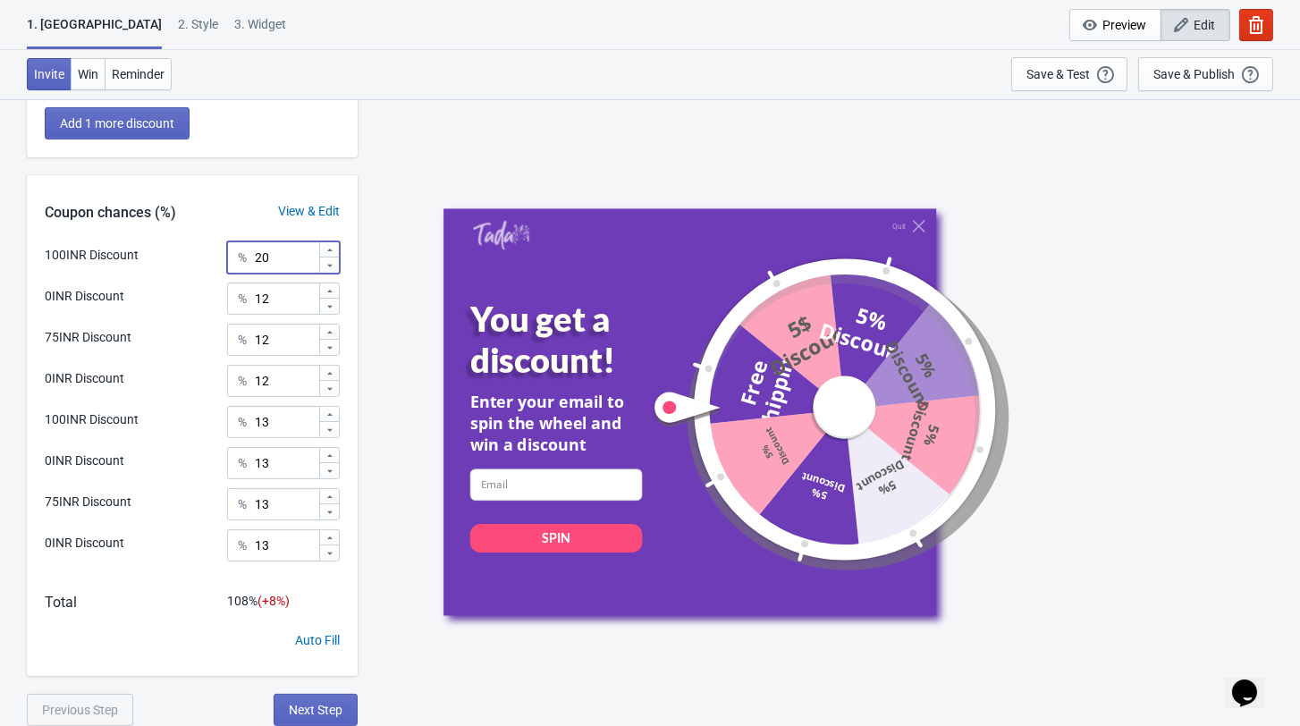
click at [330, 251] on icon at bounding box center [329, 249] width 5 height 3
click at [330, 254] on icon at bounding box center [329, 250] width 11 height 11
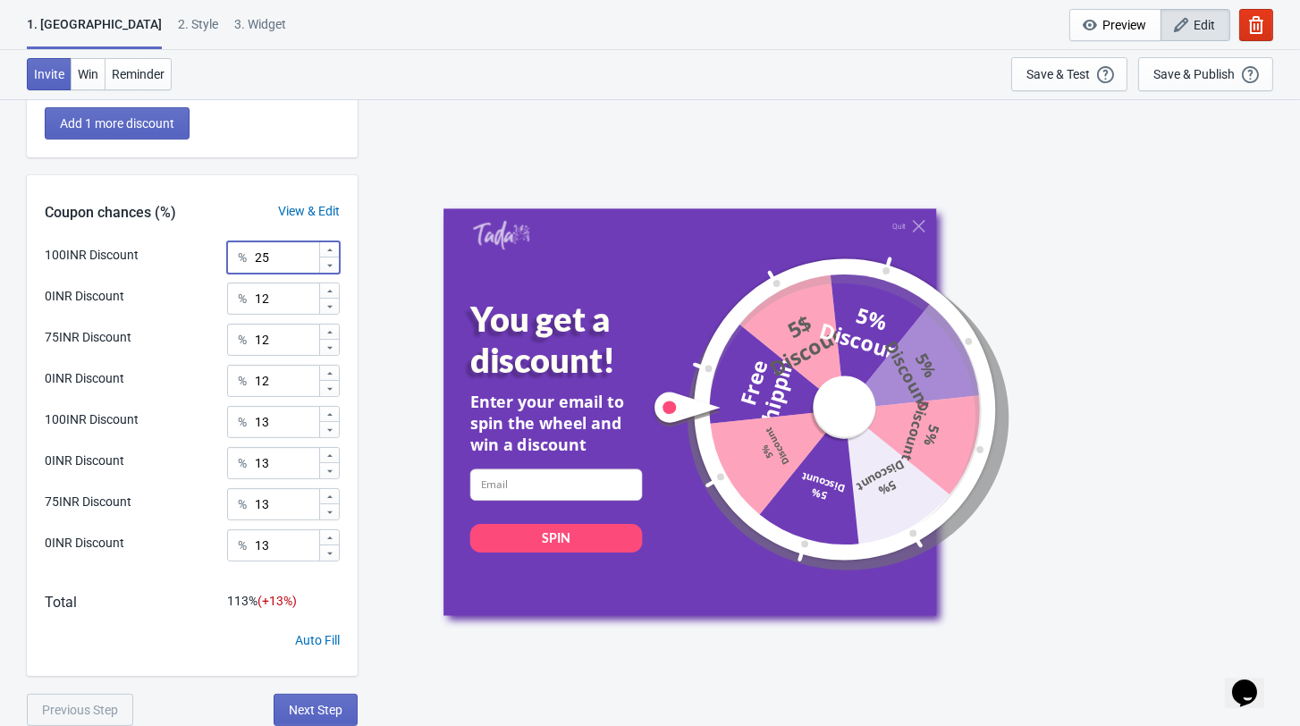
click at [330, 254] on icon at bounding box center [329, 250] width 11 height 11
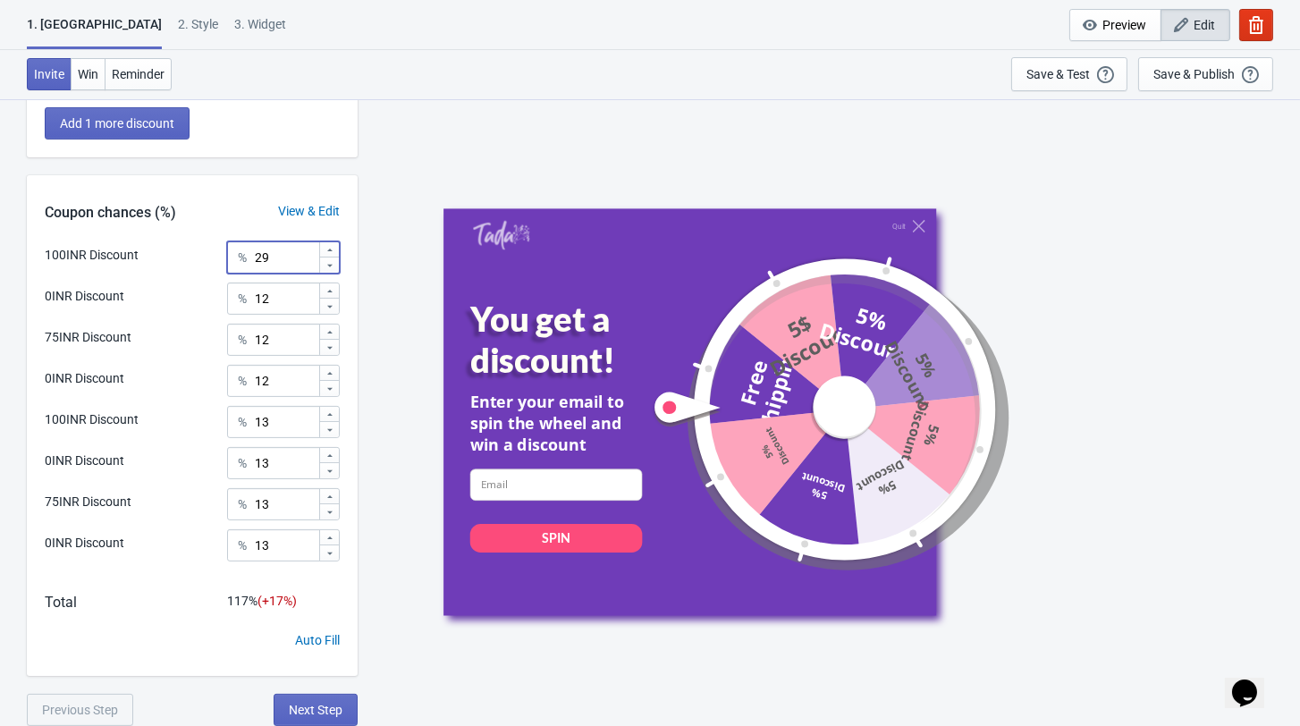
type input "30"
click at [324, 413] on icon at bounding box center [329, 414] width 11 height 11
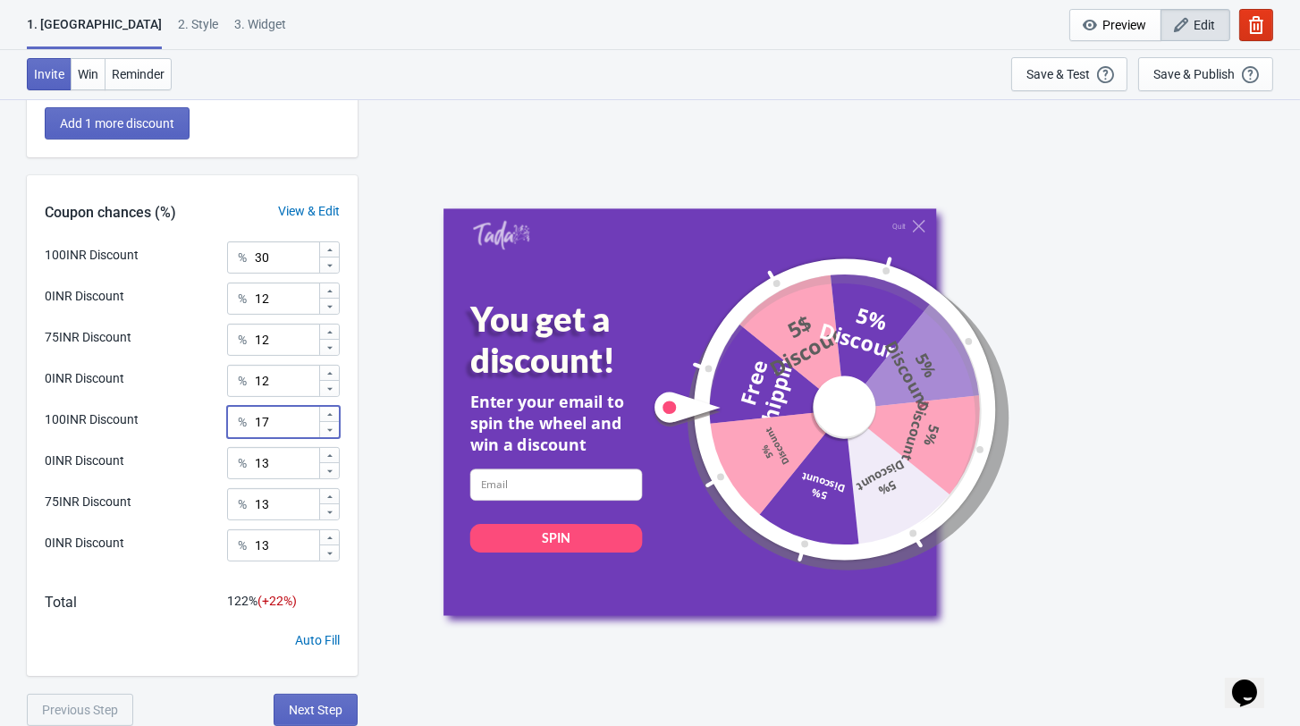
click at [324, 413] on icon at bounding box center [329, 414] width 11 height 11
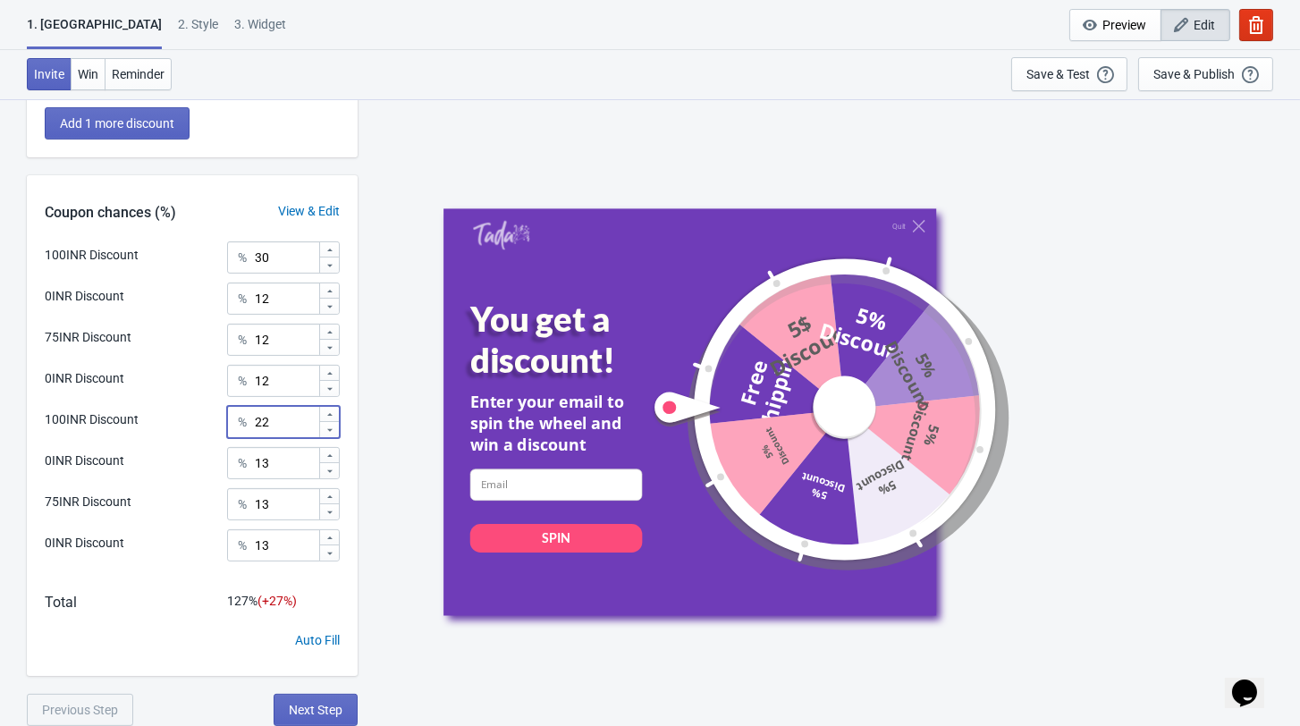
click at [324, 413] on icon at bounding box center [329, 414] width 11 height 11
type input "25"
click at [330, 271] on icon at bounding box center [329, 265] width 11 height 11
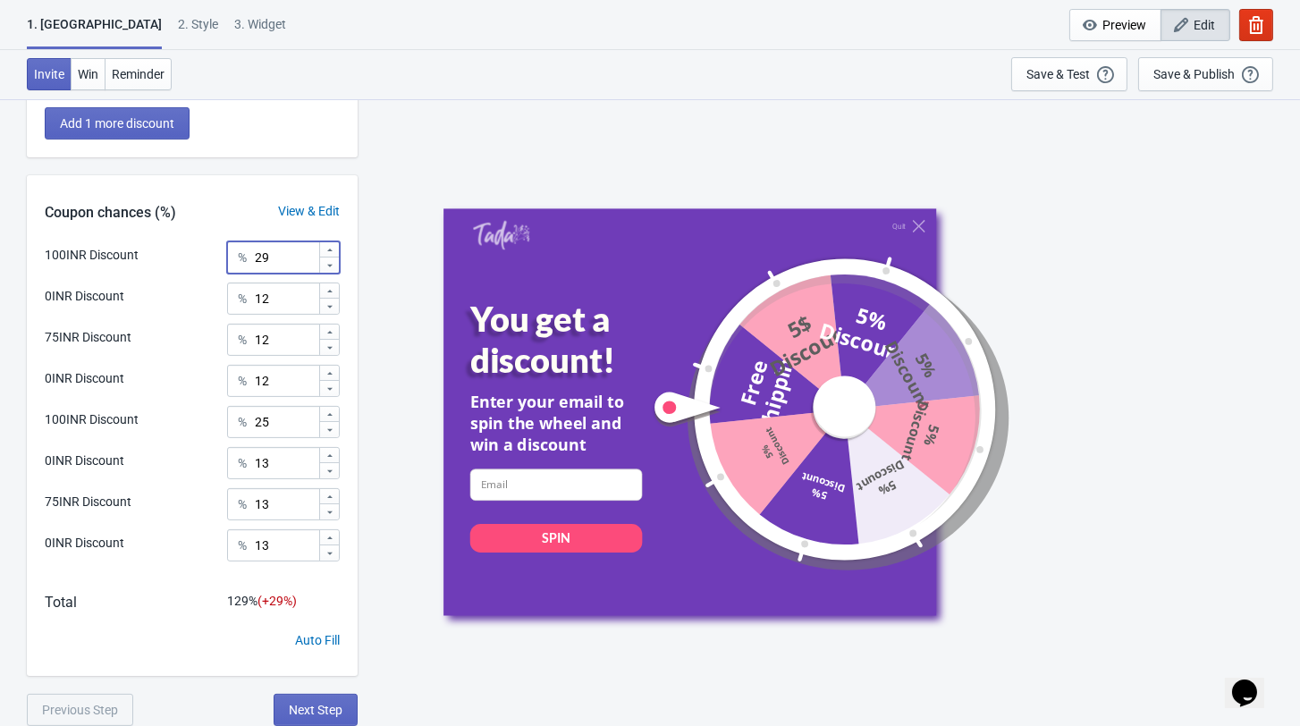
click at [330, 271] on icon at bounding box center [329, 265] width 11 height 11
type input "25"
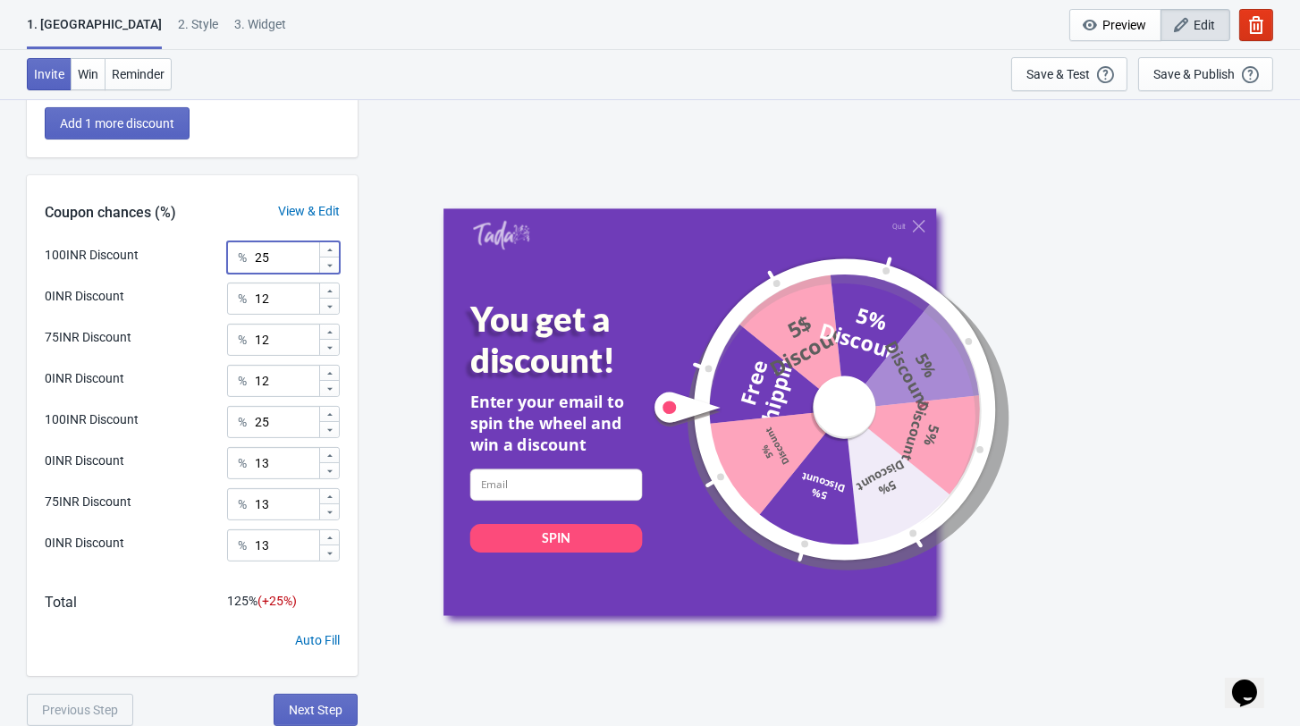
click at [332, 312] on icon at bounding box center [329, 306] width 11 height 11
click at [333, 294] on icon at bounding box center [329, 291] width 11 height 11
click at [331, 312] on icon at bounding box center [329, 306] width 11 height 11
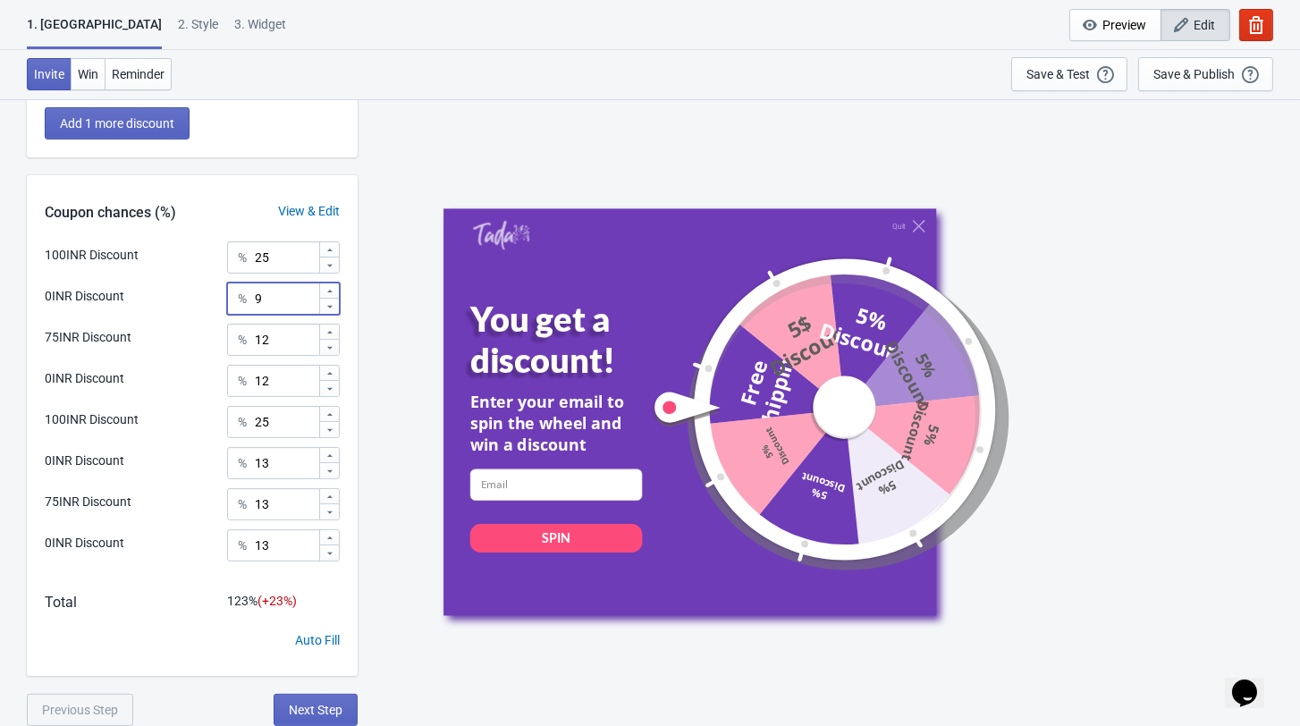
click at [331, 312] on icon at bounding box center [329, 306] width 11 height 11
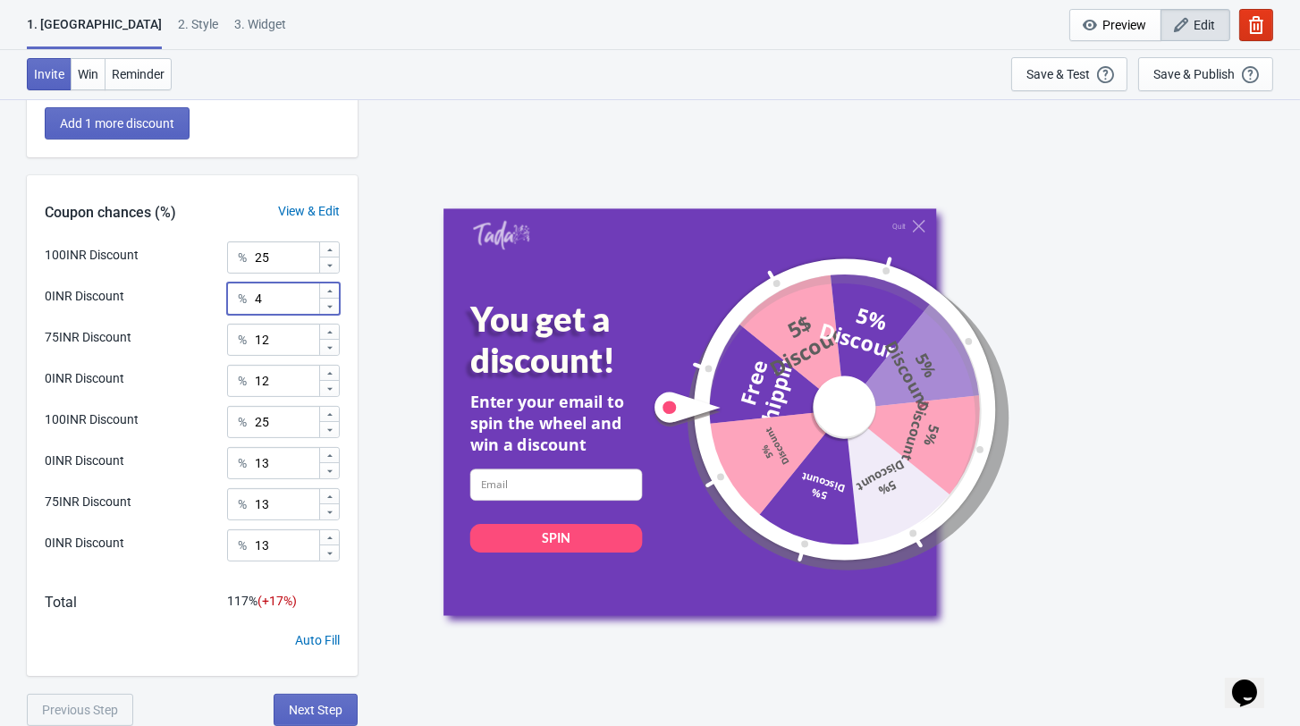
click at [331, 311] on icon at bounding box center [329, 306] width 11 height 11
type input "1"
click at [326, 551] on icon at bounding box center [329, 553] width 11 height 11
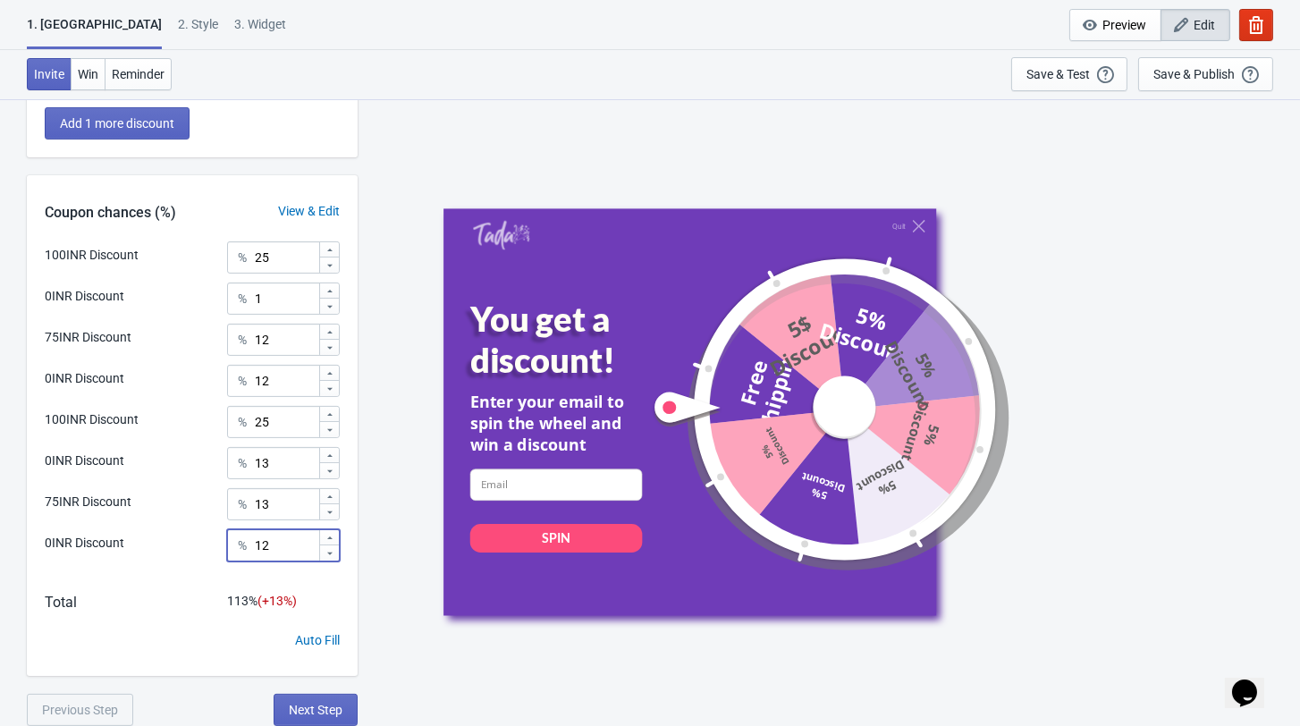
click at [326, 551] on icon at bounding box center [329, 553] width 11 height 11
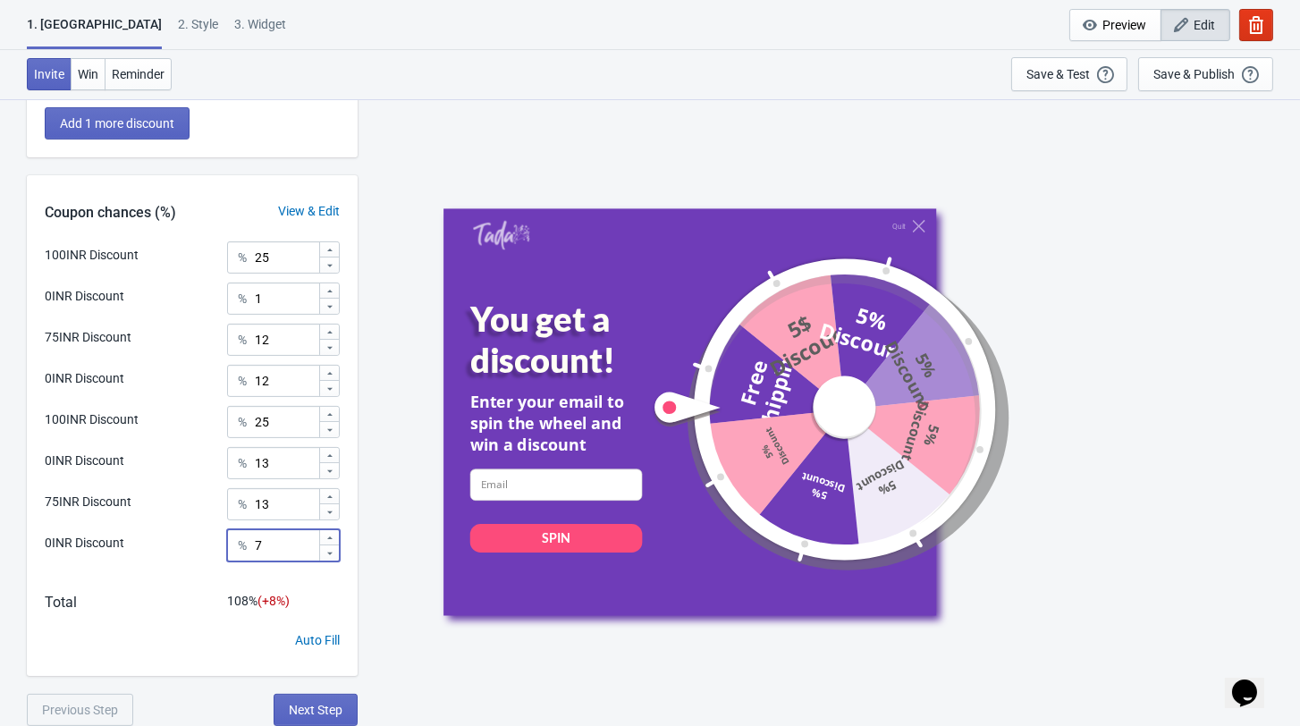
click at [326, 551] on icon at bounding box center [329, 553] width 11 height 11
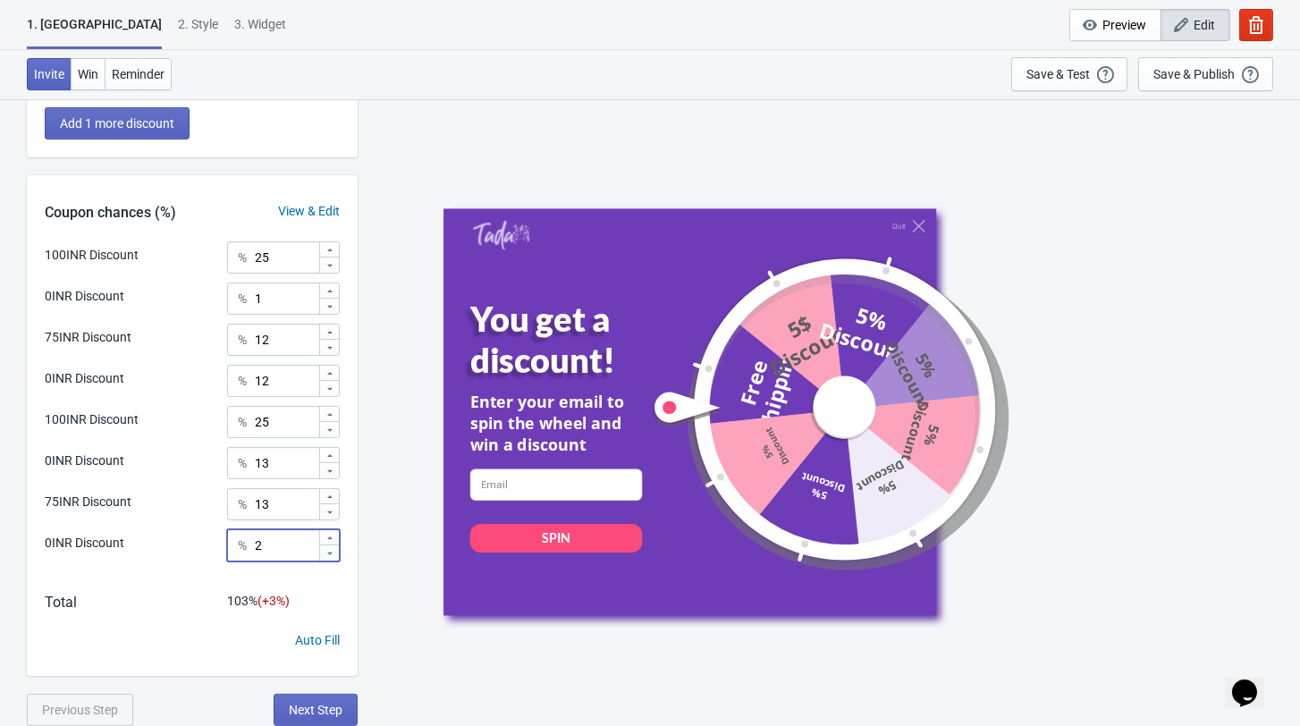
click at [326, 551] on icon at bounding box center [329, 553] width 11 height 11
type input "1"
click at [326, 394] on icon at bounding box center [329, 388] width 11 height 11
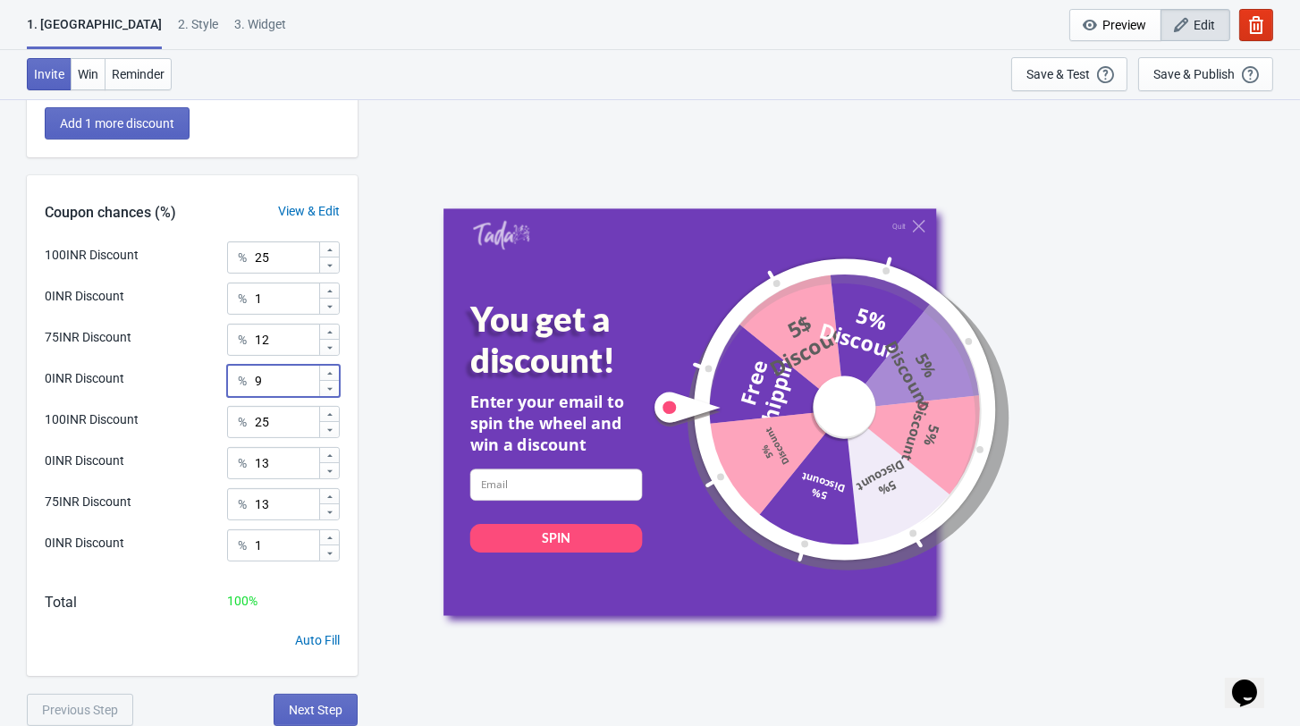
click at [326, 394] on icon at bounding box center [329, 388] width 11 height 11
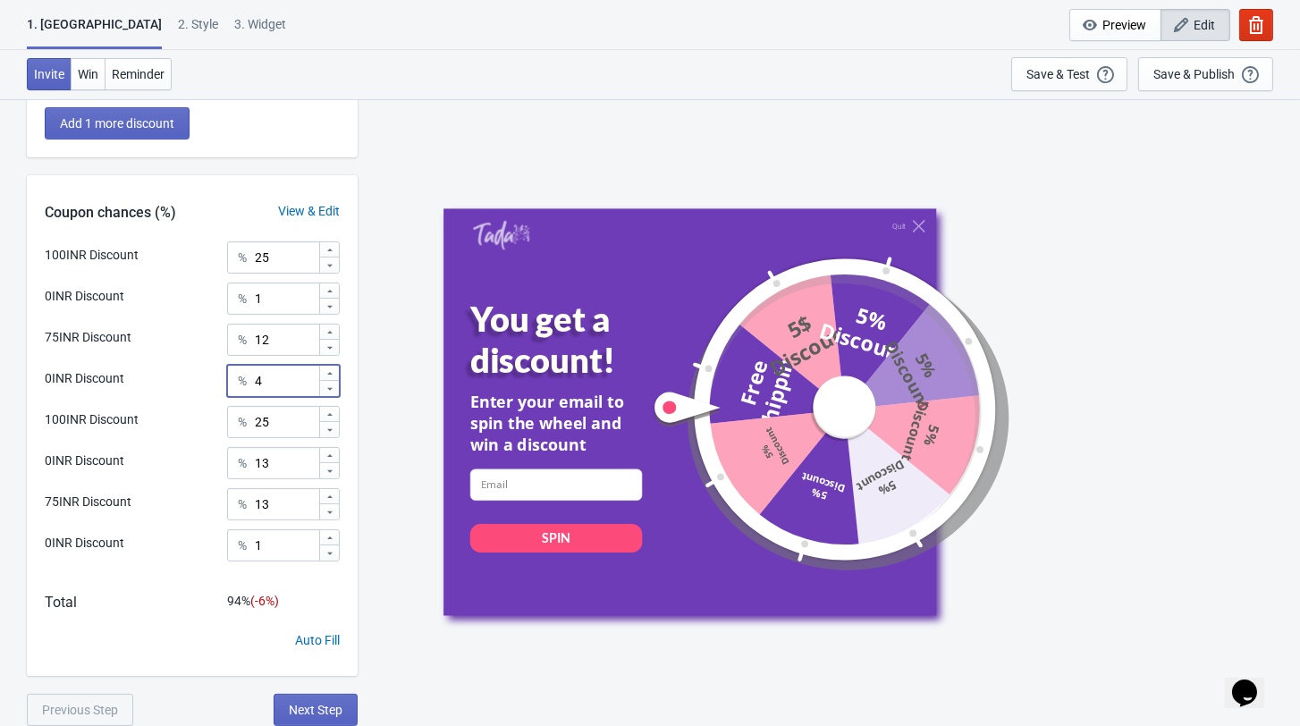
click at [326, 394] on icon at bounding box center [329, 388] width 11 height 11
type input "1"
click at [332, 471] on icon at bounding box center [329, 471] width 11 height 11
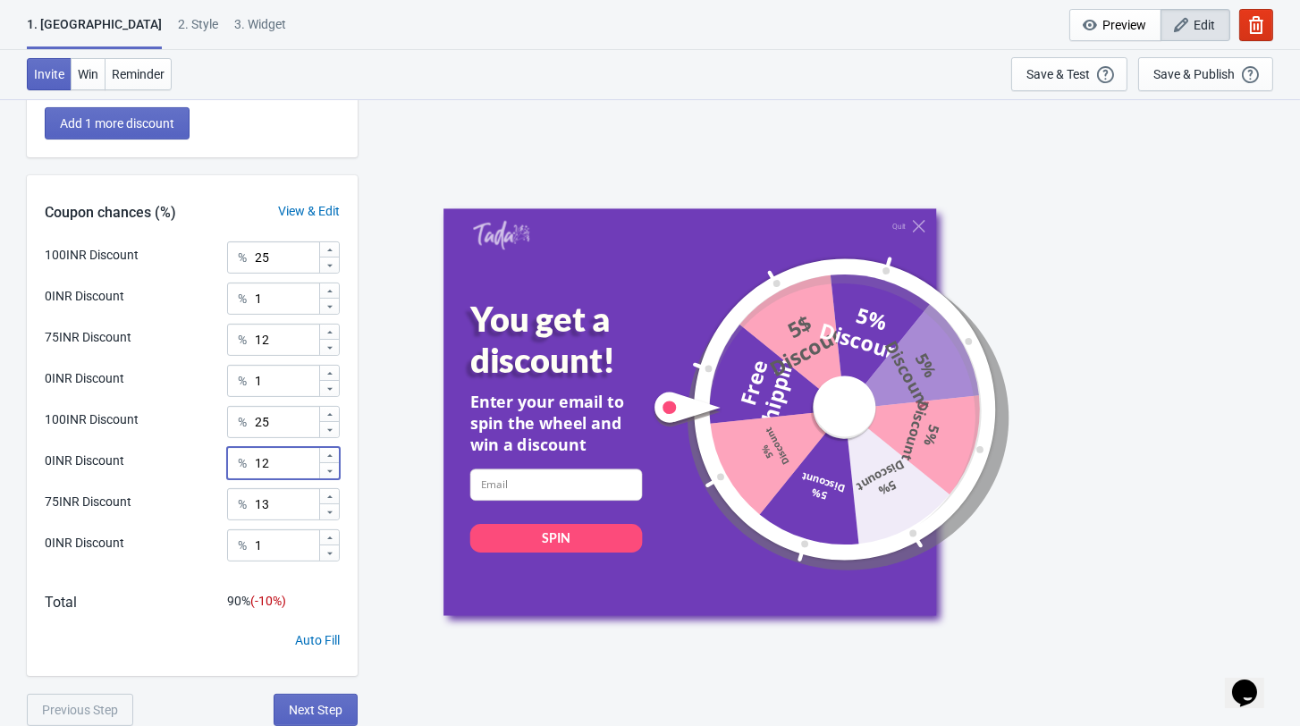
click at [332, 471] on icon at bounding box center [329, 471] width 11 height 11
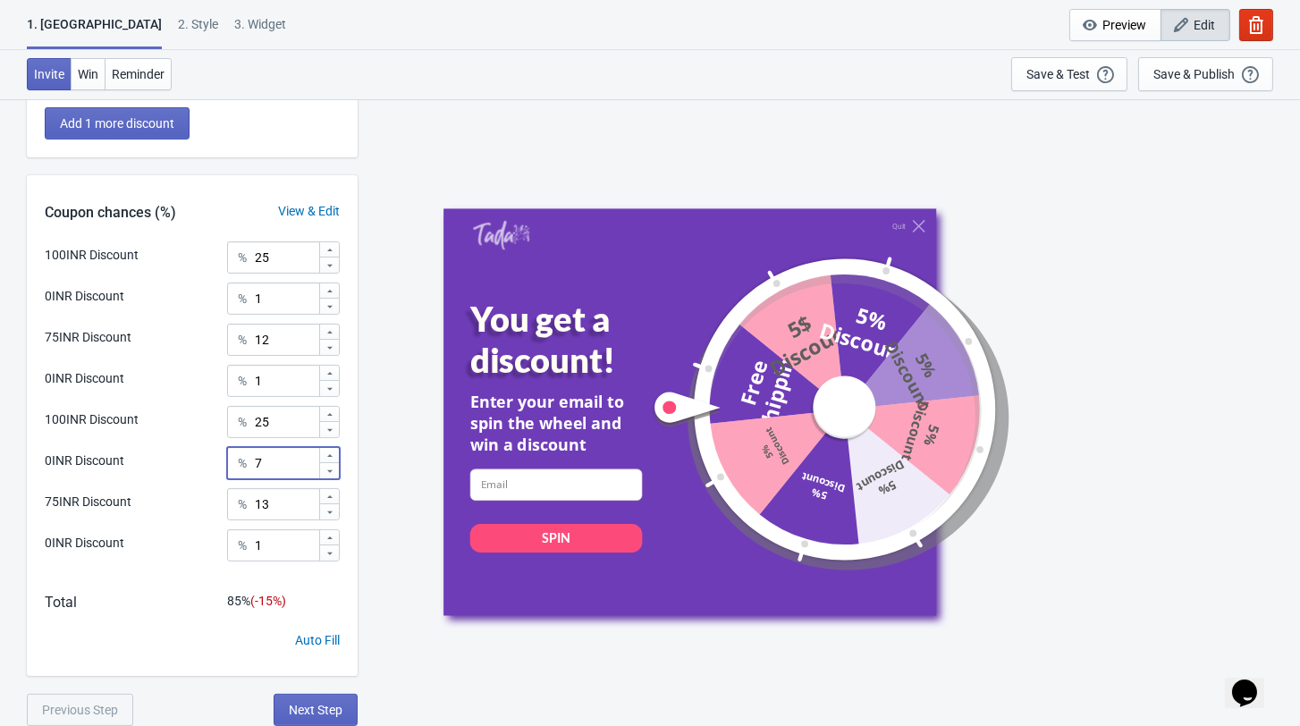
click at [332, 471] on icon at bounding box center [329, 471] width 11 height 11
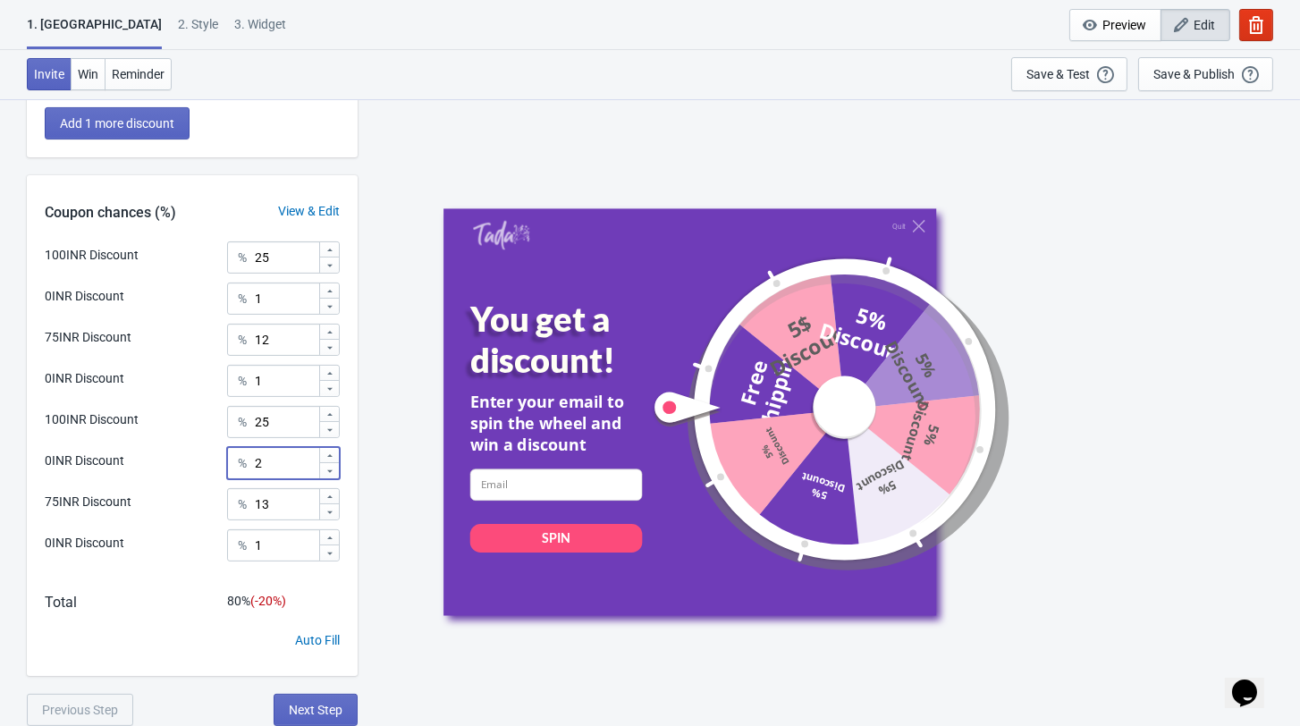
click at [332, 471] on icon at bounding box center [329, 471] width 11 height 11
type input "1"
click at [330, 335] on icon at bounding box center [329, 332] width 11 height 11
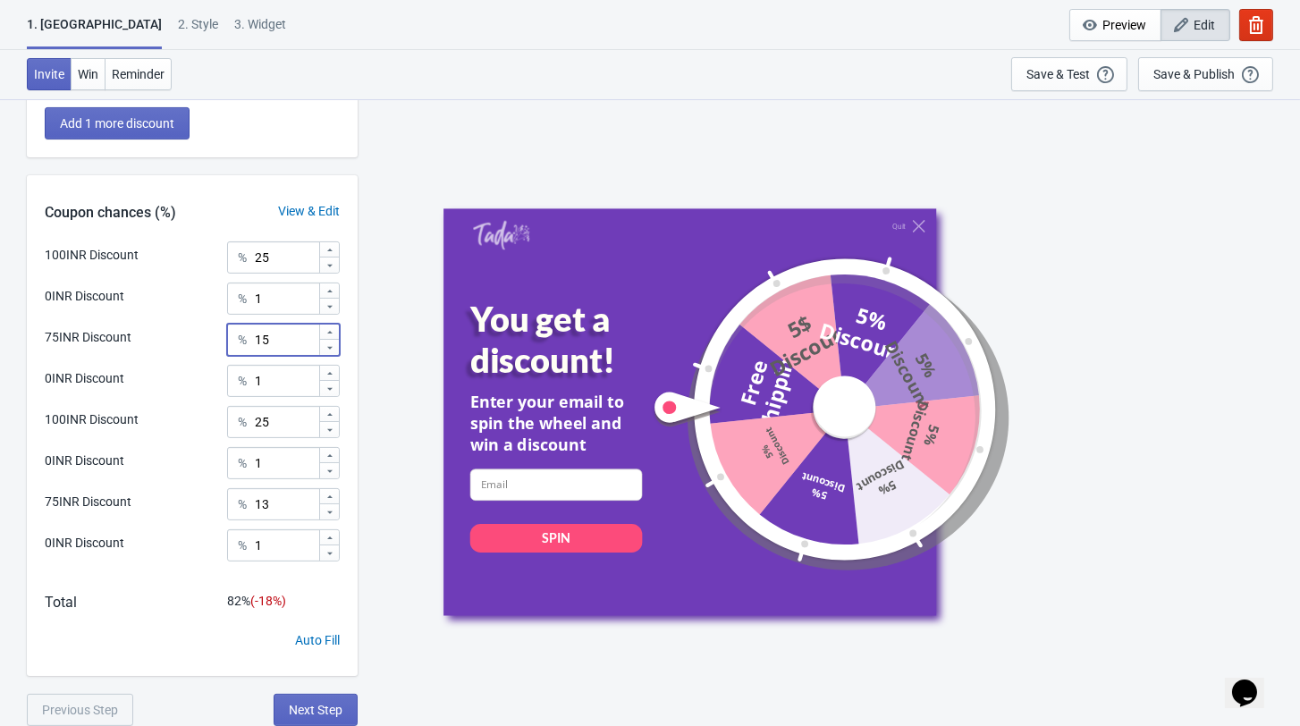
click at [330, 335] on icon at bounding box center [329, 332] width 11 height 11
click at [330, 349] on icon at bounding box center [329, 347] width 11 height 11
type input "15"
click at [328, 496] on icon at bounding box center [329, 496] width 5 height 3
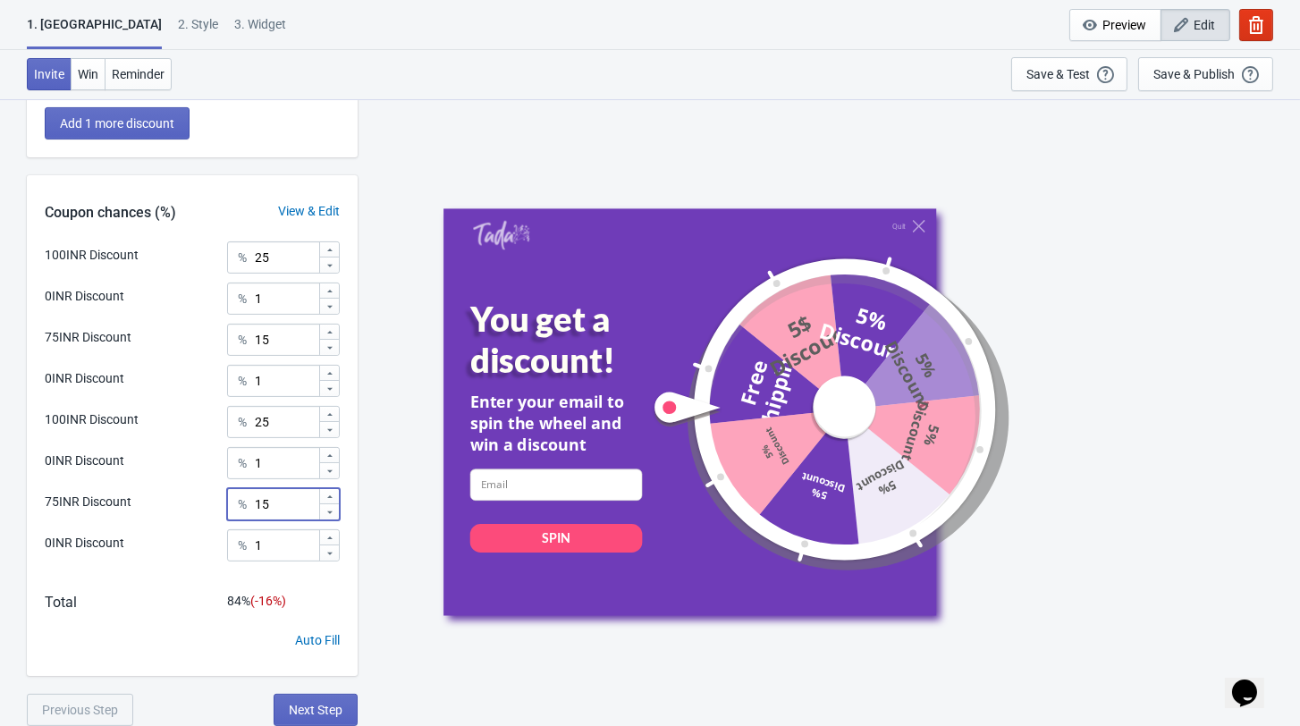
click at [328, 496] on icon at bounding box center [329, 496] width 5 height 3
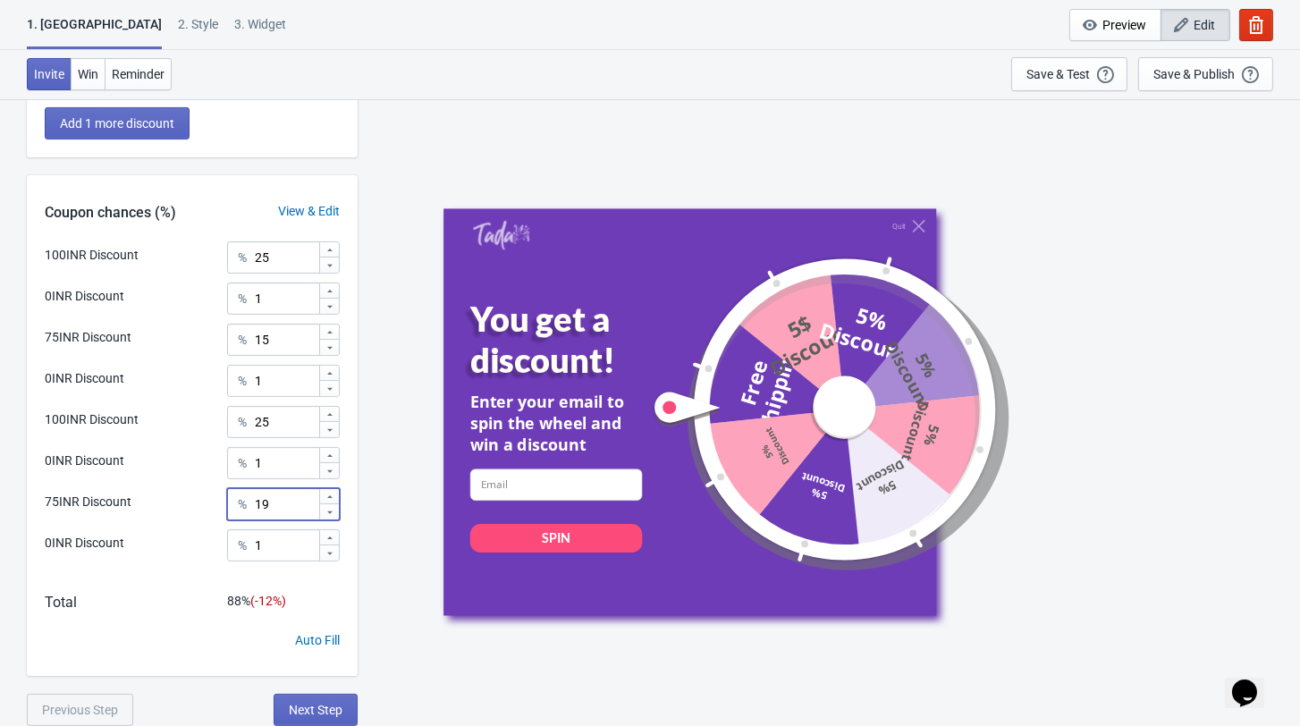
type input "20"
click at [327, 333] on icon at bounding box center [329, 332] width 5 height 3
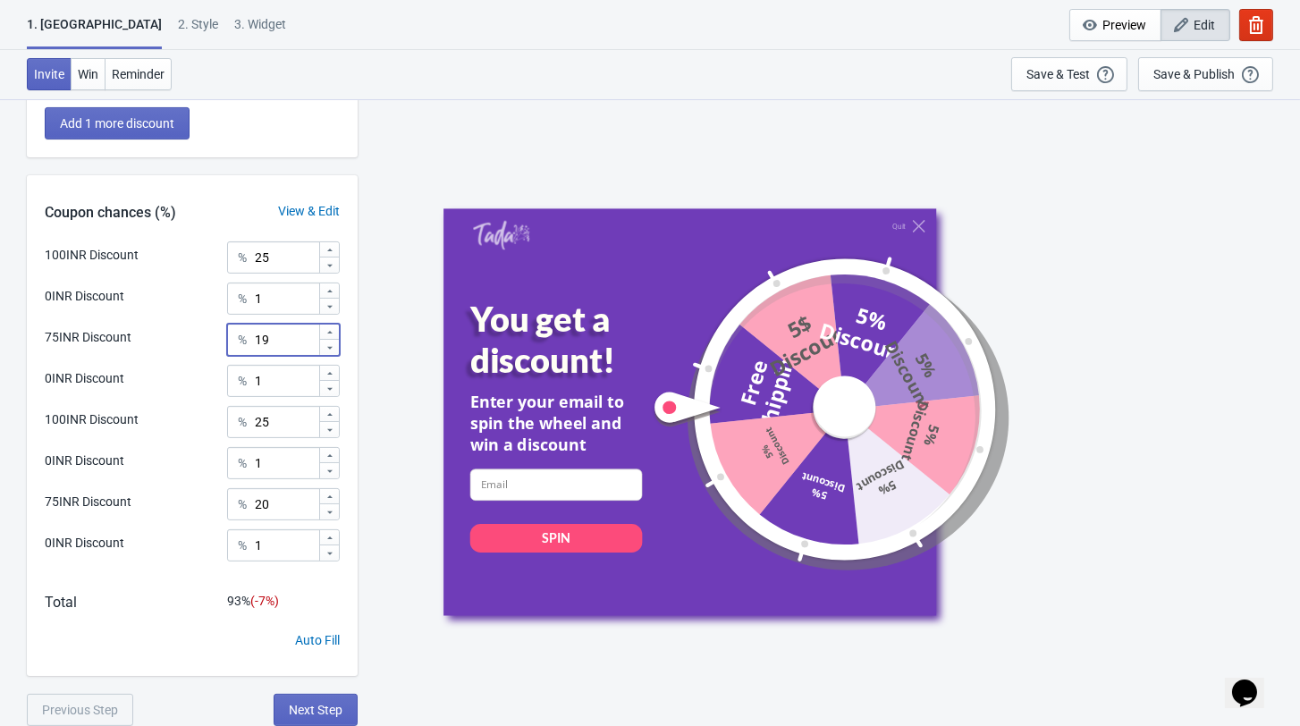
click at [327, 333] on icon at bounding box center [329, 332] width 5 height 3
type input "20"
click at [331, 256] on icon at bounding box center [329, 250] width 11 height 11
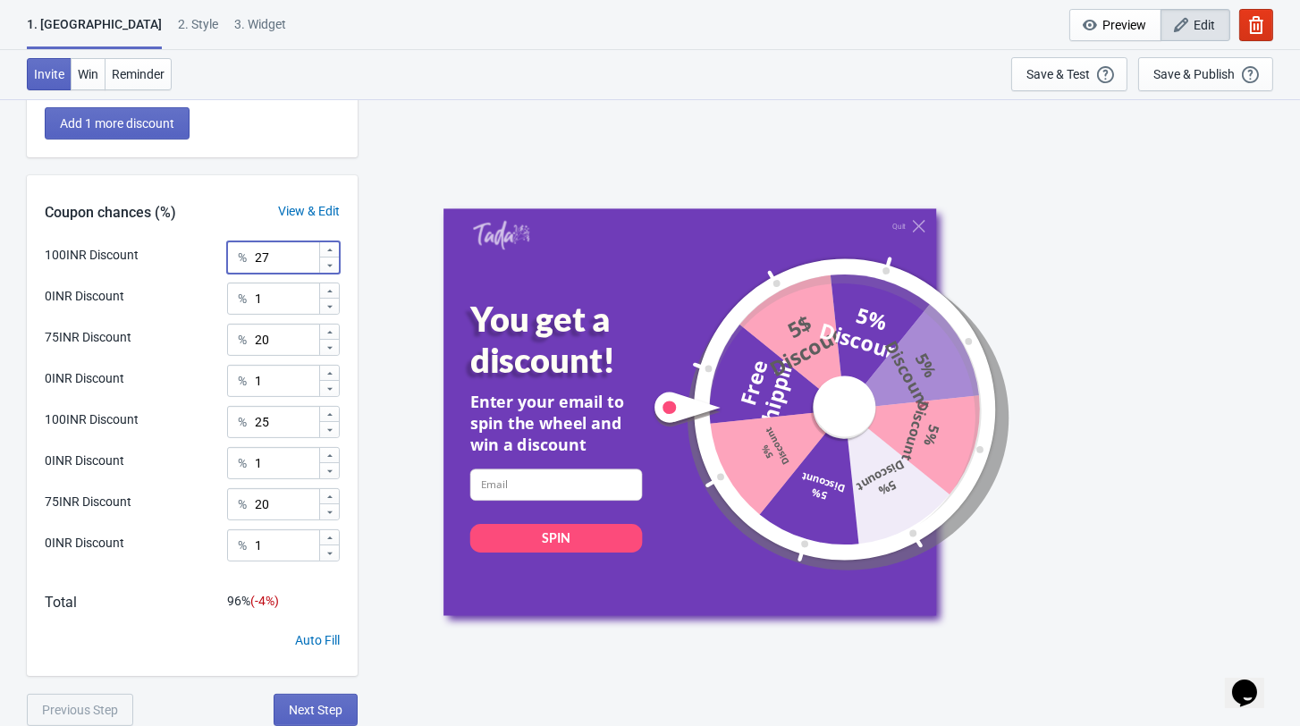
type input "28"
click at [326, 493] on icon at bounding box center [329, 497] width 11 height 11
click at [331, 517] on icon at bounding box center [329, 512] width 11 height 11
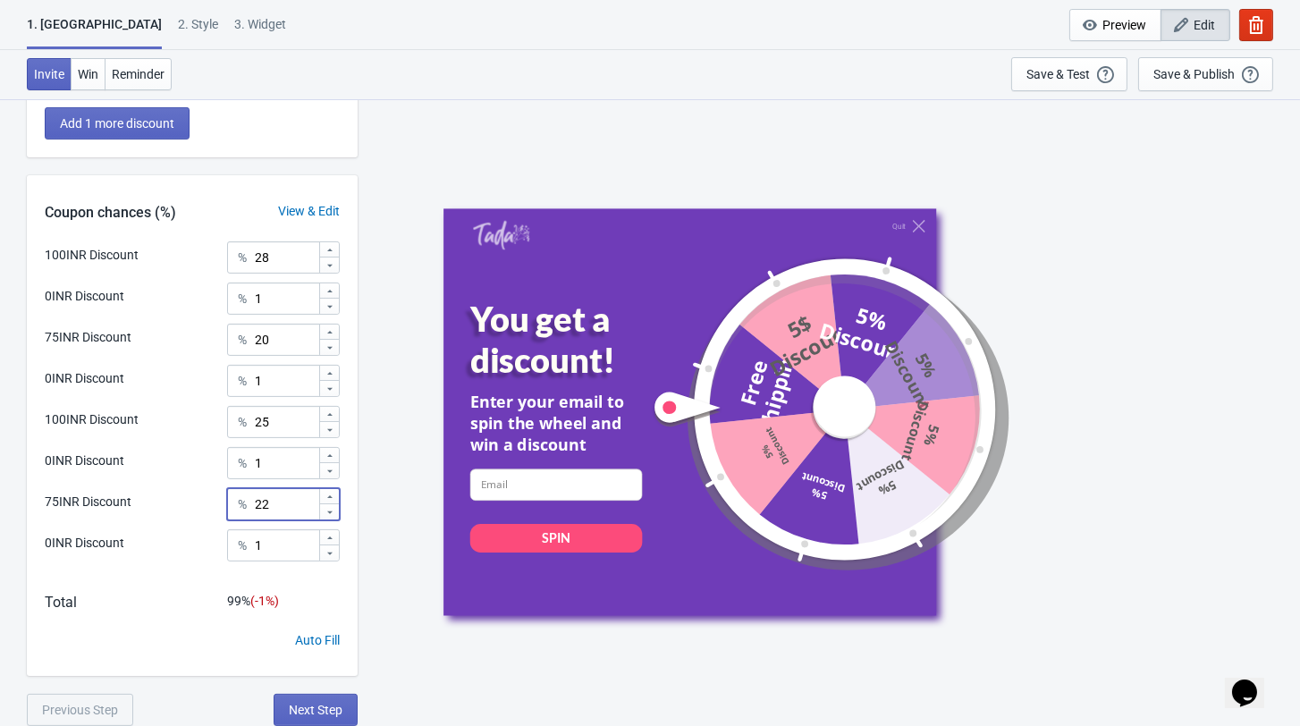
click at [331, 517] on icon at bounding box center [329, 512] width 11 height 11
type input "20"
click at [330, 418] on icon at bounding box center [329, 414] width 11 height 11
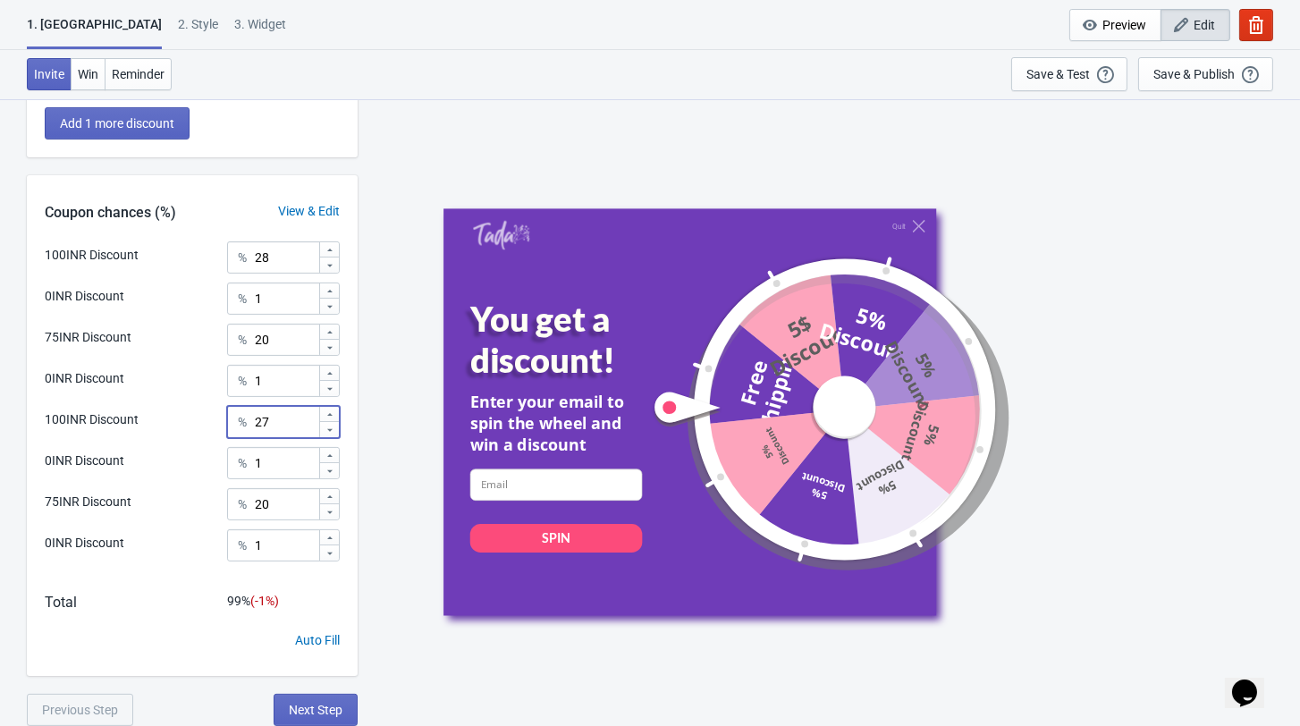
click at [330, 418] on icon at bounding box center [329, 414] width 11 height 11
type input "28"
click at [324, 352] on icon at bounding box center [329, 347] width 11 height 11
type input "18"
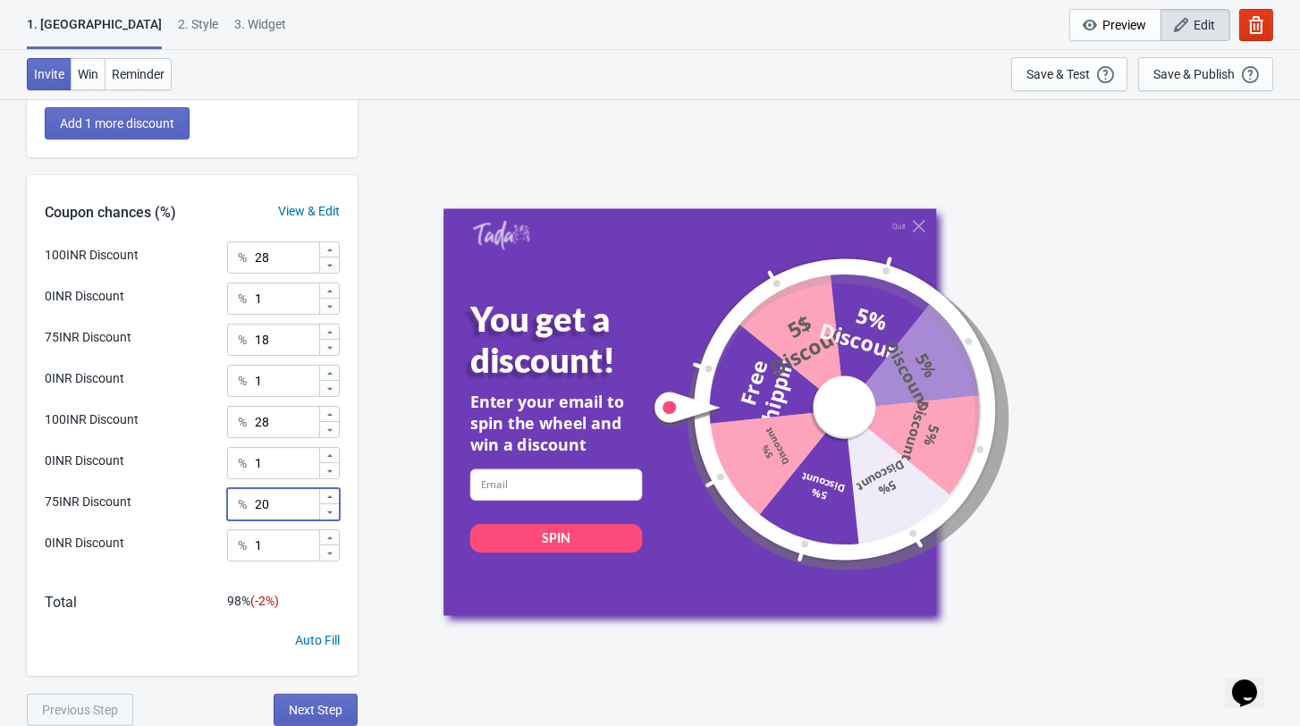
click at [326, 509] on icon at bounding box center [329, 512] width 11 height 11
type input "18"
click at [325, 256] on icon at bounding box center [329, 250] width 11 height 11
type input "29"
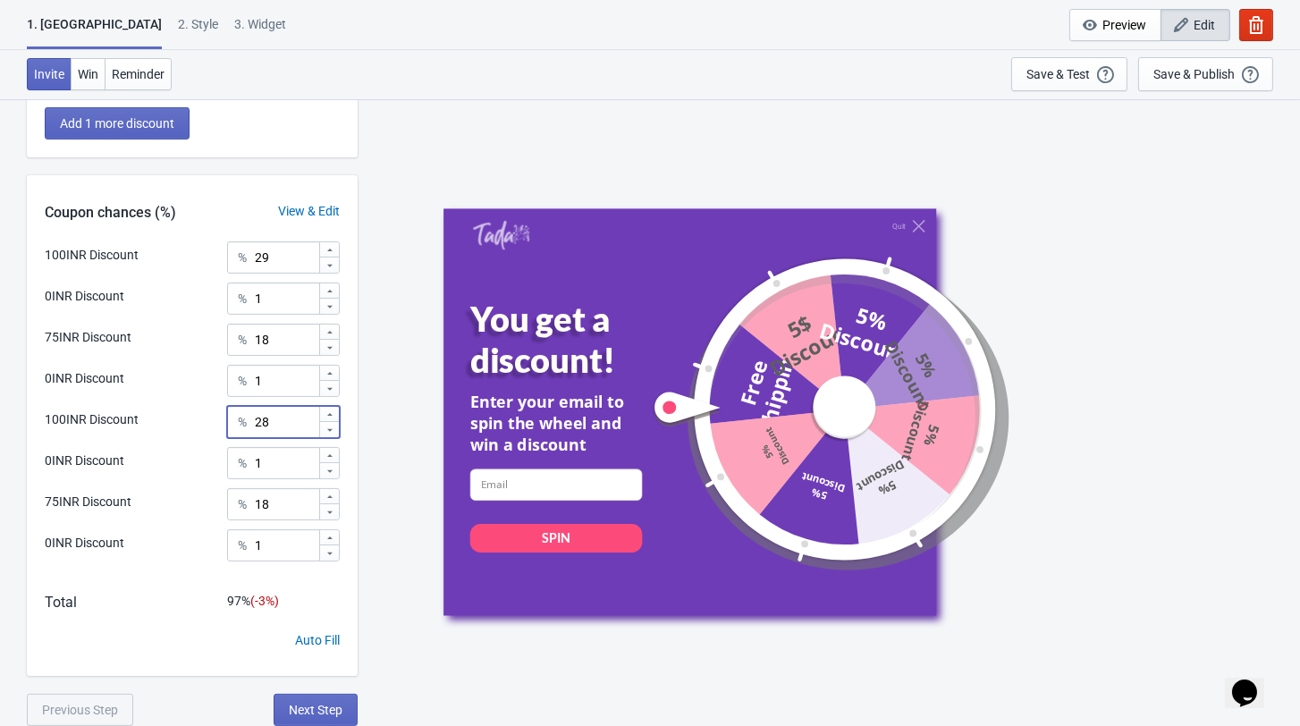
click at [330, 413] on icon at bounding box center [329, 414] width 11 height 11
type input "29"
click at [328, 256] on icon at bounding box center [329, 250] width 11 height 11
type input "30"
click at [326, 415] on icon at bounding box center [329, 414] width 11 height 11
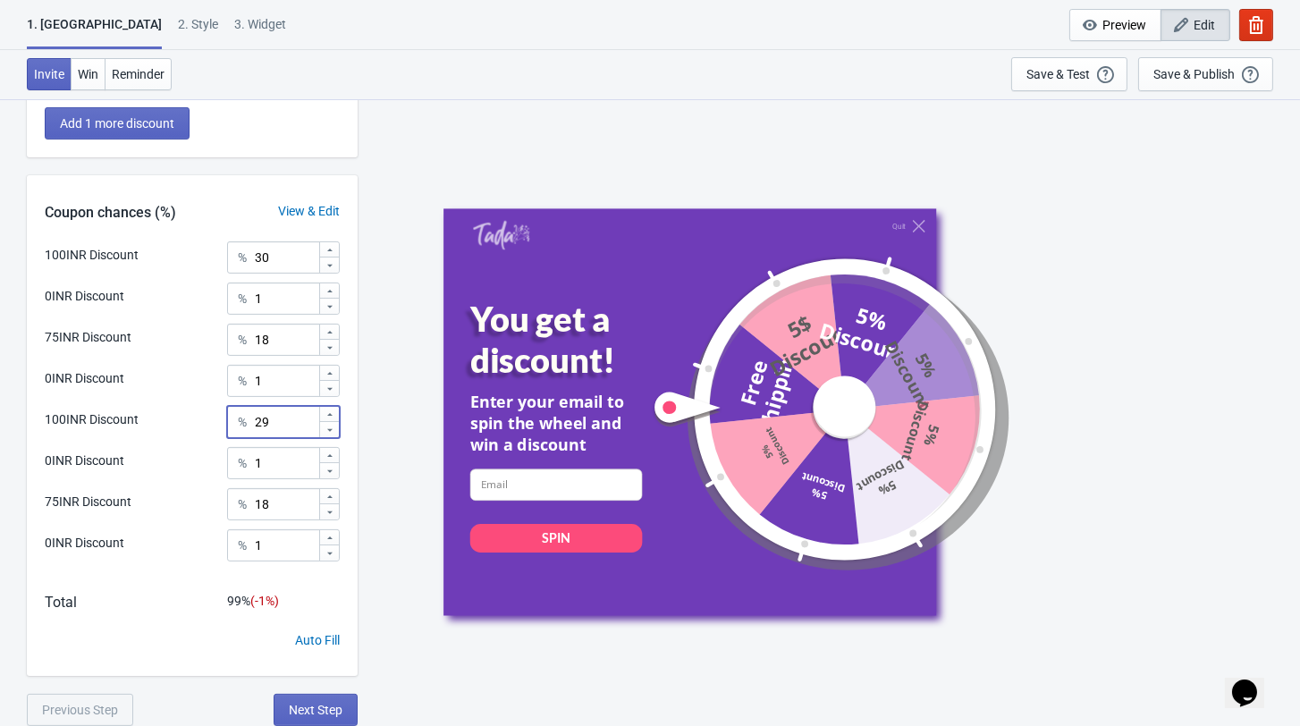
type input "30"
click at [320, 703] on span "Next Step" at bounding box center [316, 710] width 54 height 14
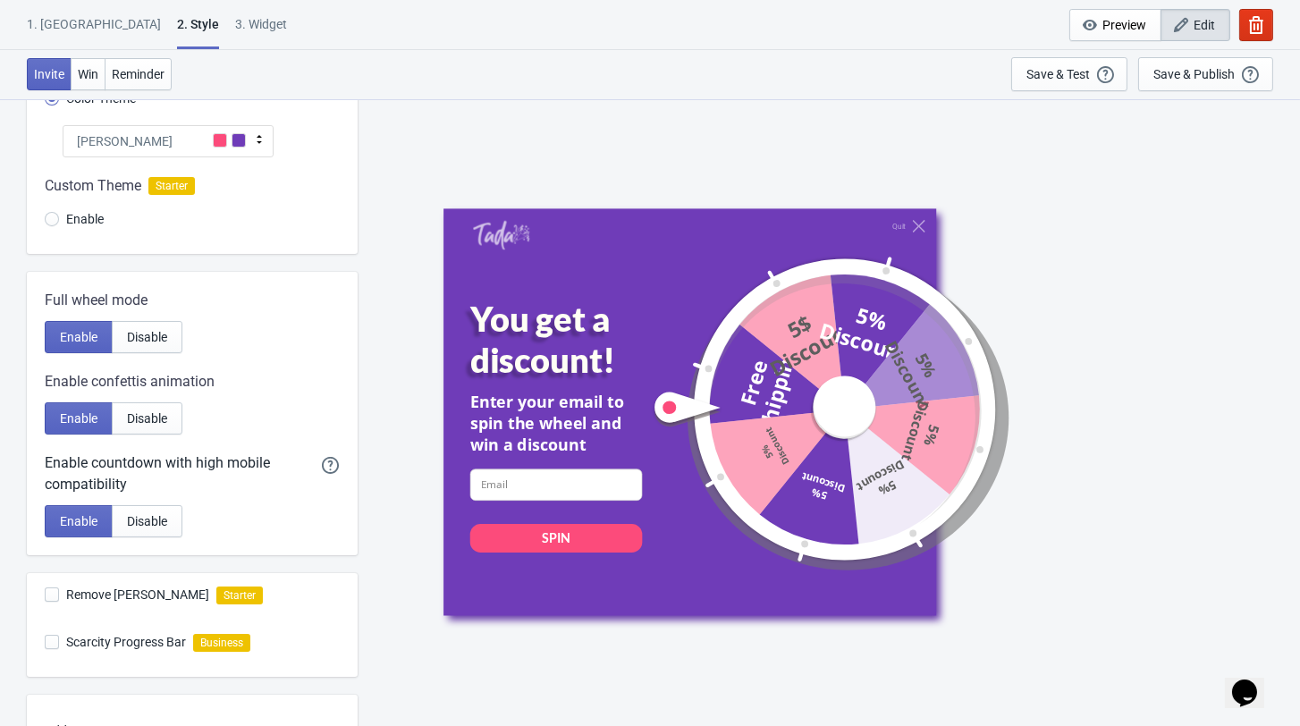
scroll to position [188, 0]
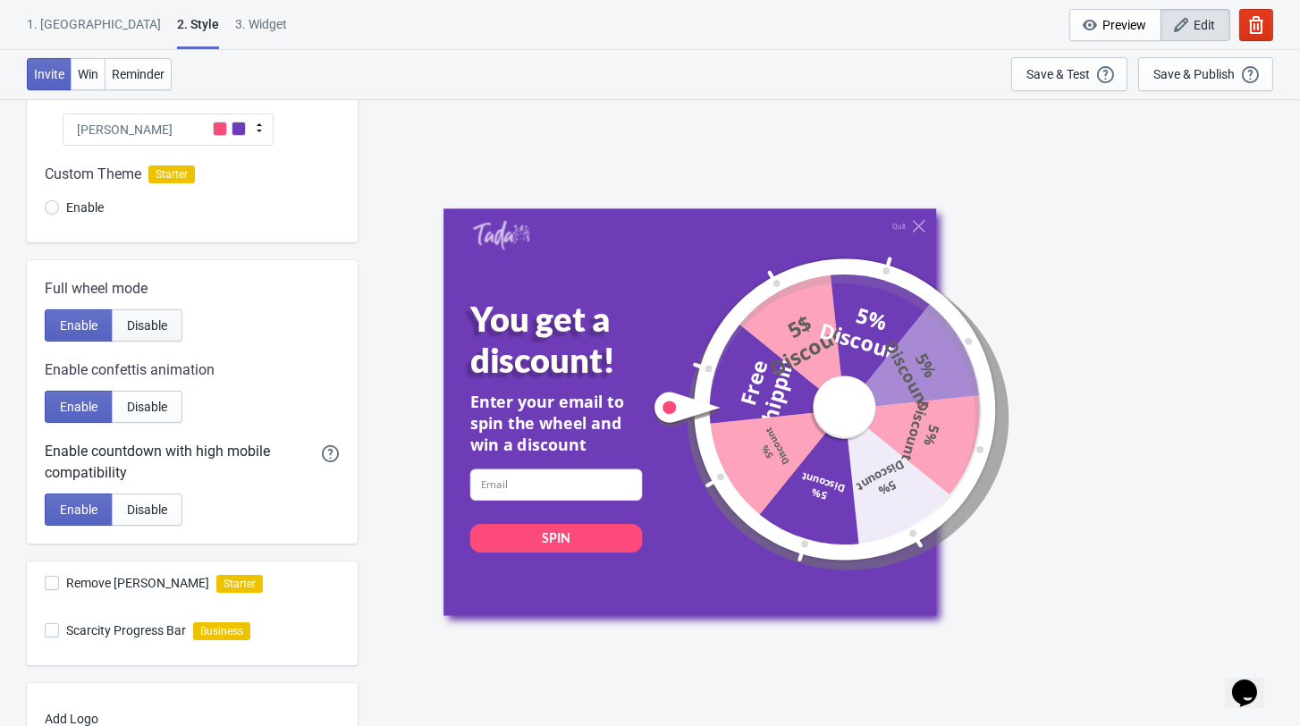
click at [158, 326] on span "Disable" at bounding box center [147, 325] width 40 height 14
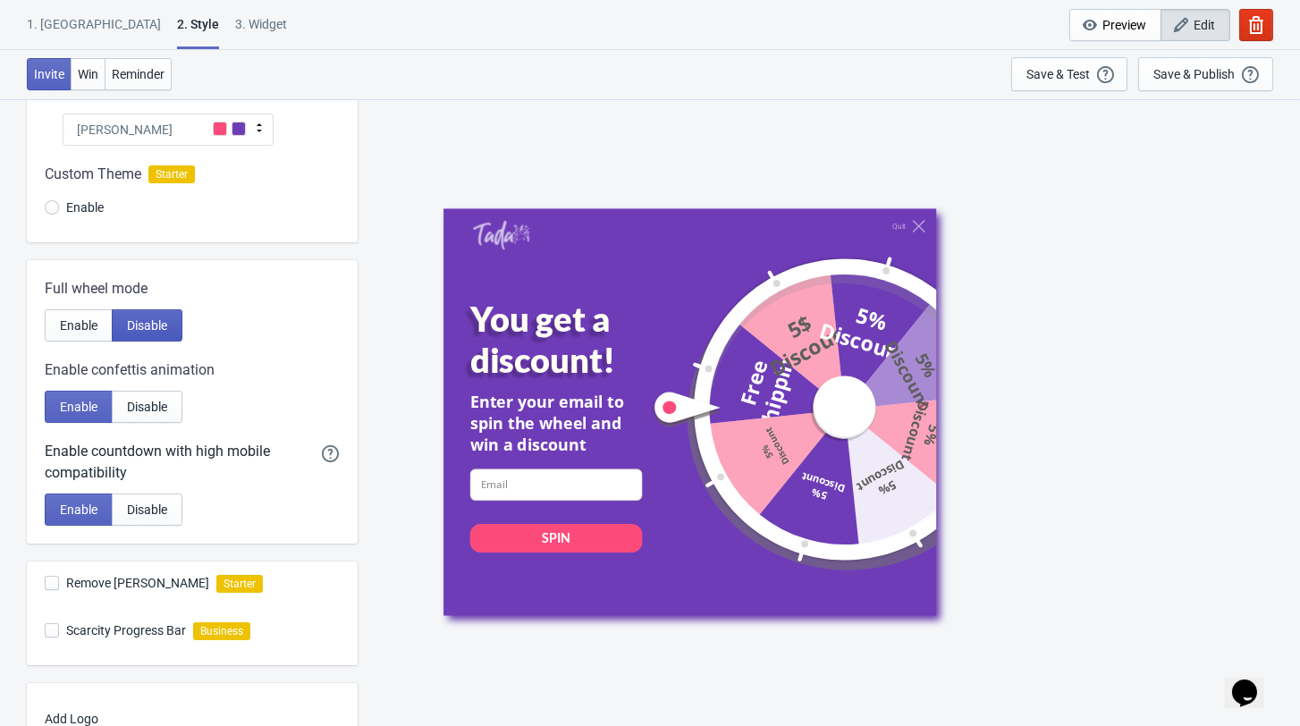
click at [158, 328] on span "Disable" at bounding box center [147, 325] width 40 height 14
click at [92, 333] on span "Enable" at bounding box center [79, 325] width 38 height 14
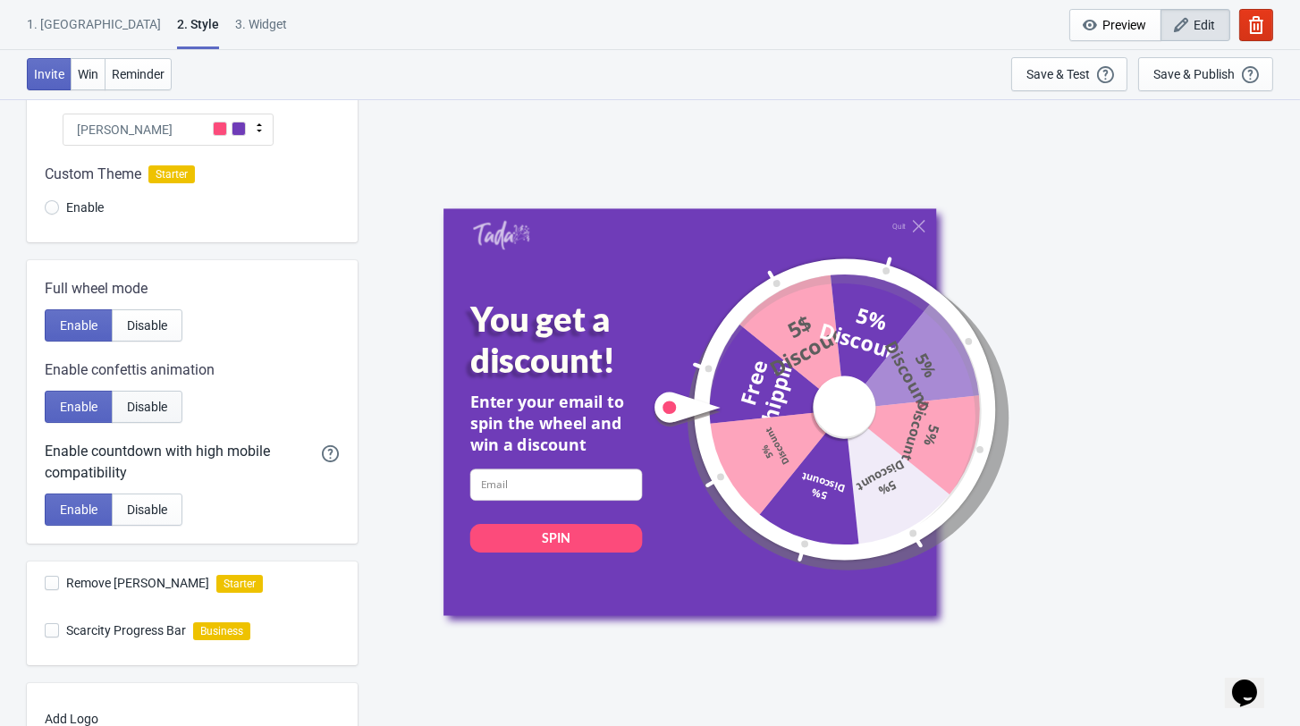
click at [144, 422] on button "Disable" at bounding box center [147, 407] width 71 height 32
click at [76, 422] on button "Enable" at bounding box center [79, 407] width 68 height 32
click at [74, 414] on span "Enable" at bounding box center [79, 407] width 38 height 14
click at [80, 517] on span "Enable" at bounding box center [79, 509] width 38 height 14
radio input "true"
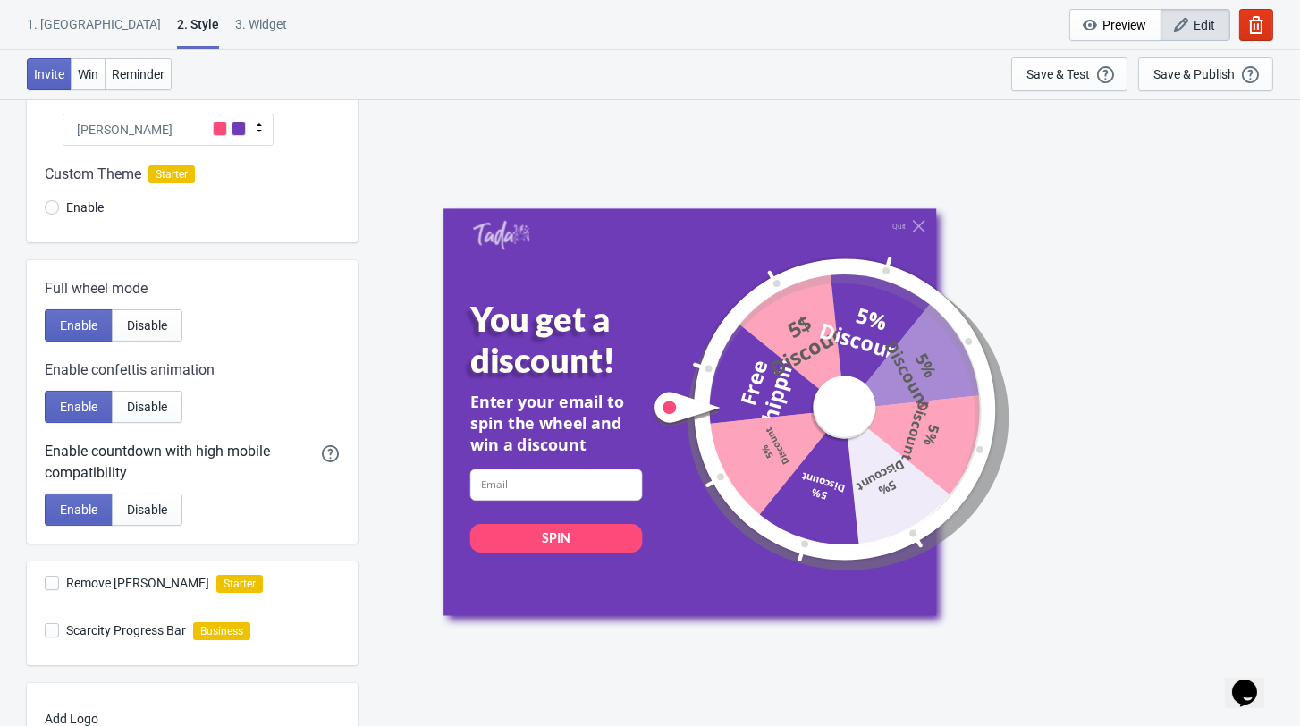
click at [49, 590] on span at bounding box center [52, 583] width 14 height 14
click at [46, 592] on input "Remove Tada Branding" at bounding box center [45, 592] width 1 height 32
checkbox input "false"
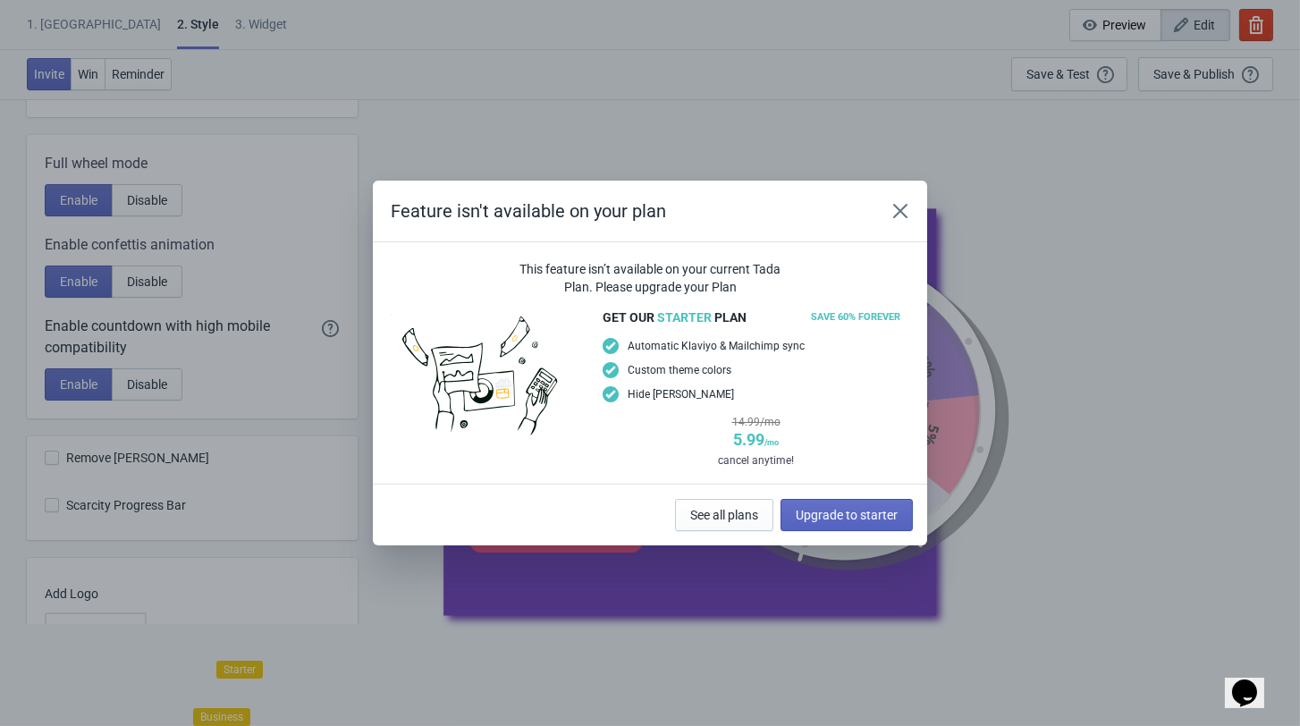
scroll to position [187, 0]
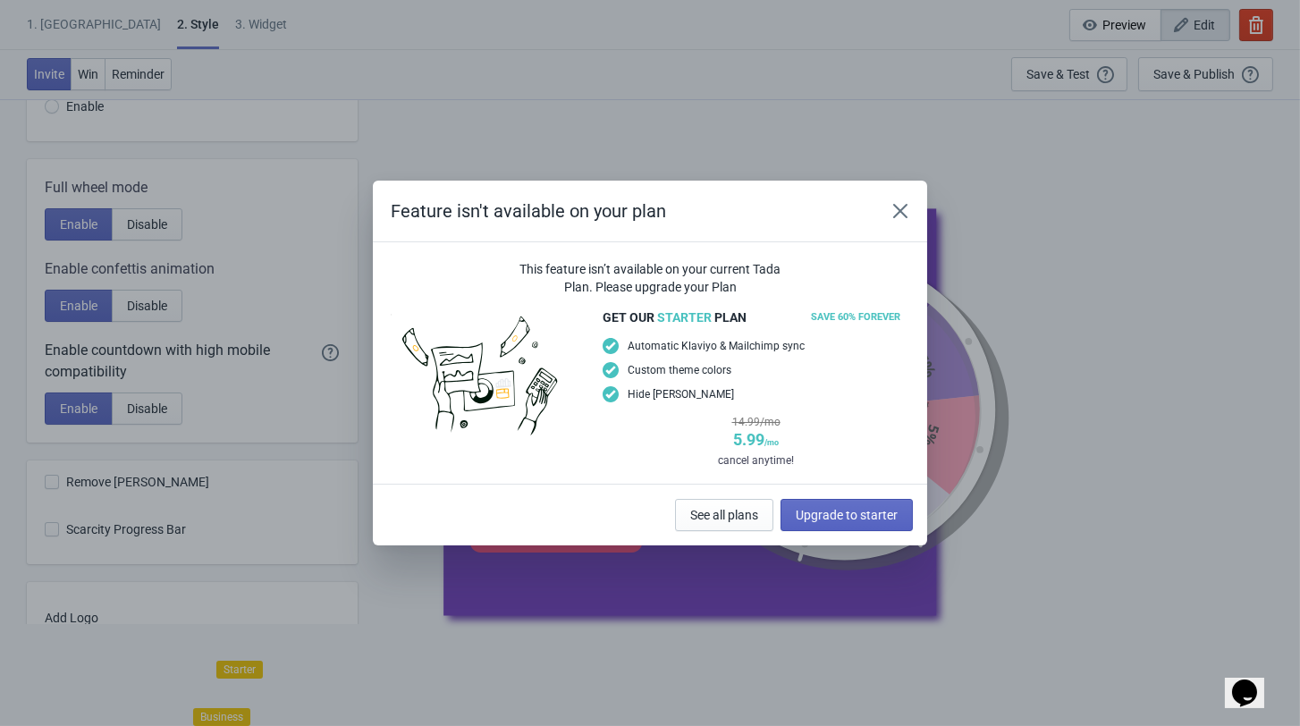
click at [904, 206] on button "Close" at bounding box center [900, 211] width 32 height 32
radio input "true"
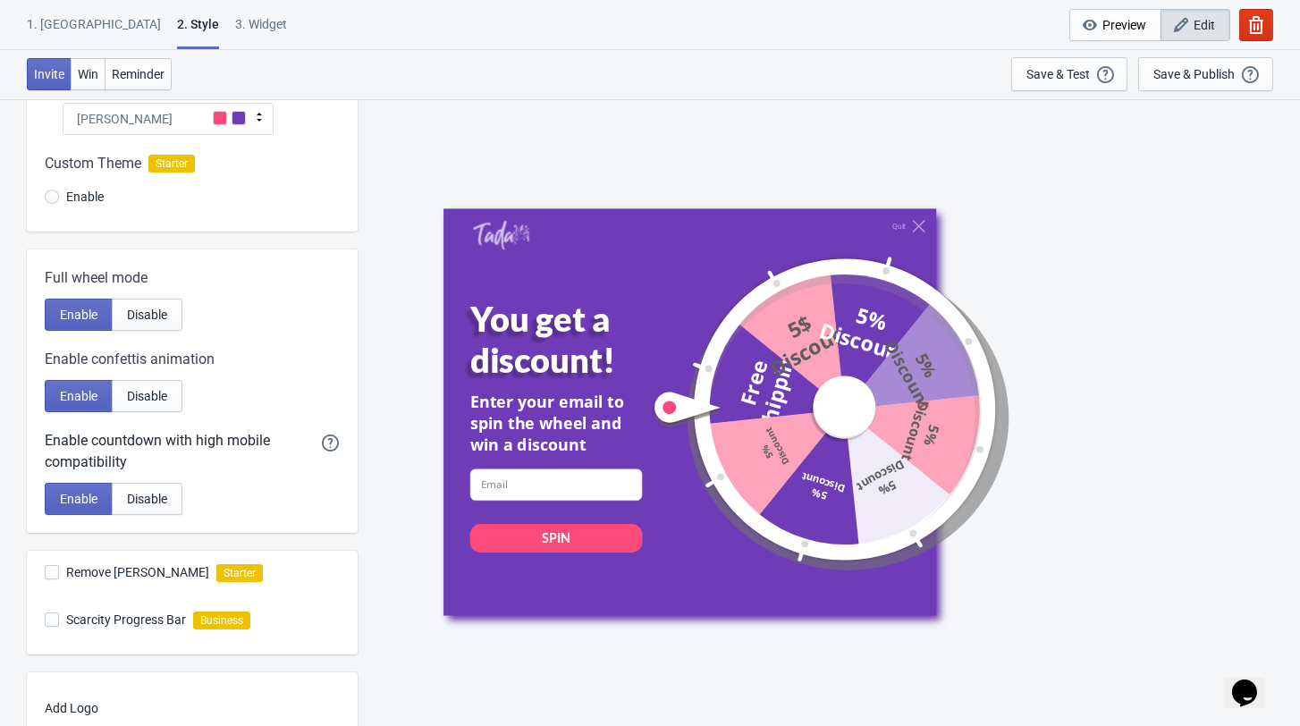
scroll to position [211, 0]
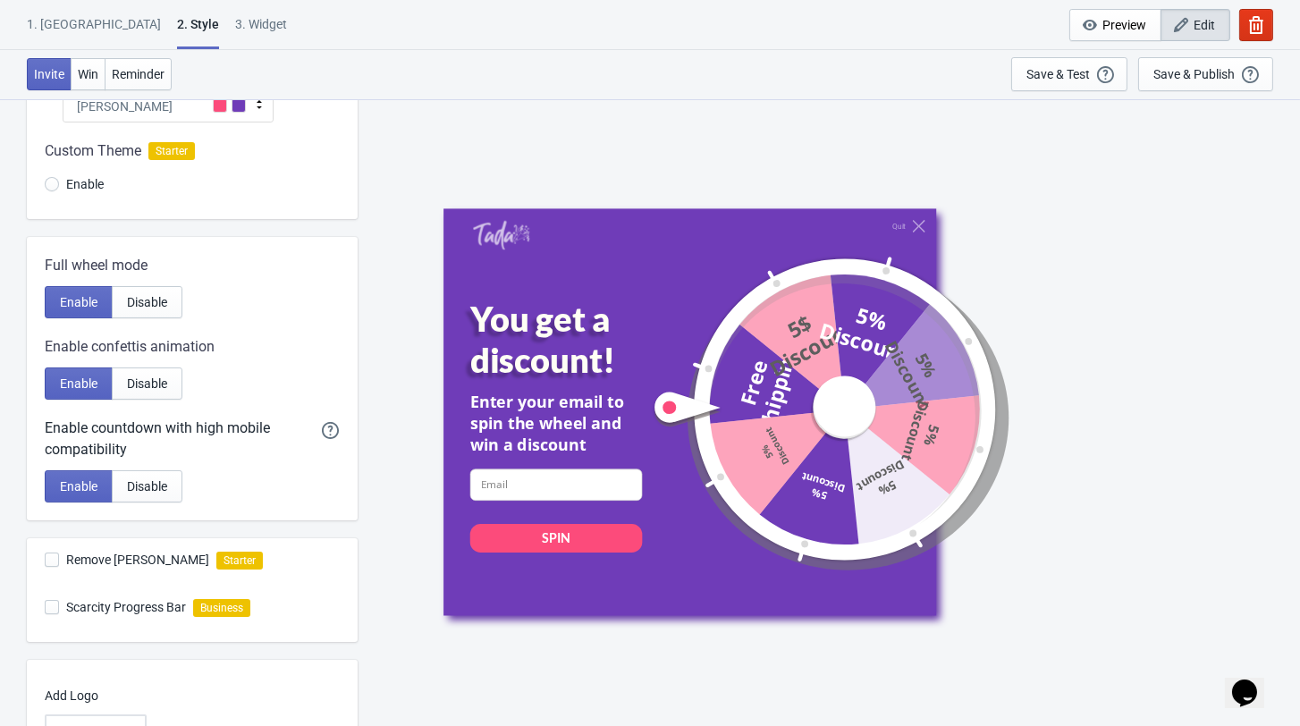
click at [55, 614] on span at bounding box center [52, 607] width 14 height 14
click at [46, 621] on input "Scarcity Progress Bar" at bounding box center [45, 616] width 1 height 32
checkbox input "false"
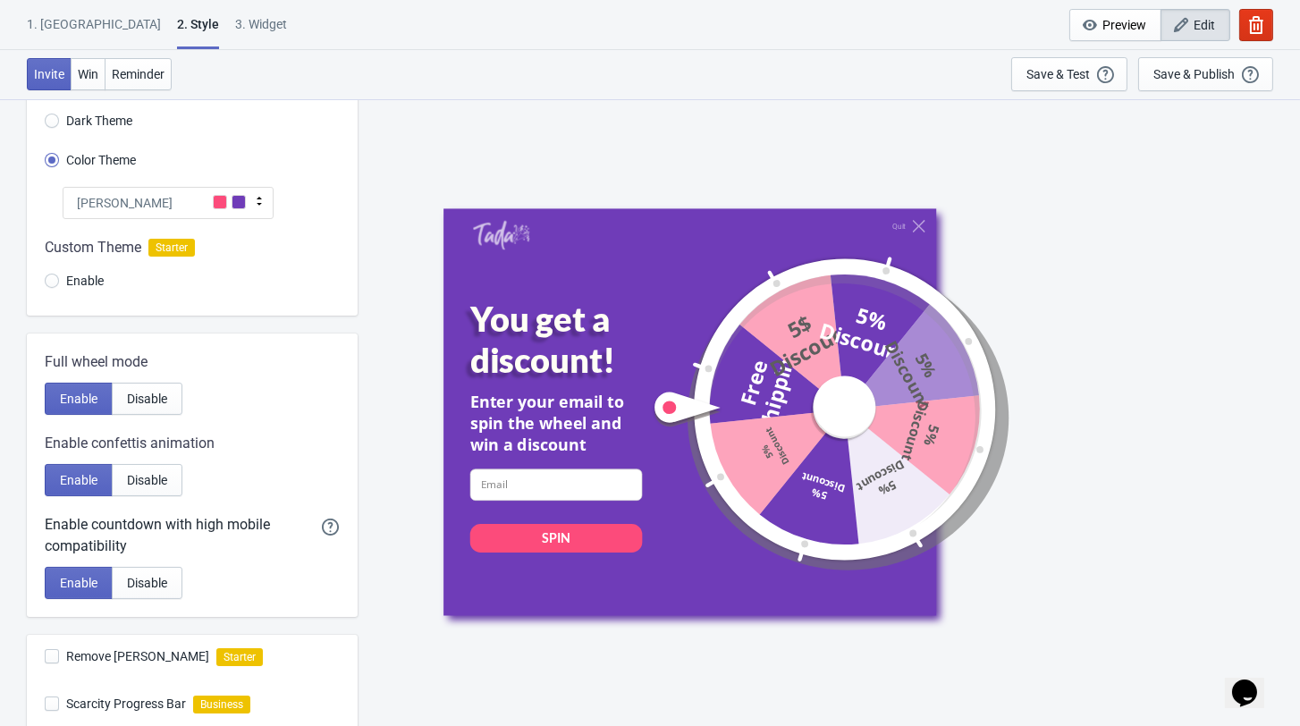
scroll to position [210, 0]
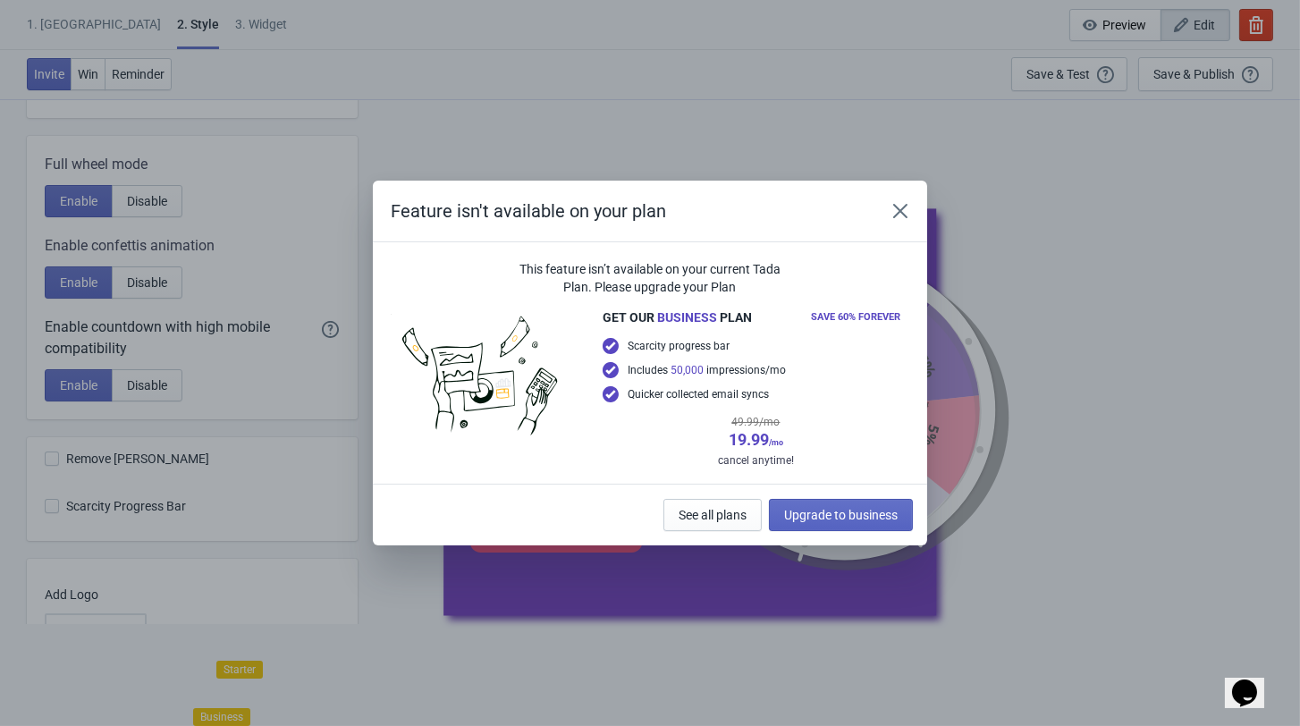
click at [916, 219] on button "Close" at bounding box center [900, 211] width 32 height 32
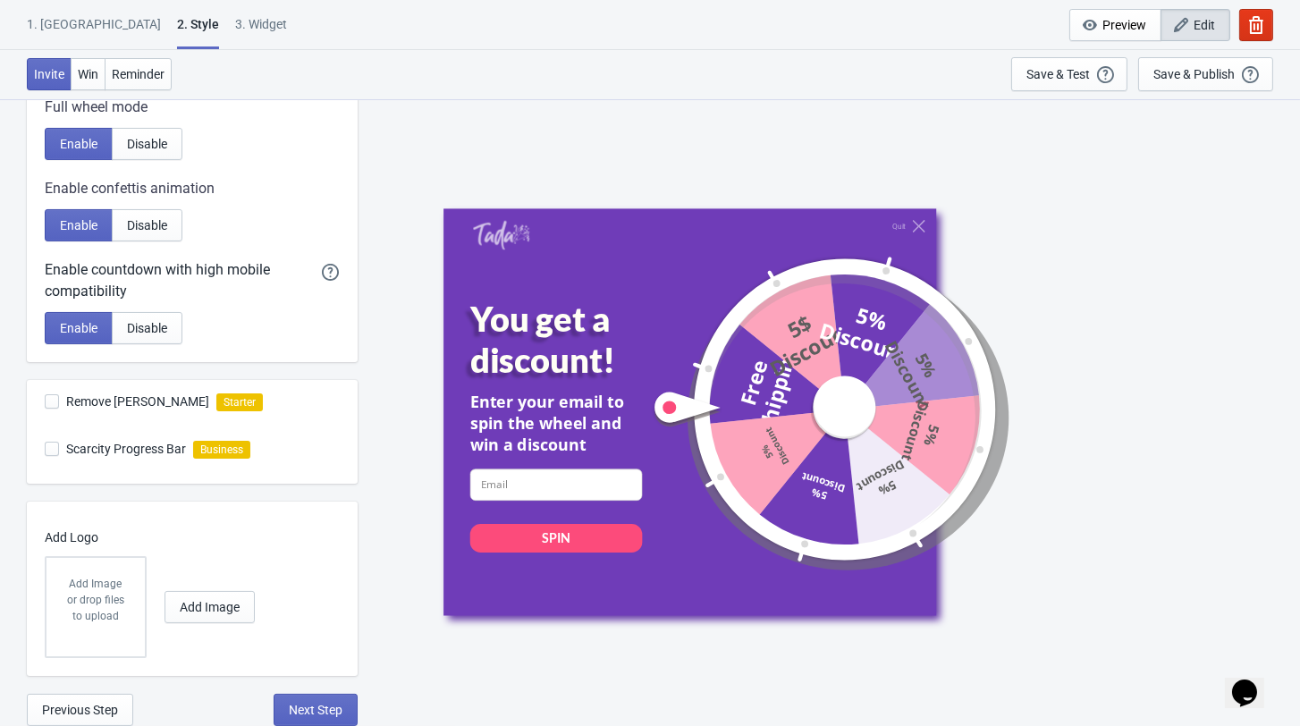
scroll to position [385, 0]
click at [204, 609] on span "Add Image" at bounding box center [210, 607] width 60 height 14
click at [108, 607] on div "or drop files to upload" at bounding box center [95, 608] width 63 height 32
click at [227, 610] on span "Add Image" at bounding box center [210, 607] width 60 height 14
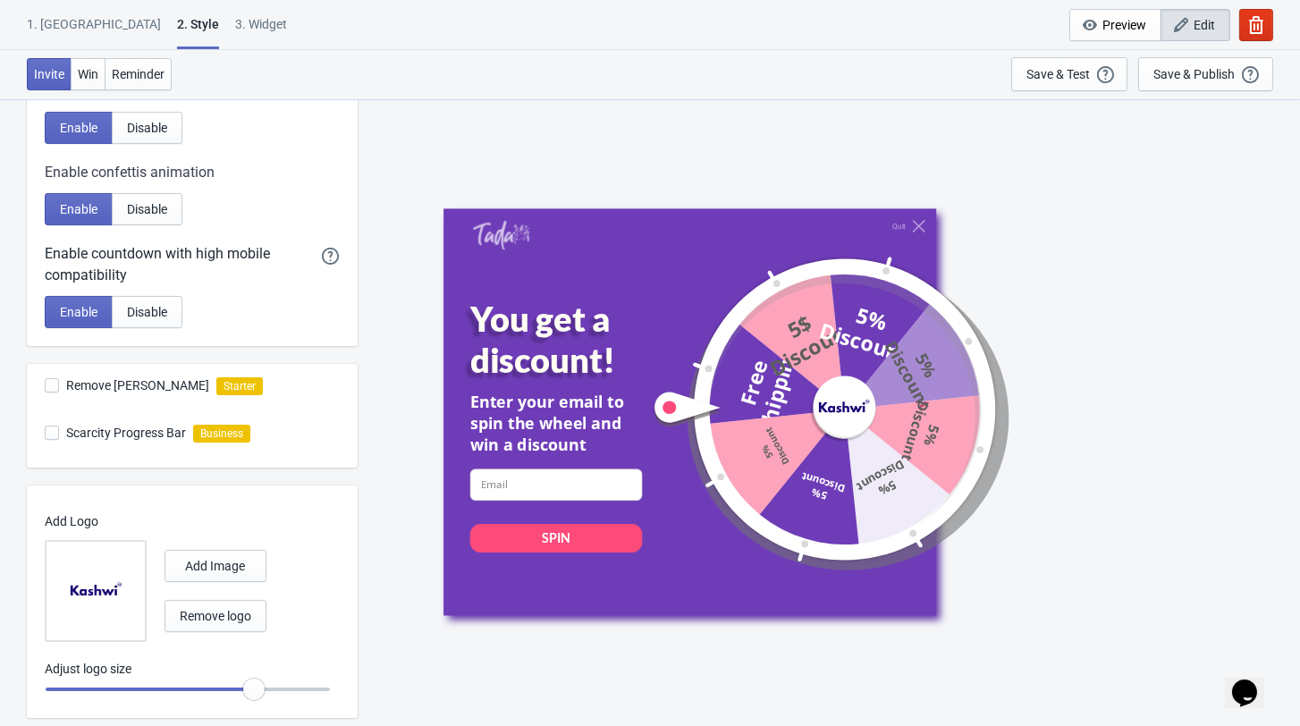
radio input "true"
type input "1.05"
radio input "true"
type input "1.1"
radio input "true"
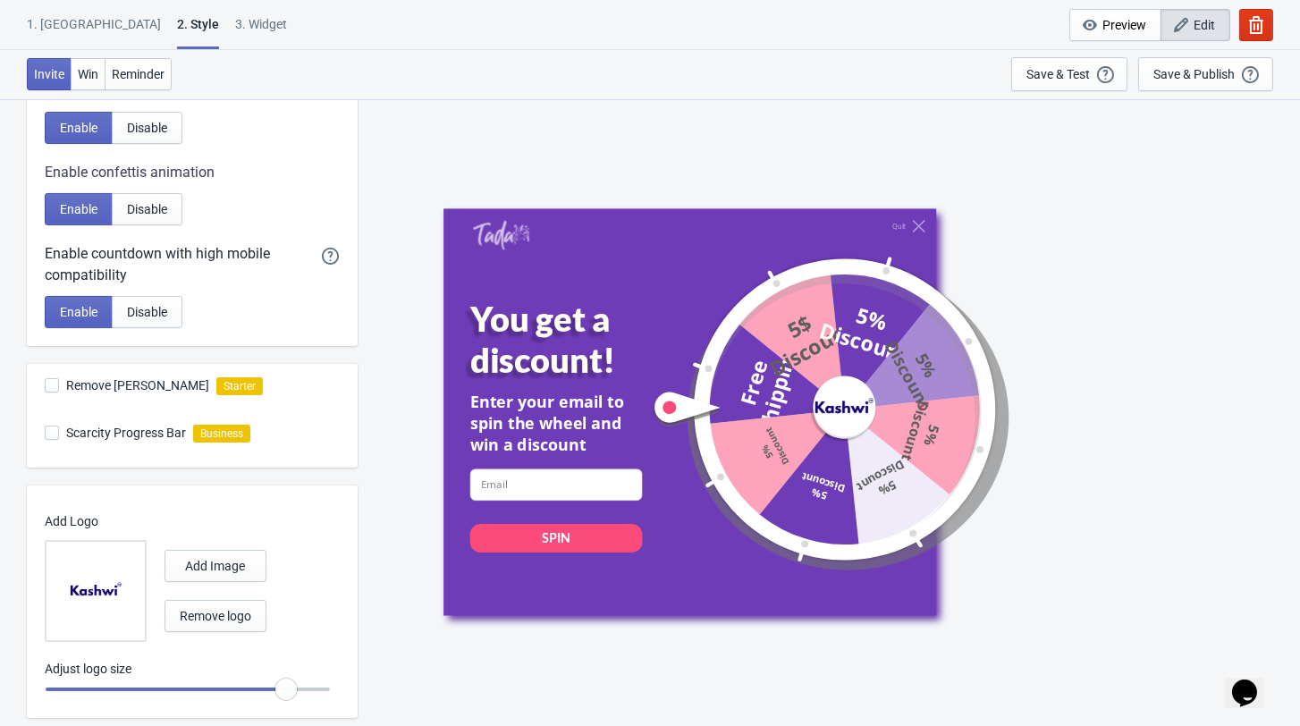
drag, startPoint x: 260, startPoint y: 699, endPoint x: 289, endPoint y: 700, distance: 28.6
type input "1.15"
click at [289, 700] on input "range" at bounding box center [188, 689] width 286 height 32
radio input "true"
type input "1.1"
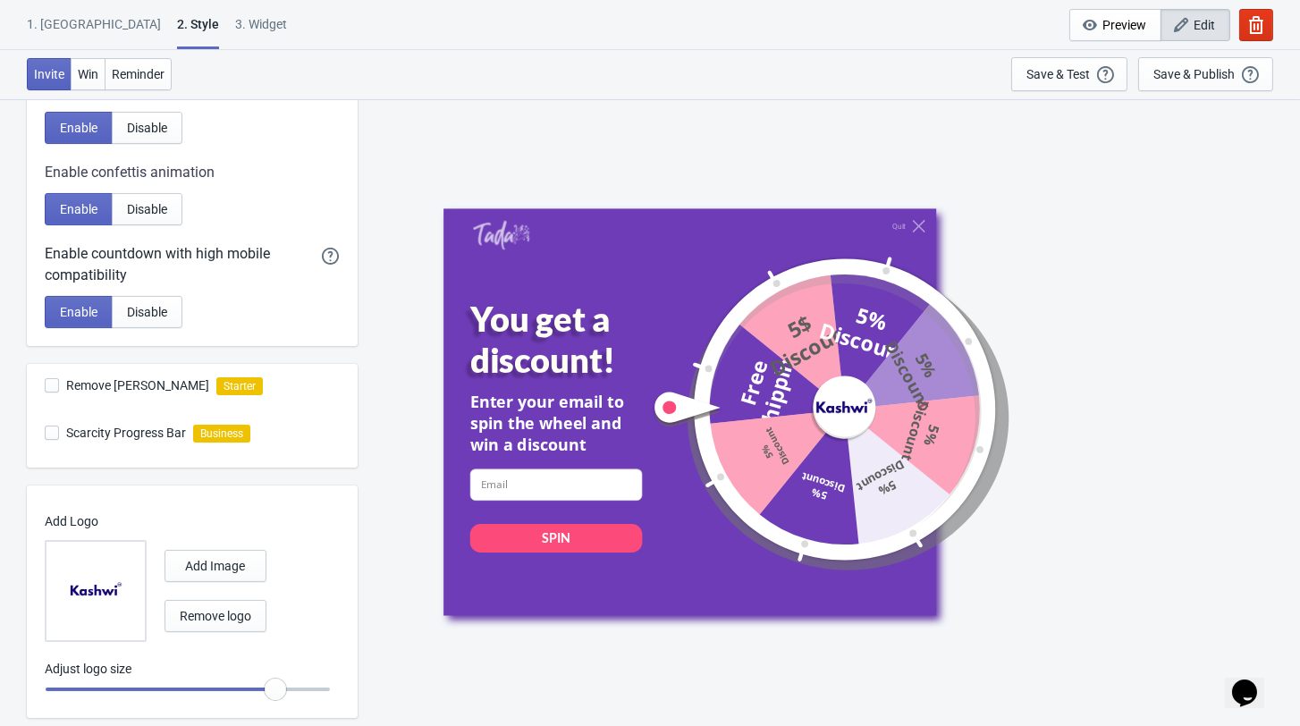
radio input "true"
type input "1.05"
radio input "true"
drag, startPoint x: 287, startPoint y: 708, endPoint x: 248, endPoint y: 706, distance: 38.5
type input "1"
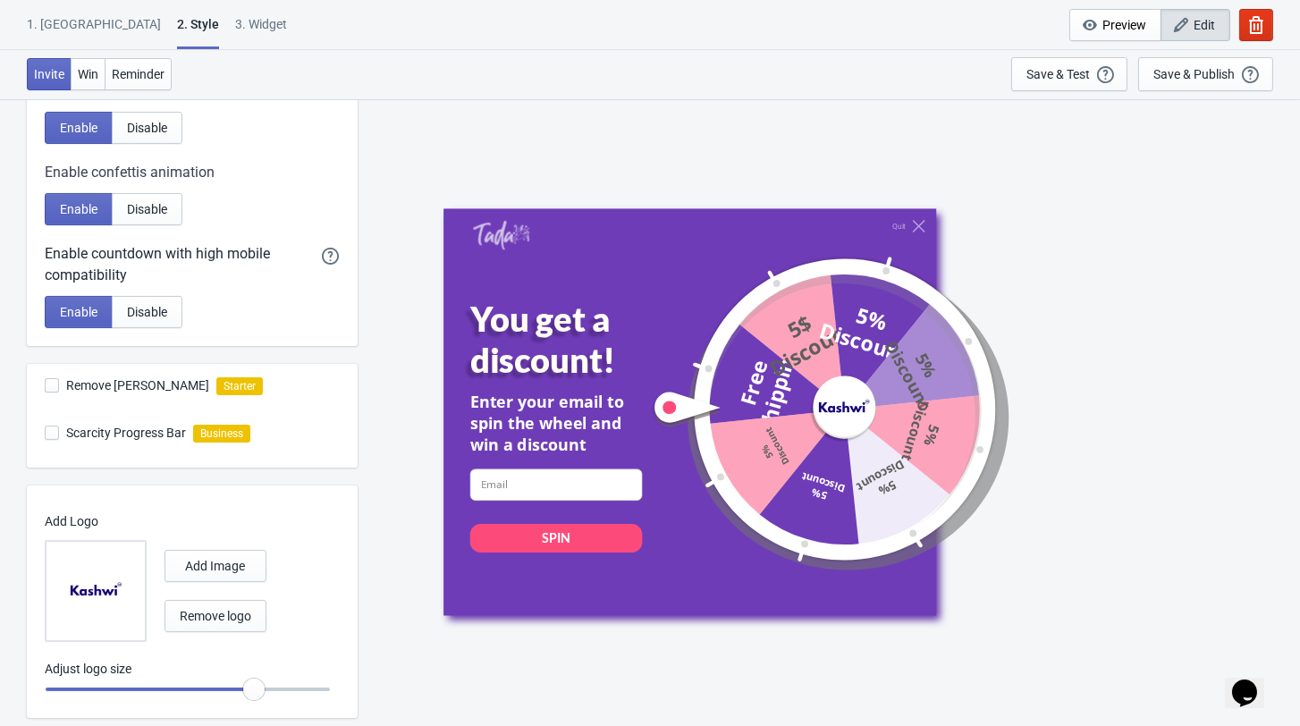
click at [248, 705] on input "range" at bounding box center [188, 689] width 286 height 32
radio input "true"
type input "0.95"
click at [240, 705] on input "range" at bounding box center [188, 689] width 286 height 32
radio input "true"
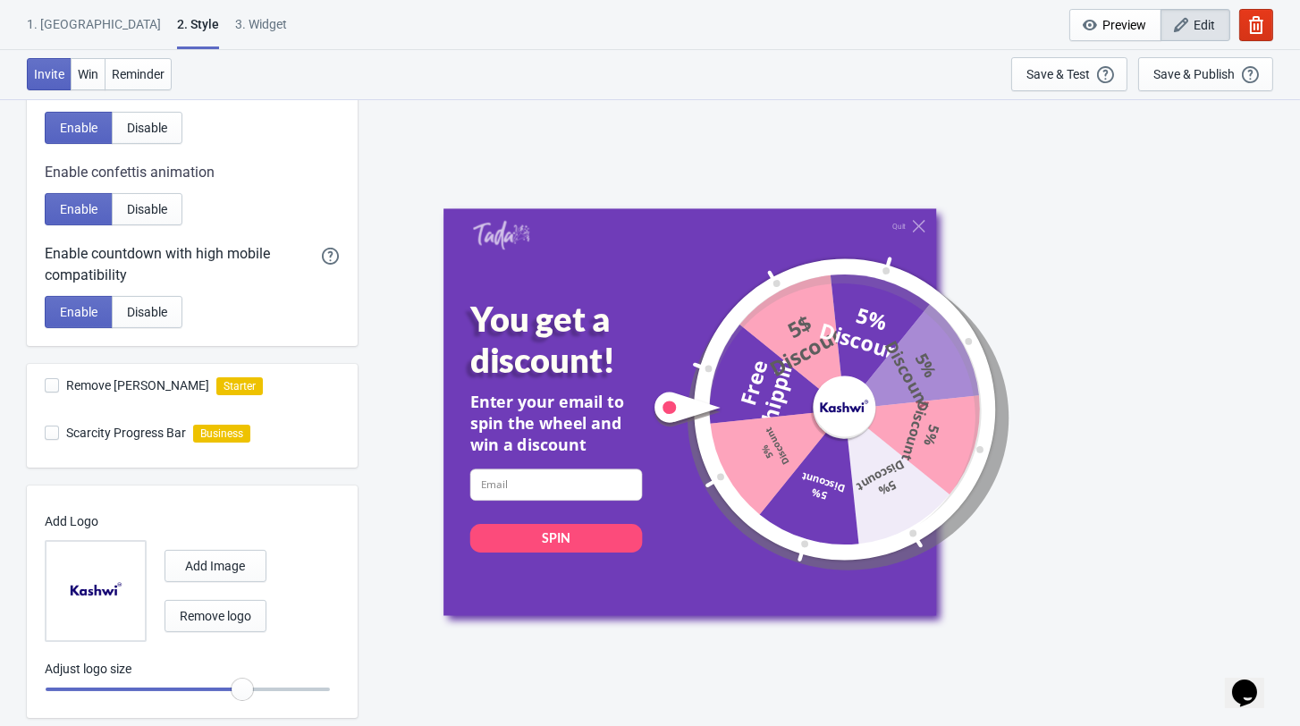
type input "1"
radio input "true"
type input "0.95"
radio input "true"
type input "0.9"
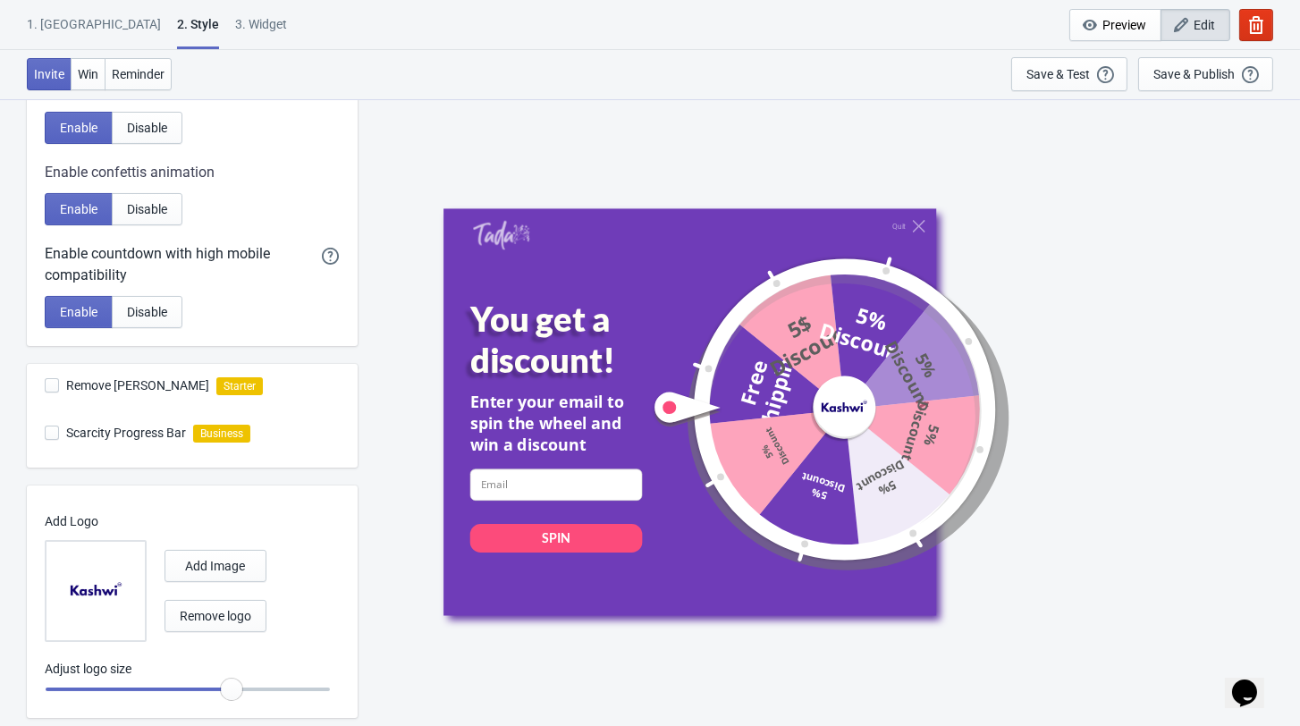
radio input "true"
type input "0.85"
radio input "true"
type input "0.9"
radio input "true"
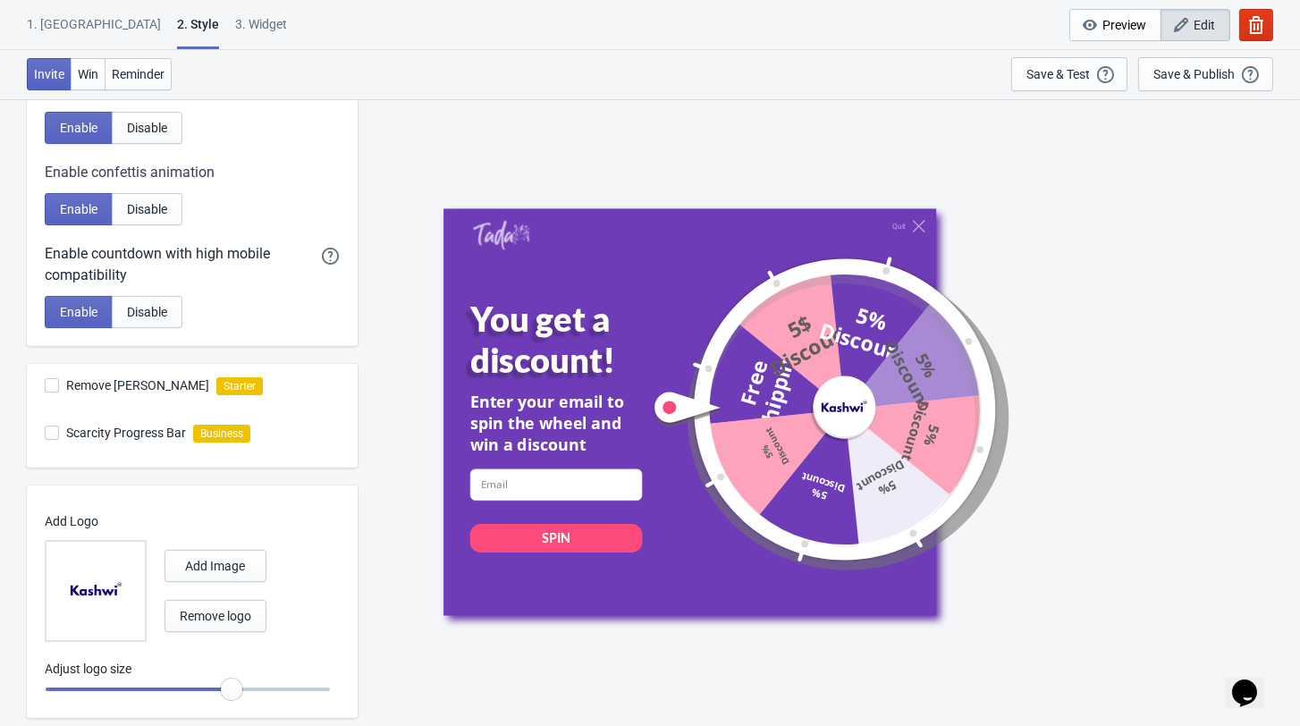
type input "0.95"
drag, startPoint x: 253, startPoint y: 702, endPoint x: 237, endPoint y: 702, distance: 16.1
click at [237, 702] on input "range" at bounding box center [188, 689] width 286 height 32
click at [1176, 241] on div "Quit You get a discount! Enter your email to spin the wheel and win a discount …" at bounding box center [828, 411] width 770 height 407
click at [91, 79] on span "Win" at bounding box center [88, 74] width 21 height 14
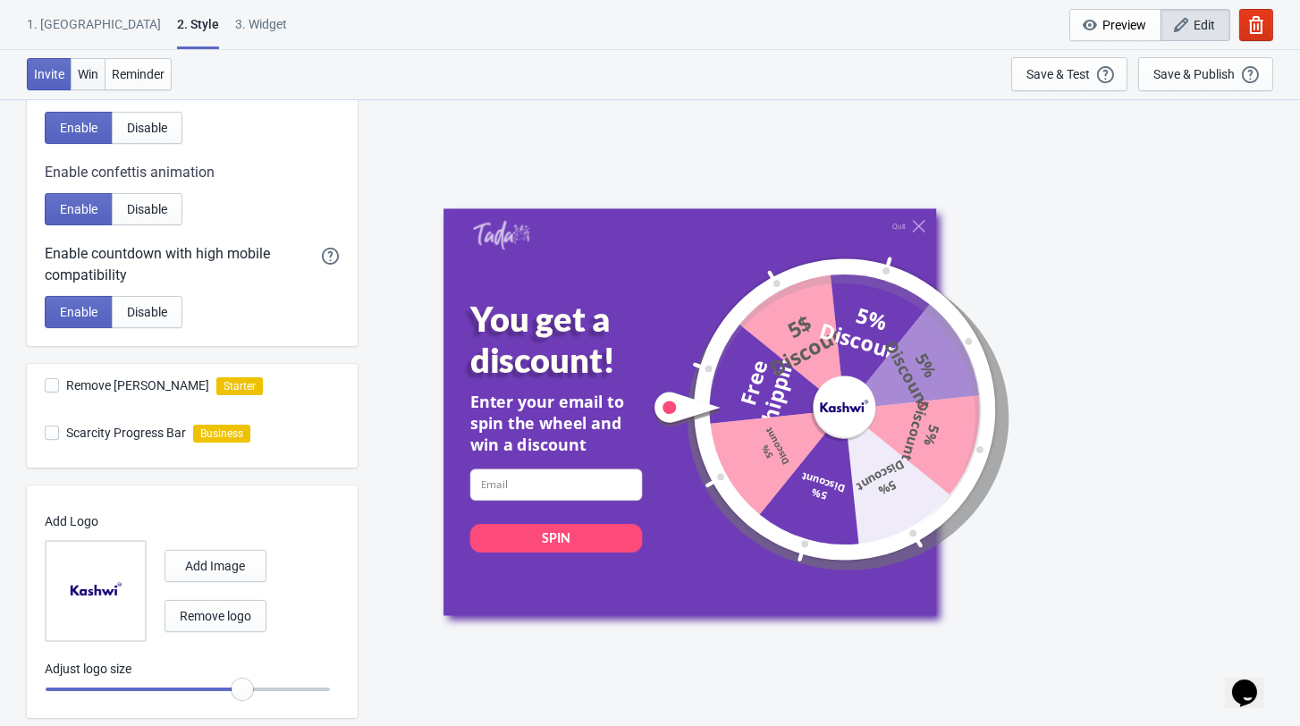
radio input "true"
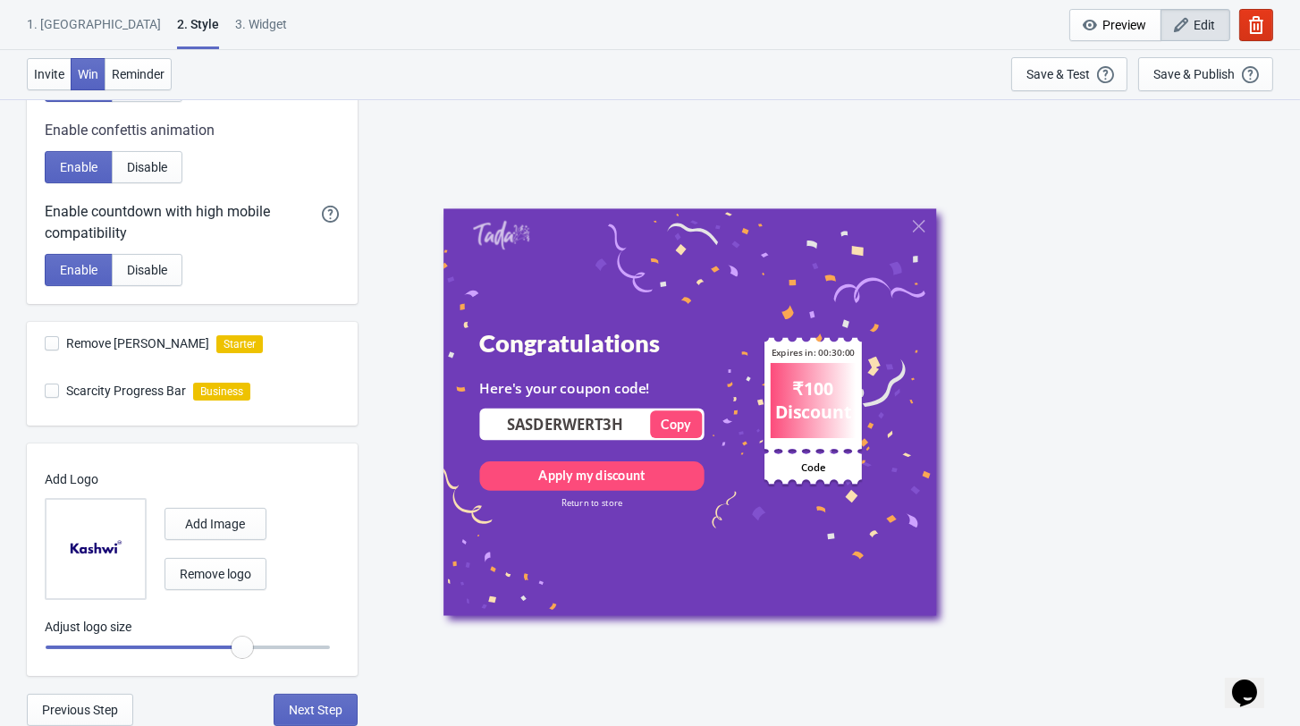
scroll to position [444, 0]
click at [838, 395] on div "₹100 Discount" at bounding box center [813, 399] width 80 height 46
drag, startPoint x: 641, startPoint y: 439, endPoint x: 474, endPoint y: 446, distance: 167.3
click at [474, 446] on div "Congratulations Here's your coupon code! SASDERWERT3H Copied Copy Apply my disc…" at bounding box center [582, 465] width 224 height 275
click at [325, 710] on span "Next Step" at bounding box center [316, 710] width 54 height 14
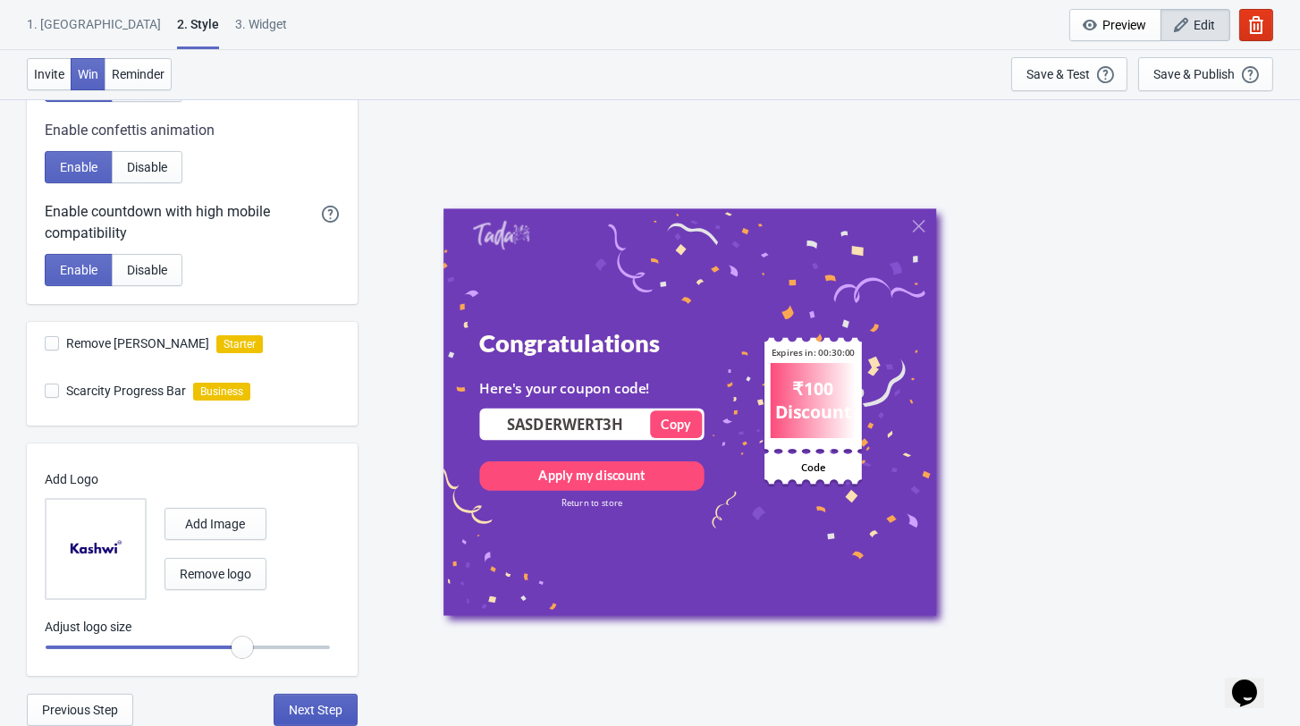
select select "once"
select select "1"
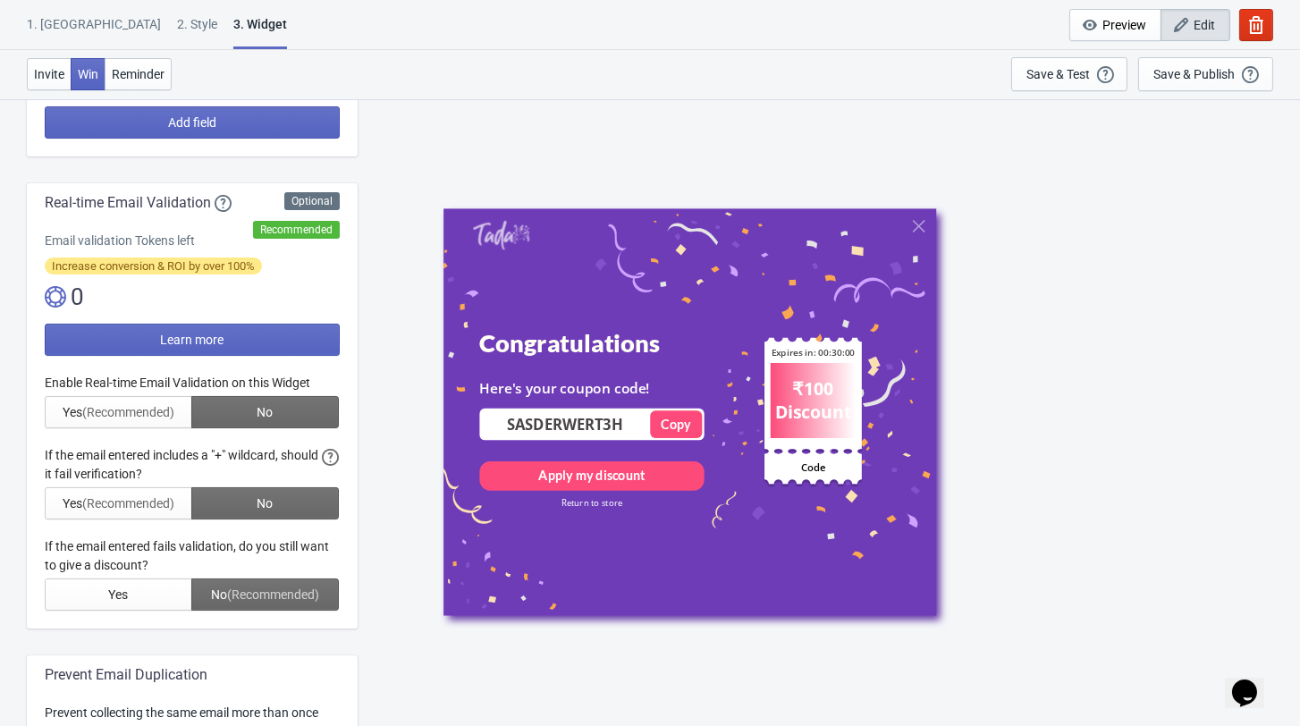
scroll to position [265, 0]
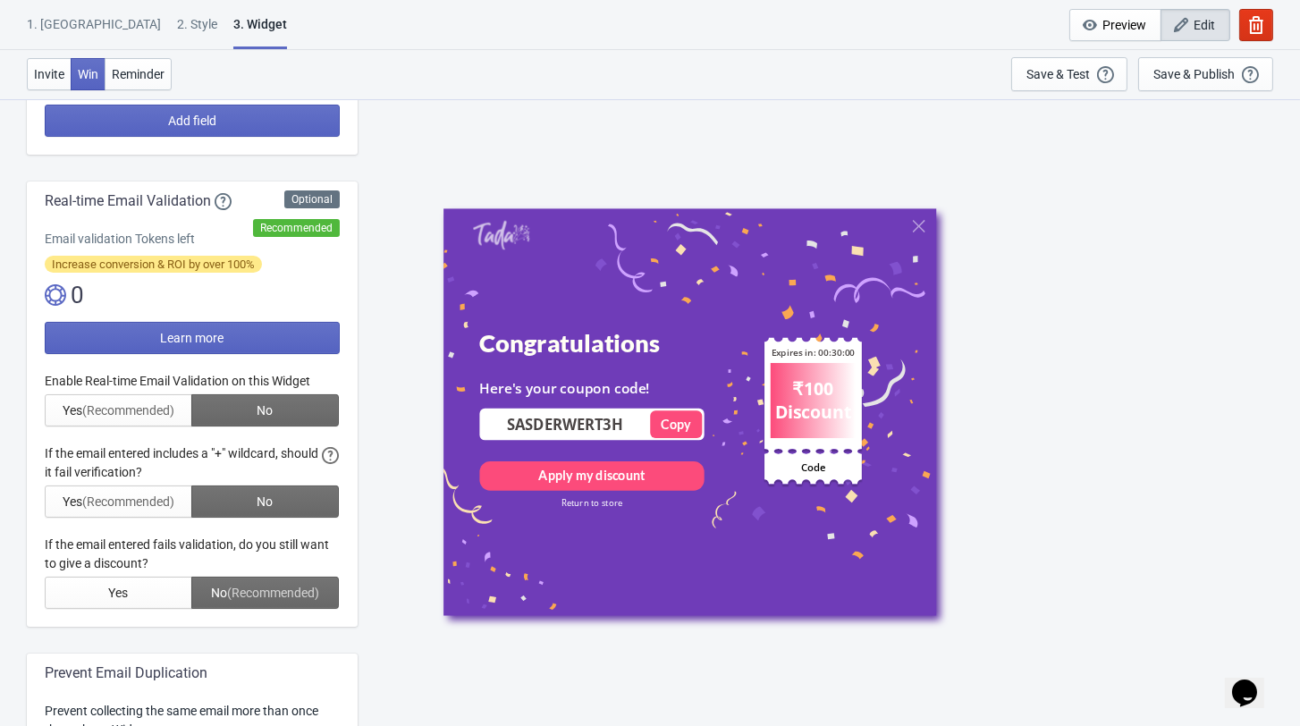
click at [114, 413] on div at bounding box center [192, 490] width 295 height 237
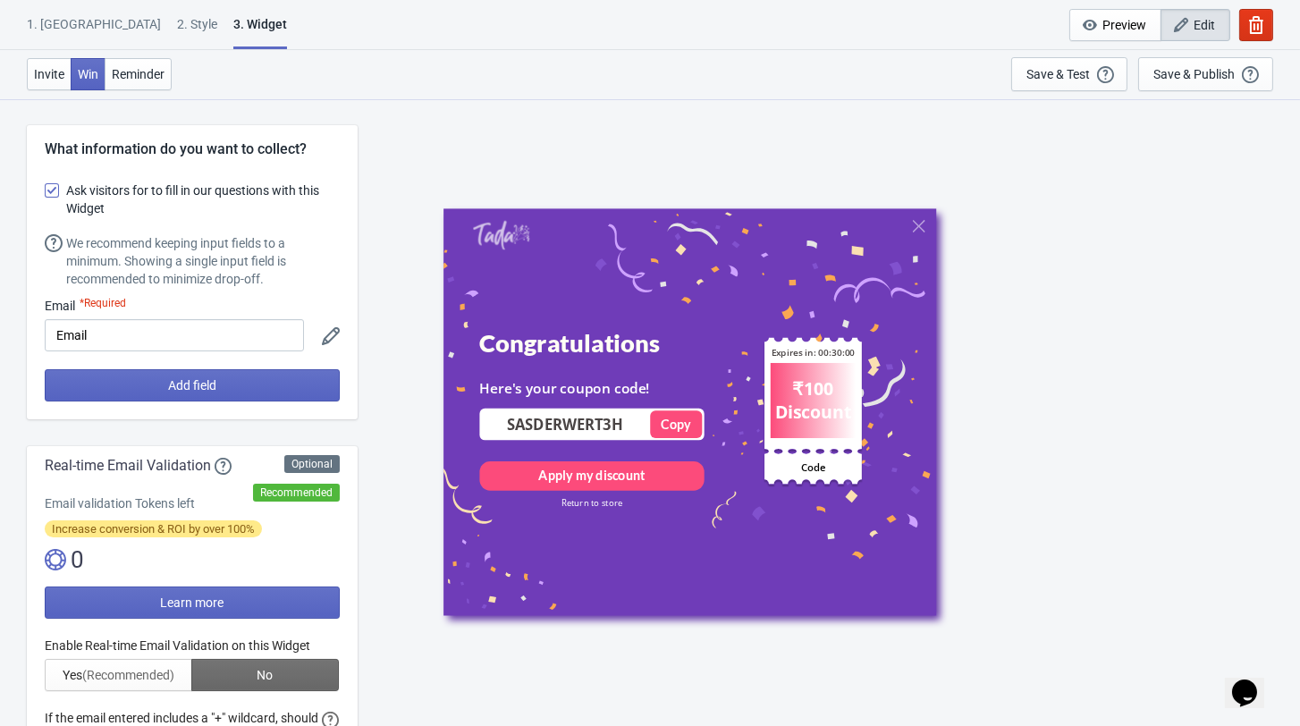
scroll to position [0, 0]
click at [1102, 18] on span "Preview" at bounding box center [1124, 25] width 44 height 14
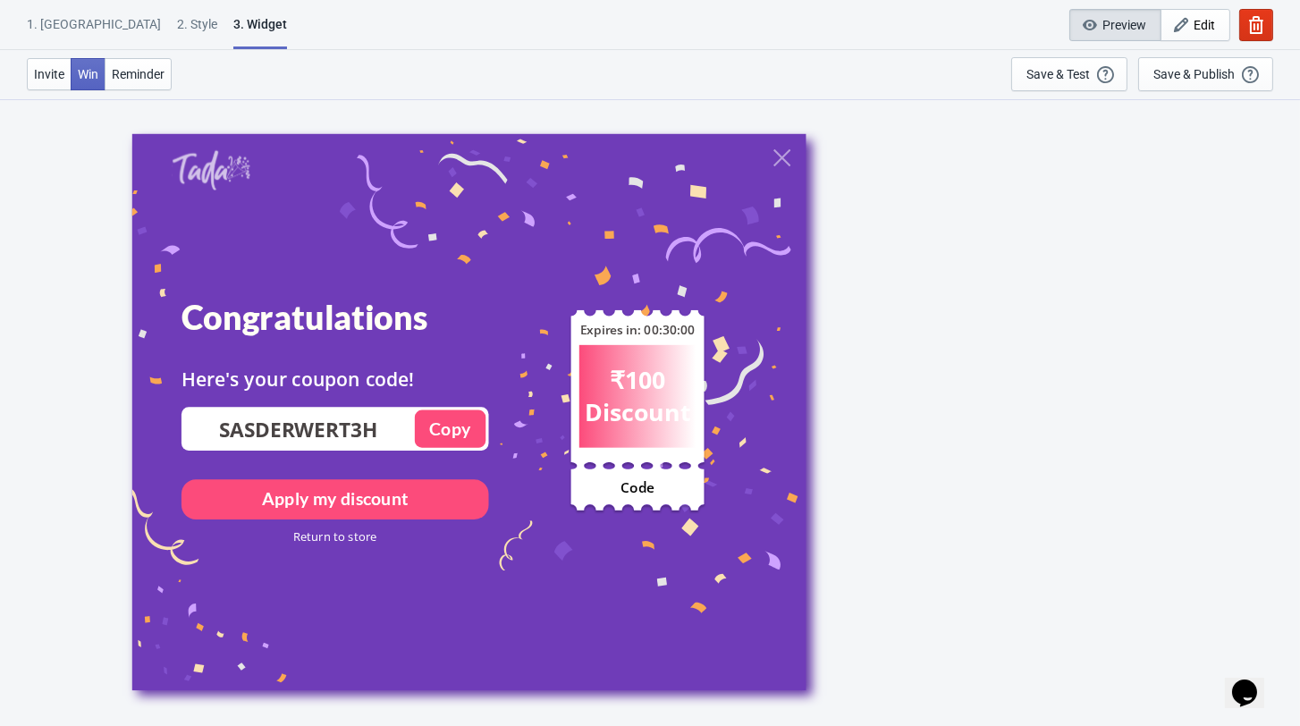
click at [1111, 13] on button "Preview" at bounding box center [1115, 25] width 92 height 32
click at [1061, 71] on div "Save & Test" at bounding box center [1057, 74] width 63 height 14
click at [1062, 98] on div "Invite Win Reminder Save & Test Open a Widget Preview of your site so that you …" at bounding box center [650, 74] width 1300 height 49
click at [1052, 79] on div "Save & Test" at bounding box center [1057, 74] width 63 height 14
click at [132, 69] on span "Reminder" at bounding box center [138, 74] width 53 height 14
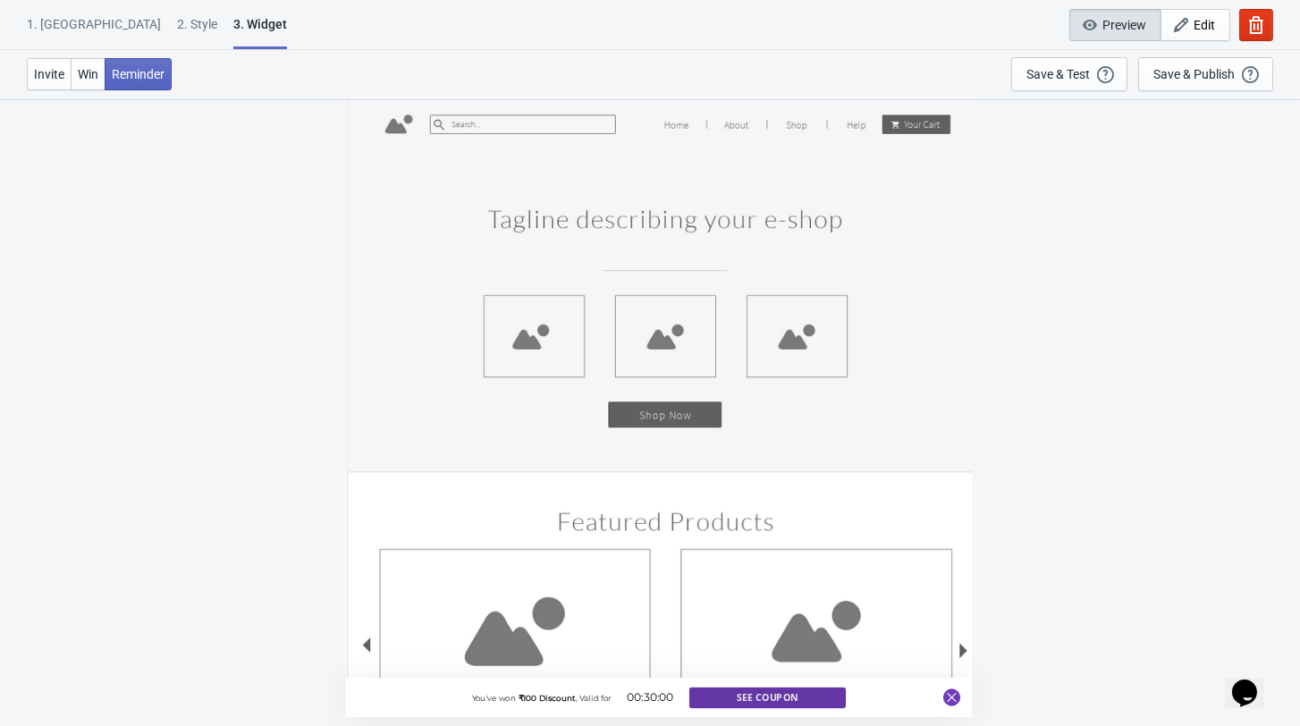
click at [789, 701] on button "See Coupon" at bounding box center [767, 696] width 156 height 21
click at [1193, 18] on span "Edit" at bounding box center [1203, 25] width 21 height 14
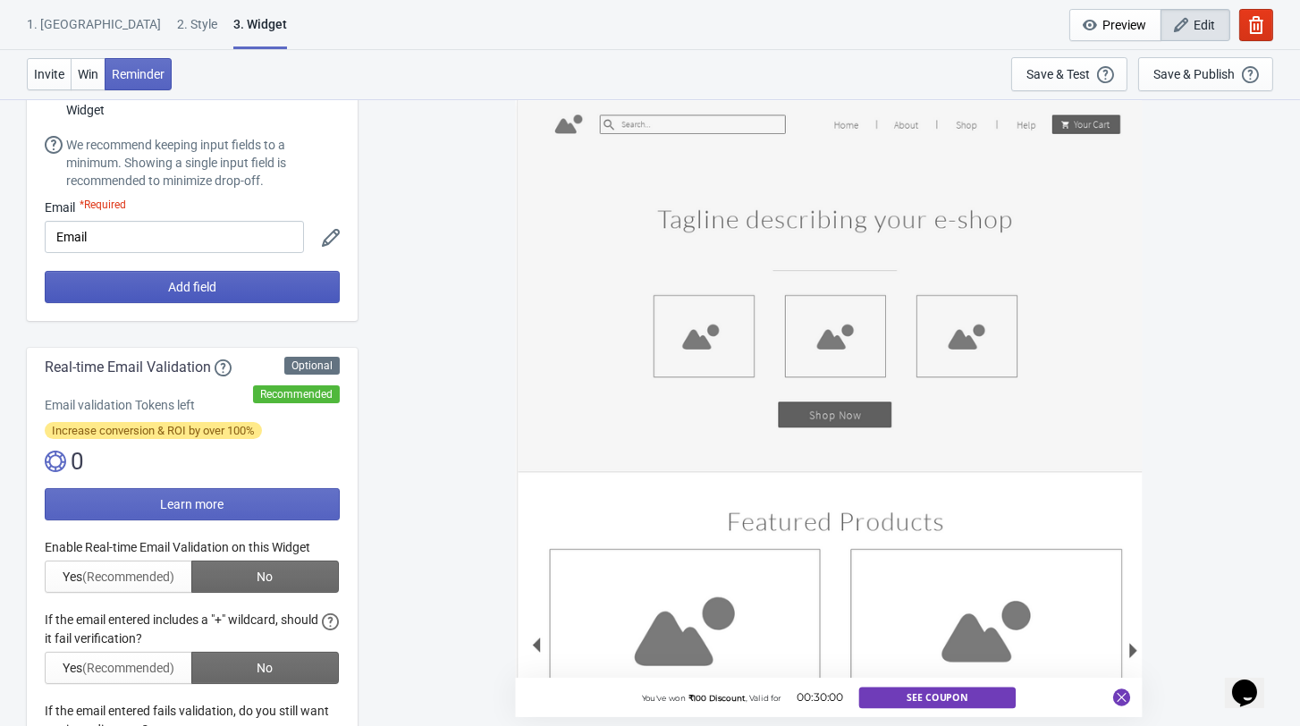
click at [227, 289] on button "Add field" at bounding box center [192, 287] width 295 height 32
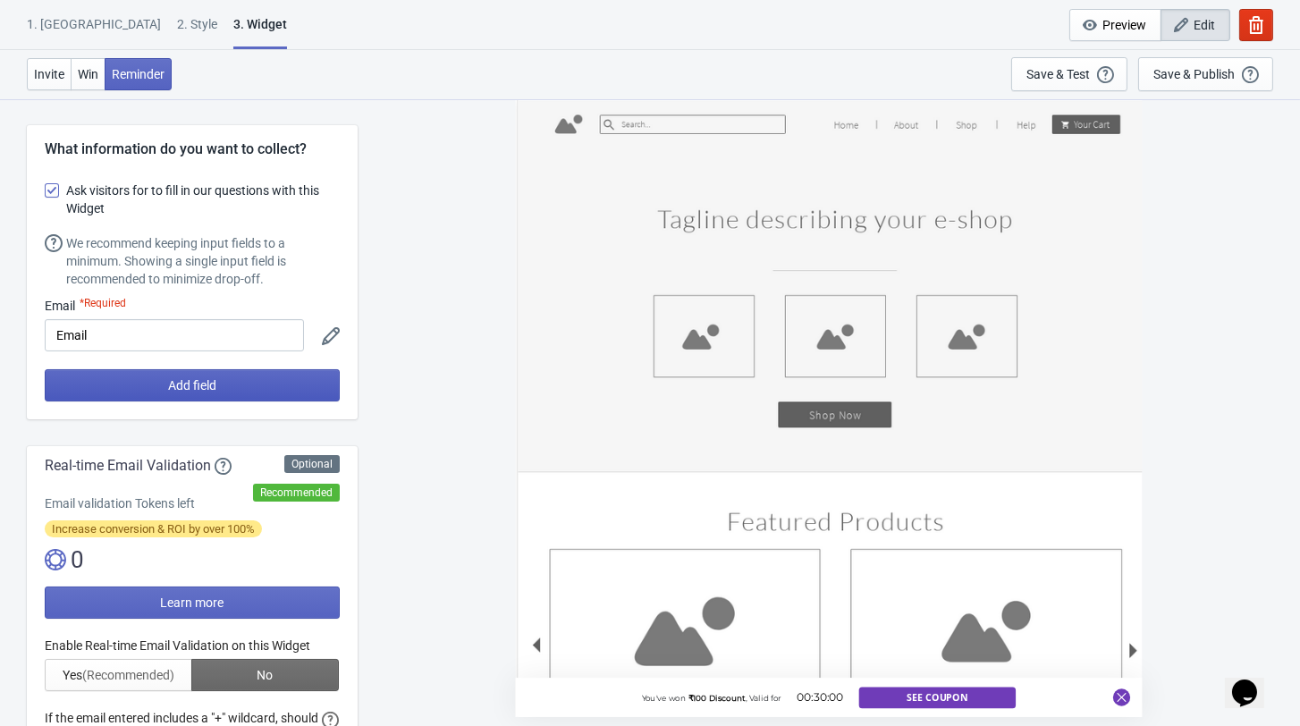
scroll to position [97, 0]
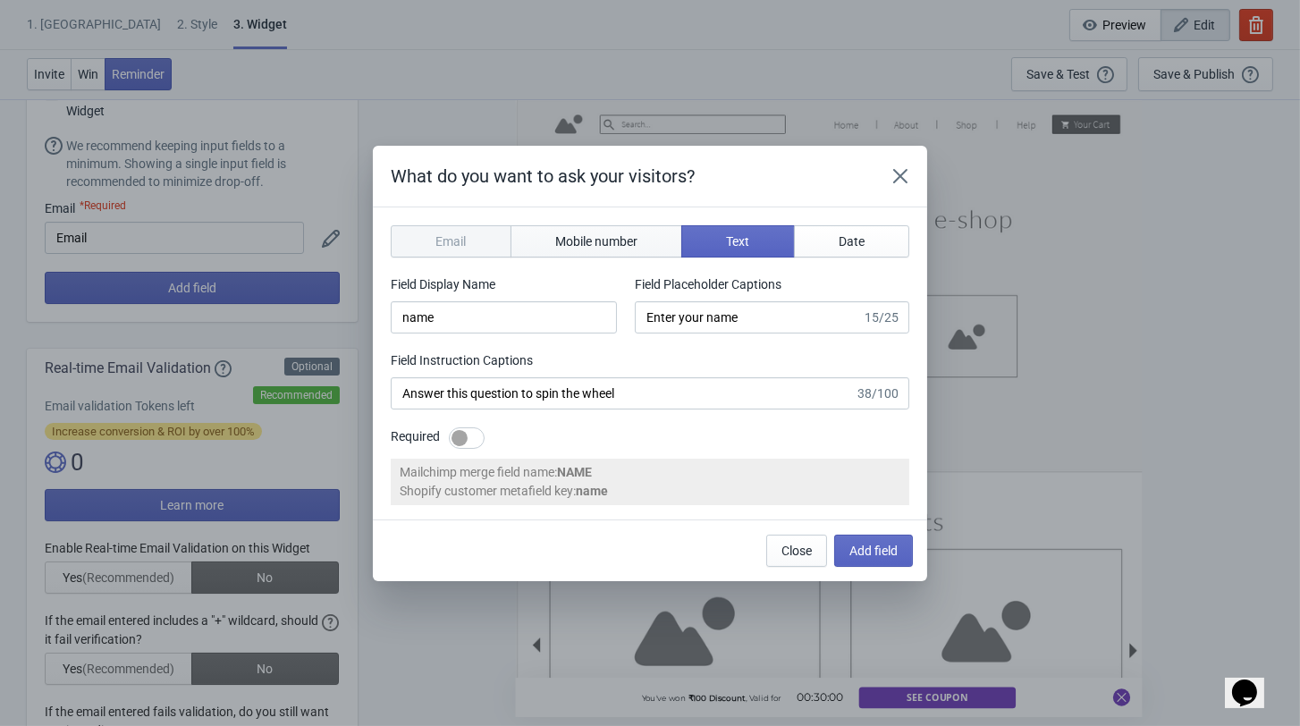
click at [574, 240] on span "Mobile number" at bounding box center [596, 241] width 82 height 14
type input "phone"
type input "Enter your mobile number"
type input "Next, enter your mobile number to spin the wheel"
select select "in"
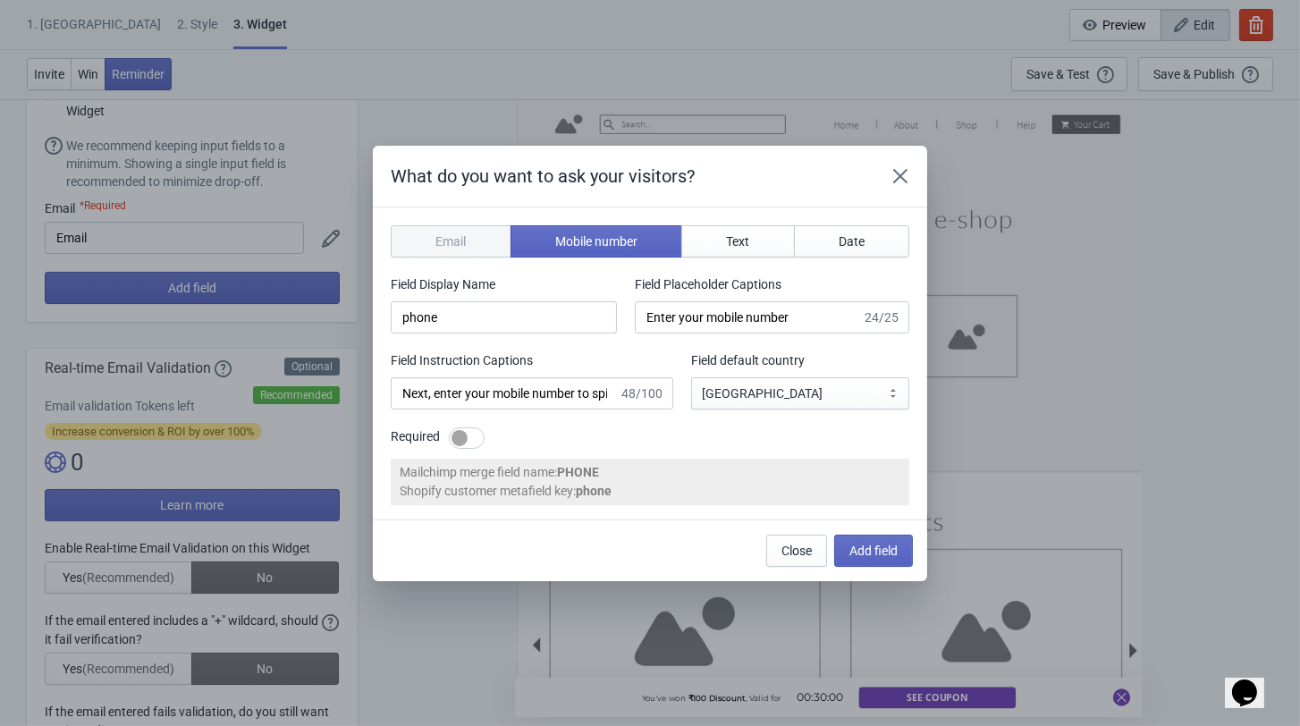
click at [451, 445] on div at bounding box center [459, 438] width 16 height 16
checkbox input "true"
click at [886, 558] on span "Add field" at bounding box center [873, 550] width 48 height 14
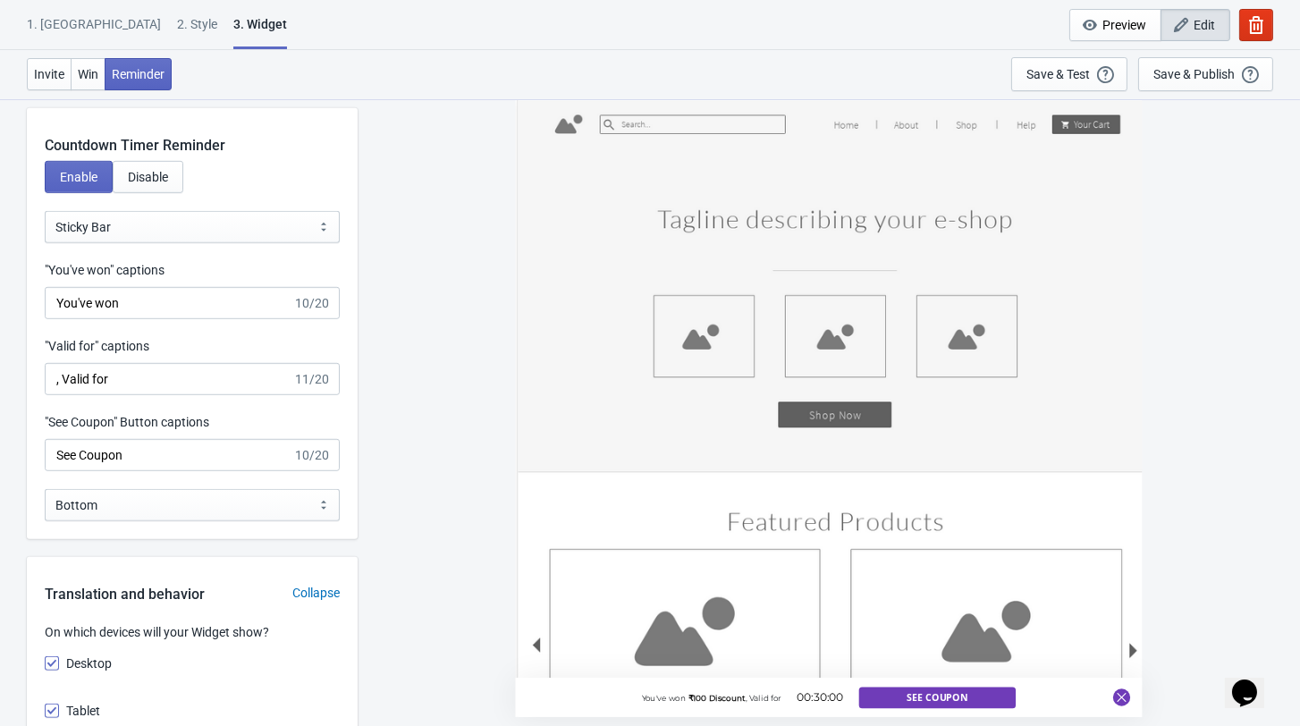
scroll to position [1834, 0]
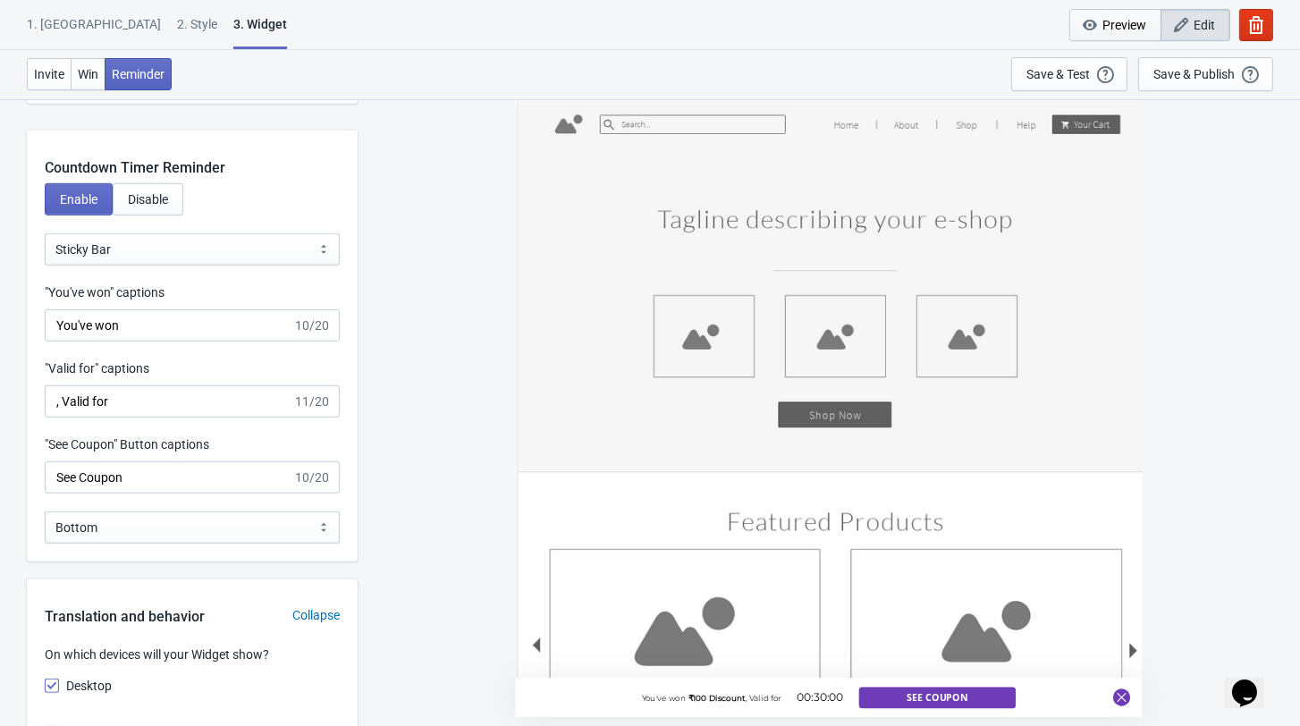
click at [1102, 30] on span "Preview" at bounding box center [1124, 25] width 44 height 14
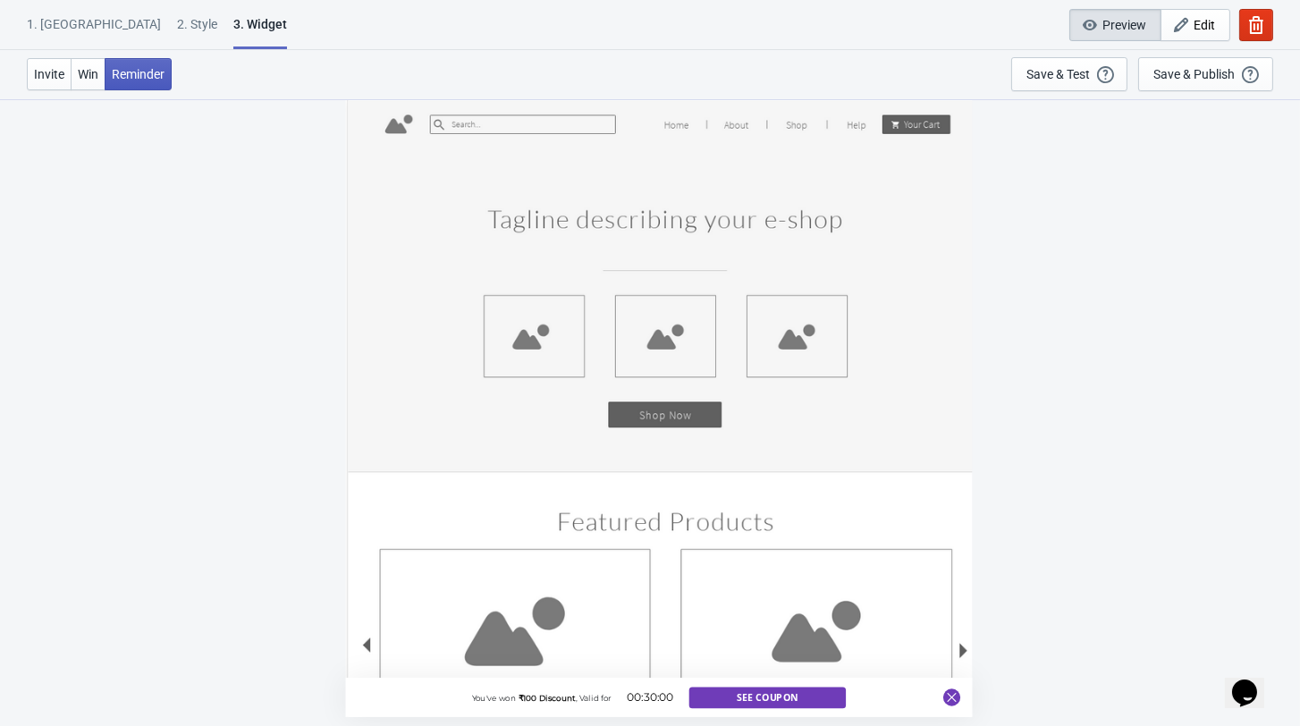
scroll to position [0, 0]
click at [91, 76] on span "Win" at bounding box center [88, 74] width 21 height 14
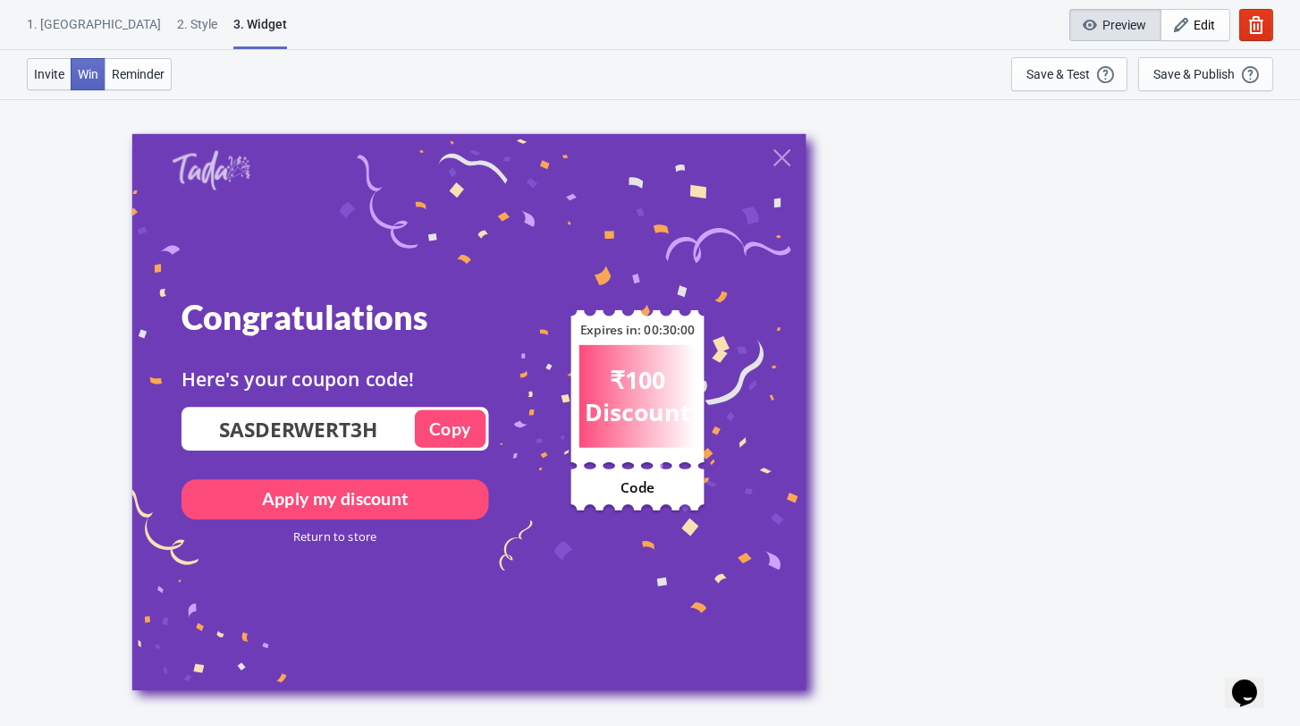
click at [38, 78] on span "Invite" at bounding box center [49, 74] width 30 height 14
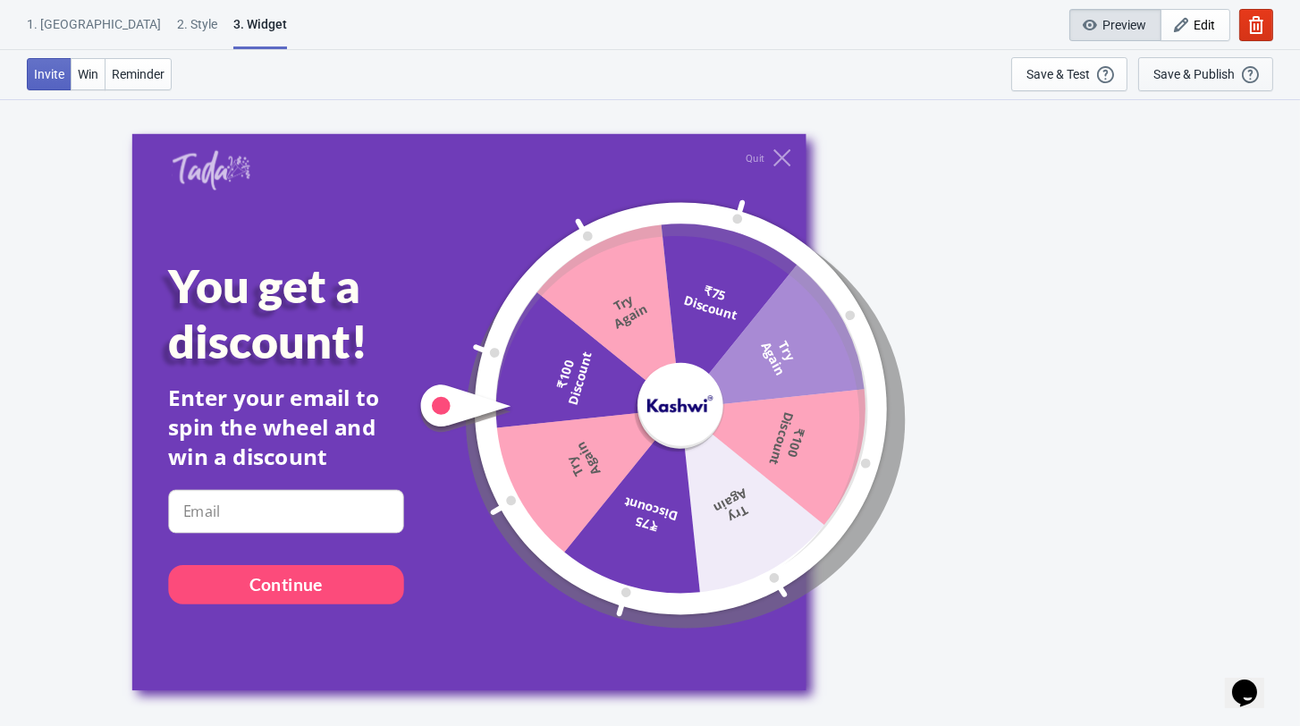
click at [1183, 73] on div "Save & Publish" at bounding box center [1193, 74] width 81 height 14
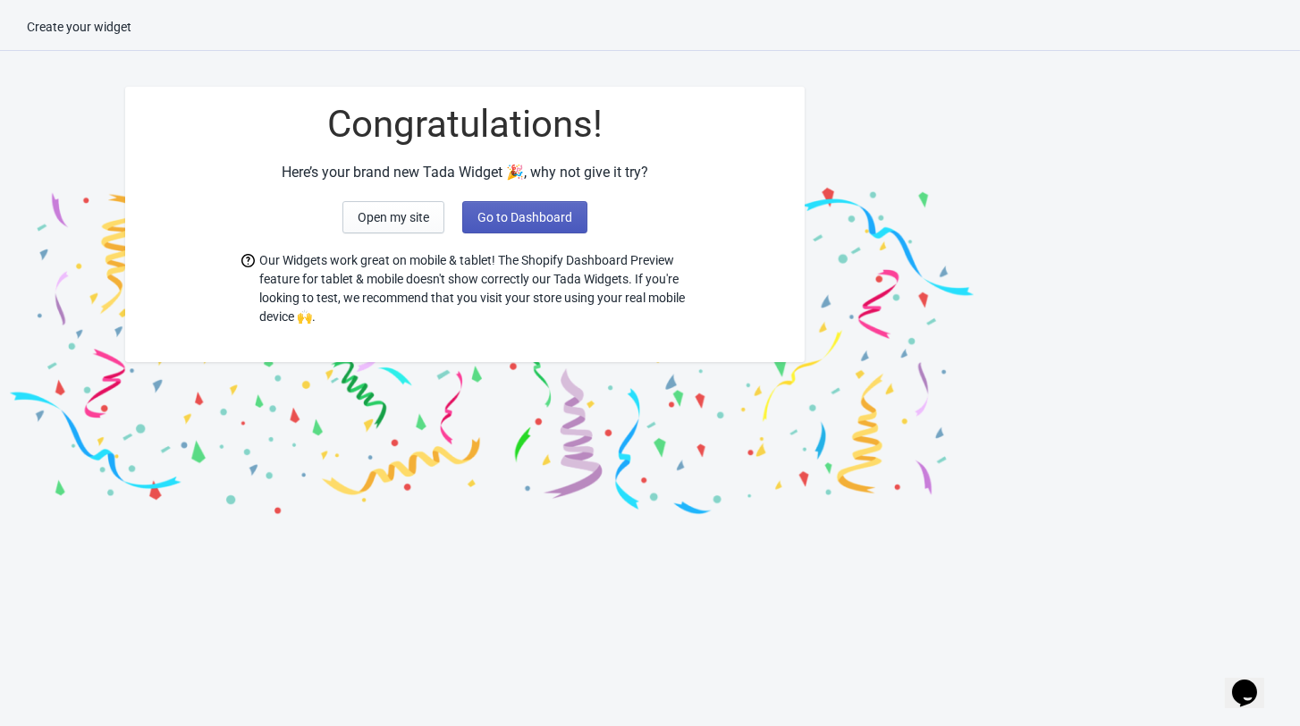
click at [516, 224] on button "Go to Dashboard" at bounding box center [524, 217] width 125 height 32
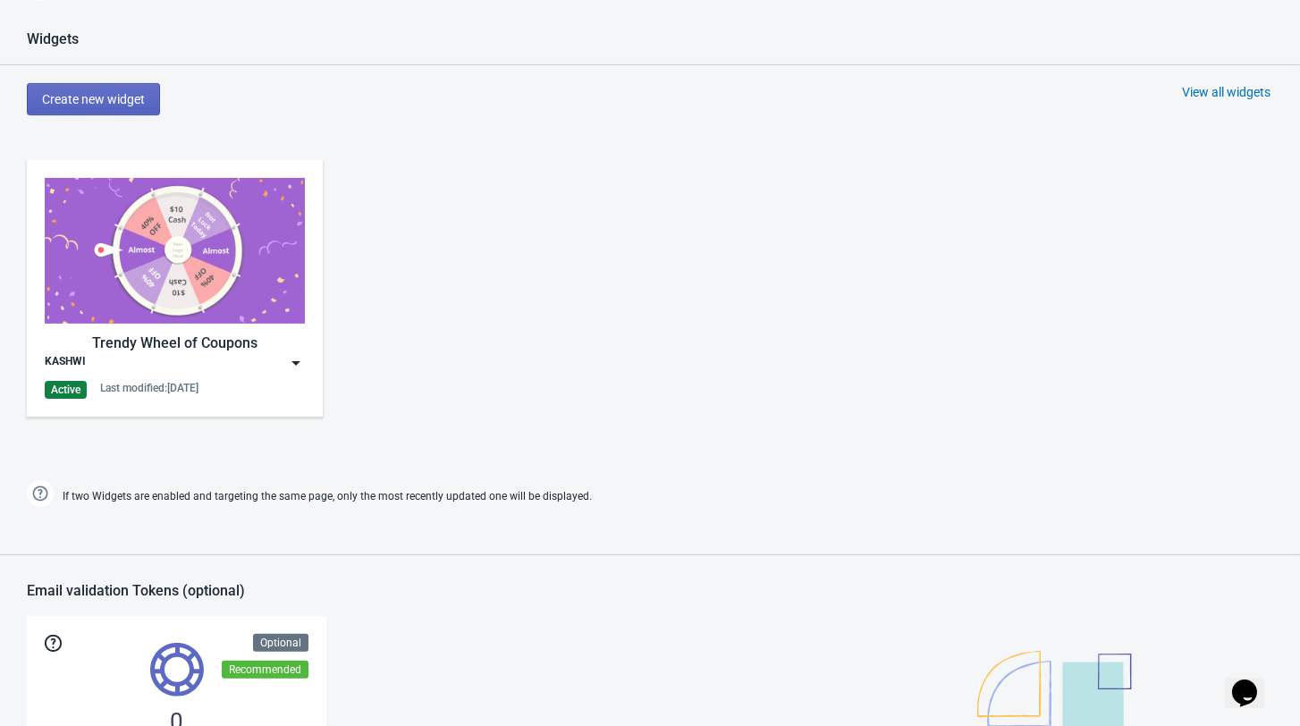
scroll to position [784, 0]
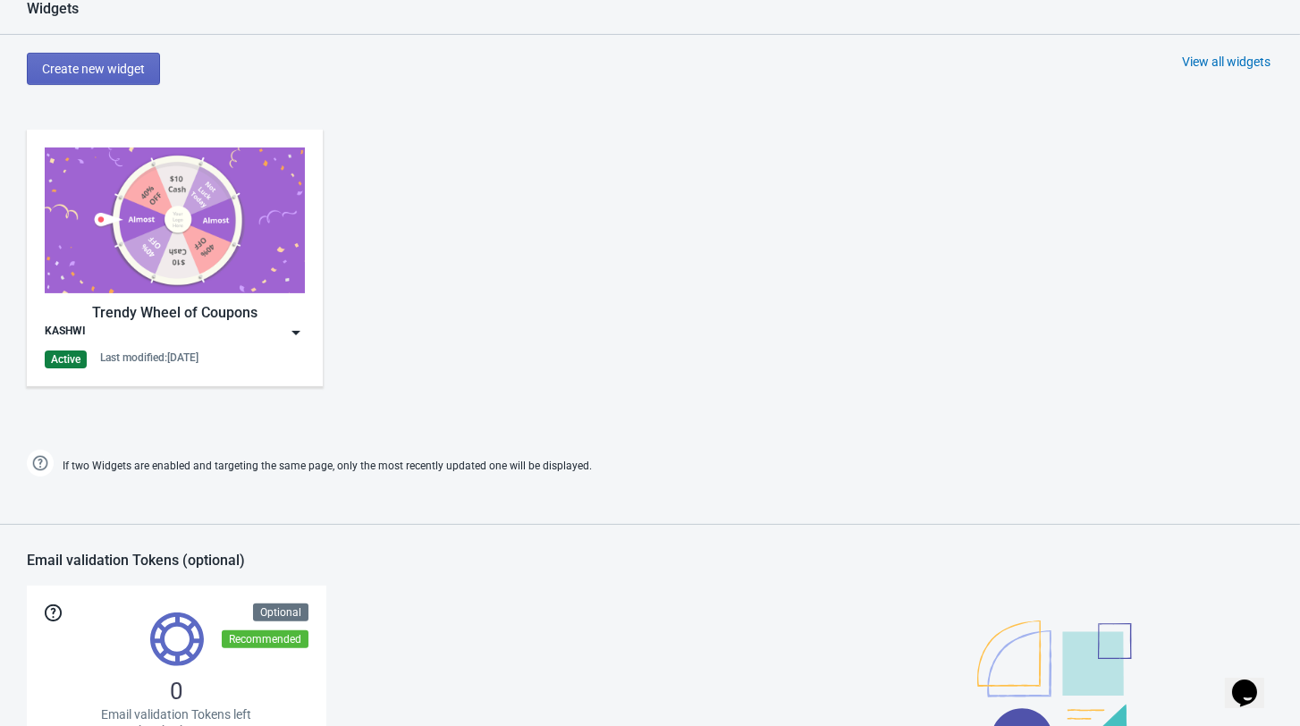
click at [283, 324] on div "Trendy Wheel of Coupons" at bounding box center [175, 312] width 260 height 21
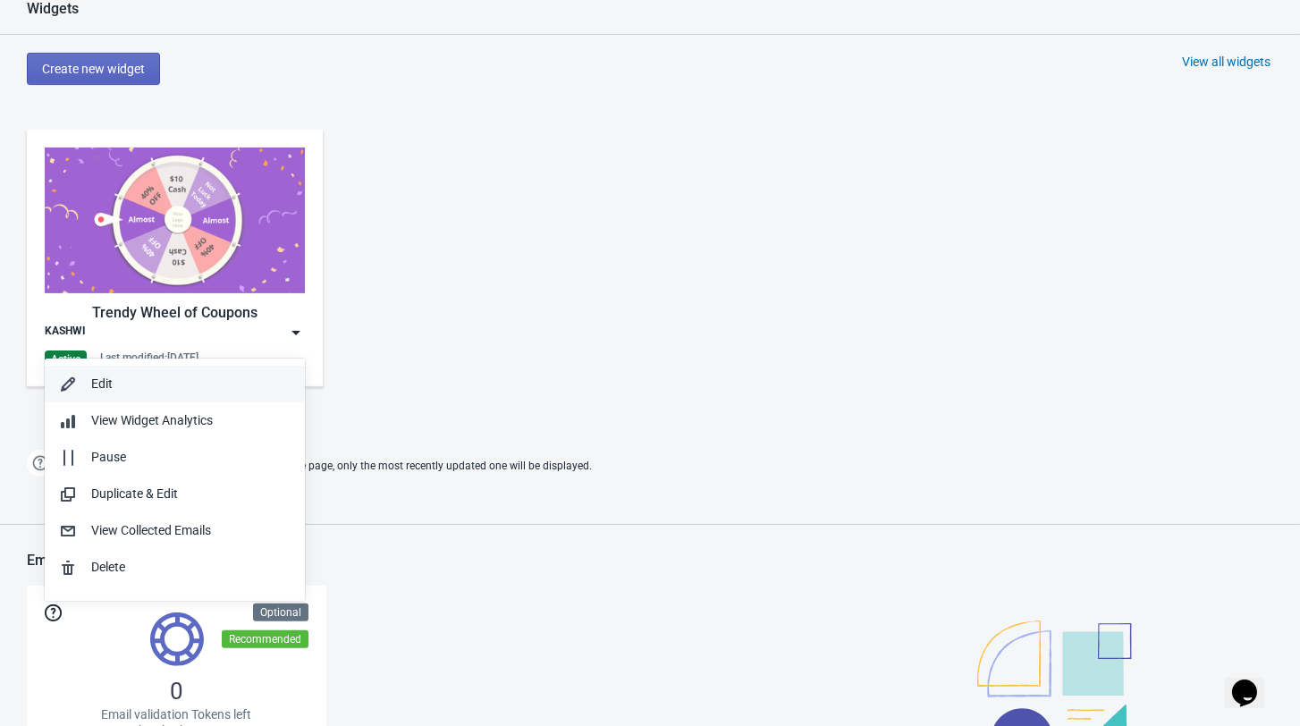
click at [156, 391] on div "Edit" at bounding box center [190, 384] width 199 height 19
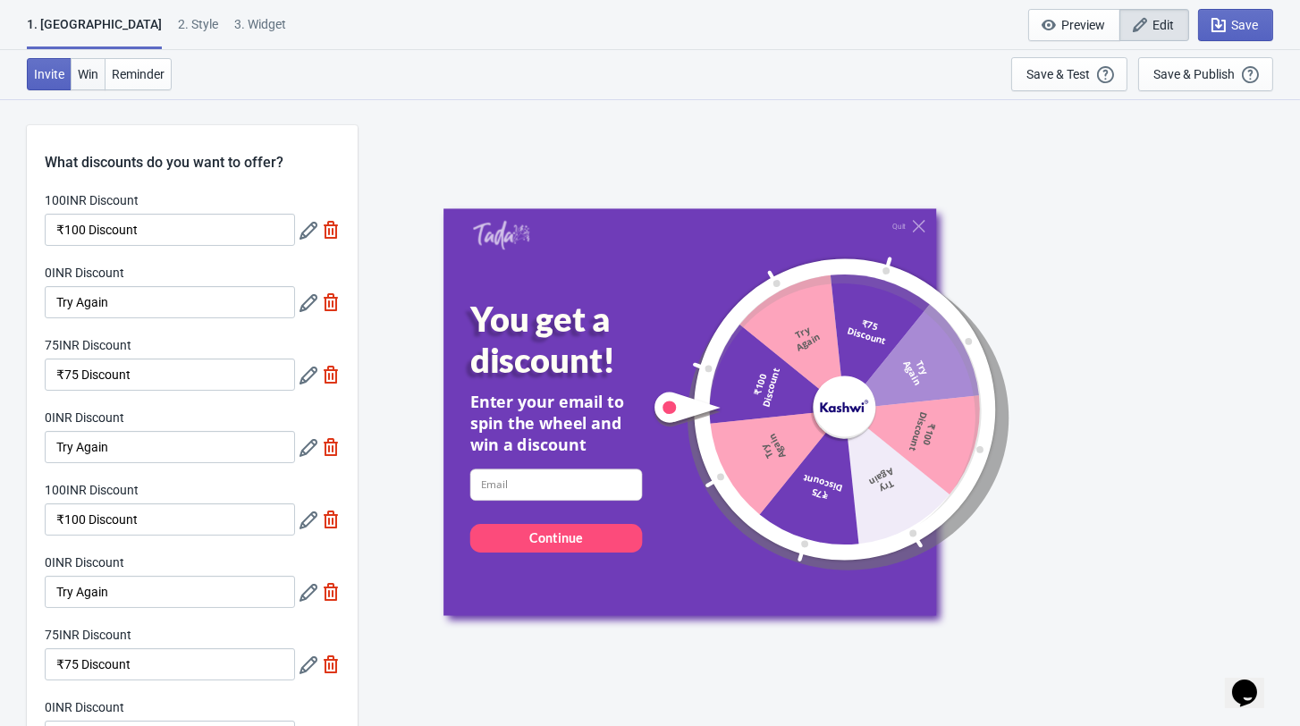
click at [91, 67] on span "Win" at bounding box center [88, 74] width 21 height 14
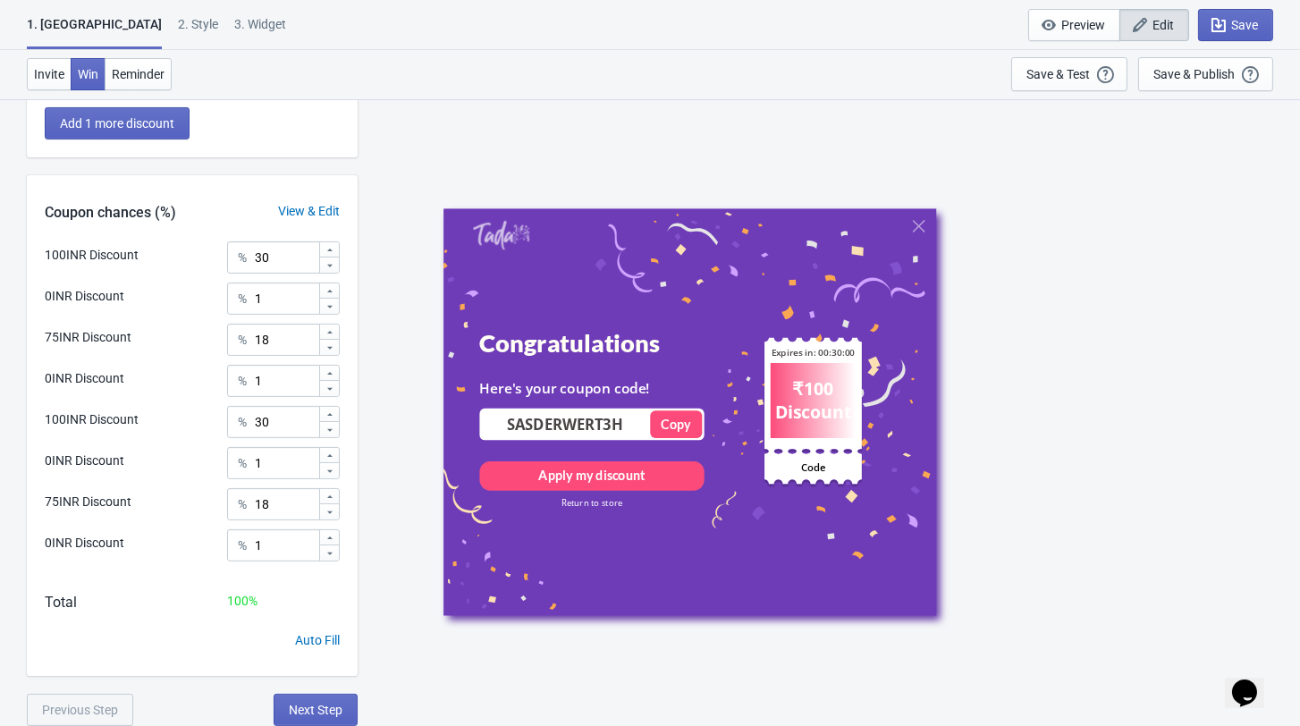
scroll to position [693, 0]
click at [58, 78] on span "Invite" at bounding box center [49, 74] width 30 height 14
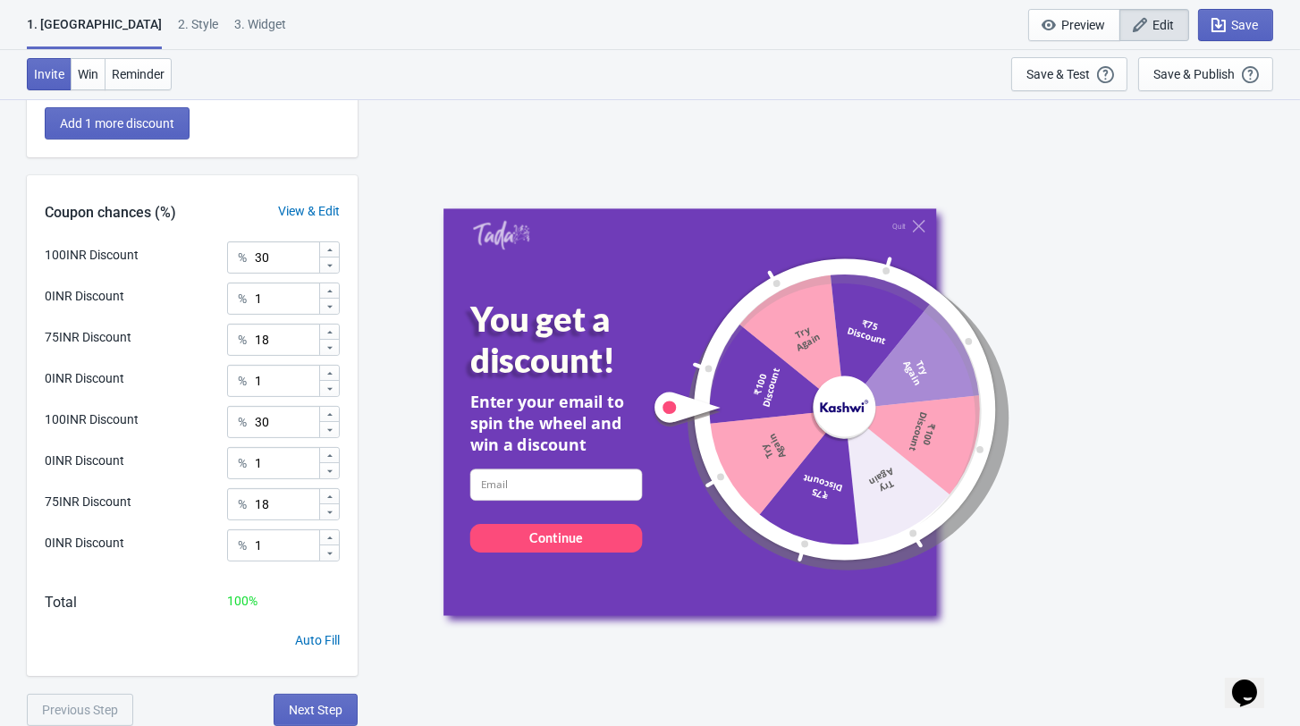
scroll to position [702, 0]
click at [310, 641] on div "Auto Fill" at bounding box center [317, 640] width 45 height 19
type input "12"
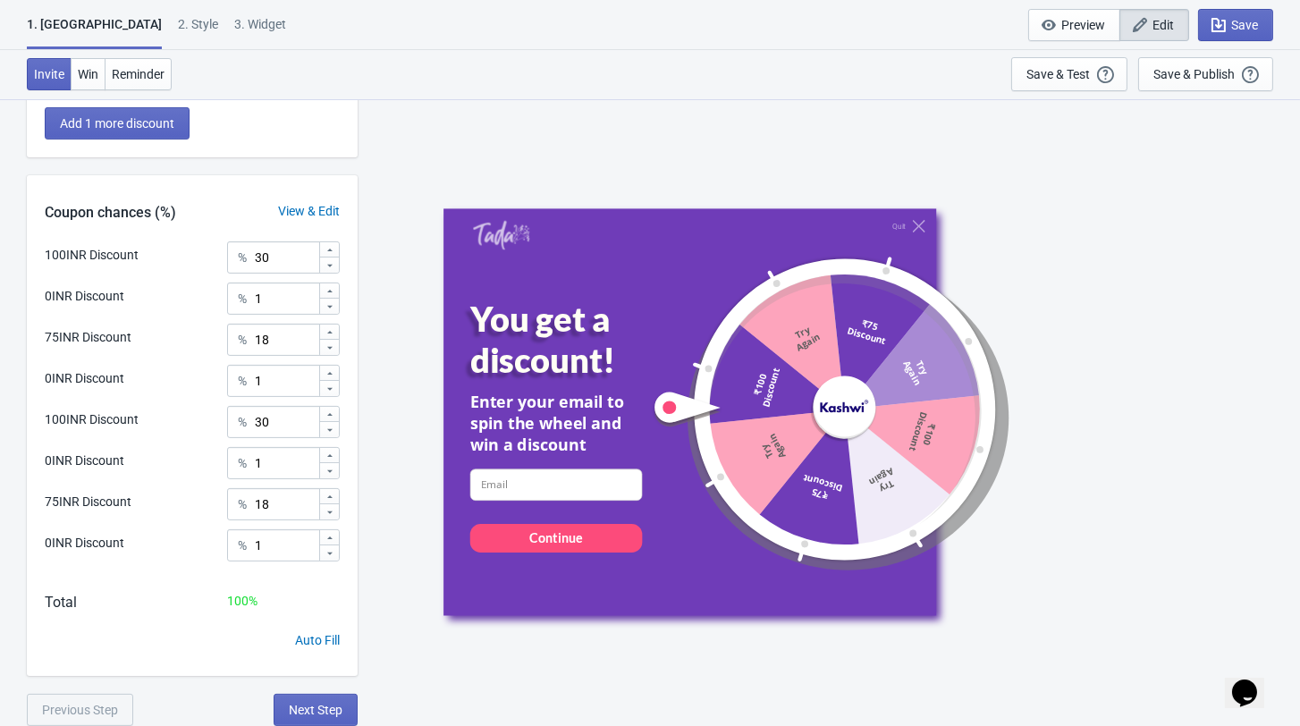
type input "12"
type input "13"
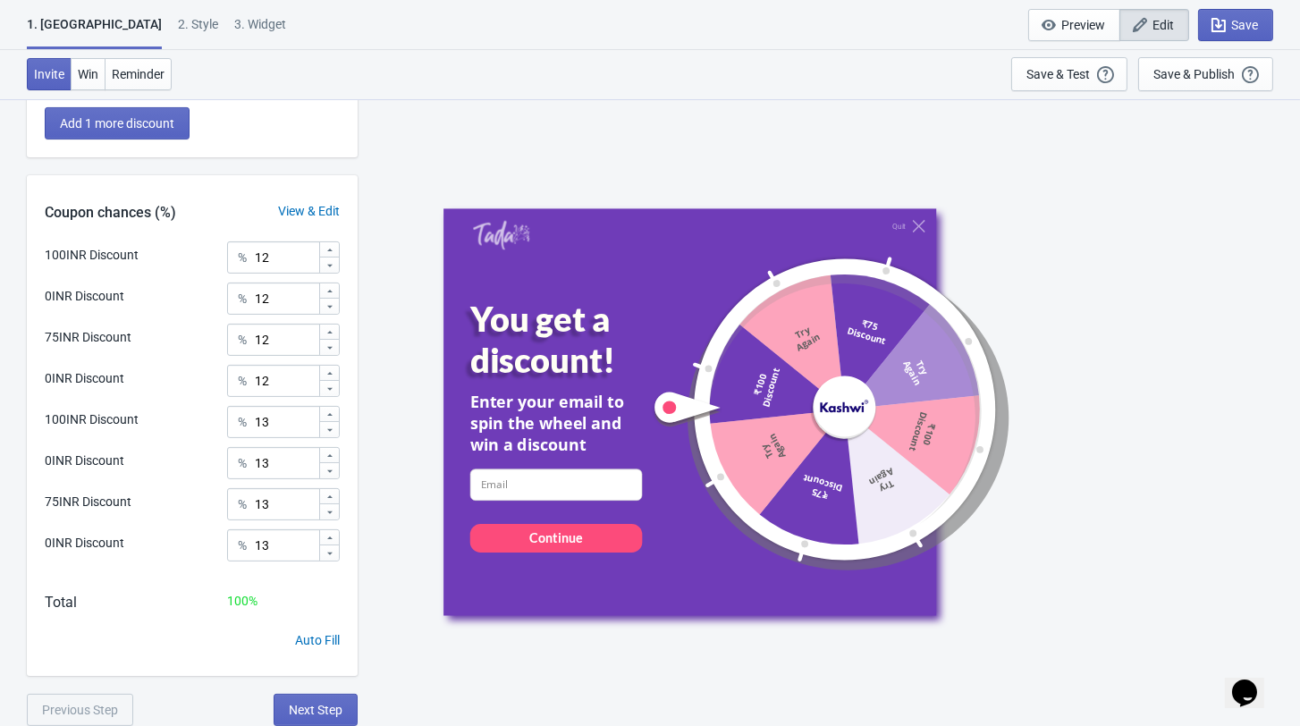
click at [313, 221] on div "View & Edit" at bounding box center [308, 211] width 97 height 19
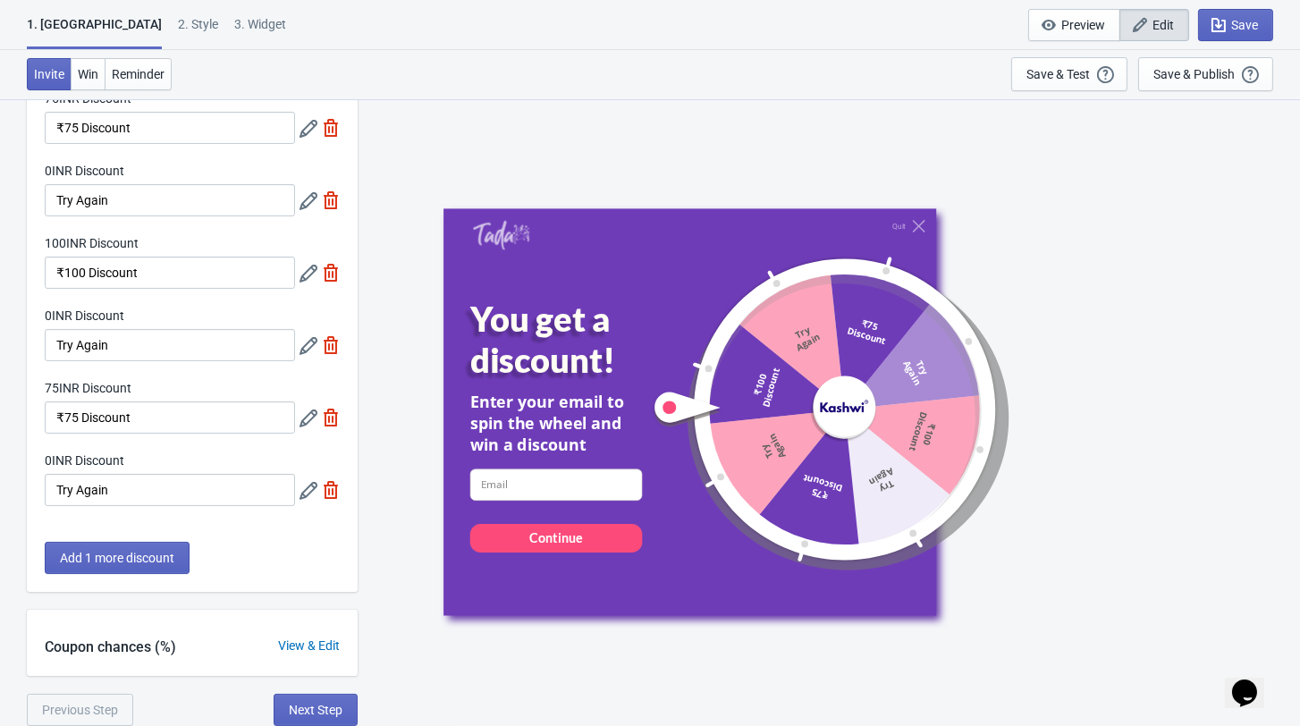
click at [302, 653] on div "Coupon chances (%) View & Edit" at bounding box center [192, 643] width 331 height 66
click at [301, 652] on div "View & Edit" at bounding box center [308, 645] width 97 height 19
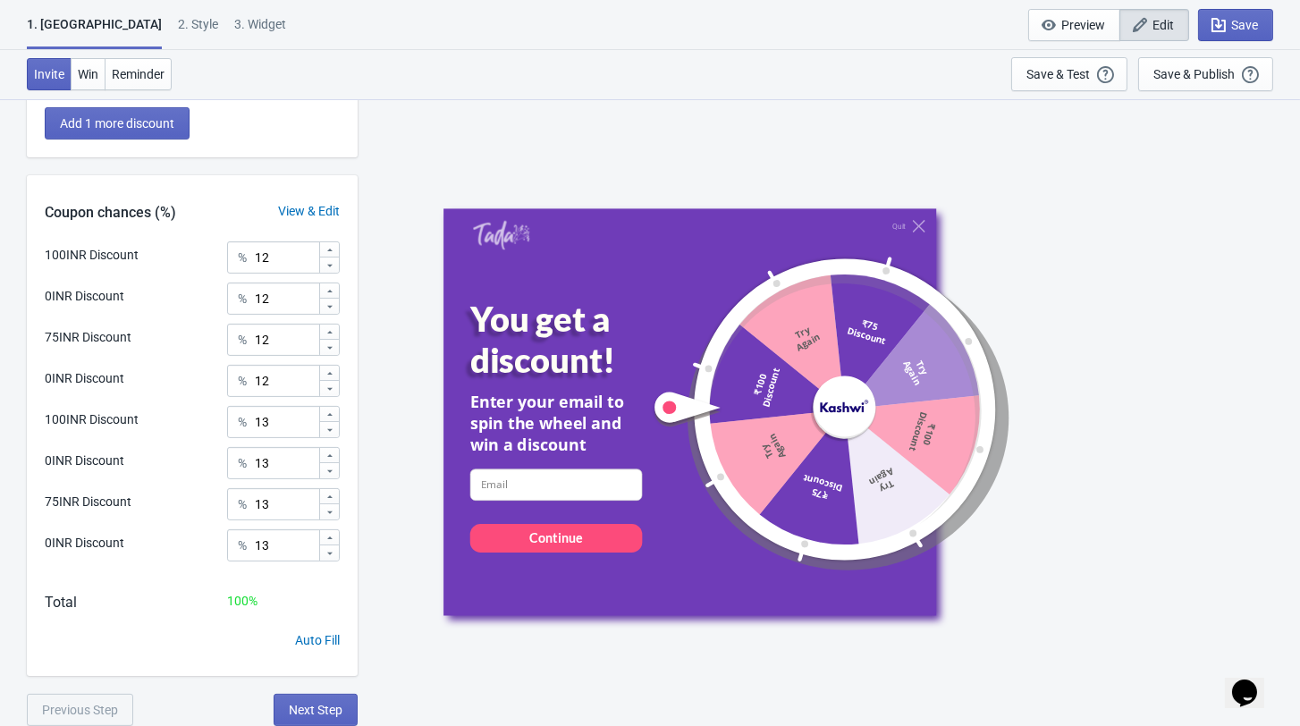
scroll to position [702, 0]
click at [282, 266] on input "12" at bounding box center [286, 257] width 64 height 32
type input "1"
type input "25"
click at [282, 425] on input "13" at bounding box center [286, 422] width 64 height 32
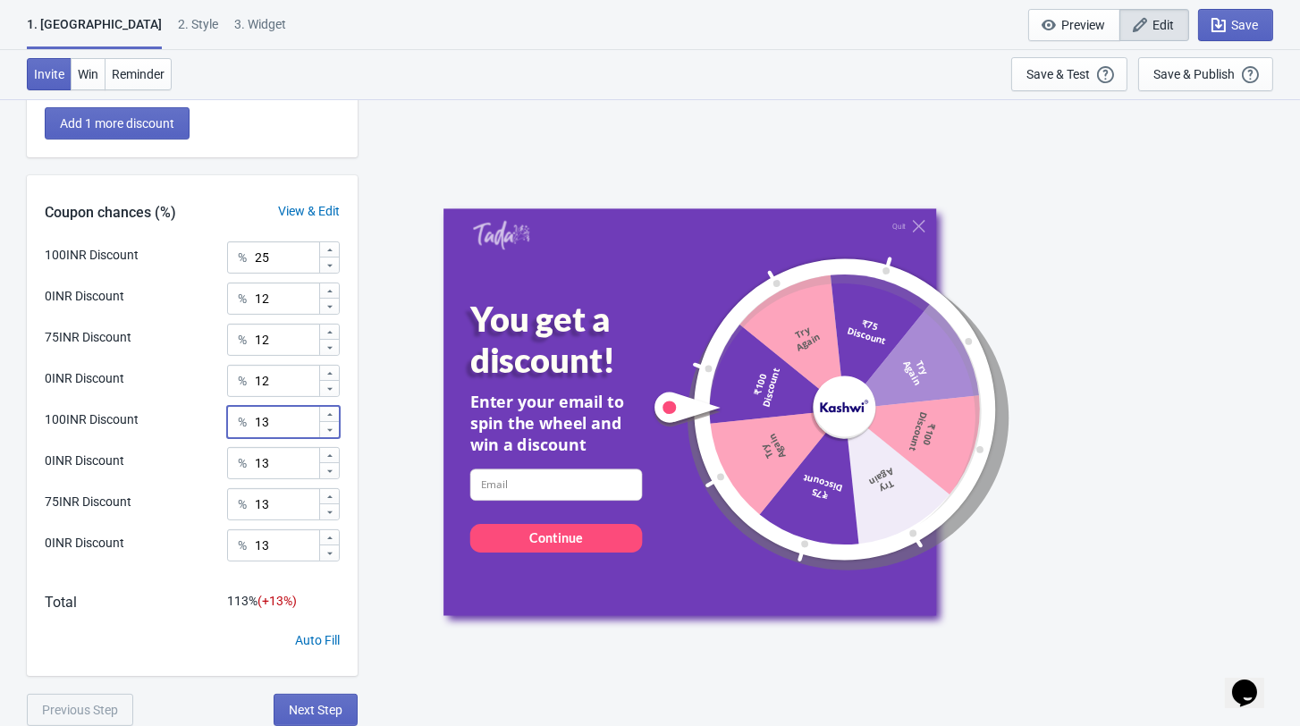
type input "1"
type input "25"
click at [368, 463] on div "Quit You get a discount! Enter your email to spin the wheel and win a discount …" at bounding box center [828, 411] width 924 height 627
click at [295, 300] on input "12" at bounding box center [286, 298] width 64 height 32
type input "1"
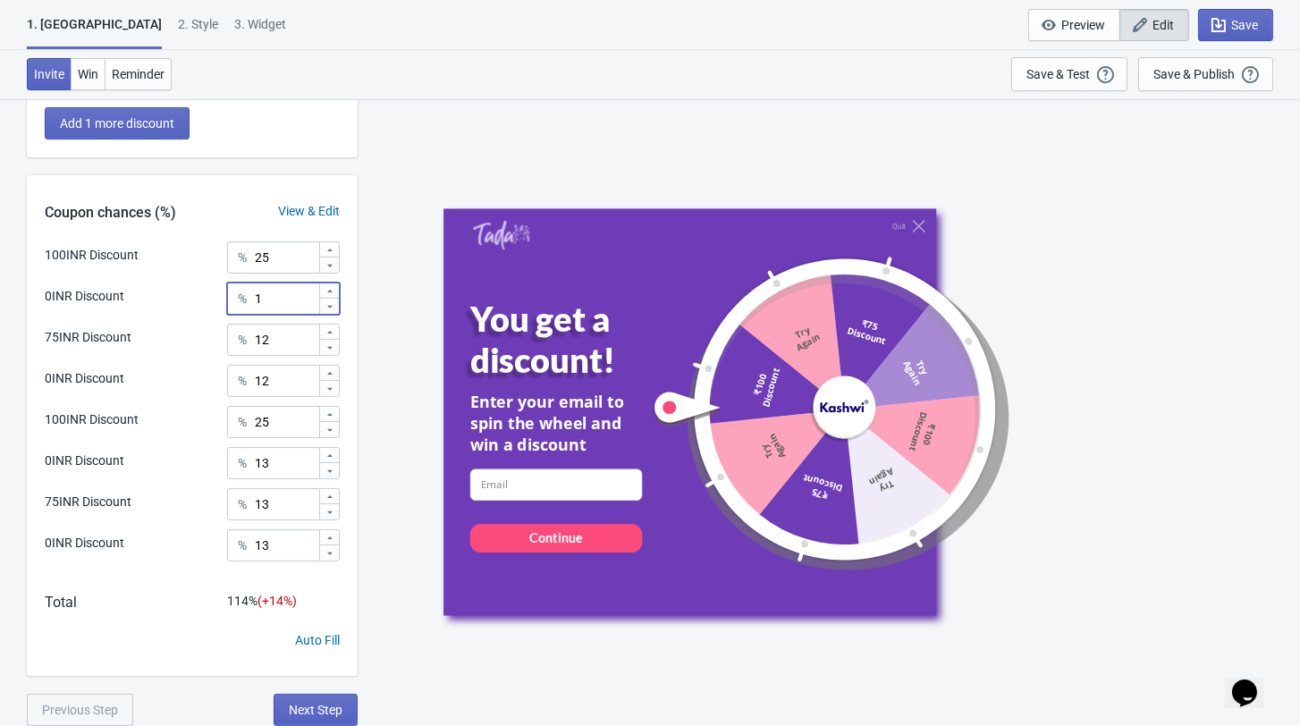
type input "1"
click at [290, 458] on input "13" at bounding box center [286, 463] width 64 height 32
type input "1"
click at [306, 538] on input "13" at bounding box center [286, 545] width 64 height 32
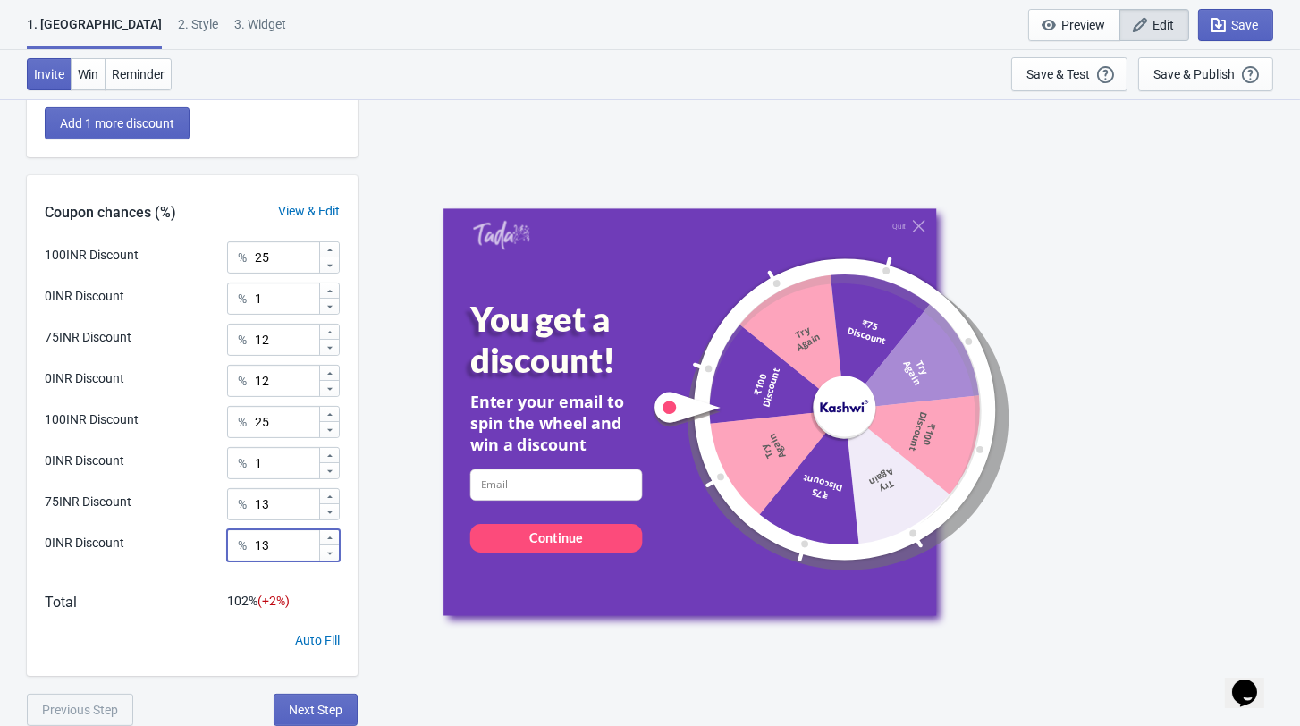
type input "1"
click at [283, 346] on input "12" at bounding box center [286, 340] width 64 height 32
type input "15"
click at [282, 503] on input "13" at bounding box center [286, 504] width 64 height 32
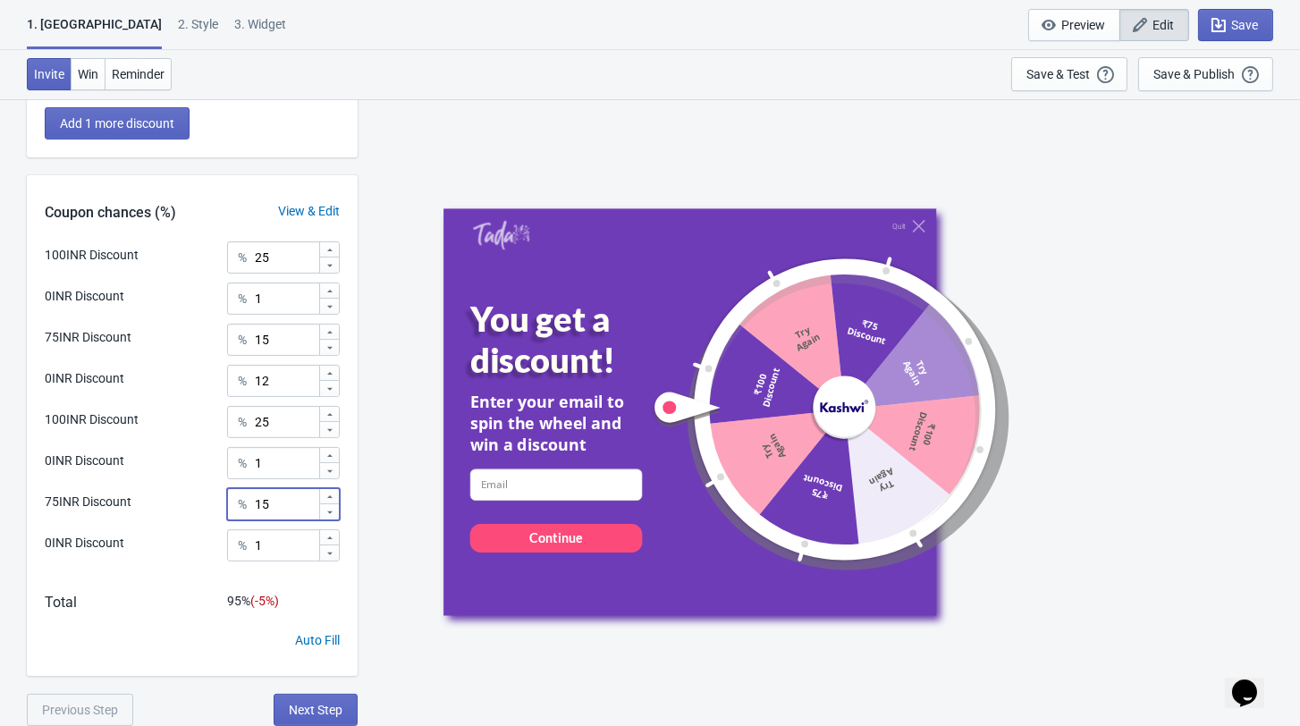
type input "15"
click at [290, 269] on input "25" at bounding box center [286, 257] width 64 height 32
type input "2"
type input "30"
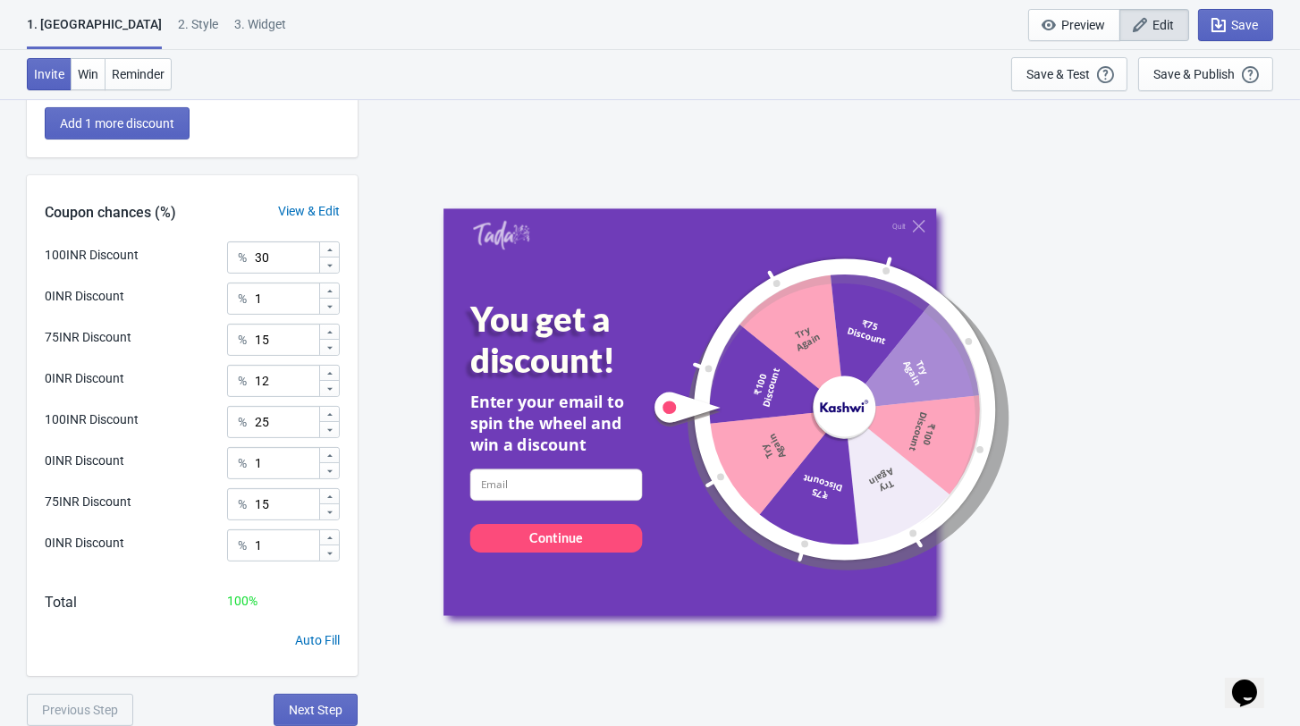
click at [194, 490] on div "75INR Discount % 15" at bounding box center [192, 499] width 295 height 23
click at [1224, 25] on icon "button" at bounding box center [1218, 25] width 18 height 18
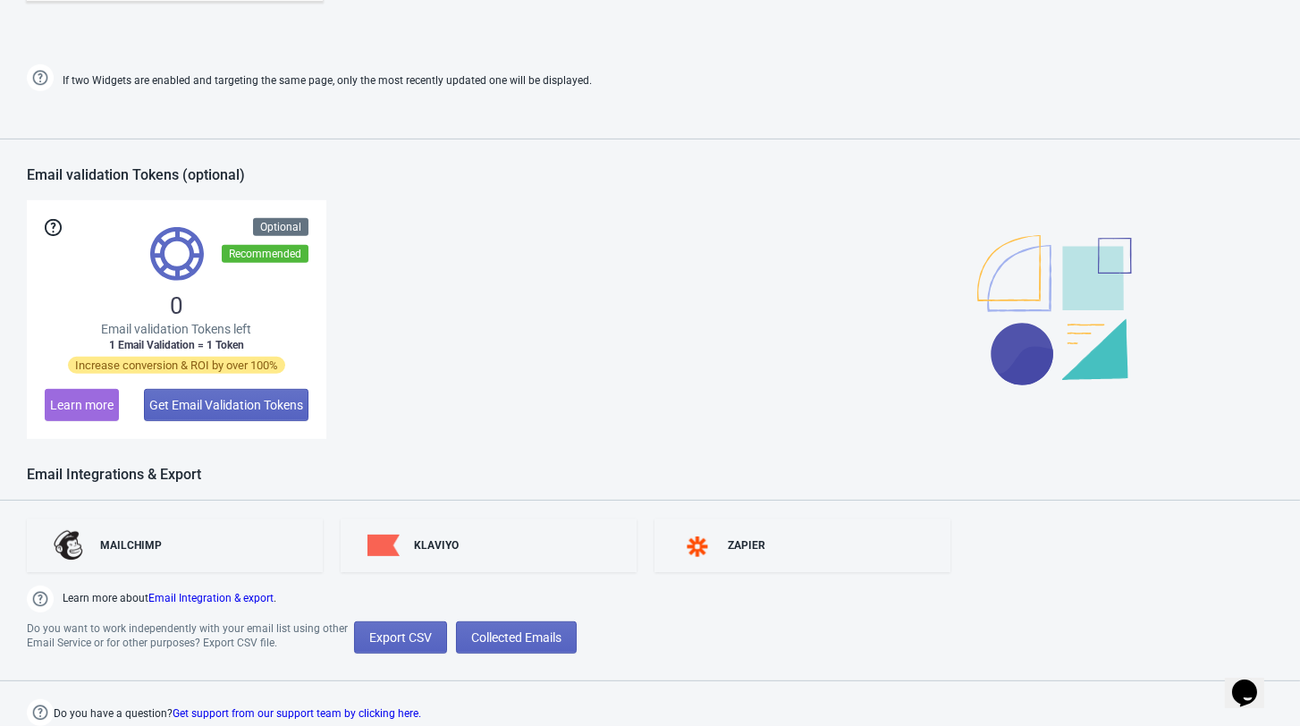
scroll to position [1183, 0]
click at [487, 636] on span "Collected Emails" at bounding box center [516, 637] width 90 height 14
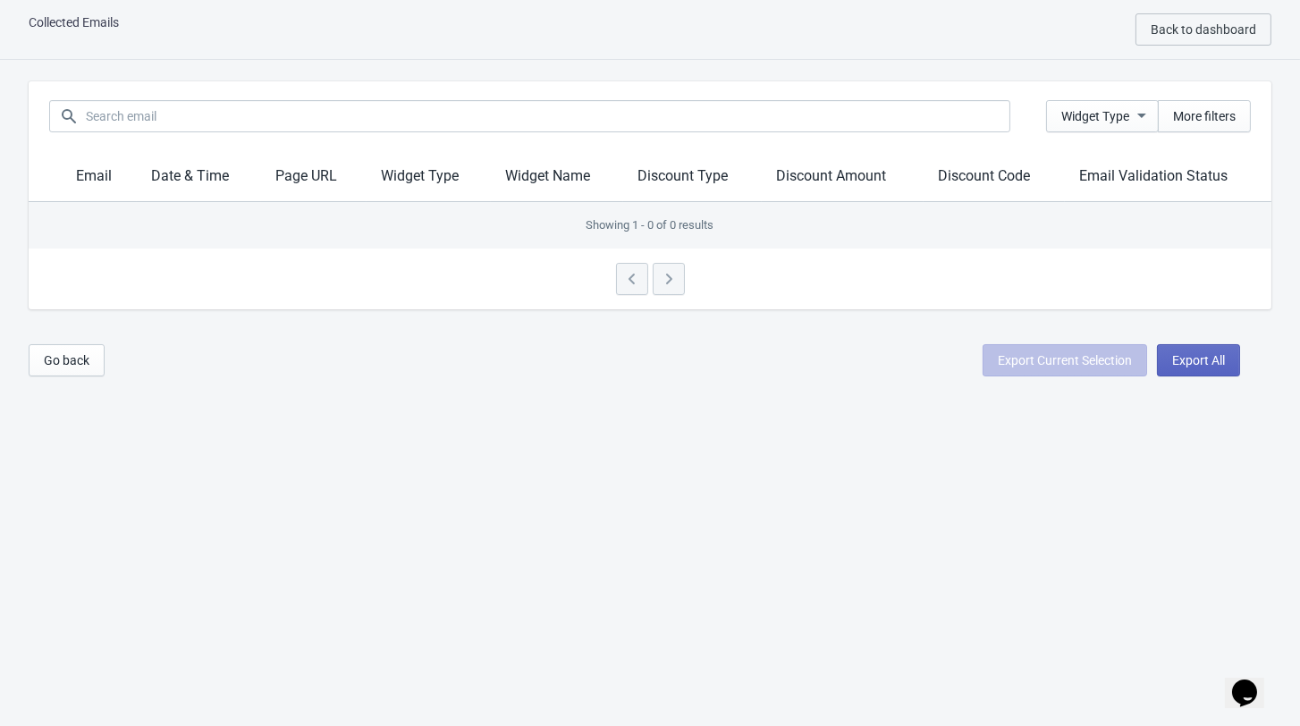
scroll to position [19, 0]
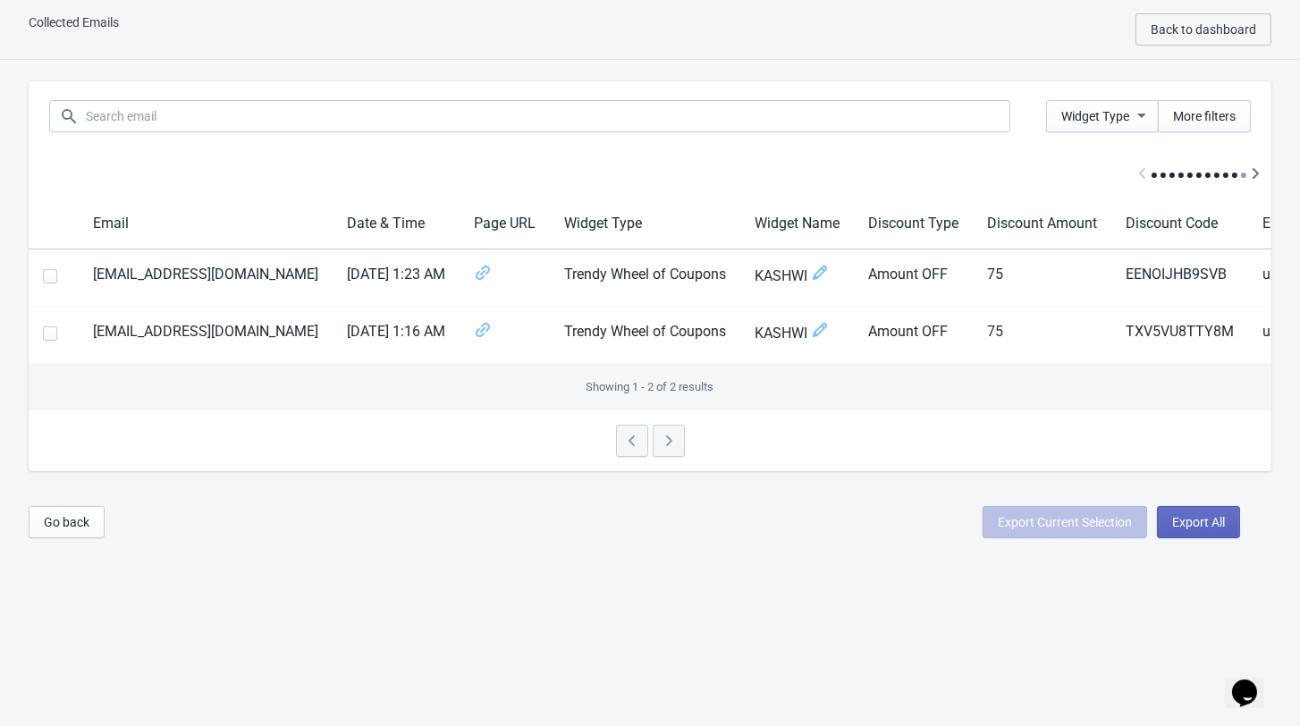
click at [680, 451] on div at bounding box center [650, 440] width 1242 height 61
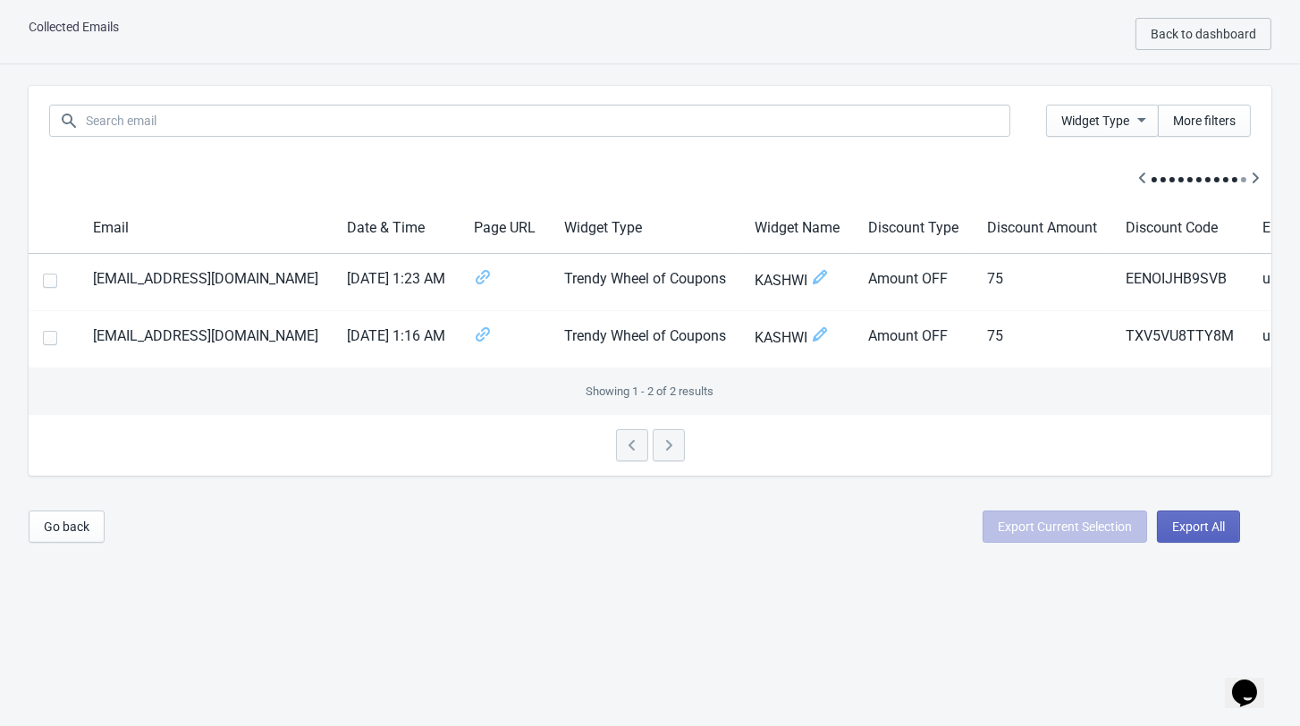
scroll to position [0, 0]
click at [74, 543] on button "Go back" at bounding box center [67, 526] width 76 height 32
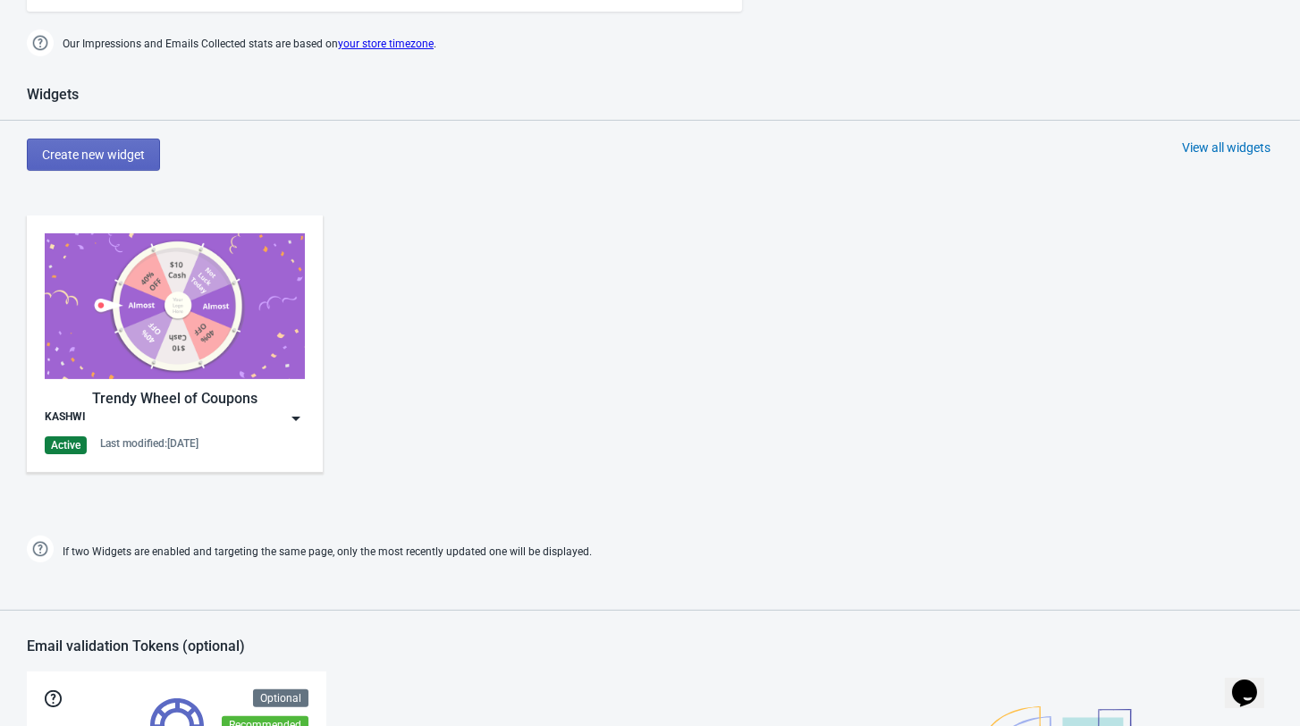
scroll to position [676, 0]
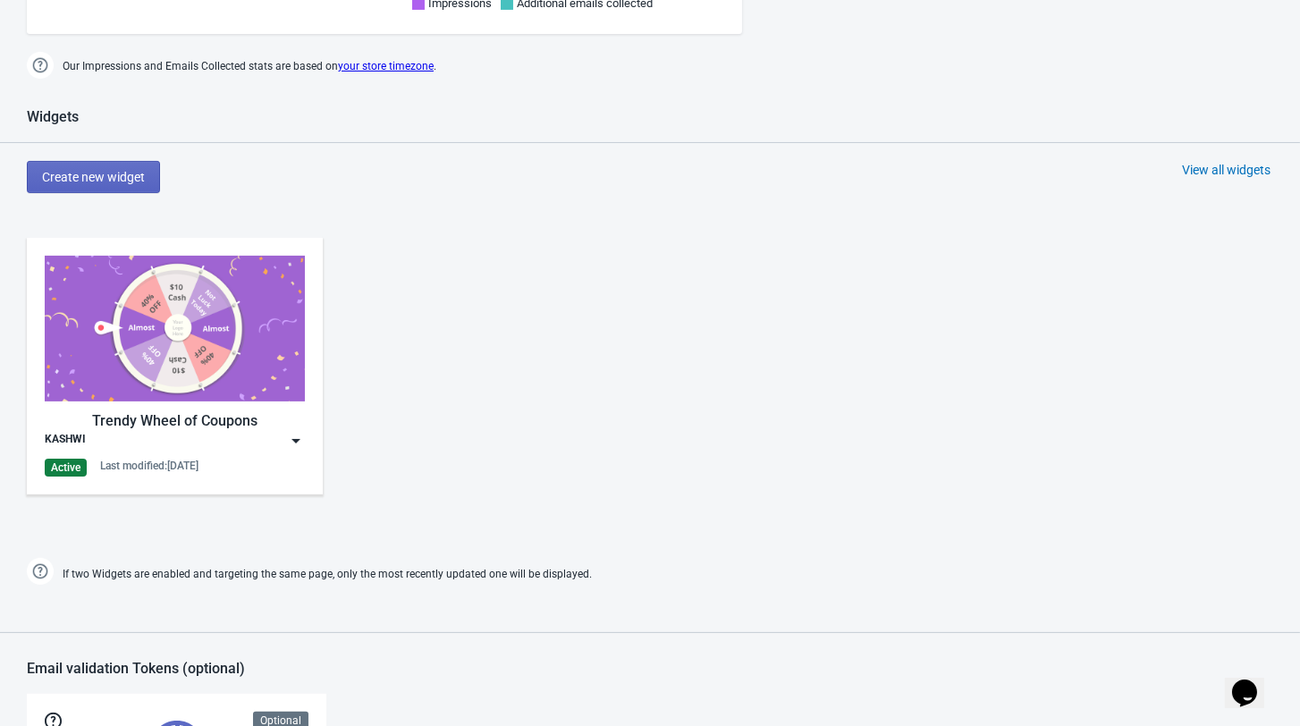
click at [82, 476] on div "Active" at bounding box center [66, 468] width 42 height 18
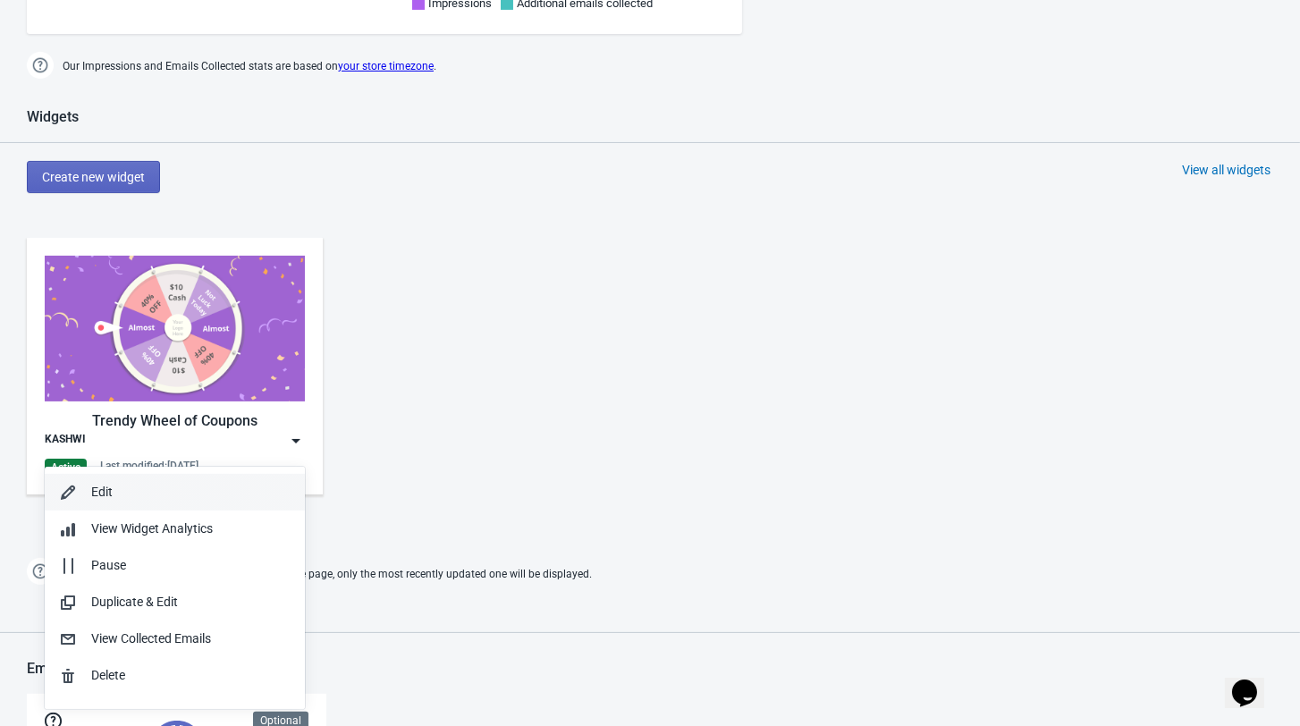
click at [138, 497] on div "Edit" at bounding box center [190, 492] width 199 height 19
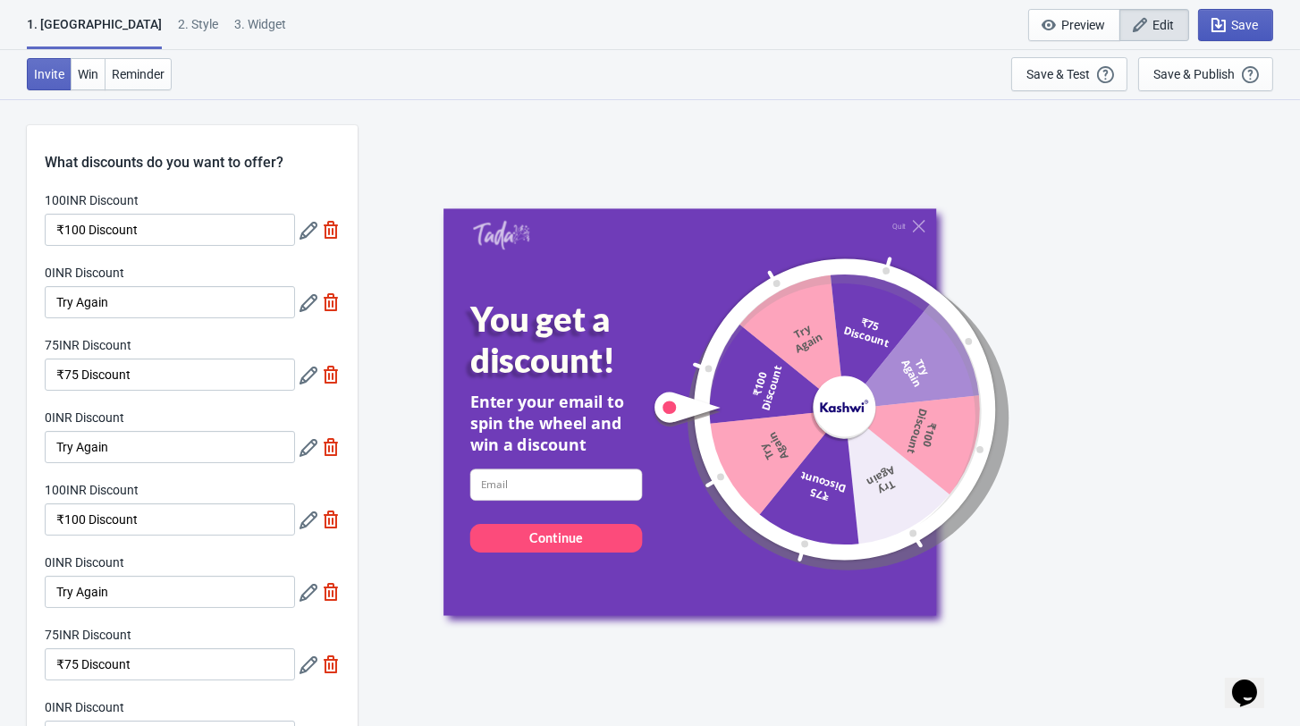
click at [1213, 20] on icon "button" at bounding box center [1218, 25] width 14 height 14
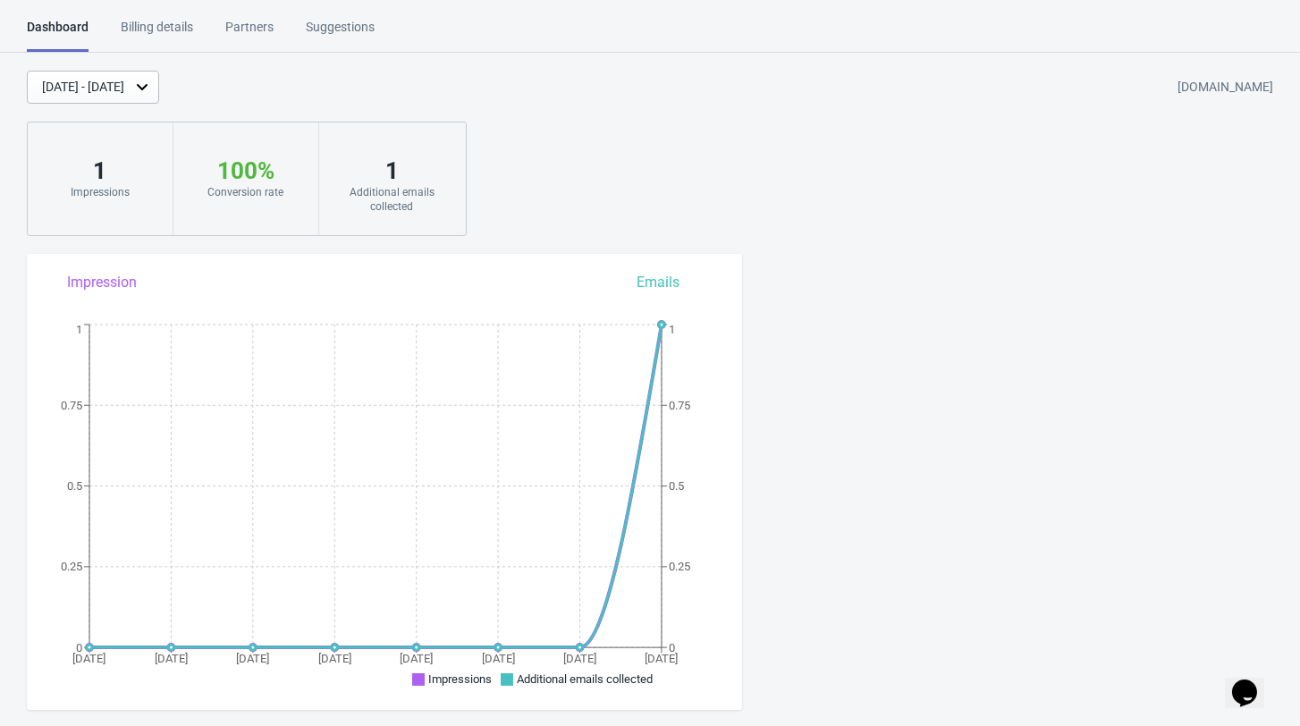
click at [170, 26] on div "Billing details" at bounding box center [157, 33] width 72 height 31
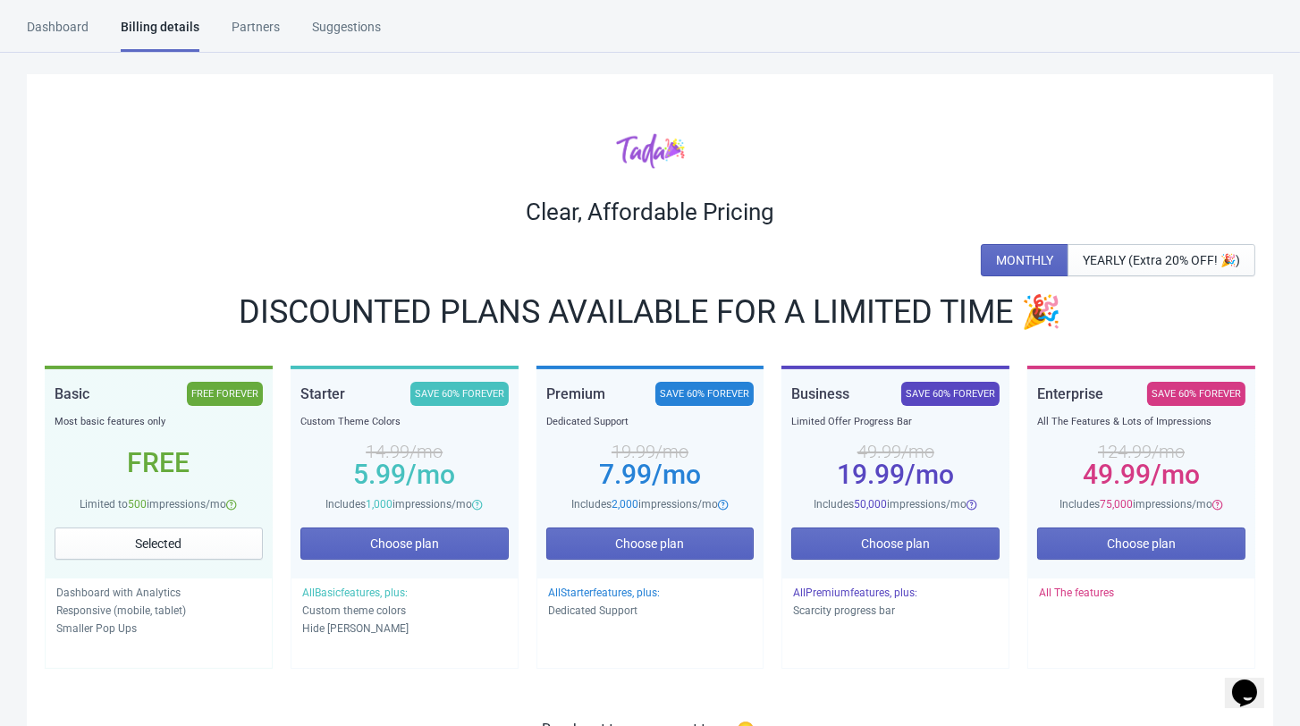
click at [257, 32] on div "Partners" at bounding box center [256, 33] width 48 height 31
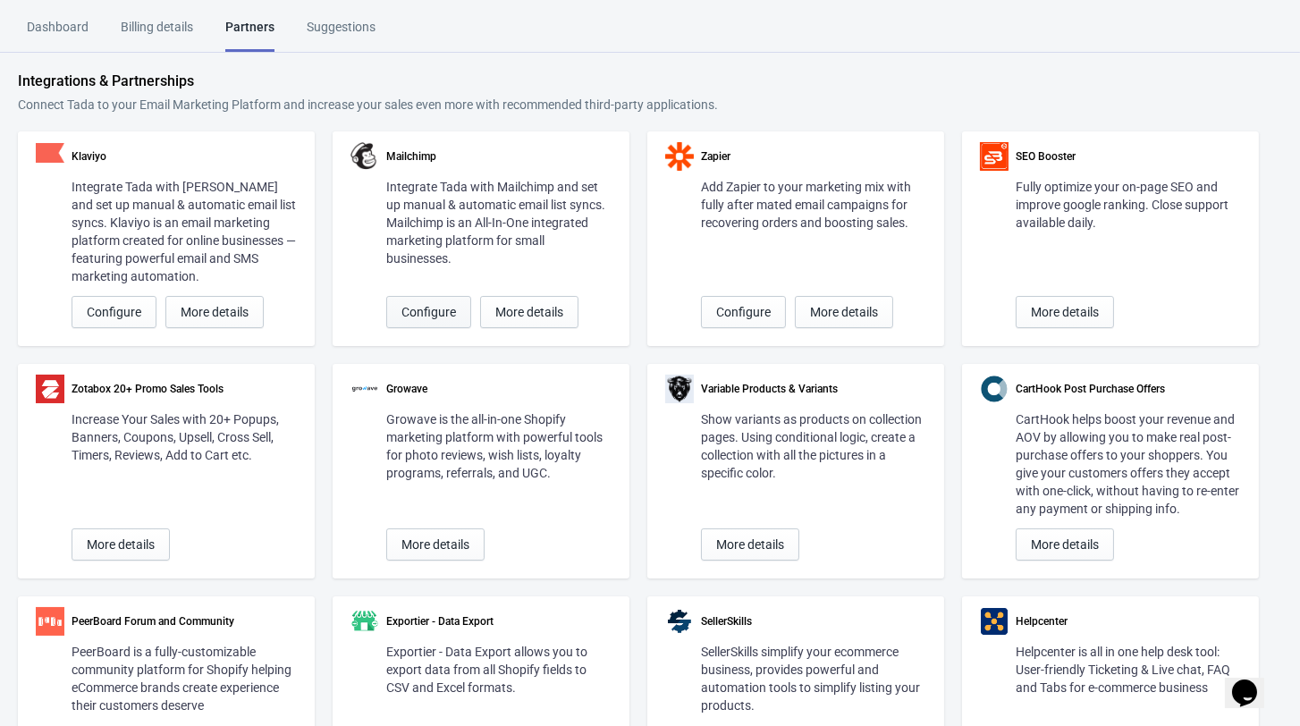
click at [420, 308] on span "Configure" at bounding box center [428, 312] width 55 height 14
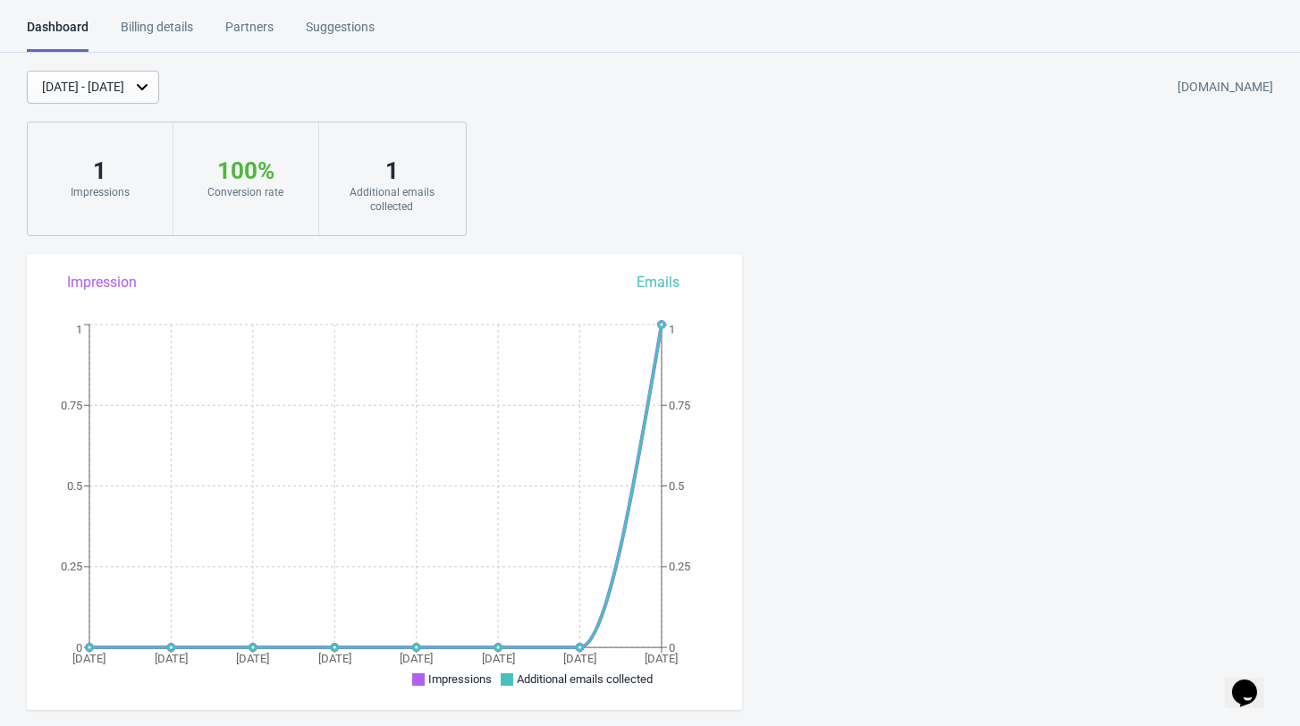
click at [347, 31] on div "Suggestions" at bounding box center [340, 33] width 69 height 31
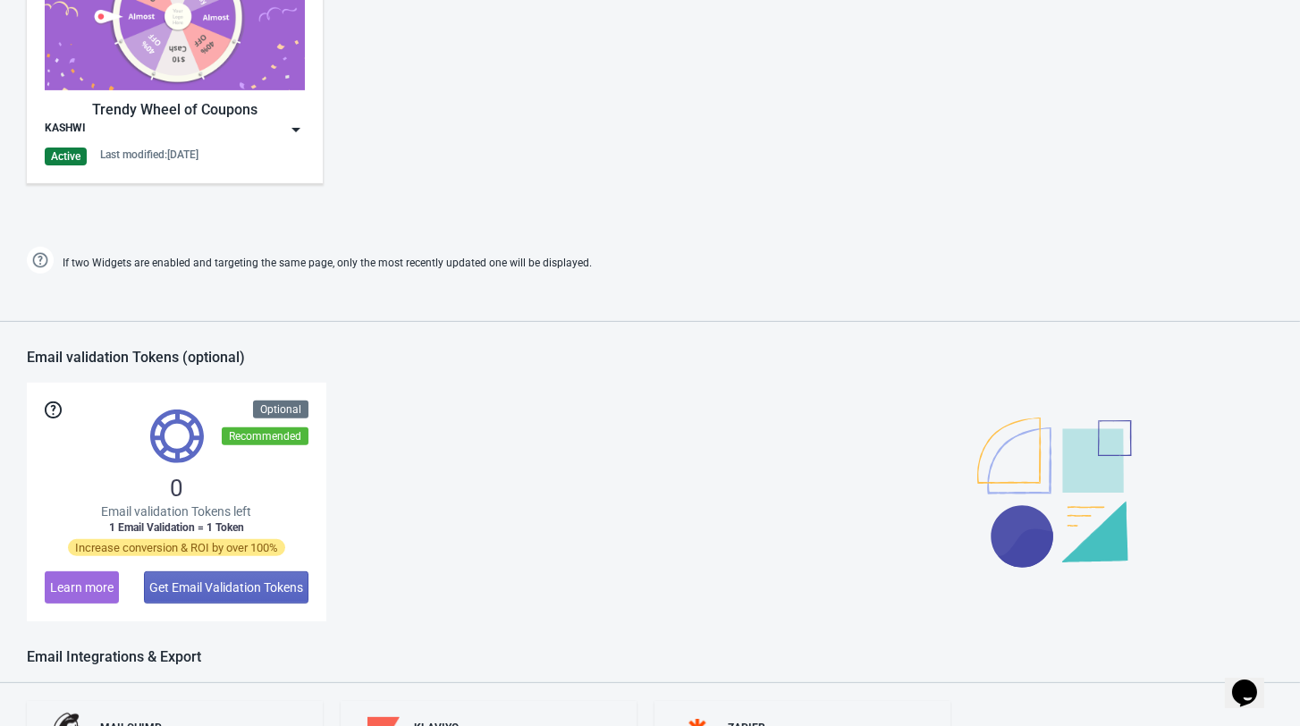
scroll to position [962, 0]
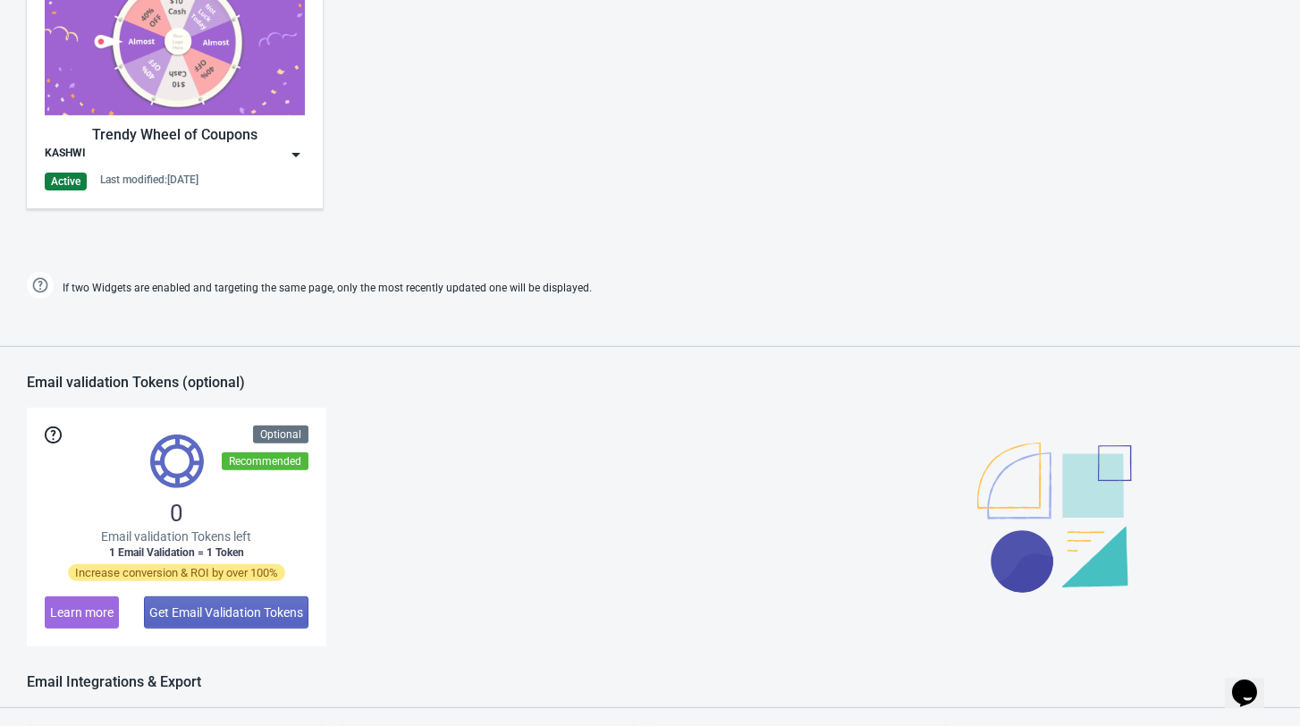
click at [289, 164] on img at bounding box center [296, 155] width 18 height 18
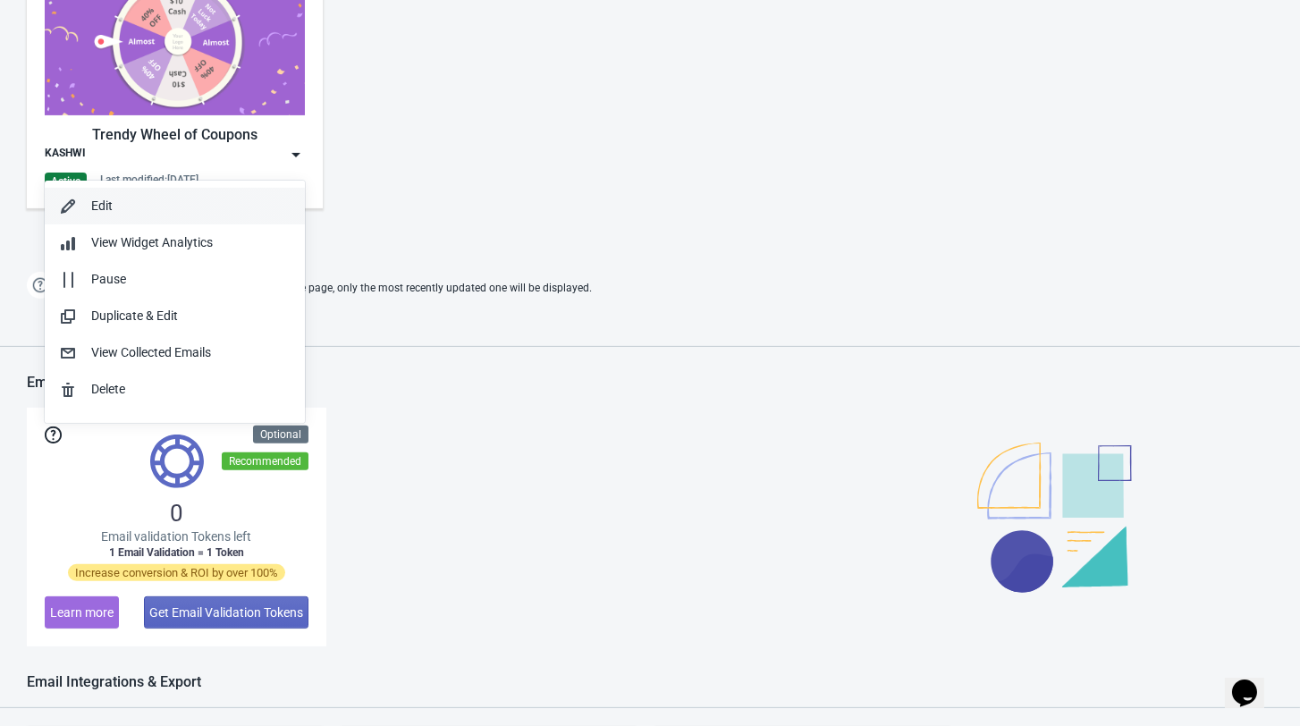
click at [134, 206] on div "Edit" at bounding box center [190, 206] width 199 height 19
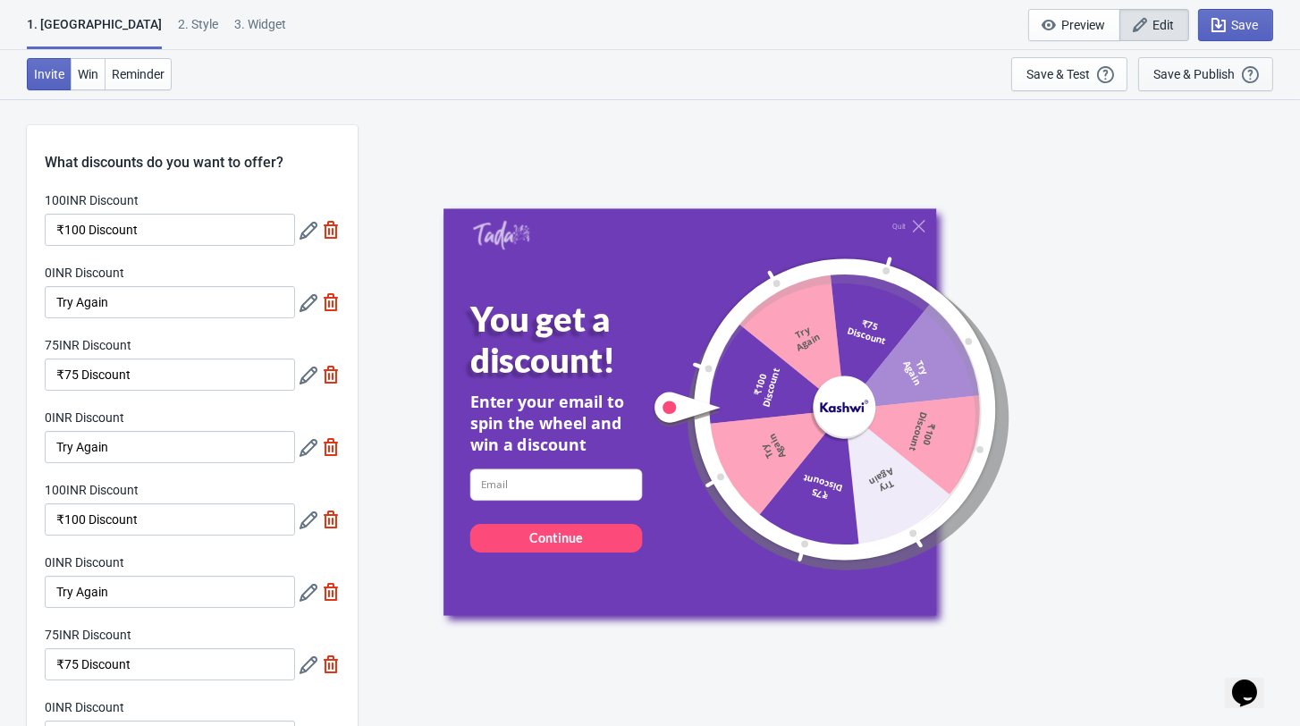
click at [1195, 81] on div "Save & Publish This option will save your Widget so that it will be visible to …" at bounding box center [1205, 74] width 105 height 20
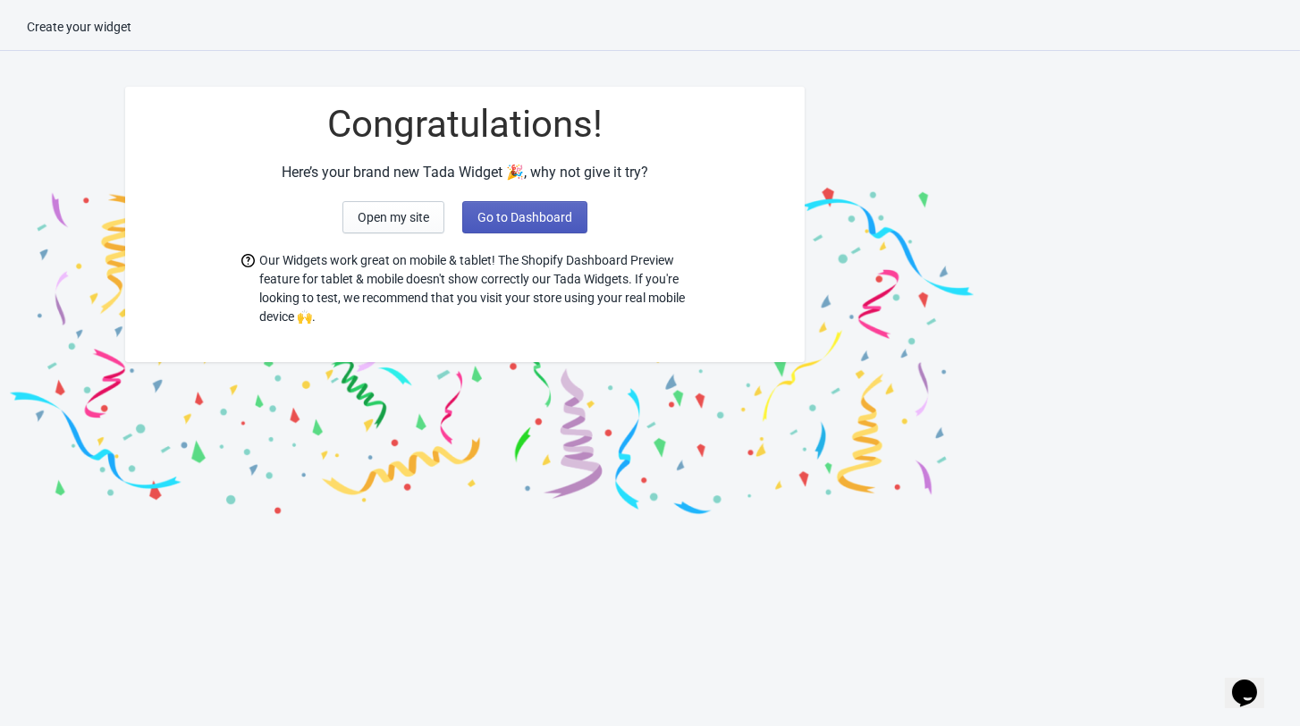
click at [550, 212] on span "Go to Dashboard" at bounding box center [524, 217] width 95 height 14
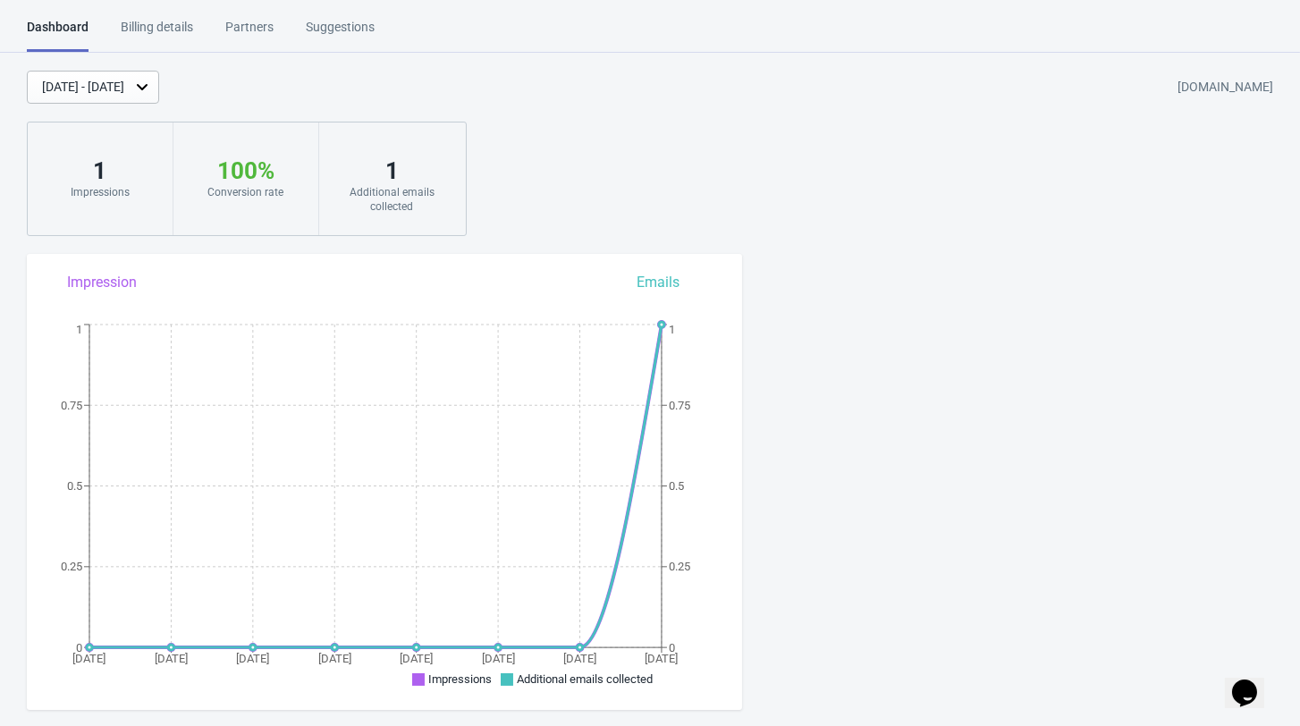
click at [158, 29] on div "Billing details" at bounding box center [157, 33] width 72 height 31
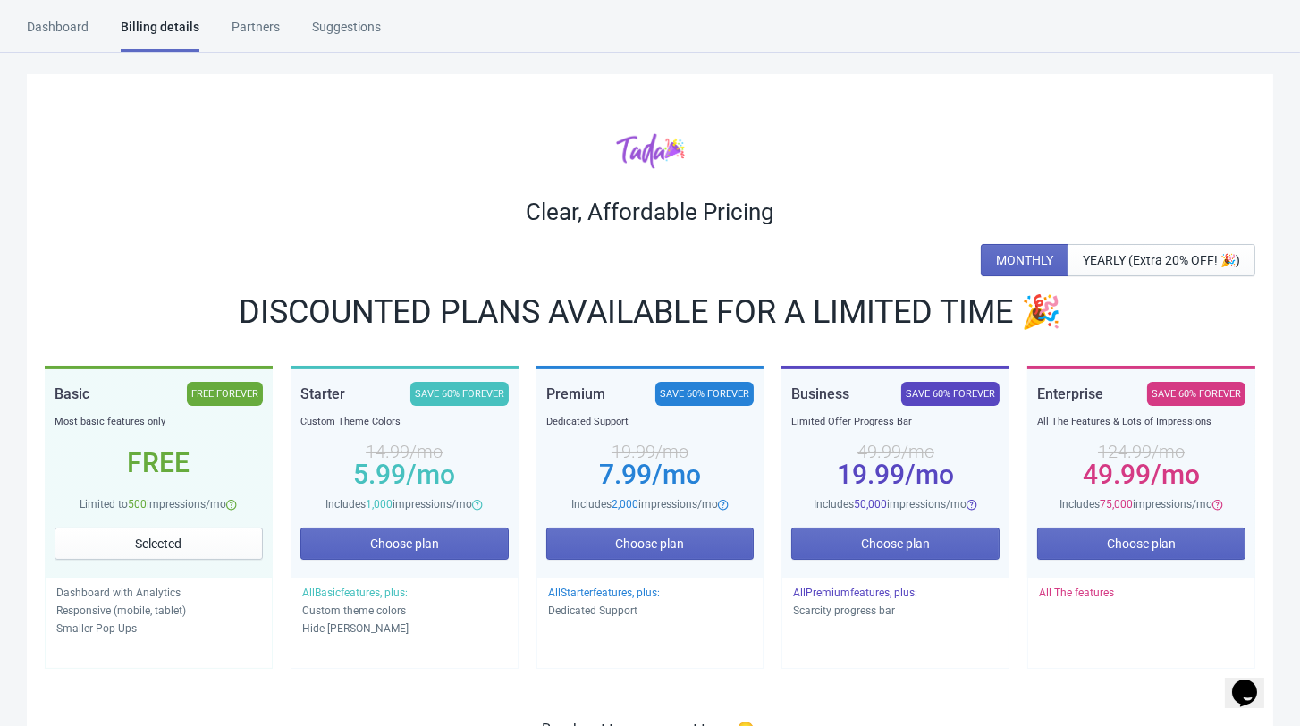
click at [240, 25] on div "Partners" at bounding box center [256, 33] width 48 height 31
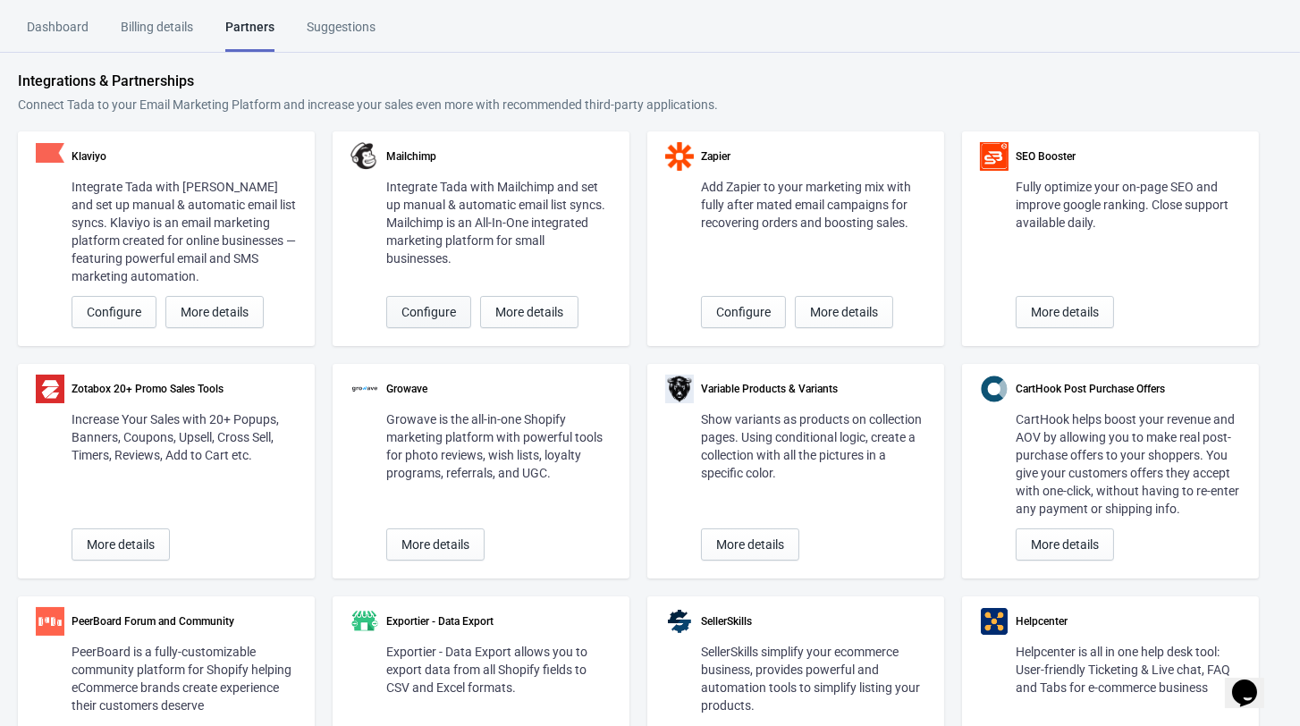
click at [424, 307] on span "Configure" at bounding box center [428, 312] width 55 height 14
